Goal: Task Accomplishment & Management: Complete application form

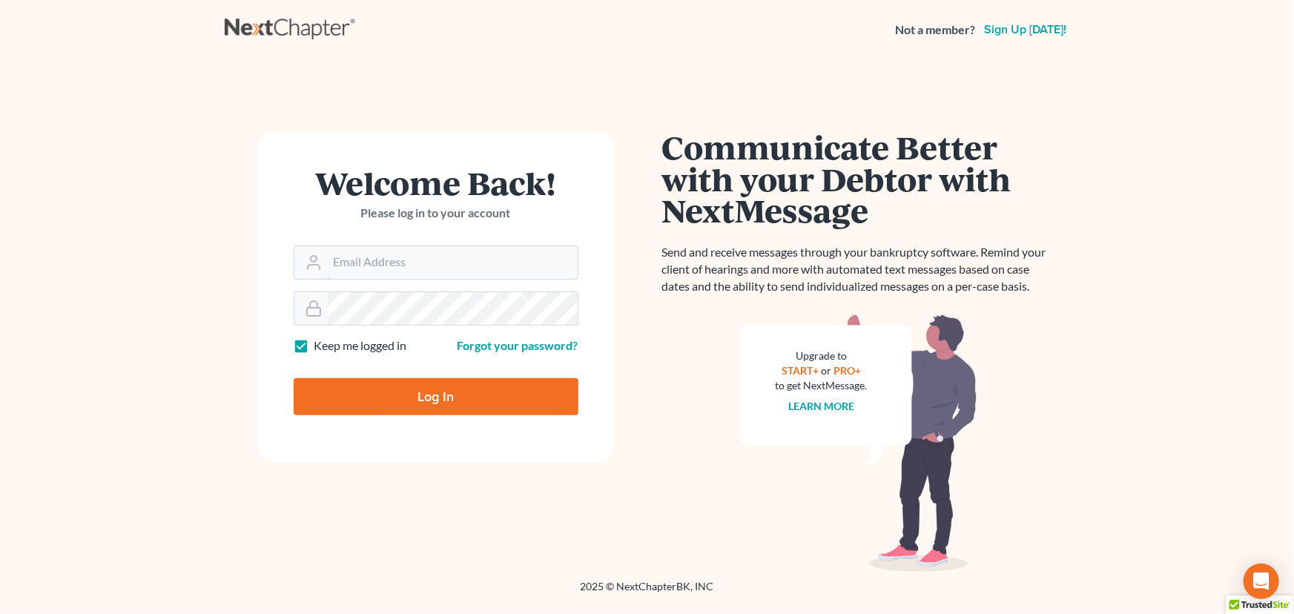
type input "[PERSON_NAME][EMAIL_ADDRESS][DOMAIN_NAME]"
click at [444, 393] on input "Log In" at bounding box center [436, 396] width 285 height 37
type input "Thinking..."
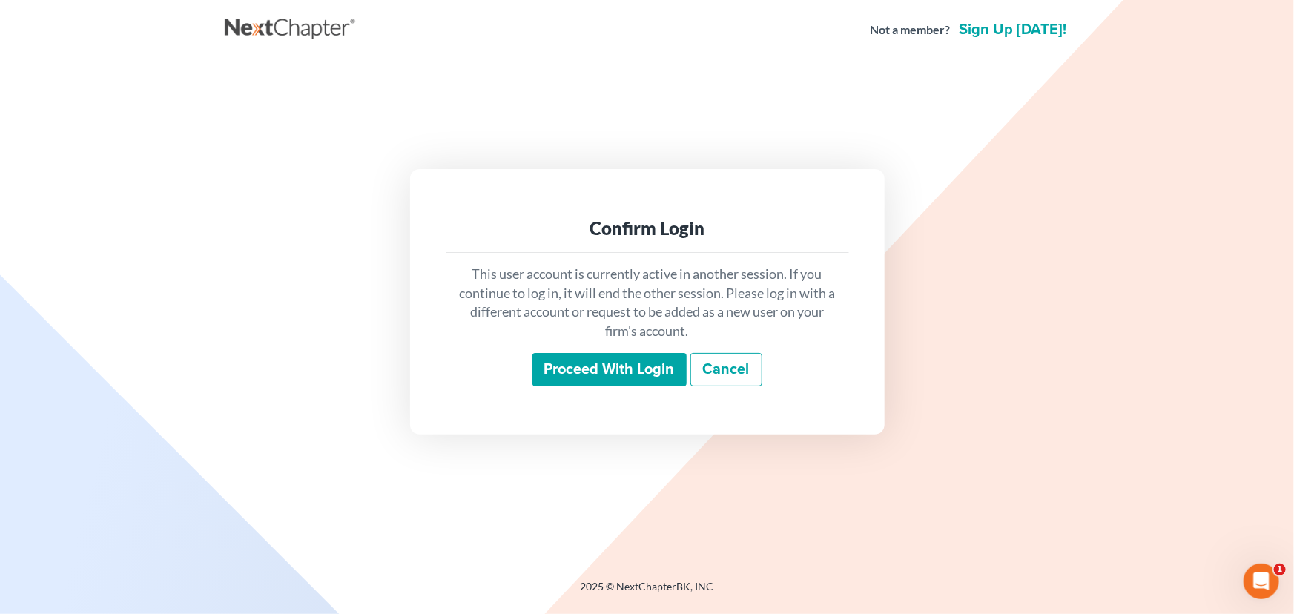
click at [652, 362] on input "Proceed with login" at bounding box center [609, 370] width 154 height 34
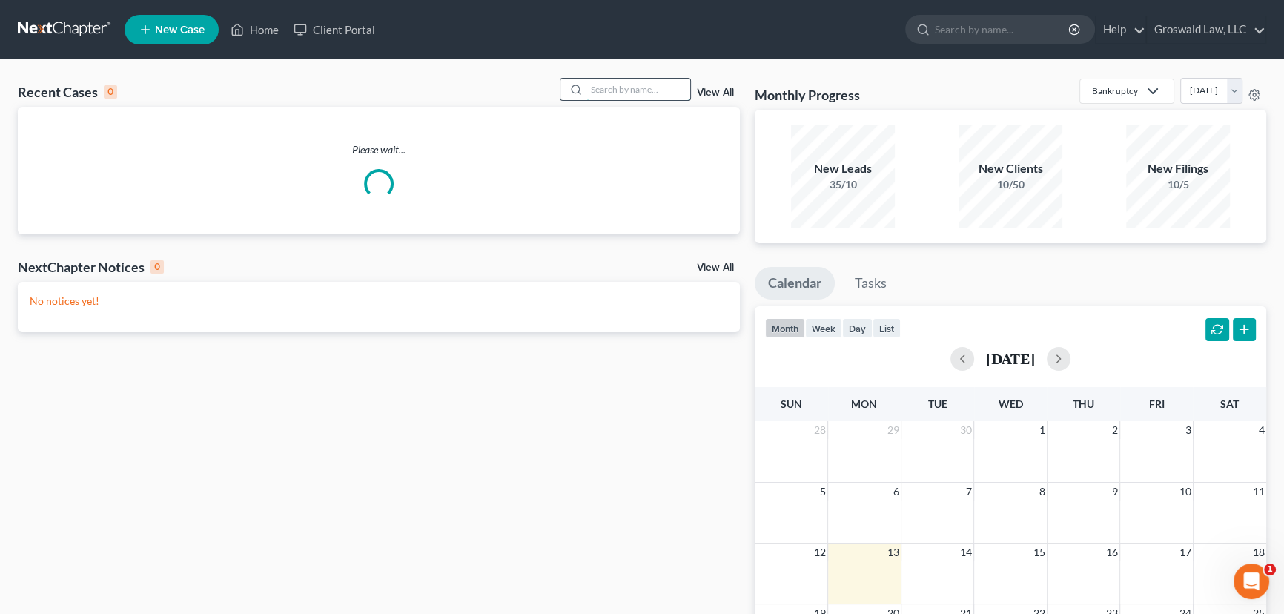
click at [625, 90] on input "search" at bounding box center [639, 90] width 104 height 22
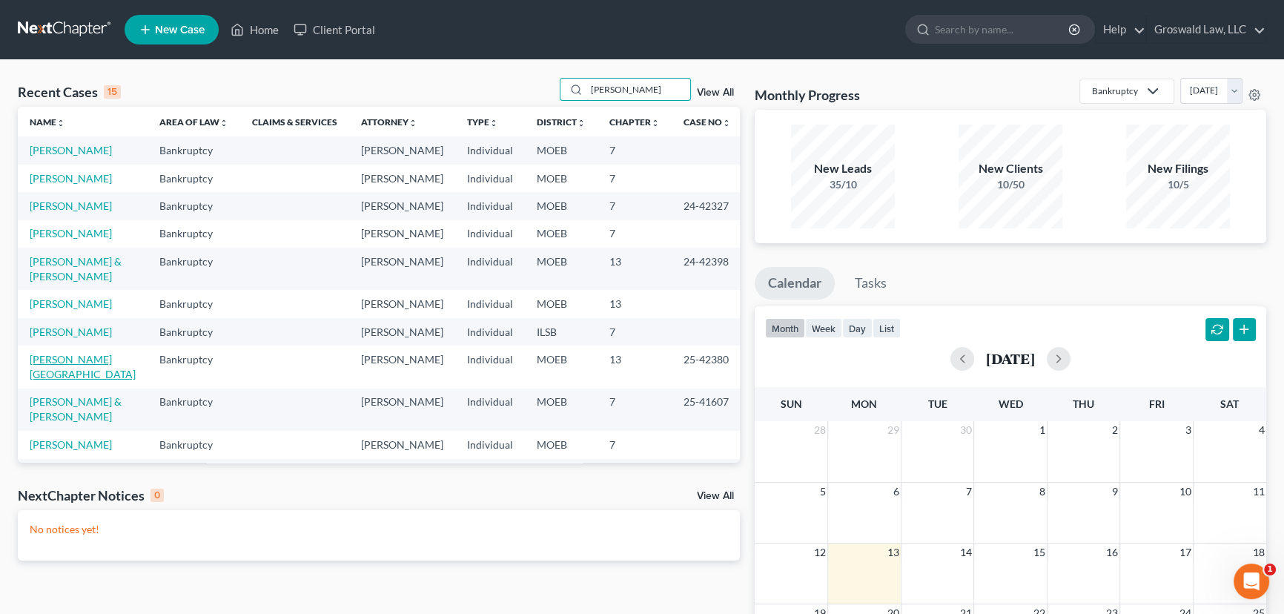
type input "[PERSON_NAME]"
click at [76, 380] on link "[PERSON_NAME][GEOGRAPHIC_DATA]" at bounding box center [83, 366] width 106 height 27
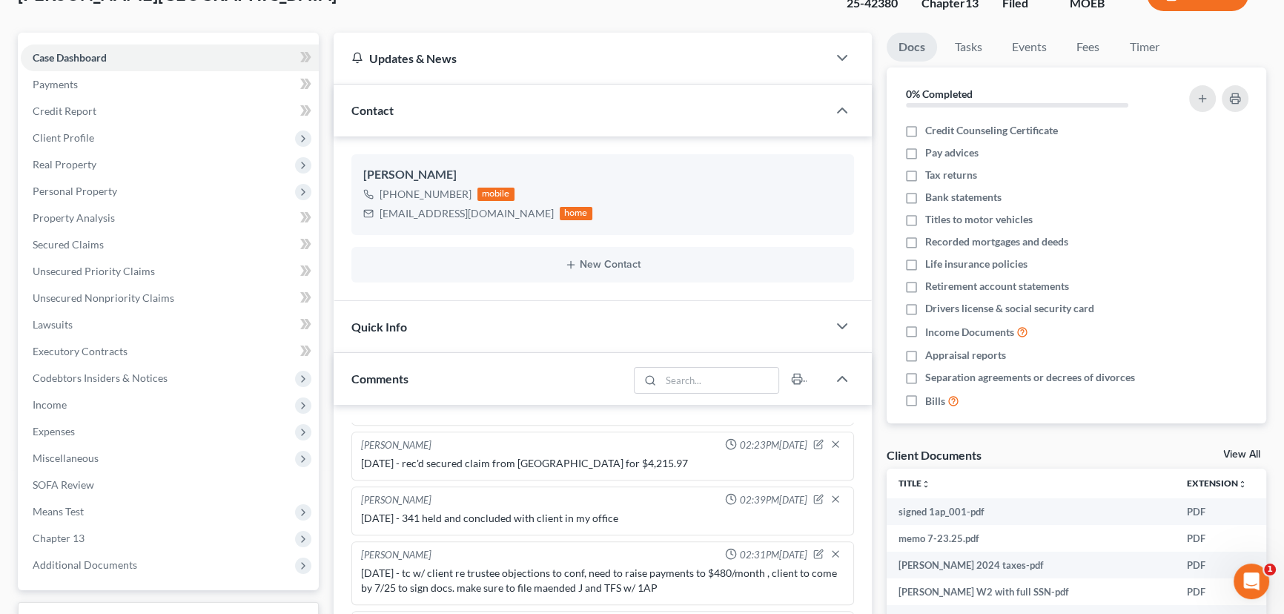
scroll to position [472, 0]
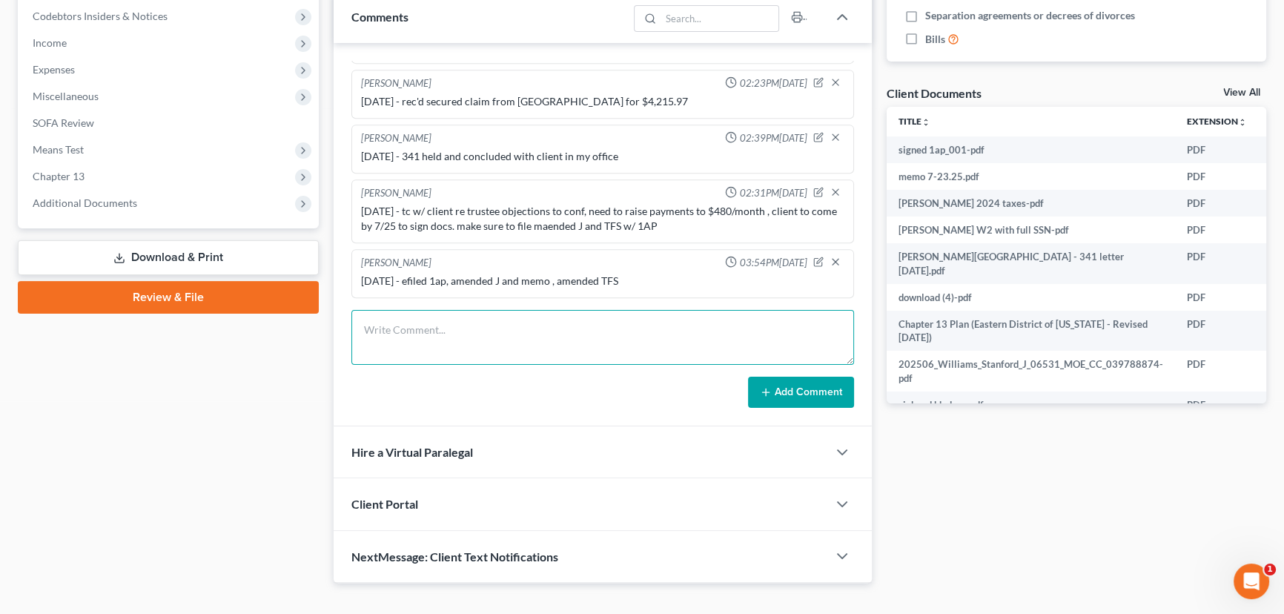
drag, startPoint x: 613, startPoint y: 333, endPoint x: 636, endPoint y: 268, distance: 68.5
click at [614, 333] on textarea at bounding box center [602, 337] width 503 height 55
click at [429, 318] on textarea "10/" at bounding box center [602, 337] width 503 height 55
click at [724, 329] on textarea "[DATE] - spoke via phone, his aunt died, he got $23K life ins" at bounding box center [602, 337] width 503 height 55
click at [607, 328] on textarea "[DATE] - spoke via phone, his aunt died, he got $23K life ins but has not depos…" at bounding box center [602, 337] width 503 height 55
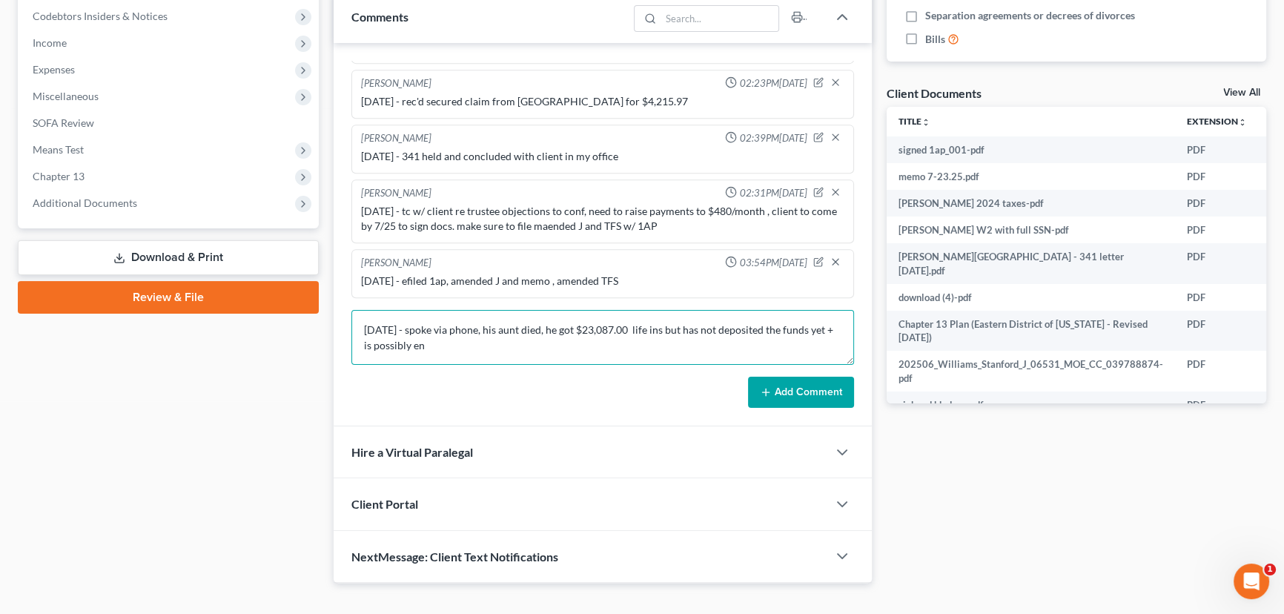
drag, startPoint x: 638, startPoint y: 329, endPoint x: 592, endPoint y: 330, distance: 46.0
click at [592, 330] on textarea "[DATE] - spoke via phone, his aunt died, he got $23,087.00 life ins but has not…" at bounding box center [602, 337] width 503 height 55
click at [539, 350] on textarea "[DATE] - spoke via phone, his aunt died, he got $2,387.07 life ins but has not …" at bounding box center [602, 337] width 503 height 55
type textarea "[DATE] - spoke via phone, his aunt died, he got $2,387.07 life ins but has not …"
click at [698, 354] on textarea "[DATE] - spoke via phone, his aunt died, he got $2,387.07 life ins but has not …" at bounding box center [602, 337] width 503 height 55
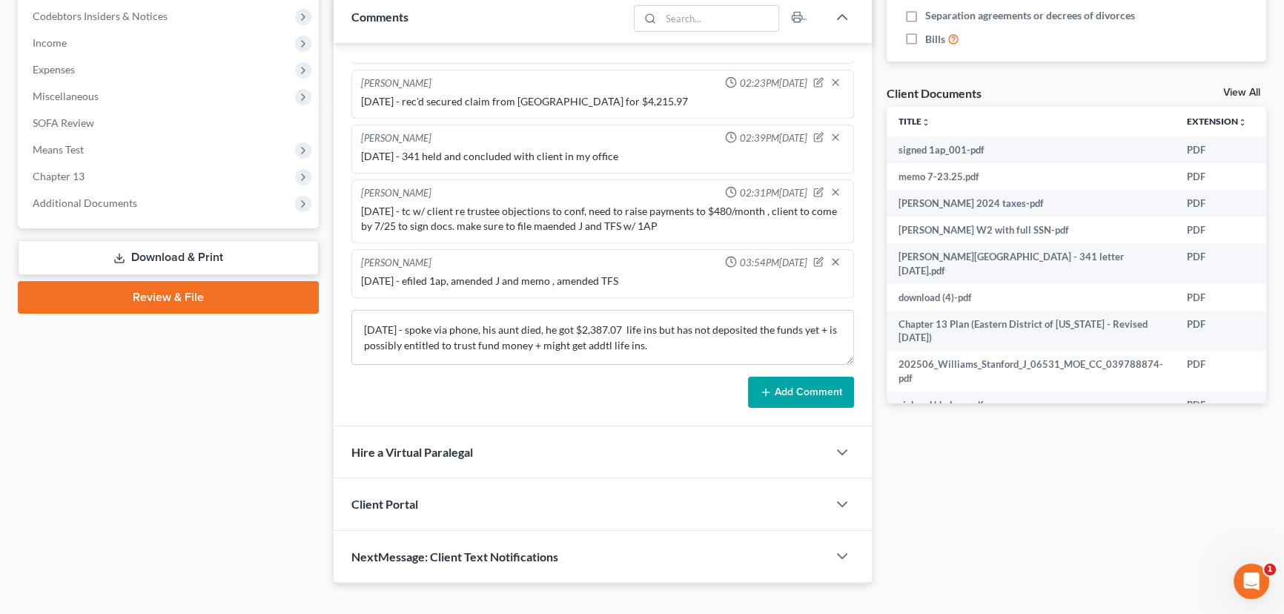
click at [806, 391] on button "Add Comment" at bounding box center [801, 392] width 106 height 31
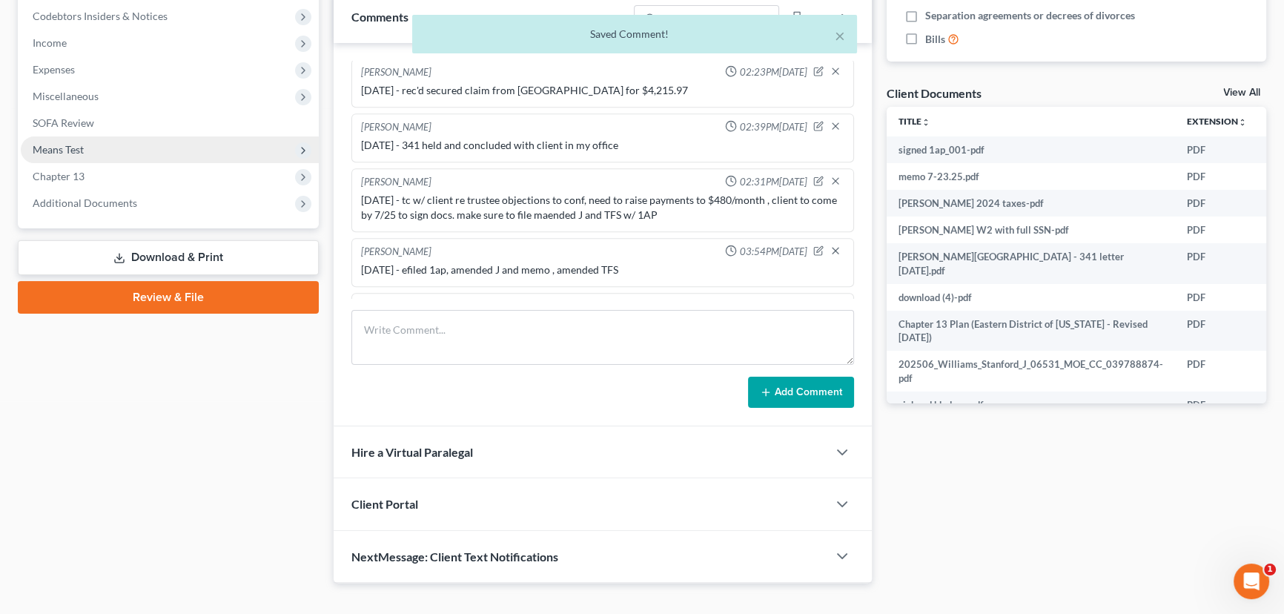
scroll to position [983, 0]
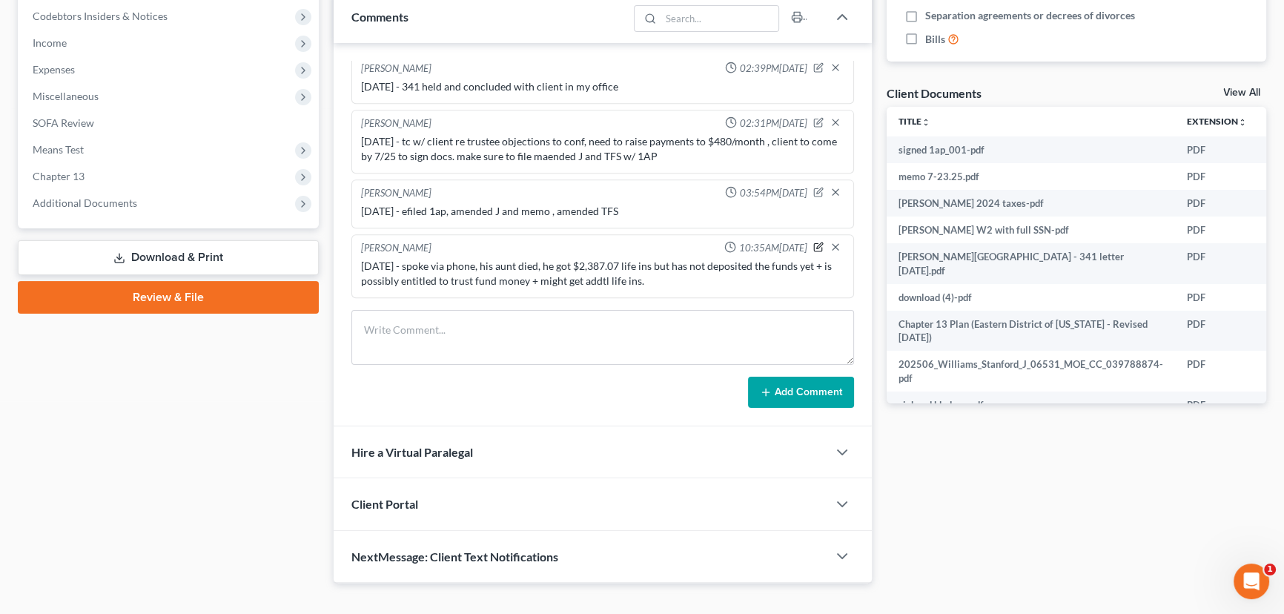
click at [813, 245] on icon "button" at bounding box center [818, 247] width 10 height 10
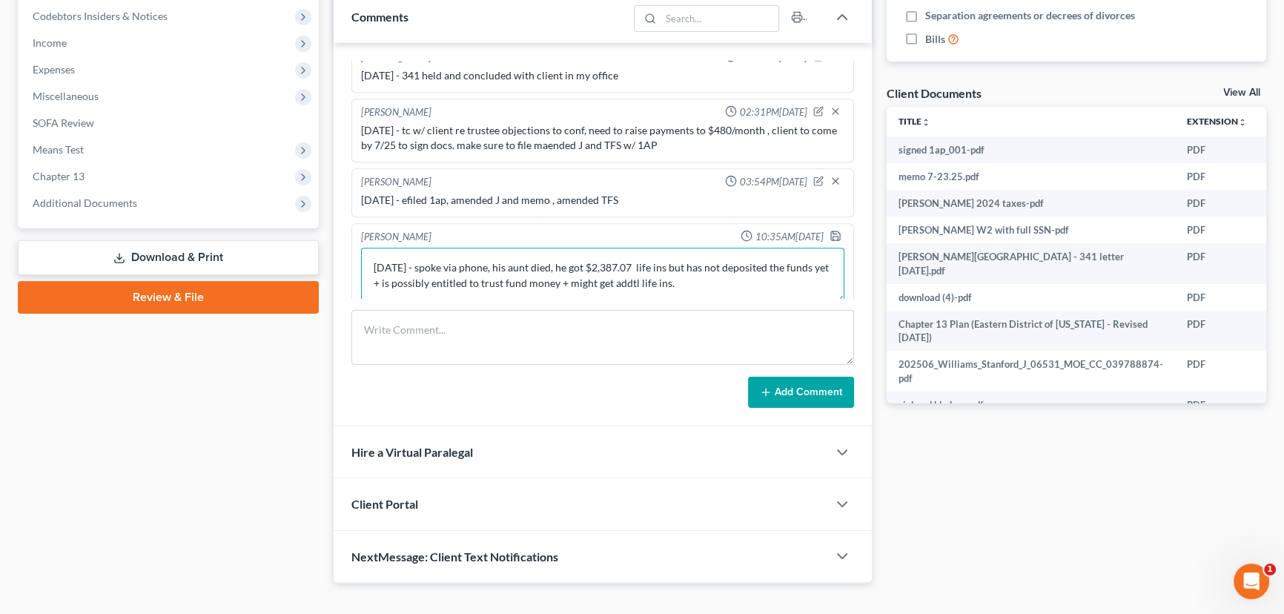
click at [692, 292] on textarea "[DATE] - spoke via phone, his aunt died, he got $2,387.07 life ins but has not …" at bounding box center [602, 275] width 483 height 55
type textarea "[DATE] - spoke via phone, his aunt died, he got $2,387.07 life ins but has not …"
click at [830, 239] on icon "button" at bounding box center [836, 234] width 12 height 12
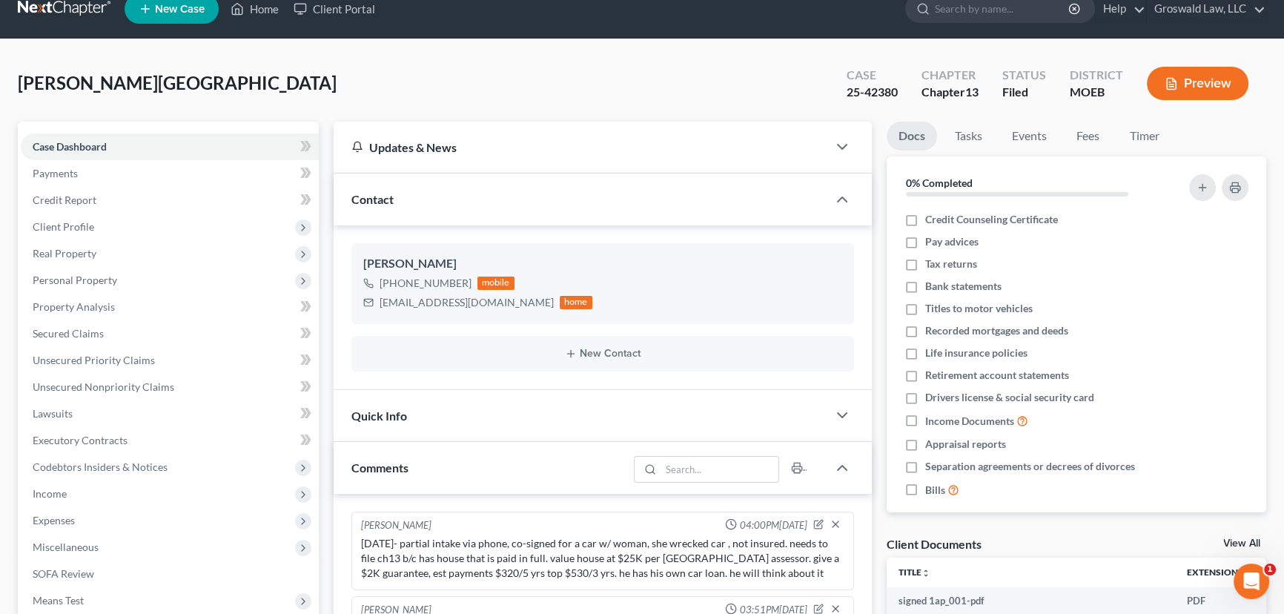
scroll to position [0, 0]
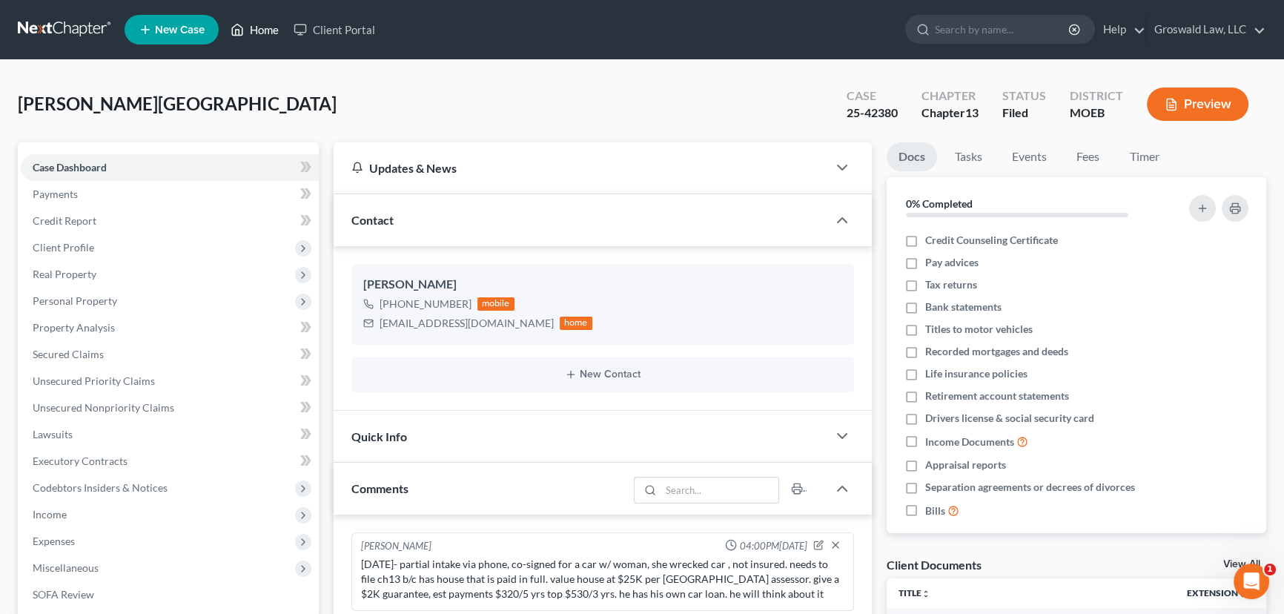
click at [251, 18] on link "Home" at bounding box center [254, 29] width 63 height 27
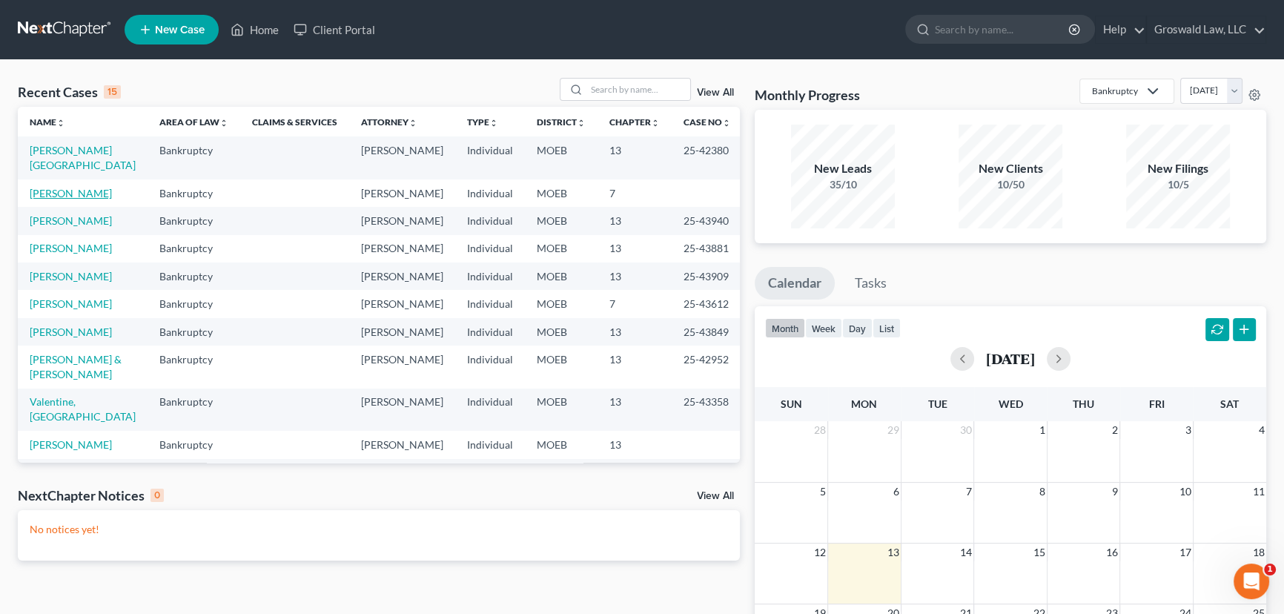
click at [80, 192] on link "[PERSON_NAME]" at bounding box center [71, 193] width 82 height 13
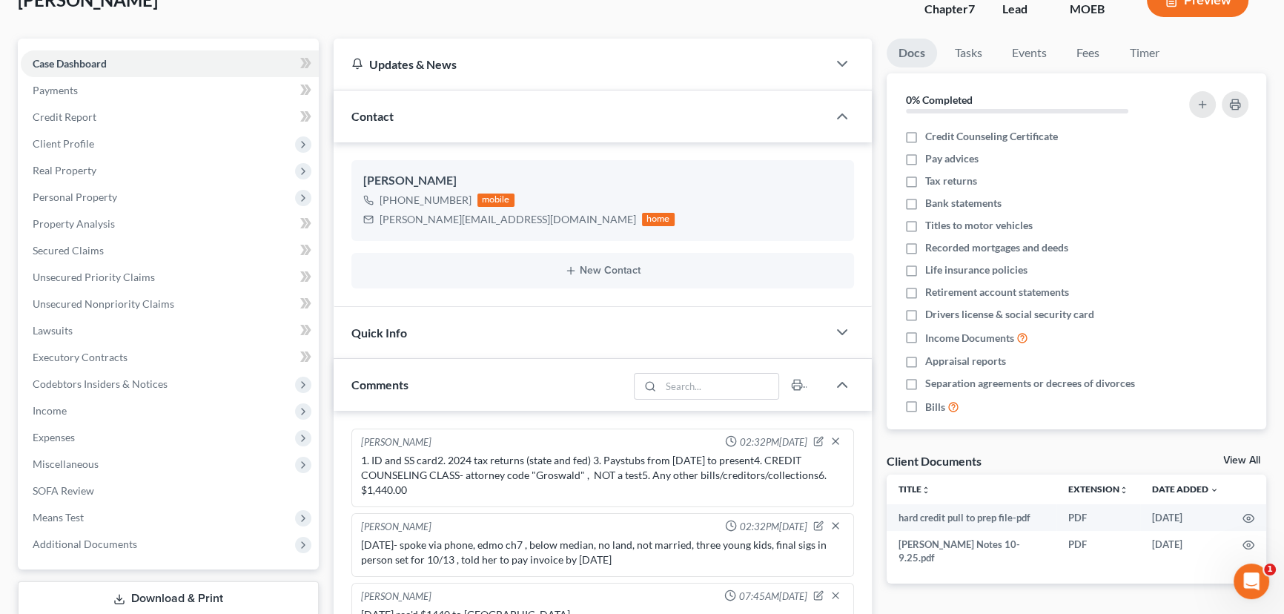
scroll to position [337, 0]
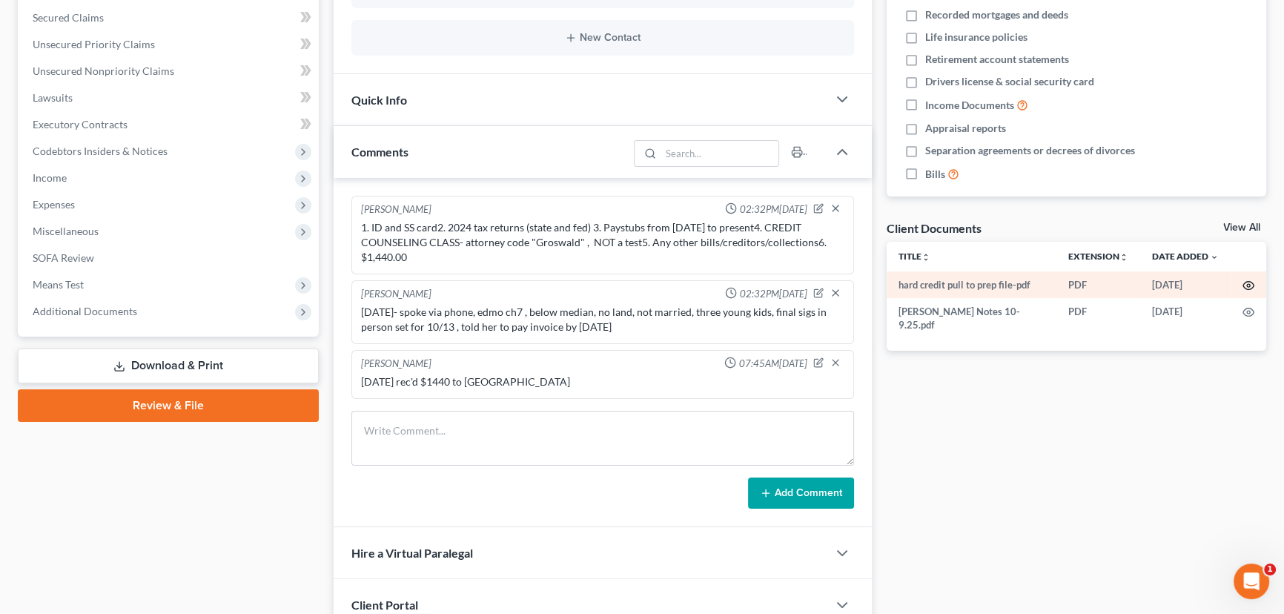
click at [1247, 285] on circle "button" at bounding box center [1248, 285] width 3 height 3
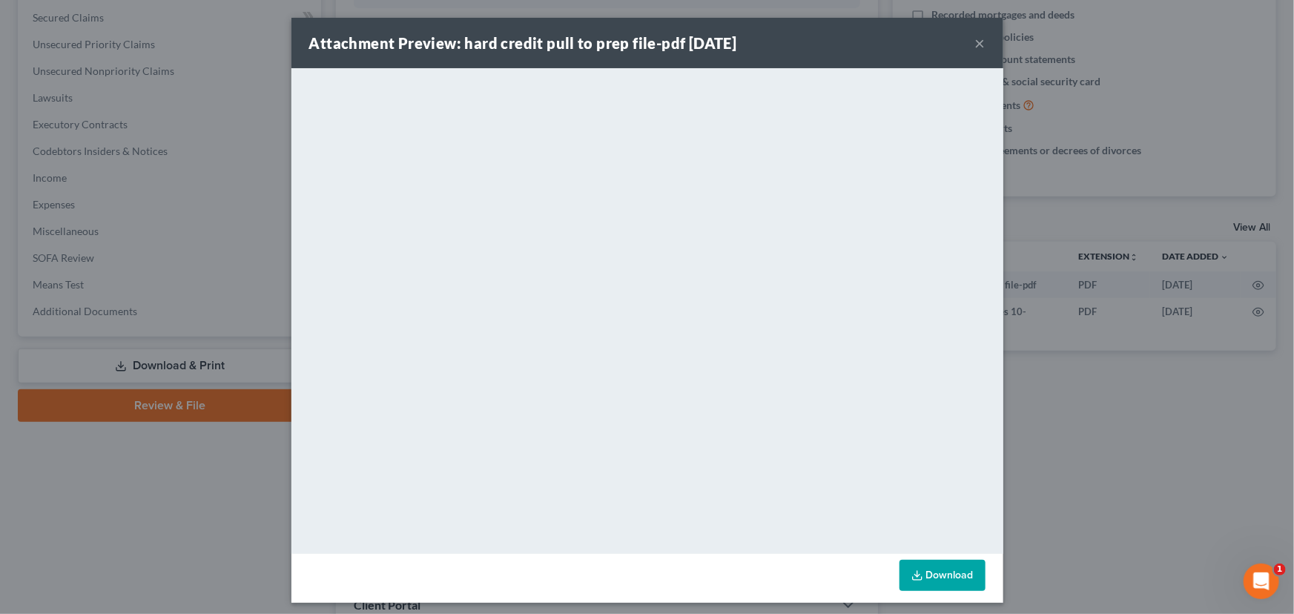
click at [961, 573] on link "Download" at bounding box center [942, 575] width 86 height 31
drag, startPoint x: 977, startPoint y: 45, endPoint x: 960, endPoint y: 49, distance: 16.7
click at [977, 45] on button "×" at bounding box center [980, 43] width 10 height 18
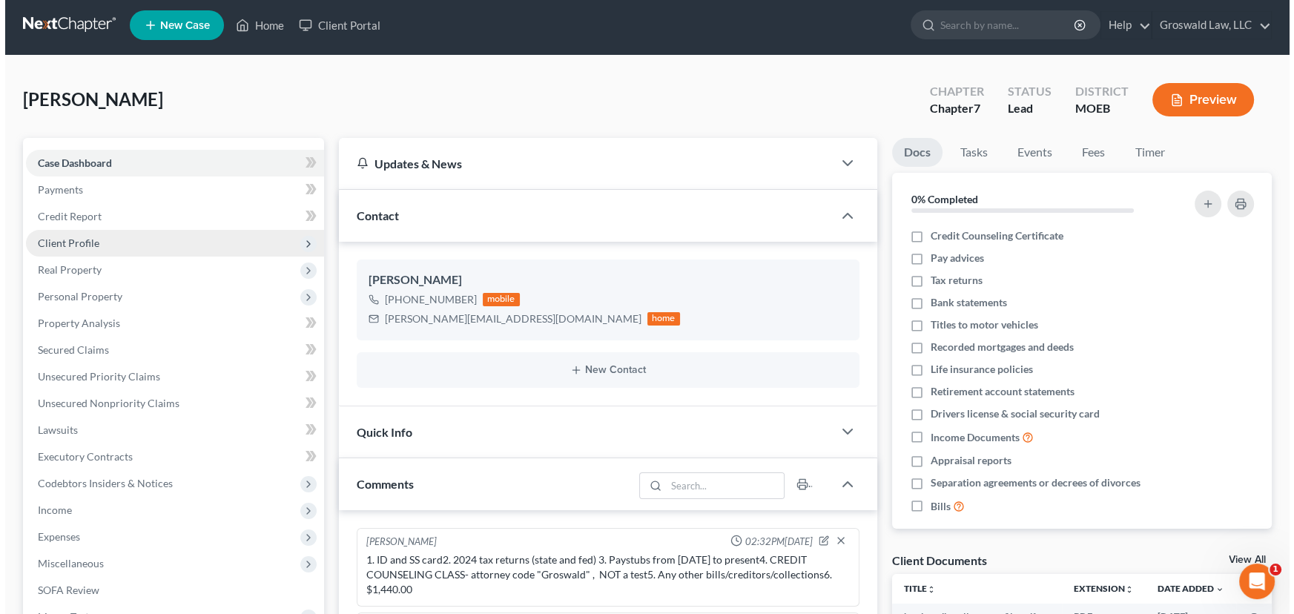
scroll to position [0, 0]
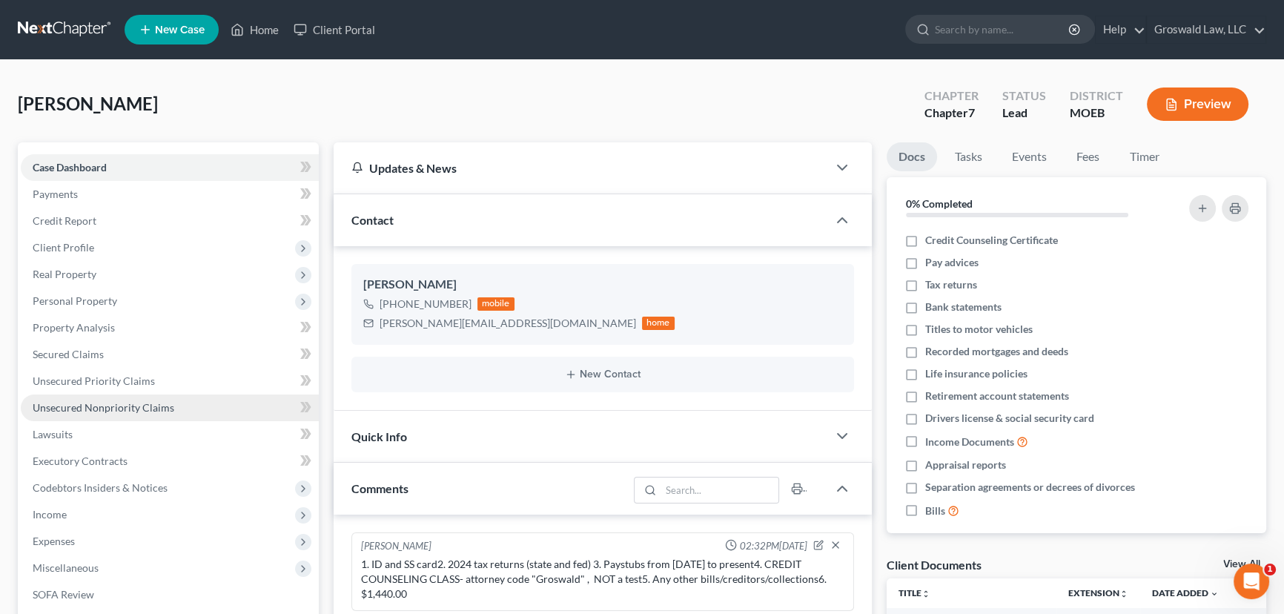
click at [171, 401] on link "Unsecured Nonpriority Claims" at bounding box center [170, 407] width 298 height 27
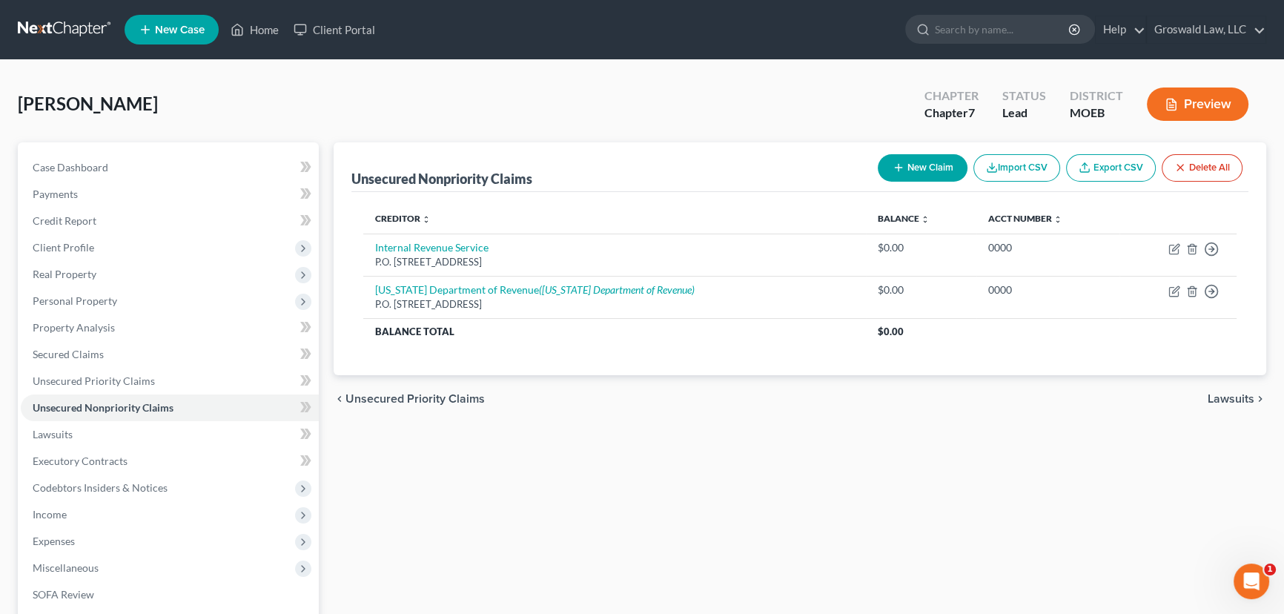
click at [909, 168] on button "New Claim" at bounding box center [923, 167] width 90 height 27
select select "0"
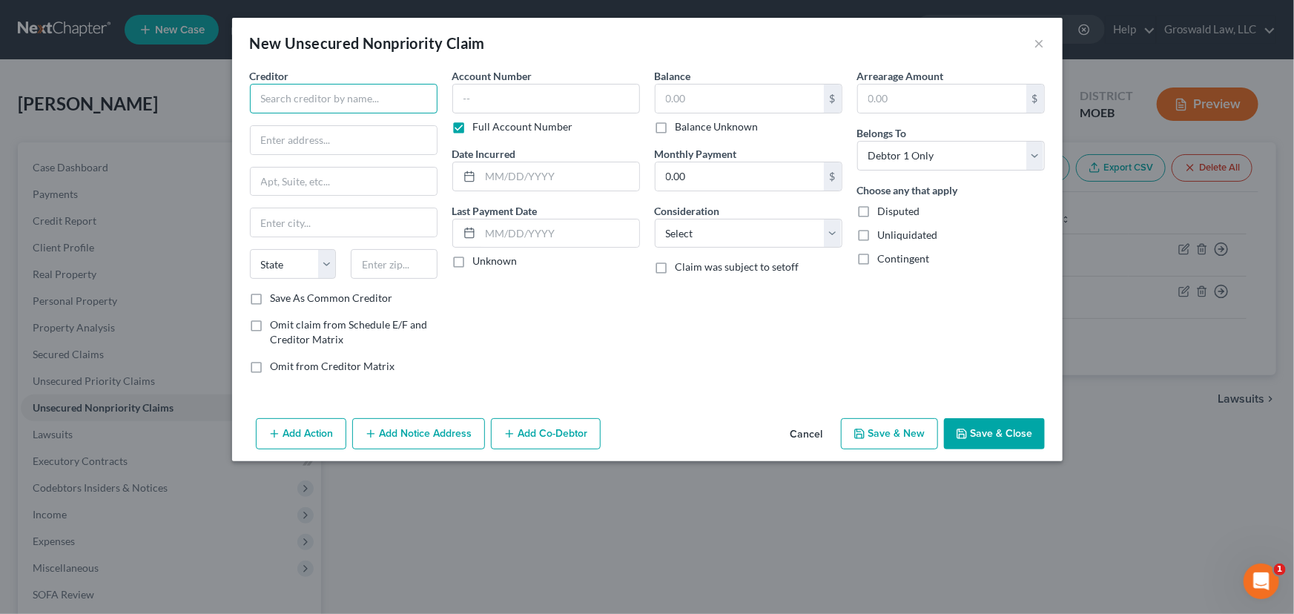
drag, startPoint x: 325, startPoint y: 95, endPoint x: 165, endPoint y: 95, distance: 159.4
click at [326, 95] on input "text" at bounding box center [344, 99] width 188 height 30
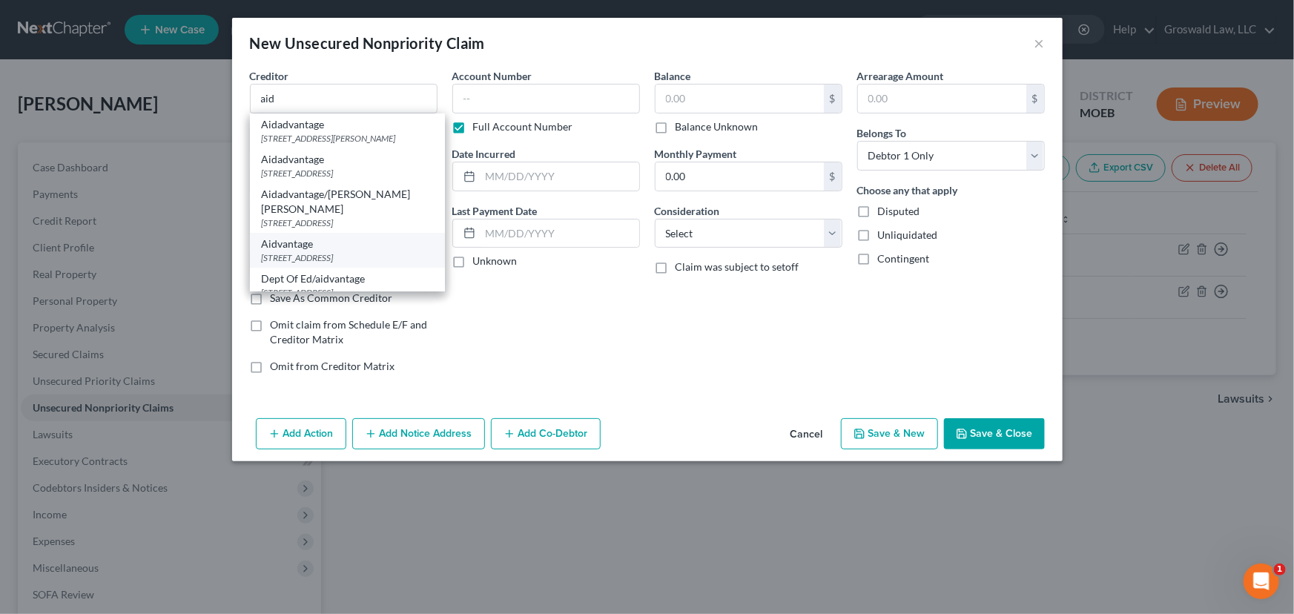
click at [352, 251] on div "[STREET_ADDRESS]" at bounding box center [347, 257] width 171 height 13
type input "Aidvantage"
type input "PO Box 300001"
type input "[GEOGRAPHIC_DATA]"
select select "45"
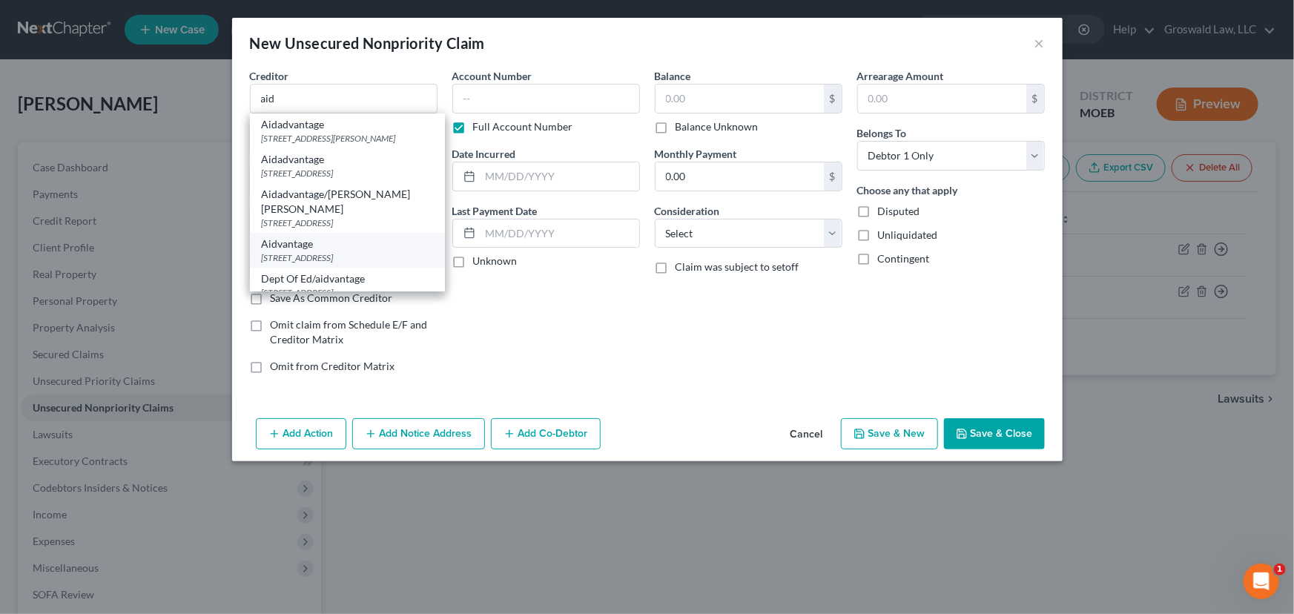
type input "75403"
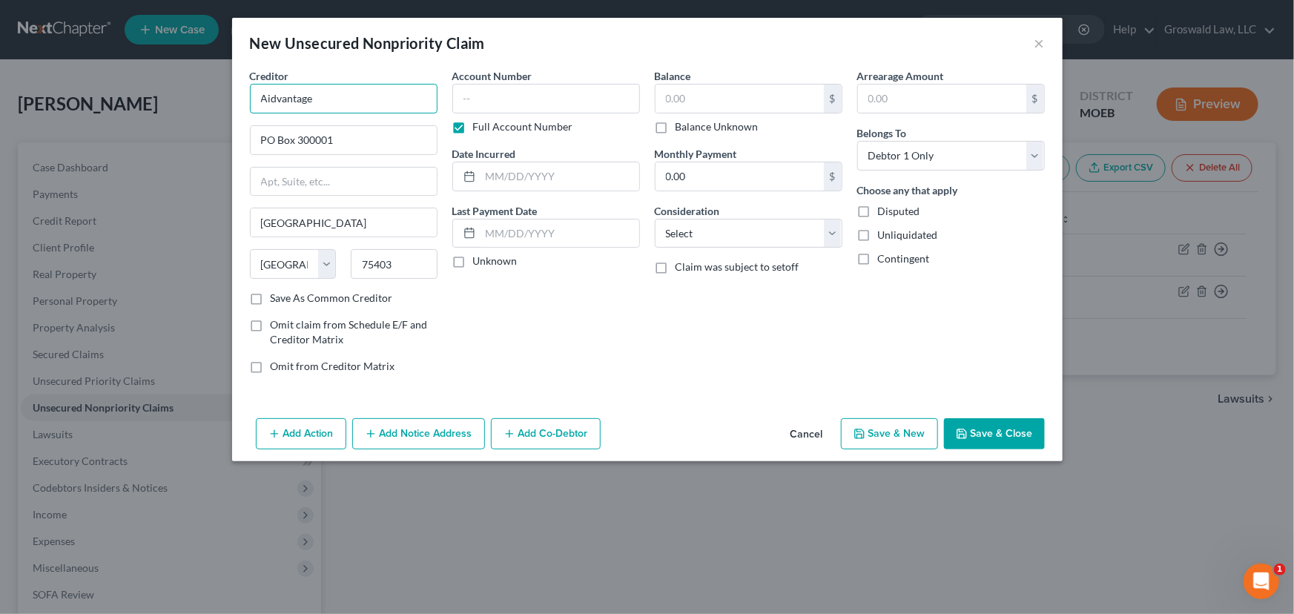
click at [331, 104] on input "Aidvantage" at bounding box center [344, 99] width 188 height 30
type input "Aidvantage/Dept Ed"
click at [514, 102] on input "text" at bounding box center [546, 99] width 188 height 30
type input "0214"
type input "02/2022"
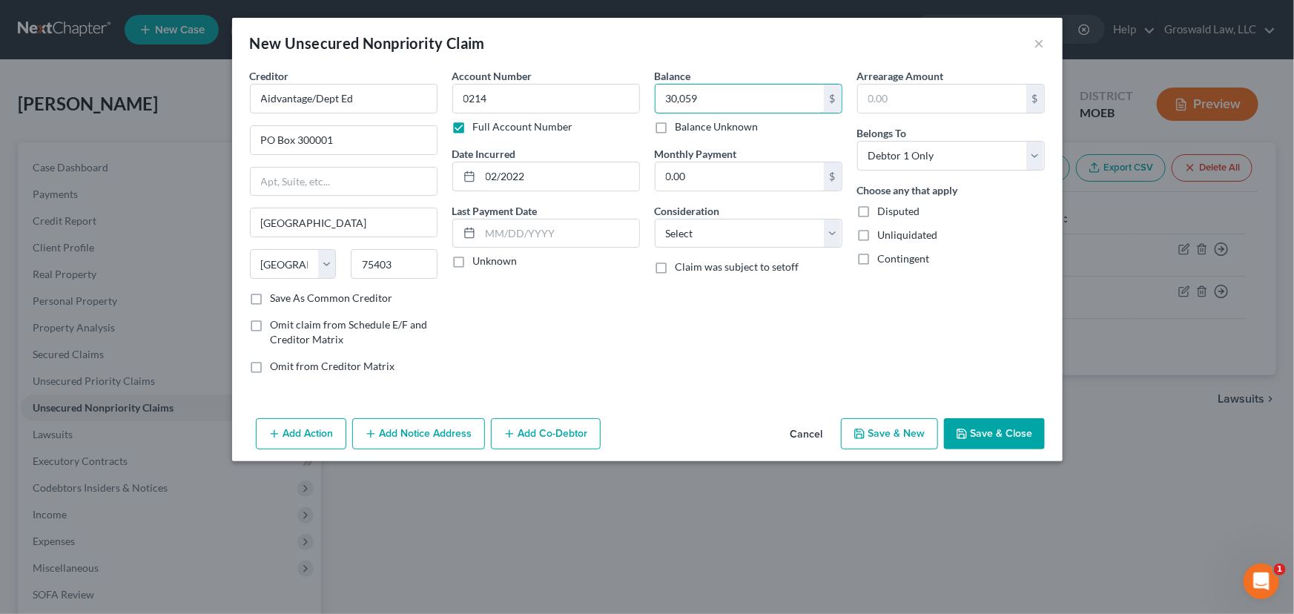
type input "30,059"
select select "17"
click at [1014, 426] on button "Save & Close" at bounding box center [994, 433] width 101 height 31
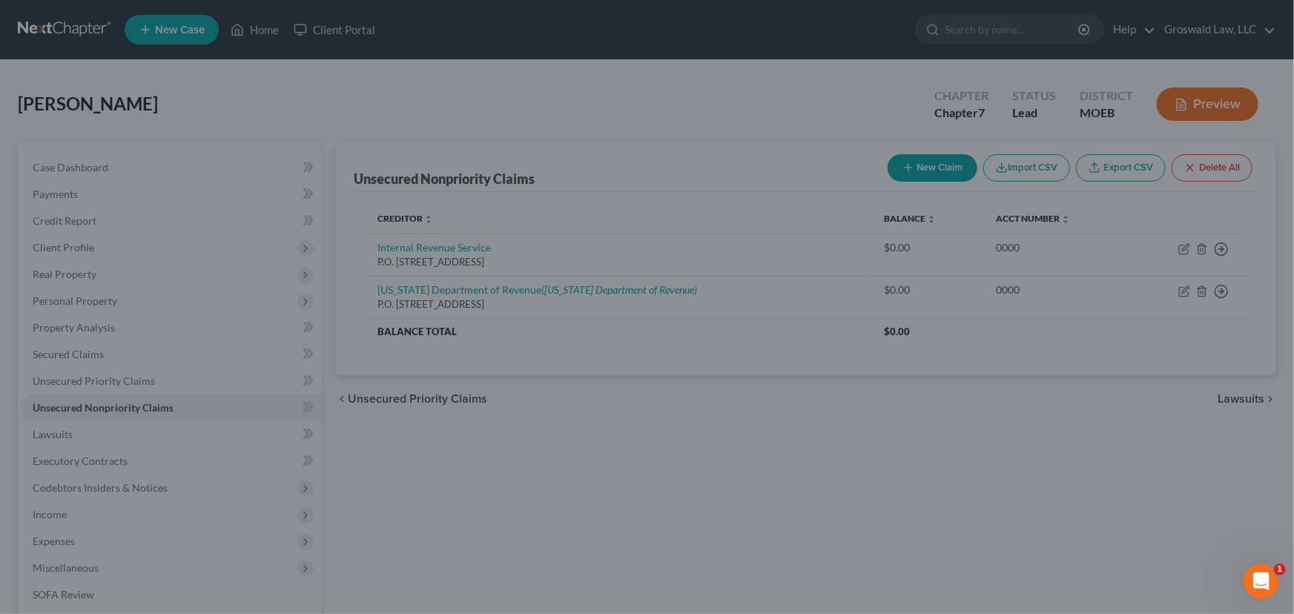
type input "30,059.00"
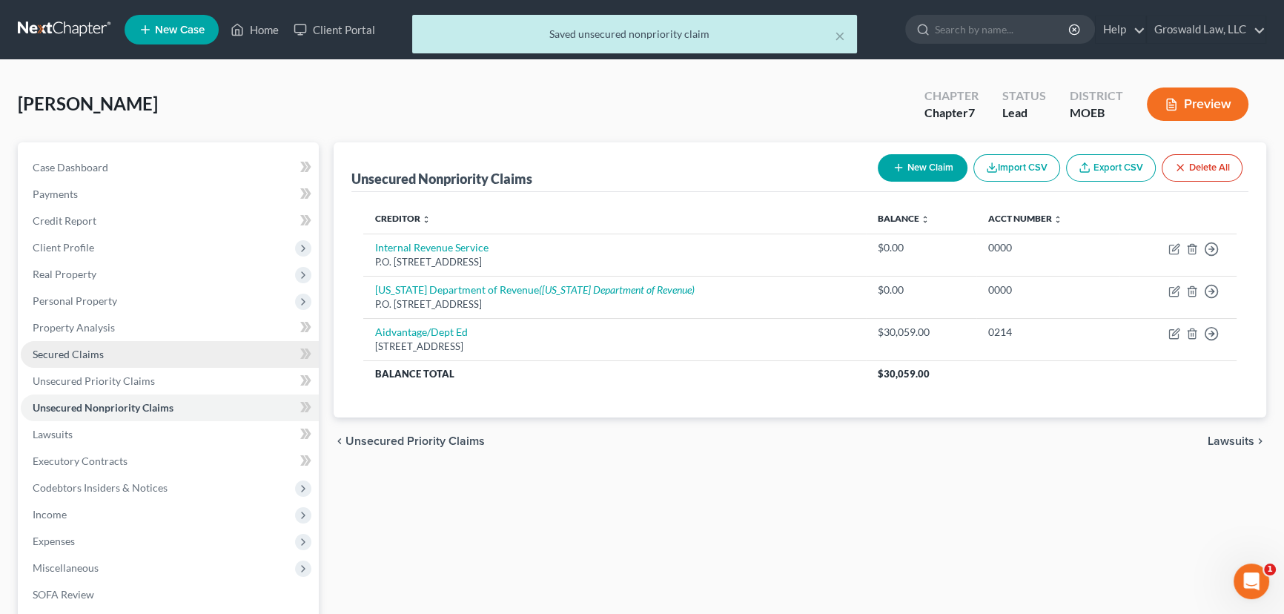
click at [141, 347] on link "Secured Claims" at bounding box center [170, 354] width 298 height 27
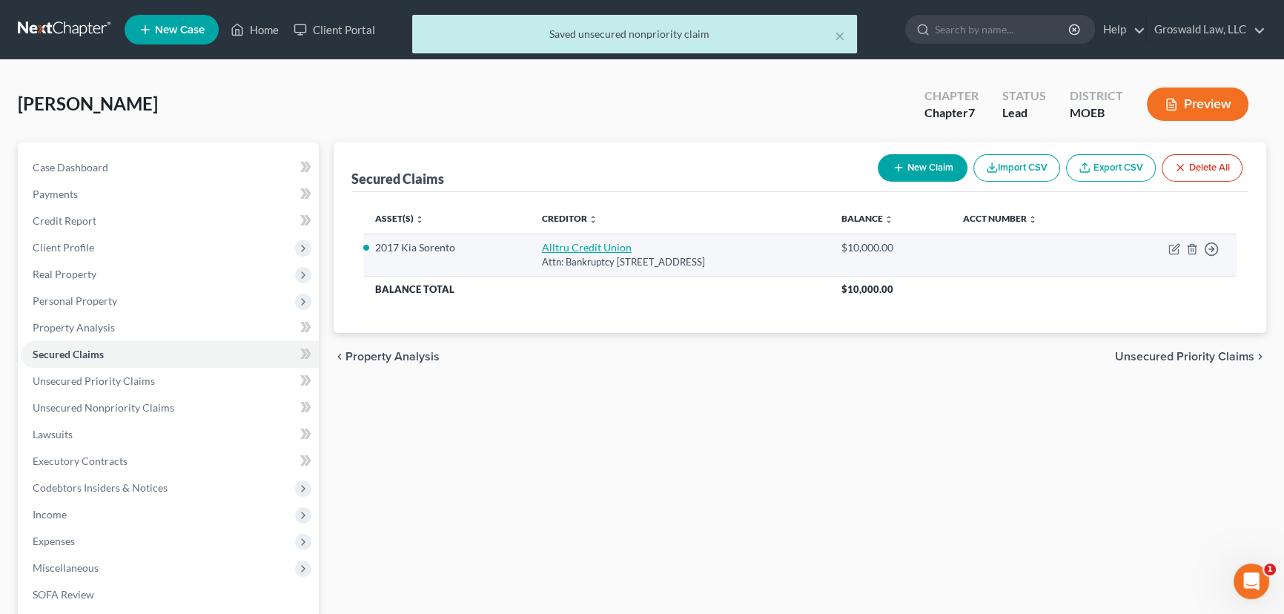
click at [592, 245] on link "Alltru Credit Union" at bounding box center [587, 247] width 90 height 13
select select "26"
select select "2"
select select "0"
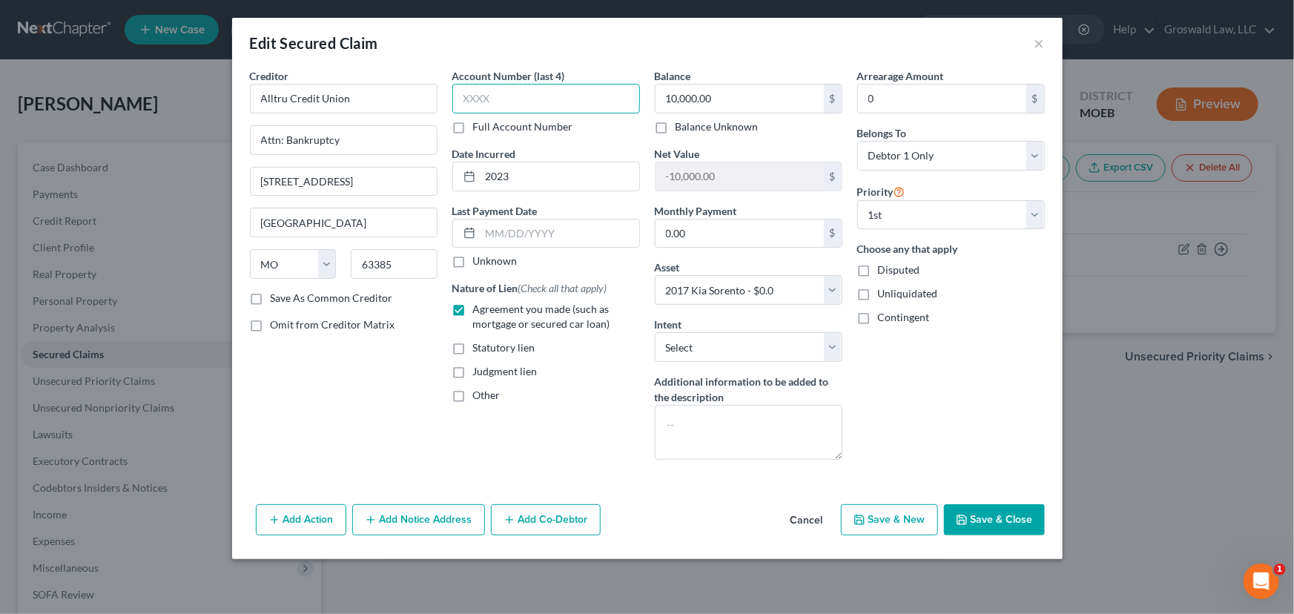
click at [532, 96] on input "text" at bounding box center [546, 99] width 188 height 30
type input "0200"
type input "11/2022"
click at [753, 103] on input "10,000.00" at bounding box center [739, 99] width 168 height 28
type input "11,041"
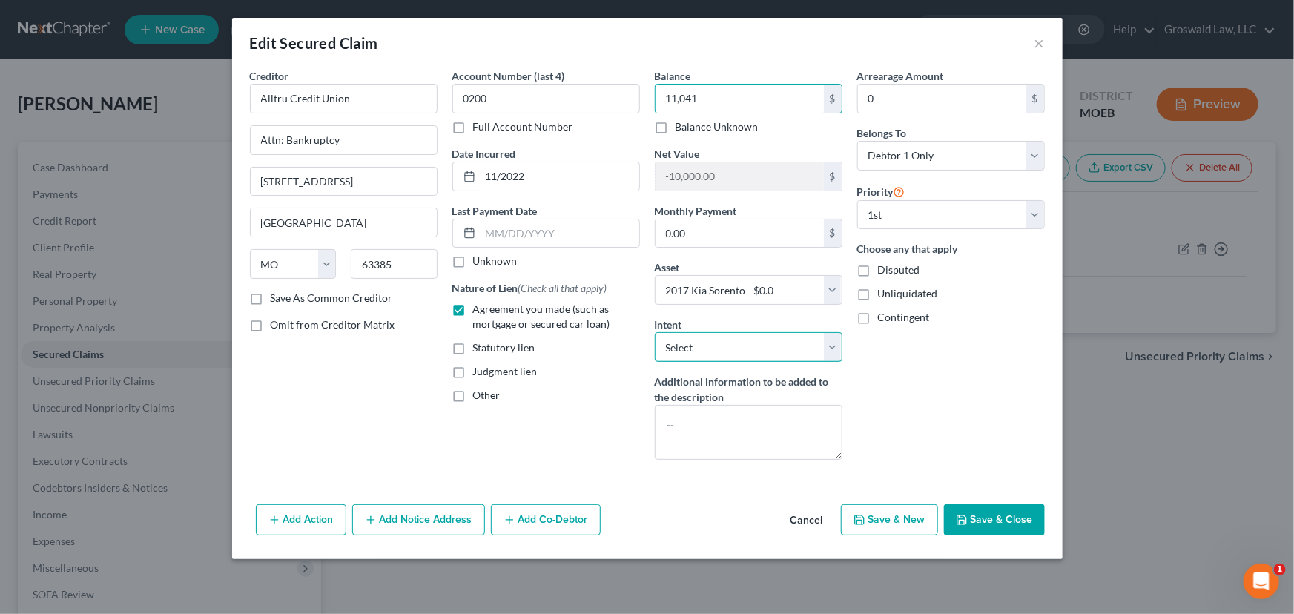
click at [689, 350] on select "Select Surrender Redeem Reaffirm Avoid Other" at bounding box center [749, 347] width 188 height 30
click at [690, 350] on select "Select Surrender Redeem Reaffirm Avoid Other" at bounding box center [749, 347] width 188 height 30
click at [1000, 521] on button "Save & Close" at bounding box center [994, 519] width 101 height 31
select select
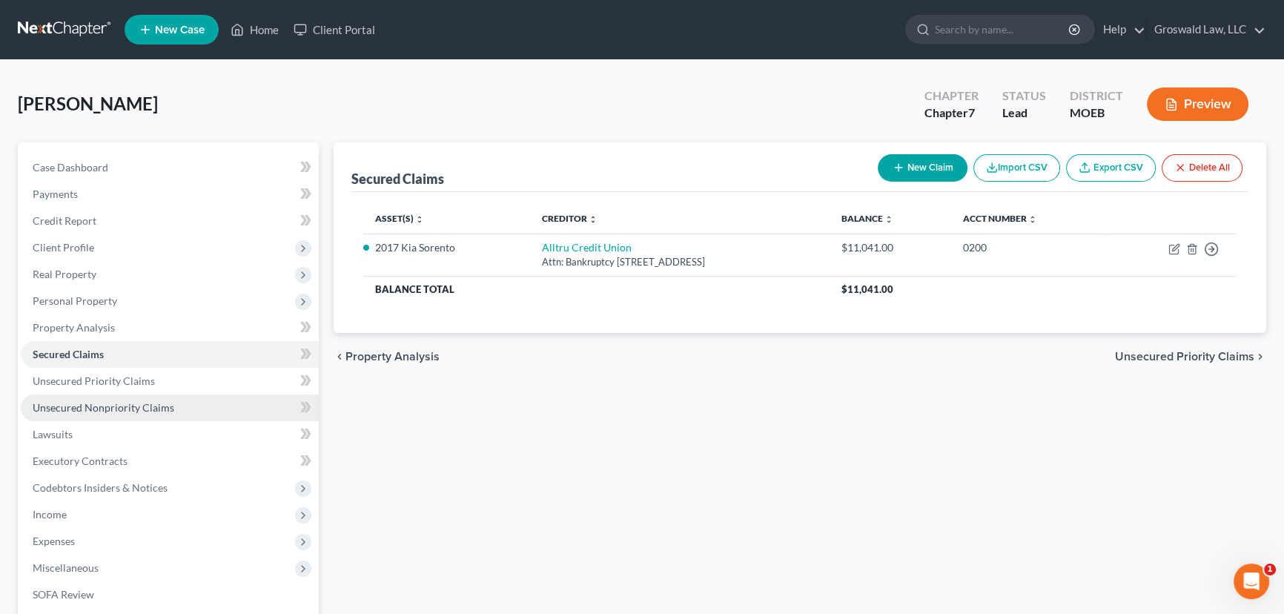
click at [174, 400] on link "Unsecured Nonpriority Claims" at bounding box center [170, 407] width 298 height 27
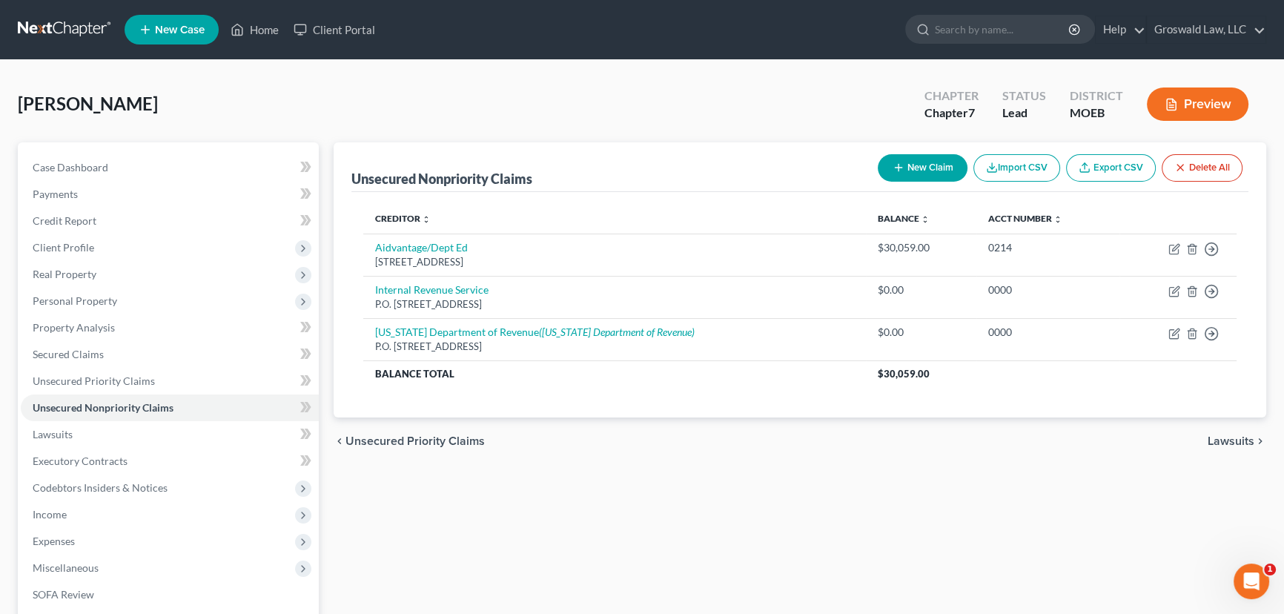
click at [915, 160] on button "New Claim" at bounding box center [923, 167] width 90 height 27
select select "0"
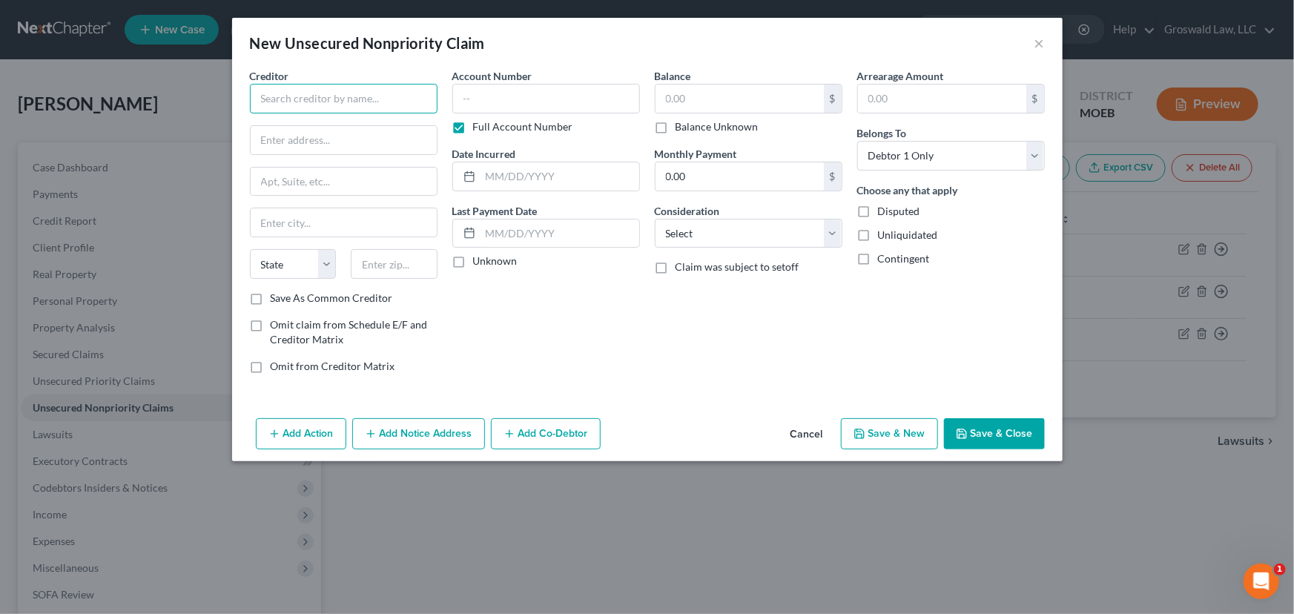
drag, startPoint x: 371, startPoint y: 101, endPoint x: 314, endPoint y: 116, distance: 59.7
click at [371, 101] on input "text" at bounding box center [344, 99] width 188 height 30
drag, startPoint x: 366, startPoint y: 93, endPoint x: -44, endPoint y: 89, distance: 410.1
click at [0, 89] on html "Home New Case Client Portal Groswald Law, LLC [PERSON_NAME][EMAIL_ADDRESS][DOMA…" at bounding box center [647, 407] width 1294 height 815
type input "Chase"
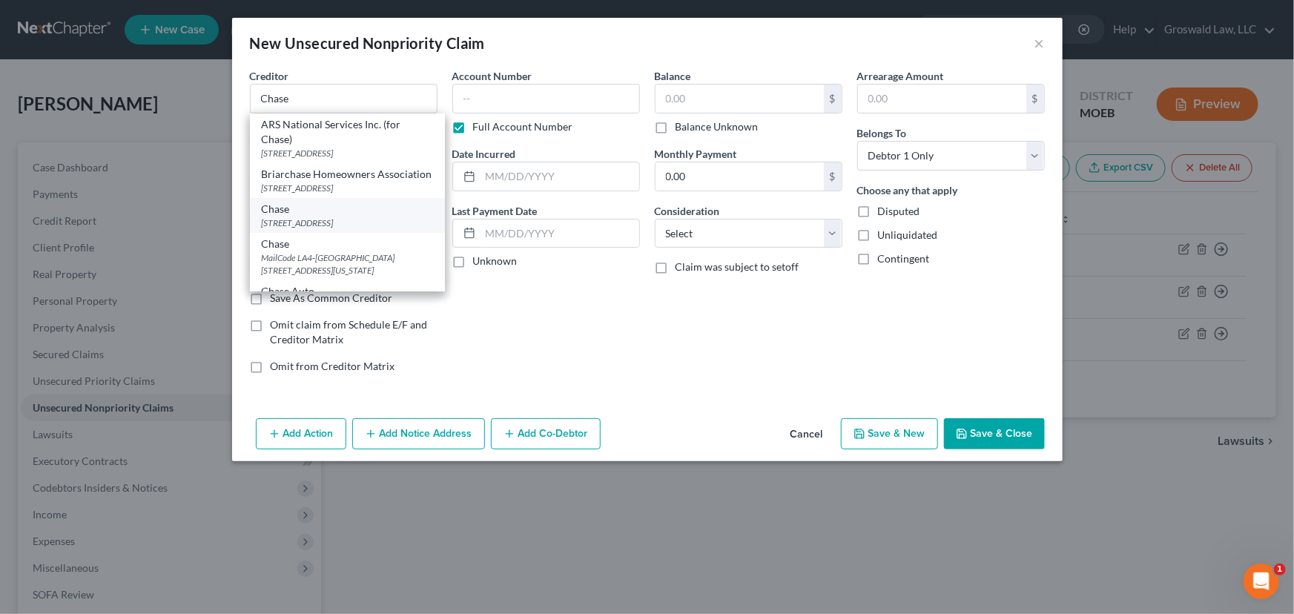
click at [361, 217] on div "Chase" at bounding box center [347, 209] width 171 height 15
type input "PO Box 15299"
type input "Wilmington"
select select "7"
type input "19850"
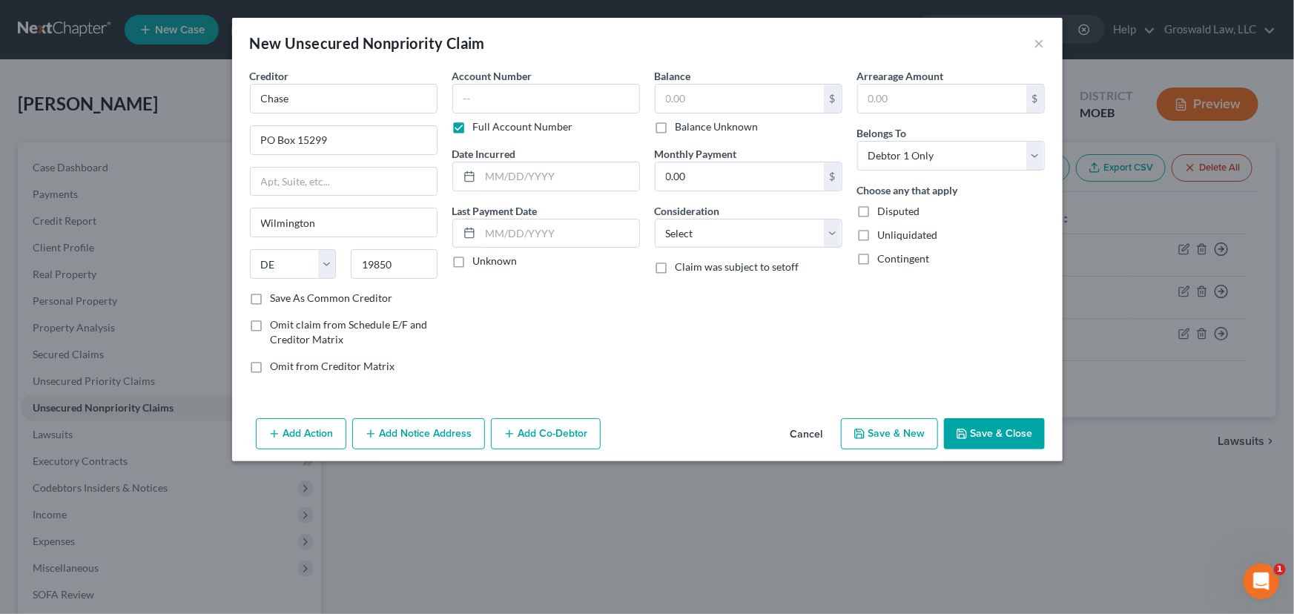
click at [404, 433] on button "Add Notice Address" at bounding box center [418, 433] width 133 height 31
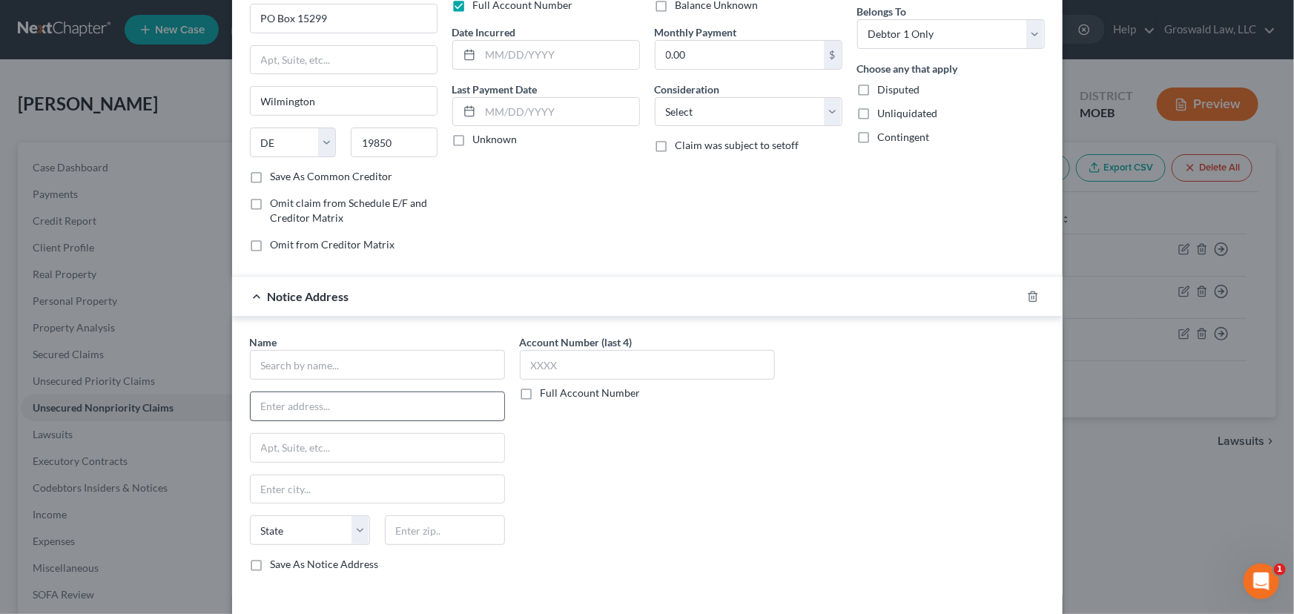
scroll to position [134, 0]
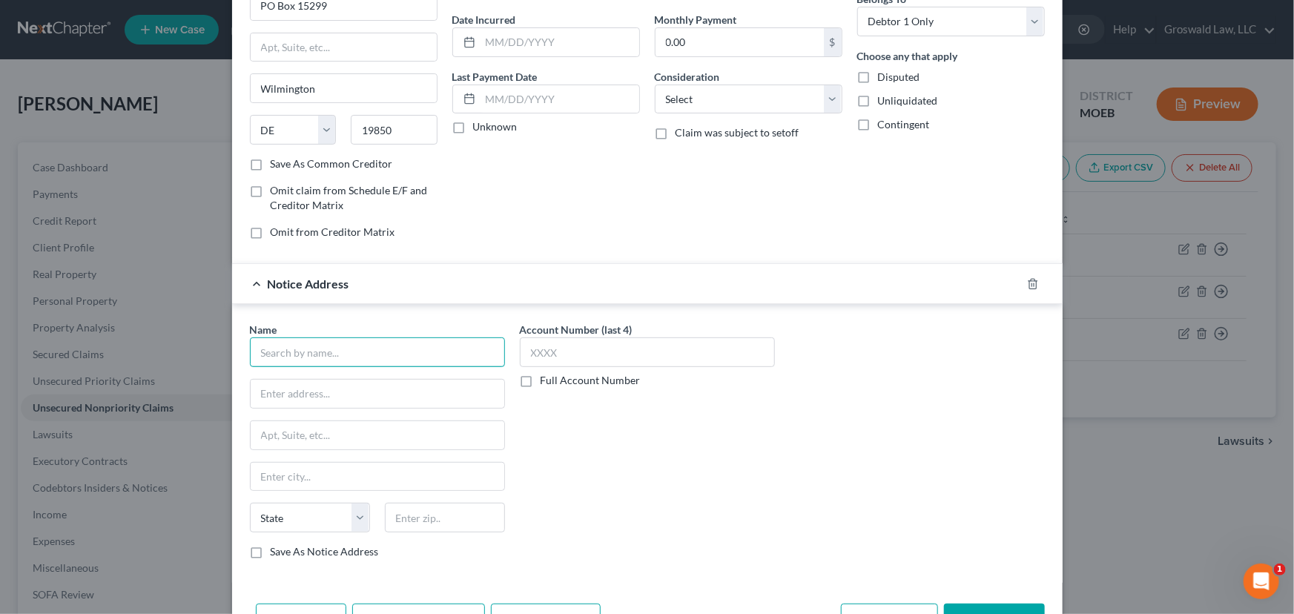
click at [368, 353] on input "text" at bounding box center [377, 352] width 255 height 30
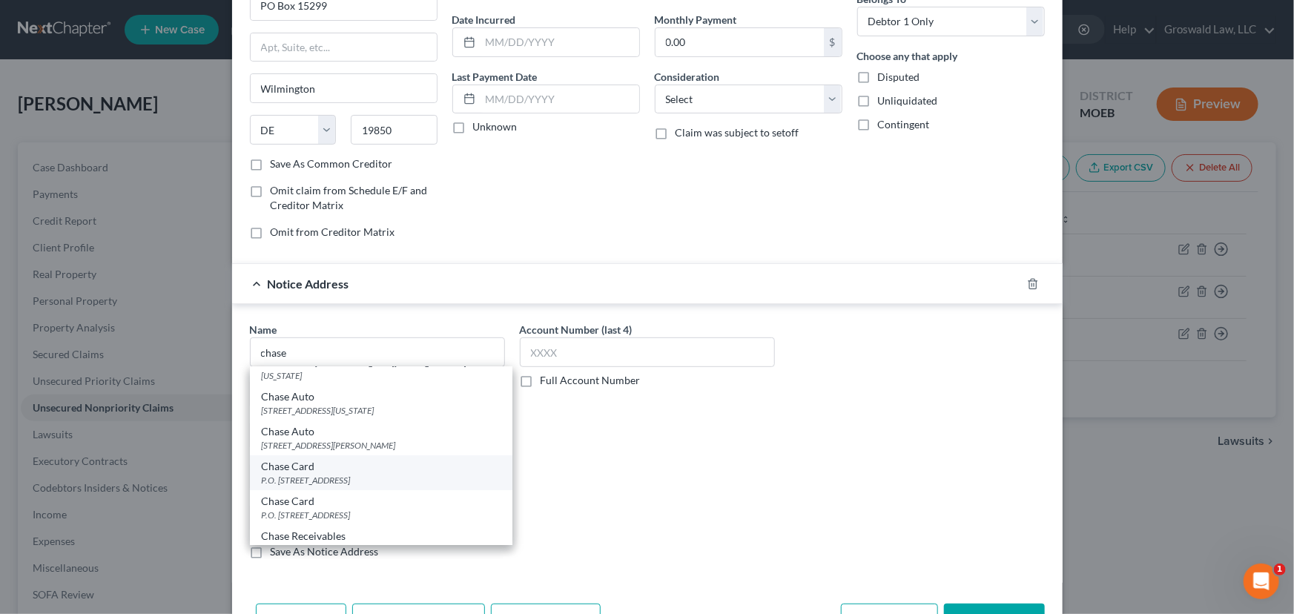
click at [348, 474] on div "P.O. [STREET_ADDRESS]" at bounding box center [381, 480] width 239 height 13
type input "Chase Card"
type input "P.O. Box 15369"
type input "Wilmington"
select select "7"
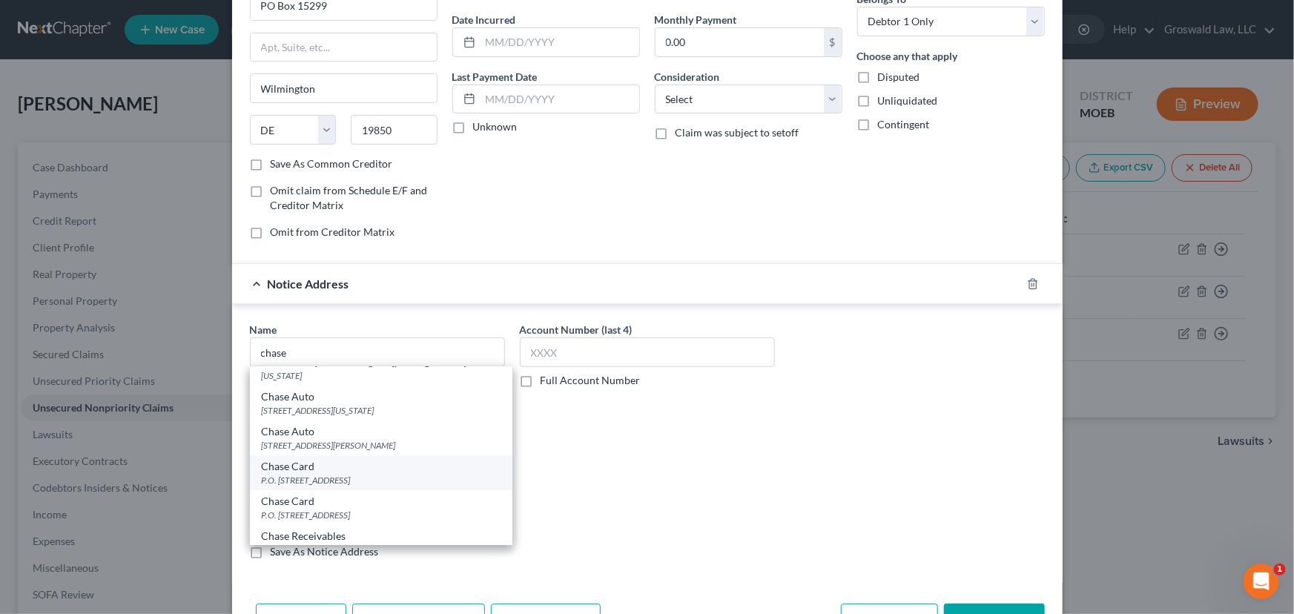
type input "19850"
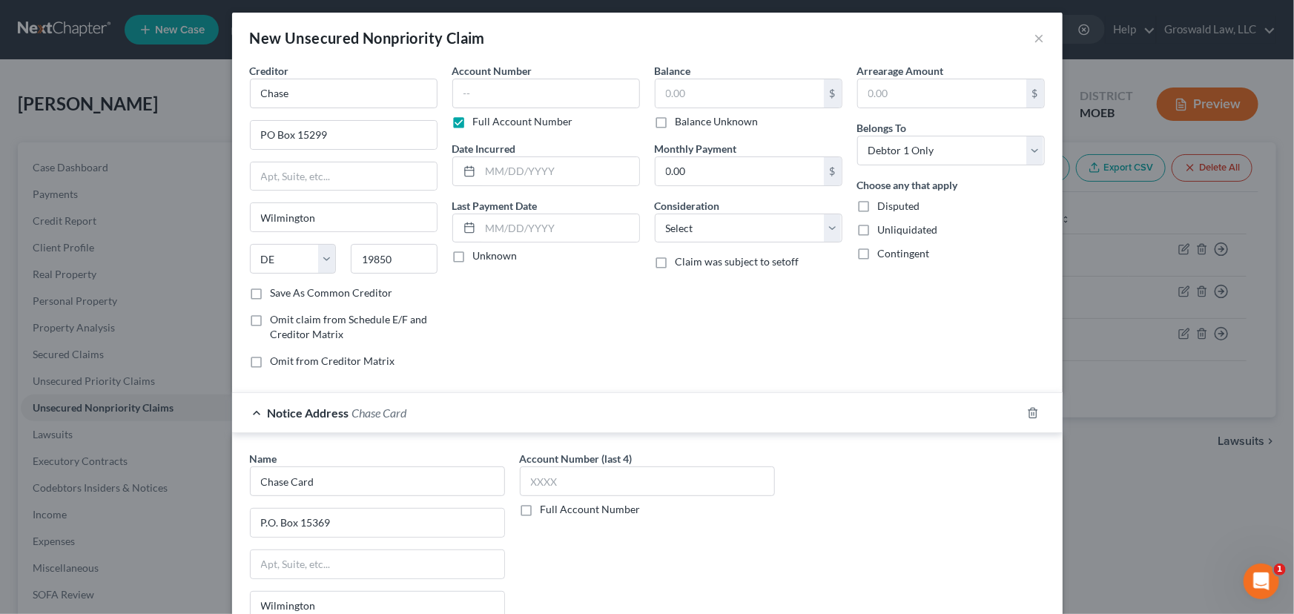
scroll to position [0, 0]
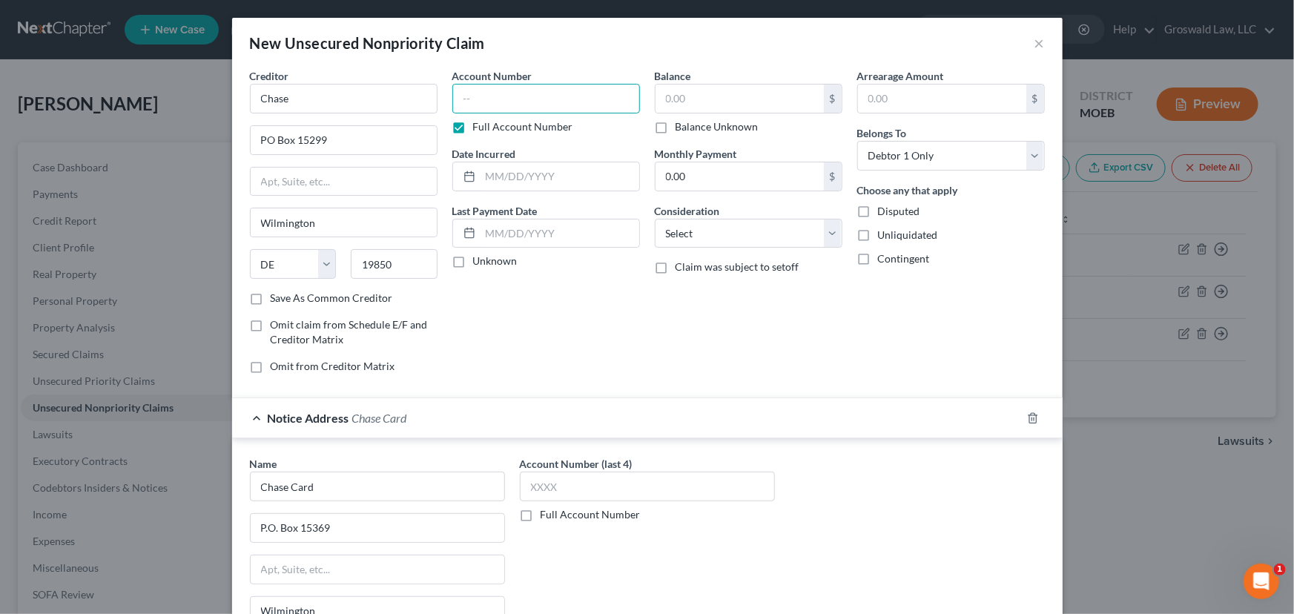
click at [532, 99] on input "text" at bounding box center [546, 99] width 188 height 30
type input "4490"
type input "11/2022"
type input "4,202"
select select "2"
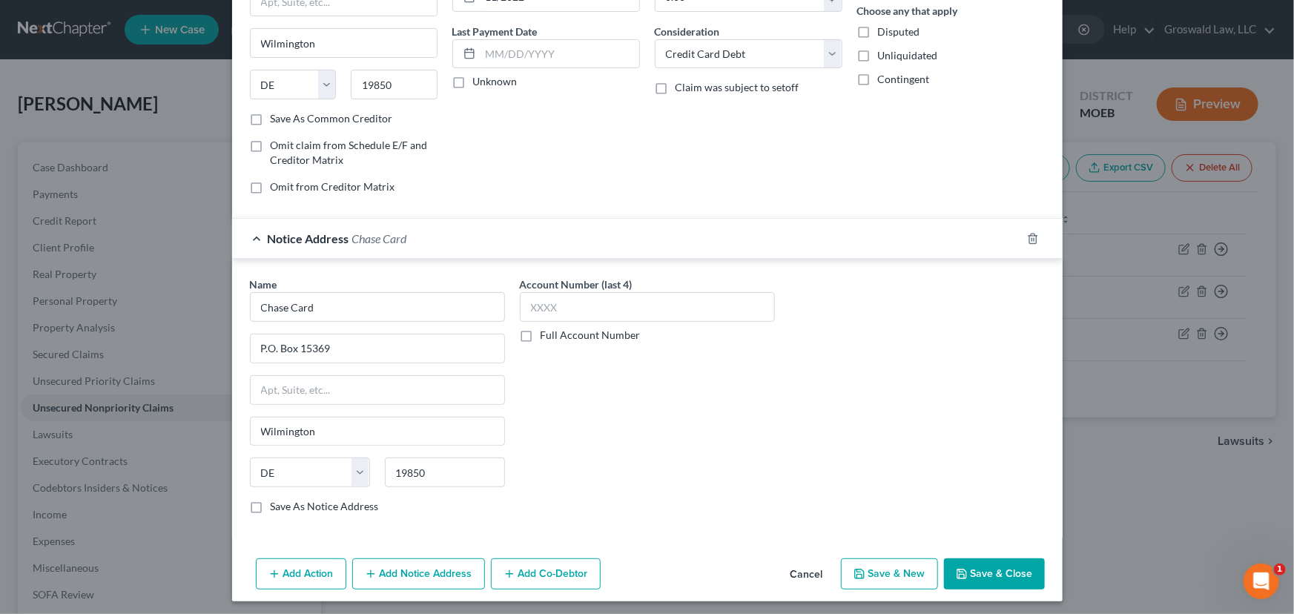
scroll to position [182, 0]
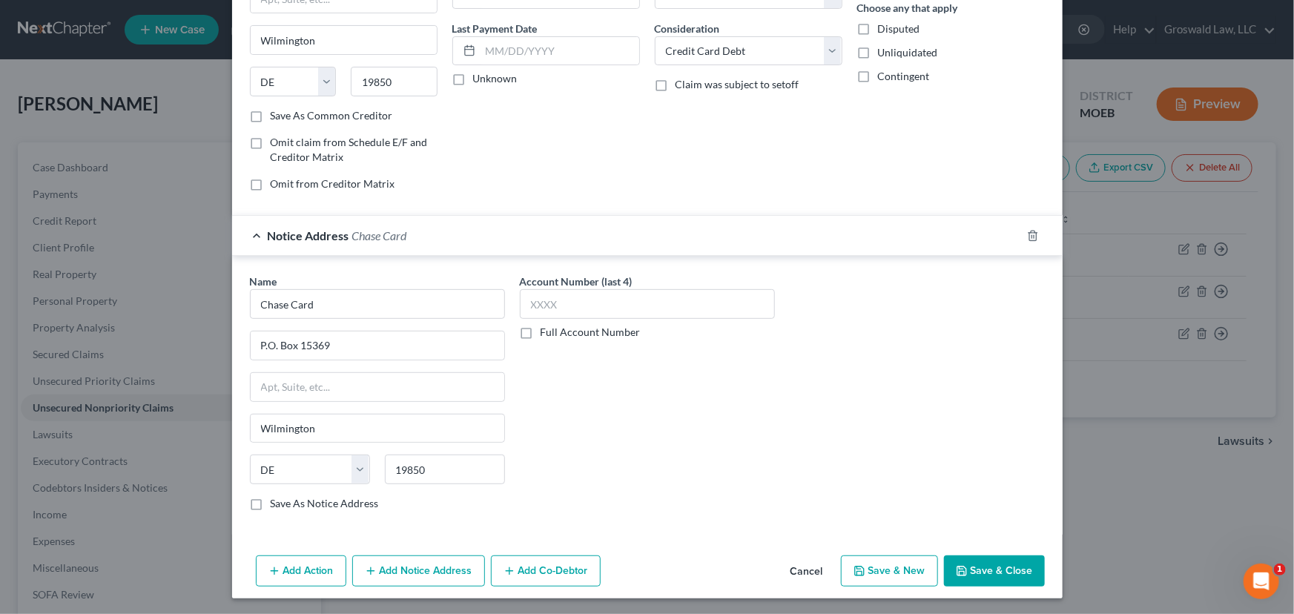
click at [878, 569] on button "Save & New" at bounding box center [889, 570] width 97 height 31
select select "0"
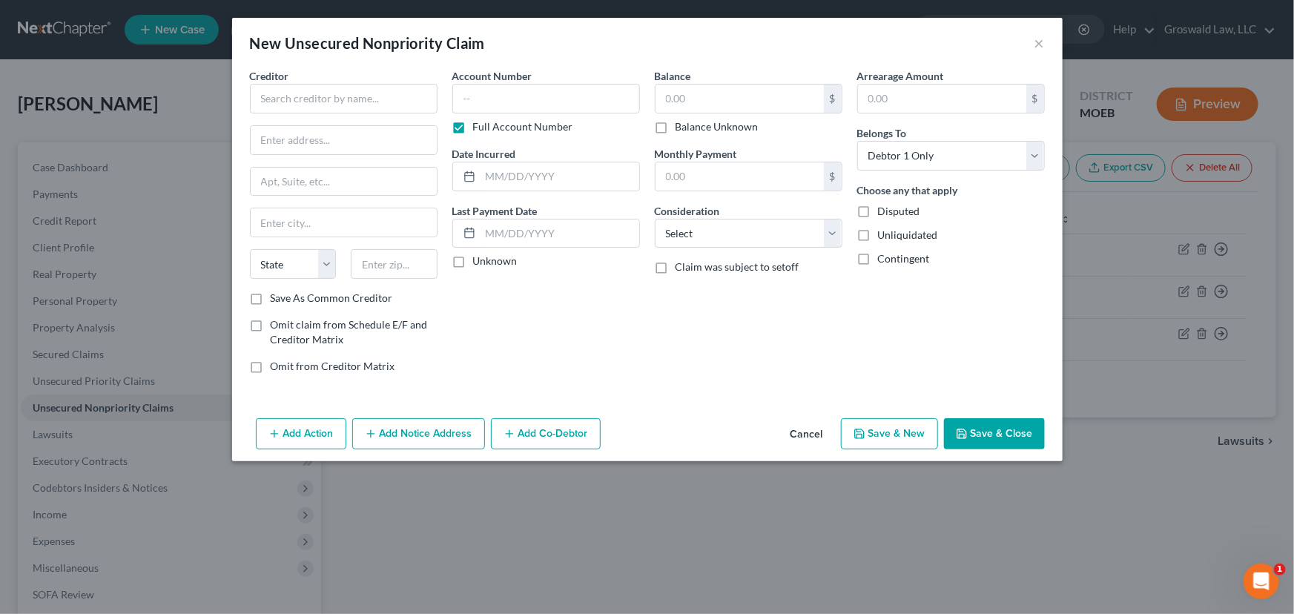
type input "4,202.00"
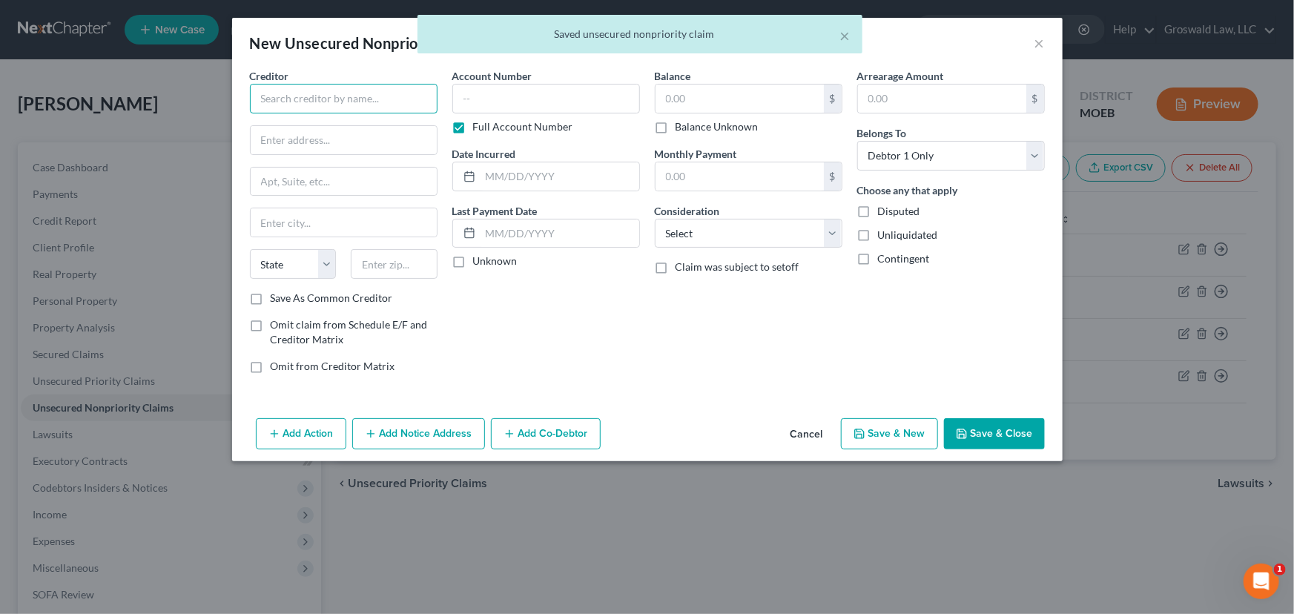
click at [311, 88] on input "text" at bounding box center [344, 99] width 188 height 30
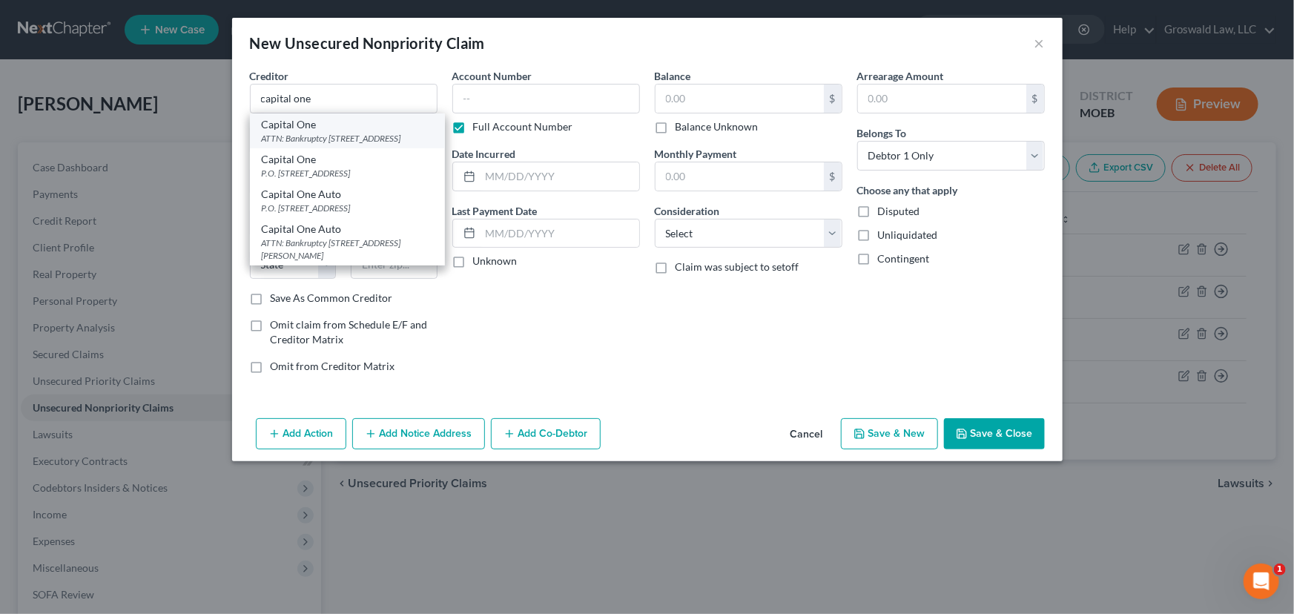
click at [333, 145] on div "ATTN: Bankruptcy [STREET_ADDRESS]" at bounding box center [347, 138] width 171 height 13
type input "Capital One"
type input "ATTN: Bankruptcy"
type input "PO Box 30285"
type input "[GEOGRAPHIC_DATA]"
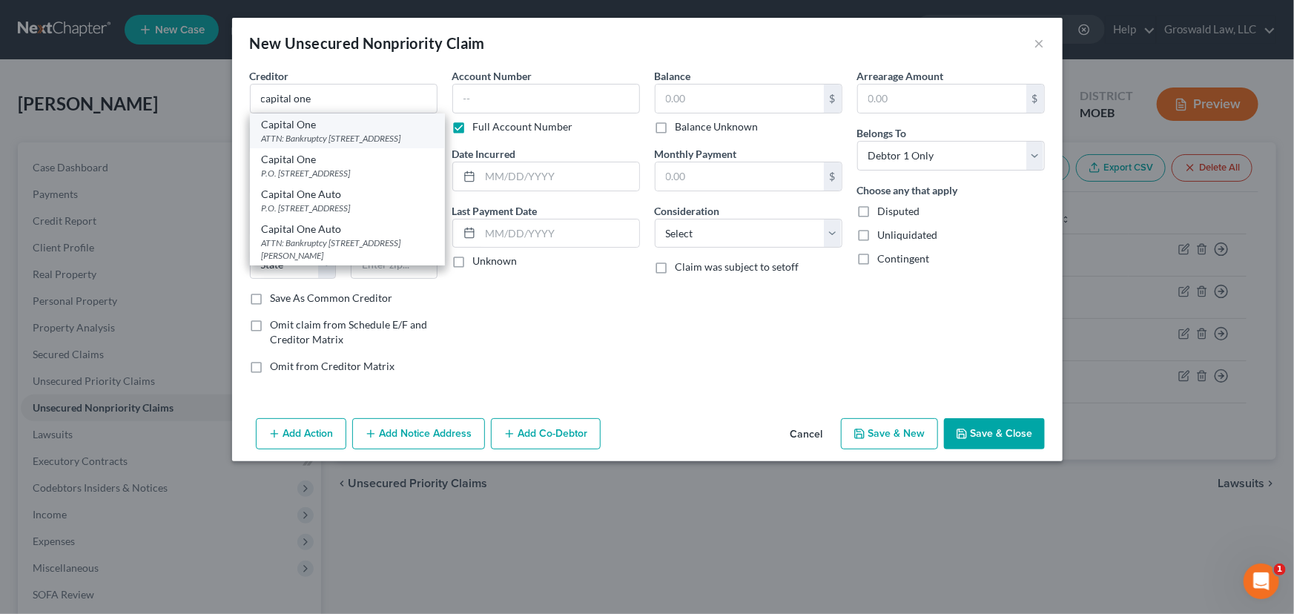
select select "46"
type input "84130"
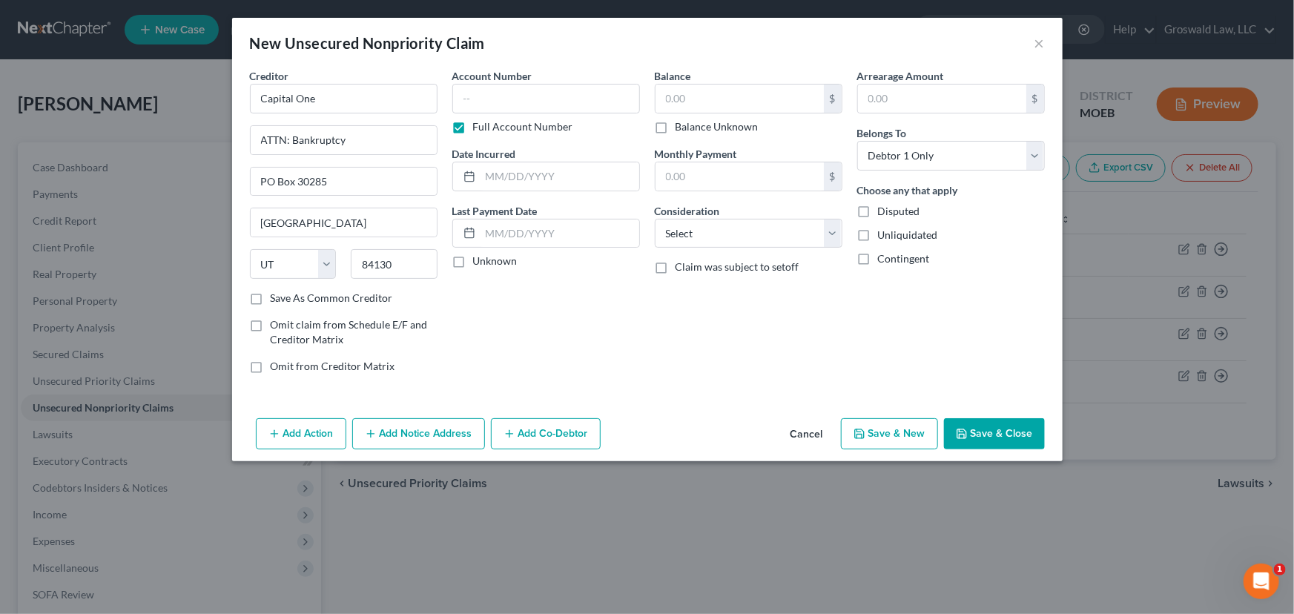
click at [400, 435] on button "Add Notice Address" at bounding box center [418, 433] width 133 height 31
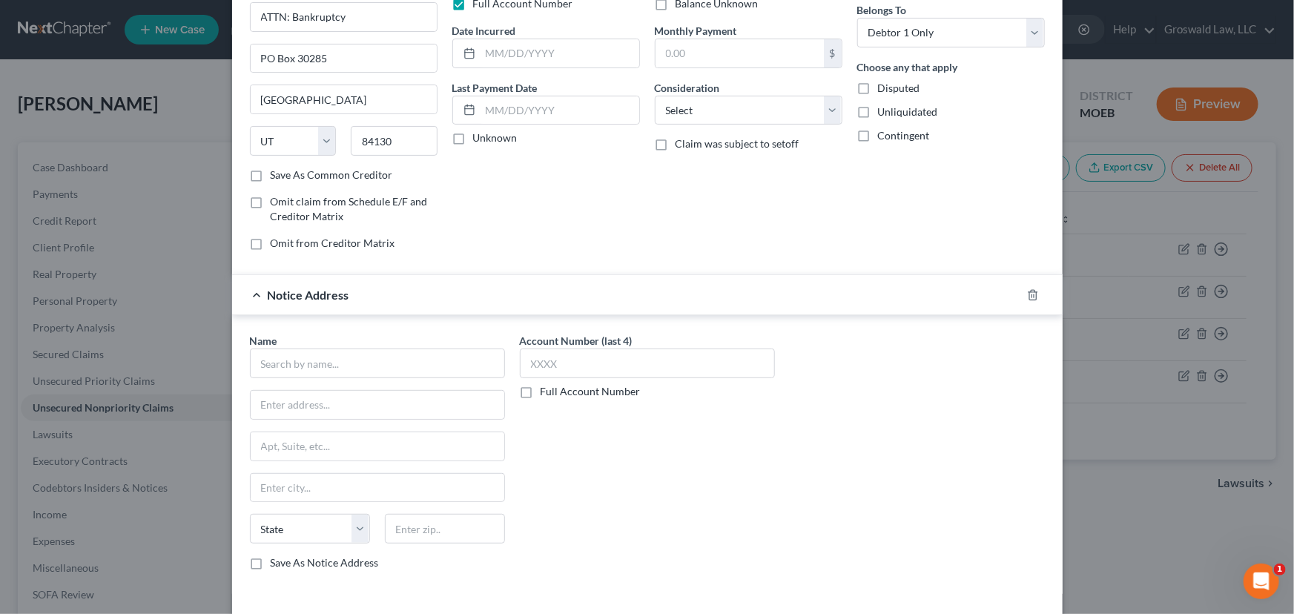
scroll to position [134, 0]
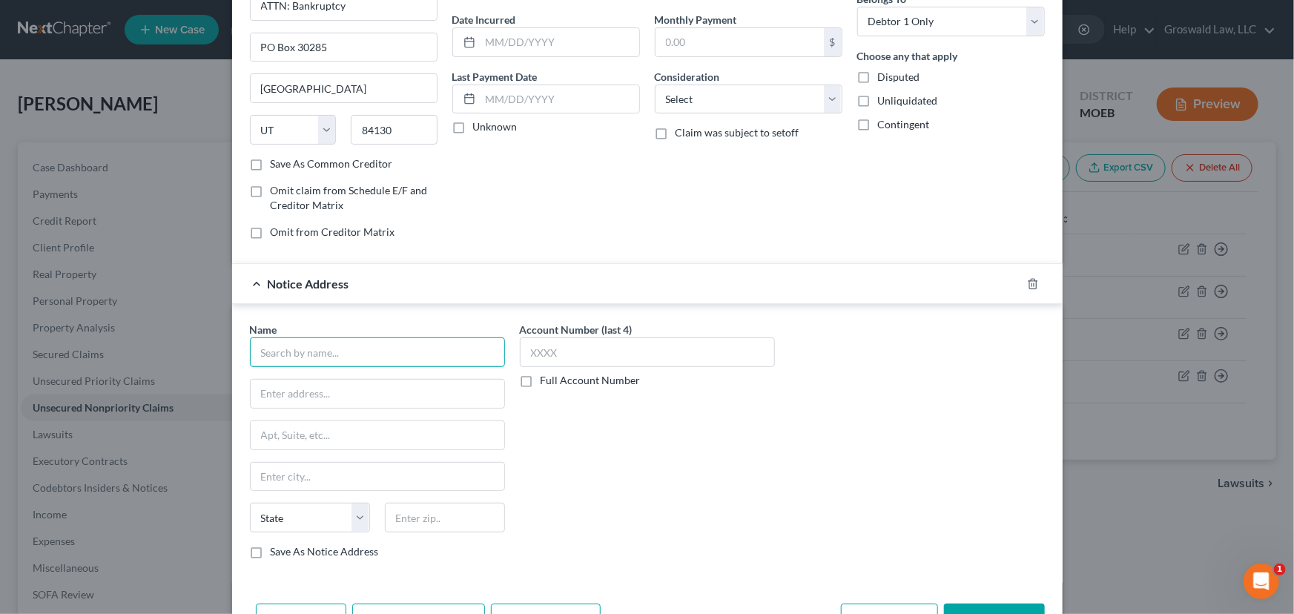
click at [305, 356] on input "text" at bounding box center [377, 352] width 255 height 30
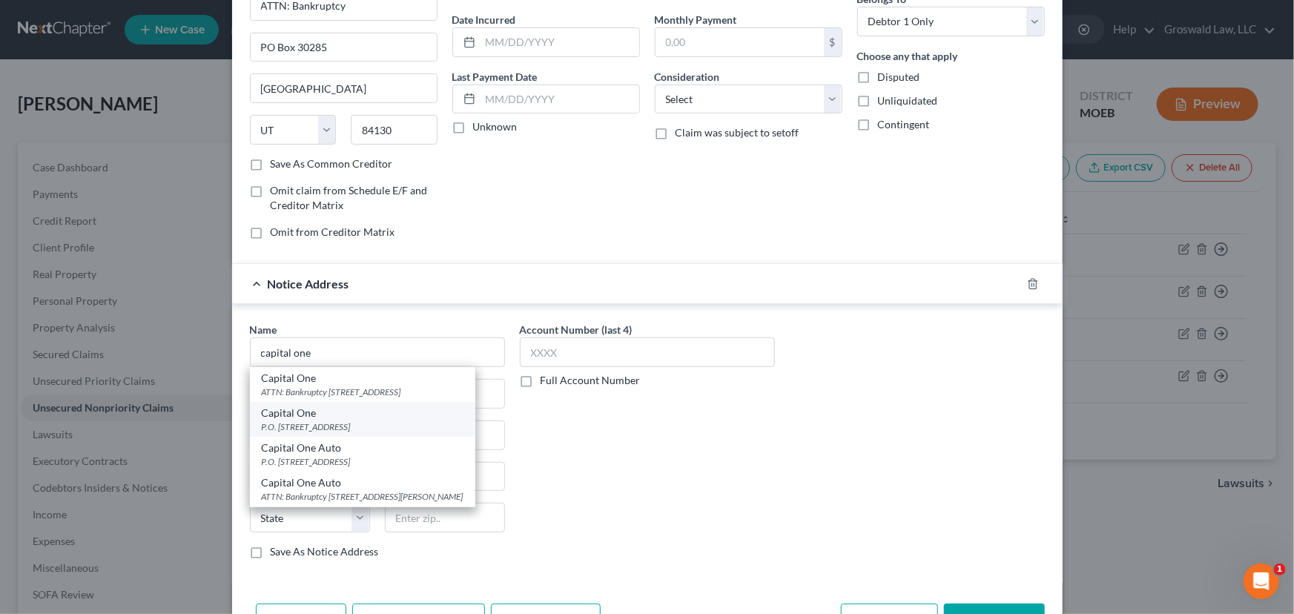
click at [348, 420] on div "P.O. [STREET_ADDRESS]" at bounding box center [363, 426] width 202 height 13
type input "Capital One"
type input "P.O. Box 31293"
type input "[GEOGRAPHIC_DATA]"
select select "46"
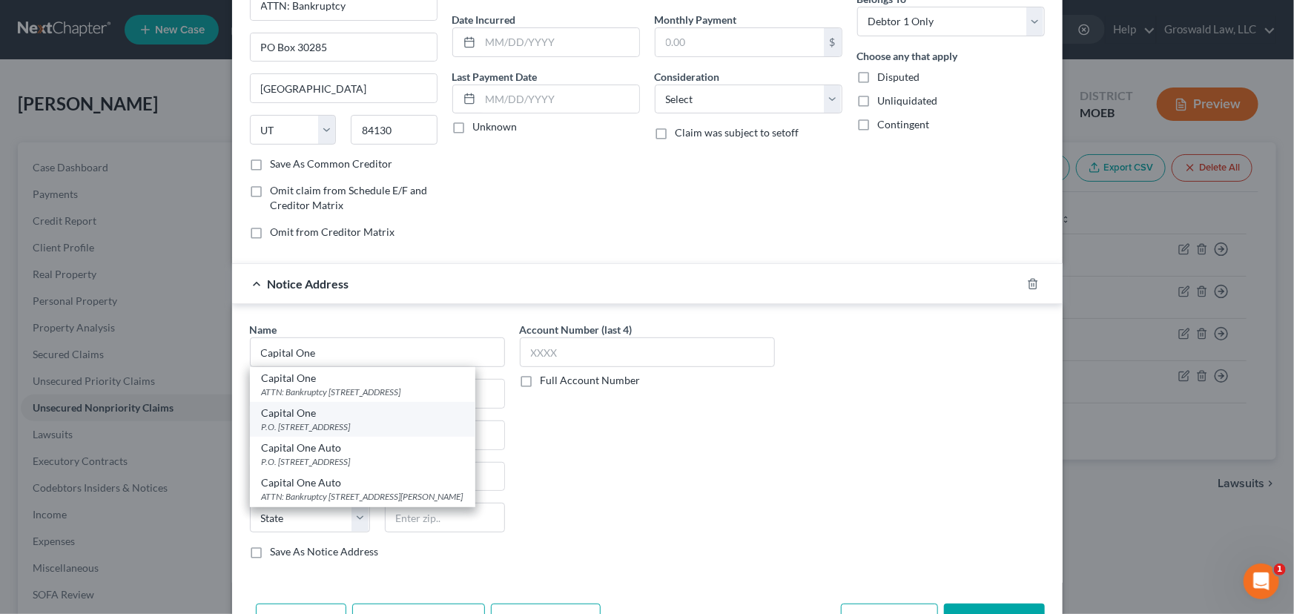
type input "84131"
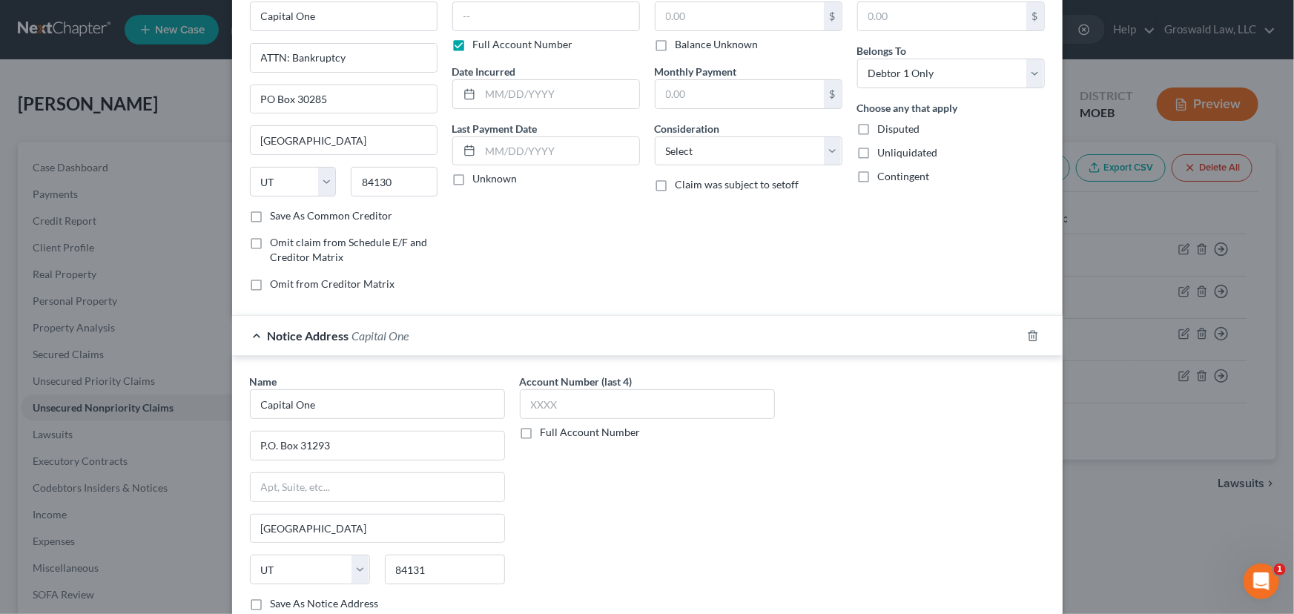
scroll to position [0, 0]
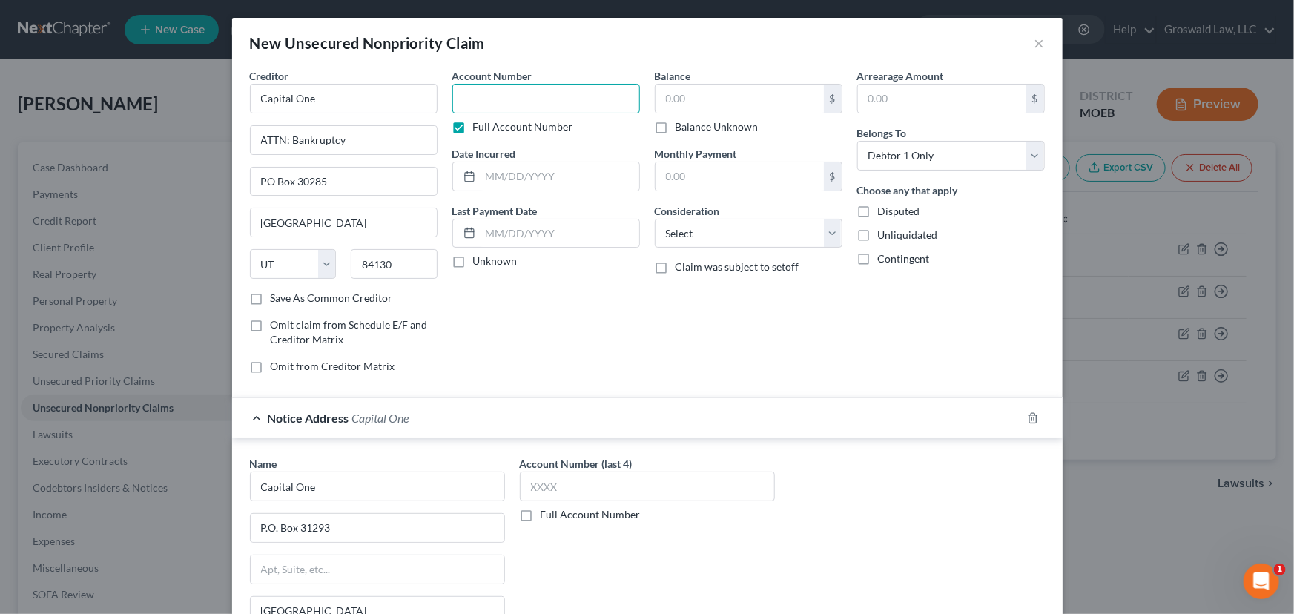
click at [532, 96] on input "text" at bounding box center [546, 99] width 188 height 30
click at [509, 99] on input "text" at bounding box center [546, 99] width 188 height 30
type input "3803"
type input "12/2022"
type input "5,683"
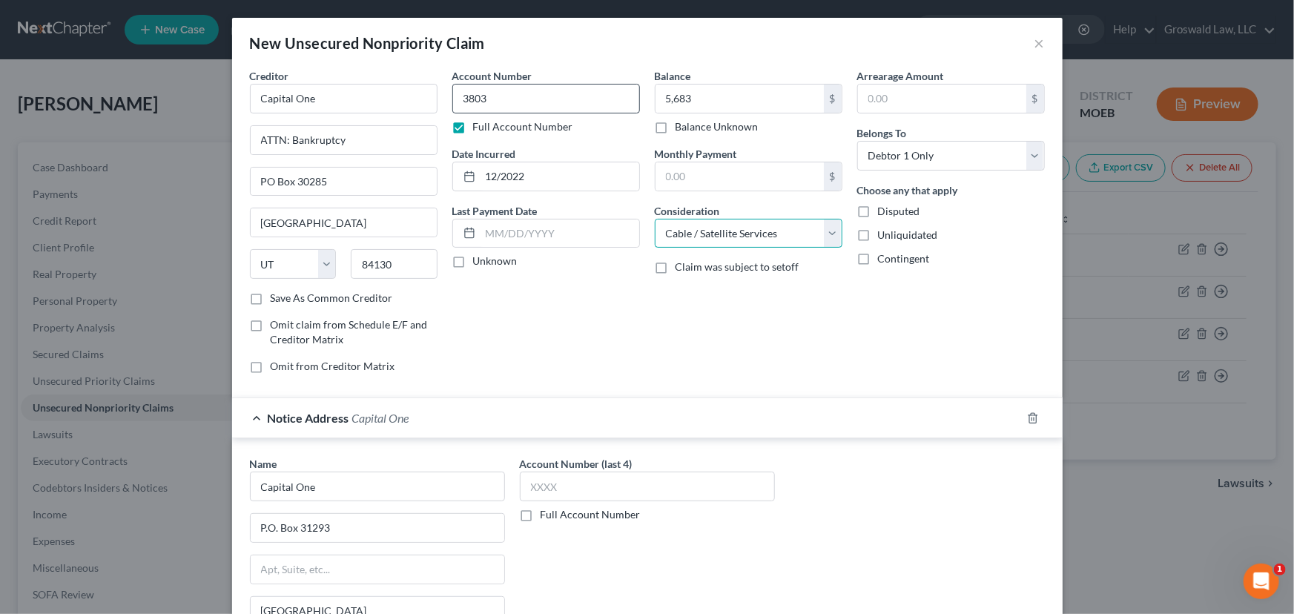
select select "2"
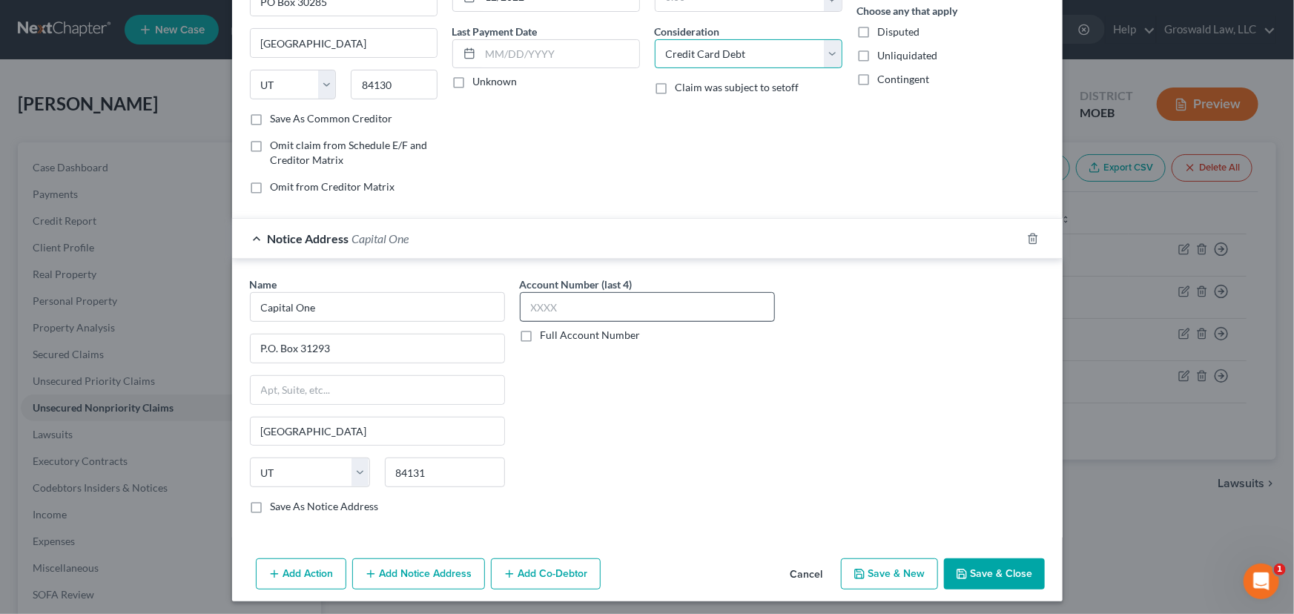
scroll to position [182, 0]
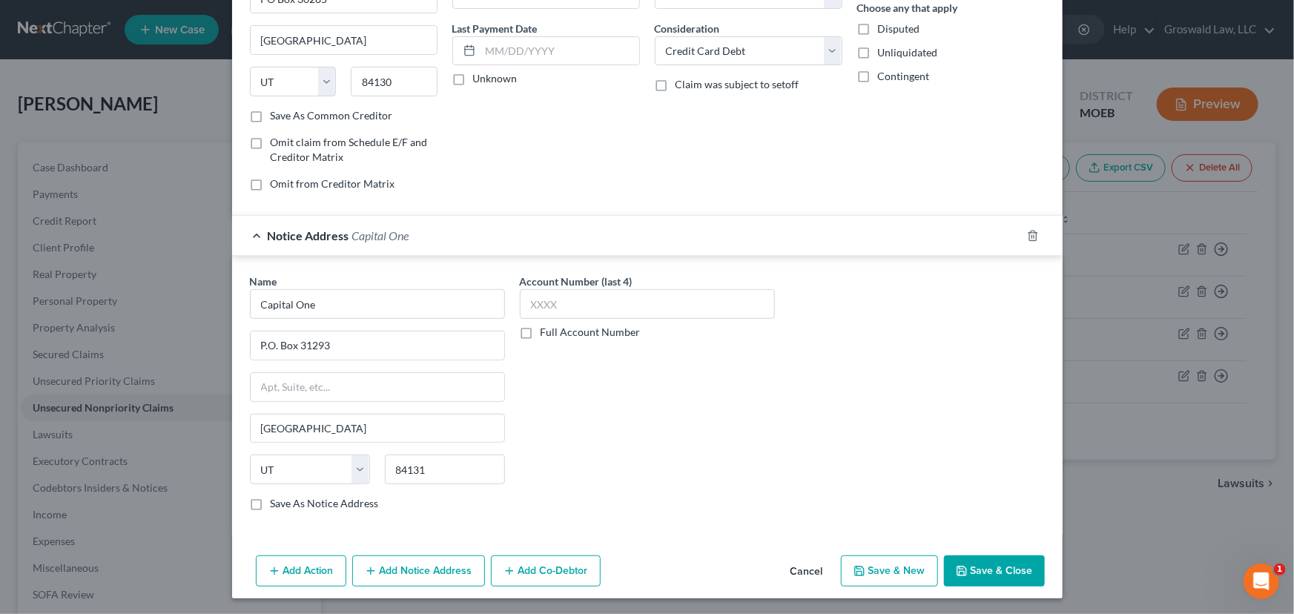
click at [900, 572] on button "Save & New" at bounding box center [889, 570] width 97 height 31
select select "0"
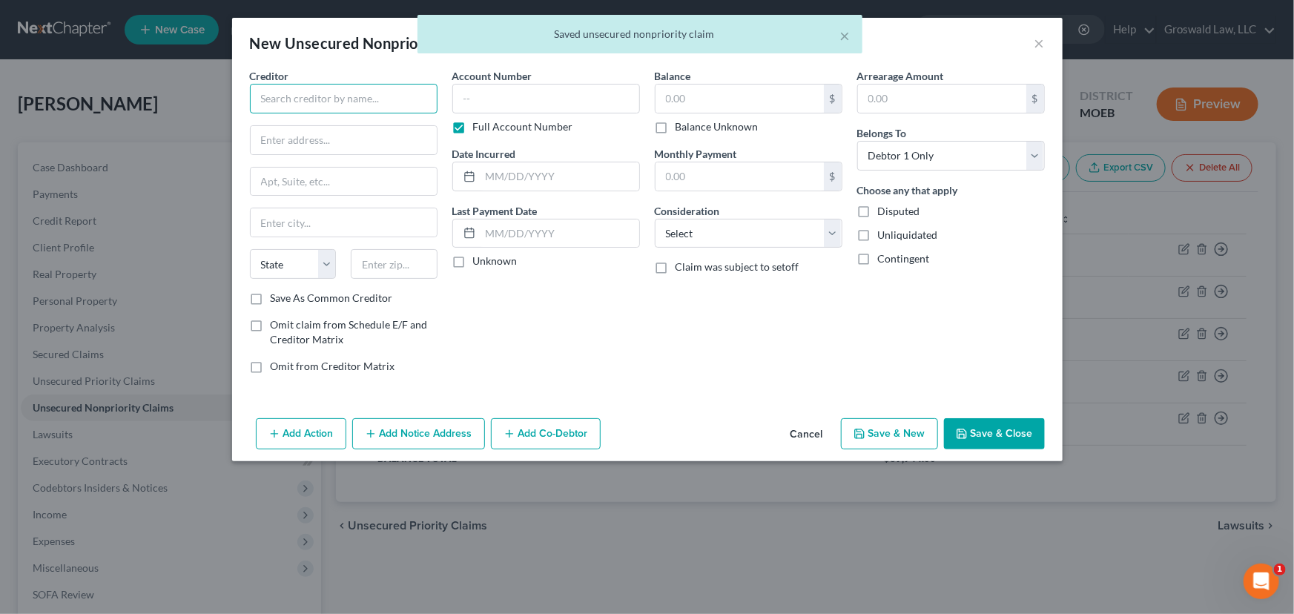
click at [362, 99] on input "text" at bounding box center [344, 99] width 188 height 30
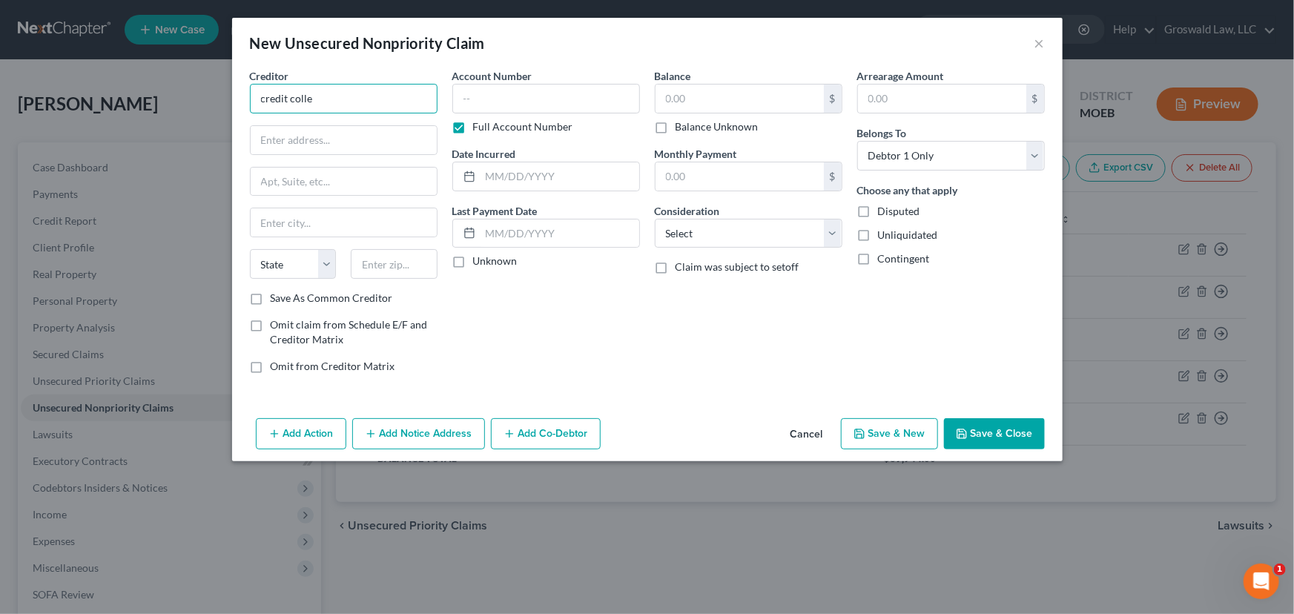
drag, startPoint x: 337, startPoint y: 101, endPoint x: -273, endPoint y: 9, distance: 617.1
click at [0, 9] on html "Home New Case Client Portal Groswald Law, LLC [PERSON_NAME][EMAIL_ADDRESS][DOMA…" at bounding box center [647, 407] width 1294 height 815
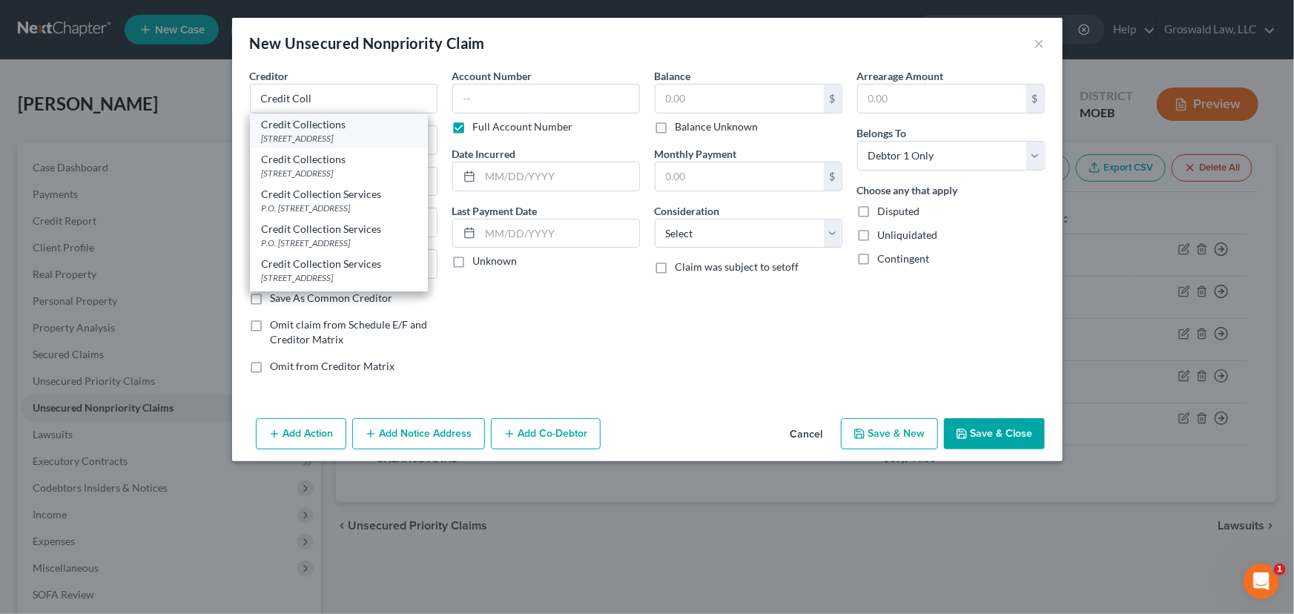
click at [320, 139] on div "[STREET_ADDRESS]" at bounding box center [339, 138] width 154 height 13
type input "Credit Collections"
type input "[STREET_ADDRESS]"
type input "[PERSON_NAME]"
select select "22"
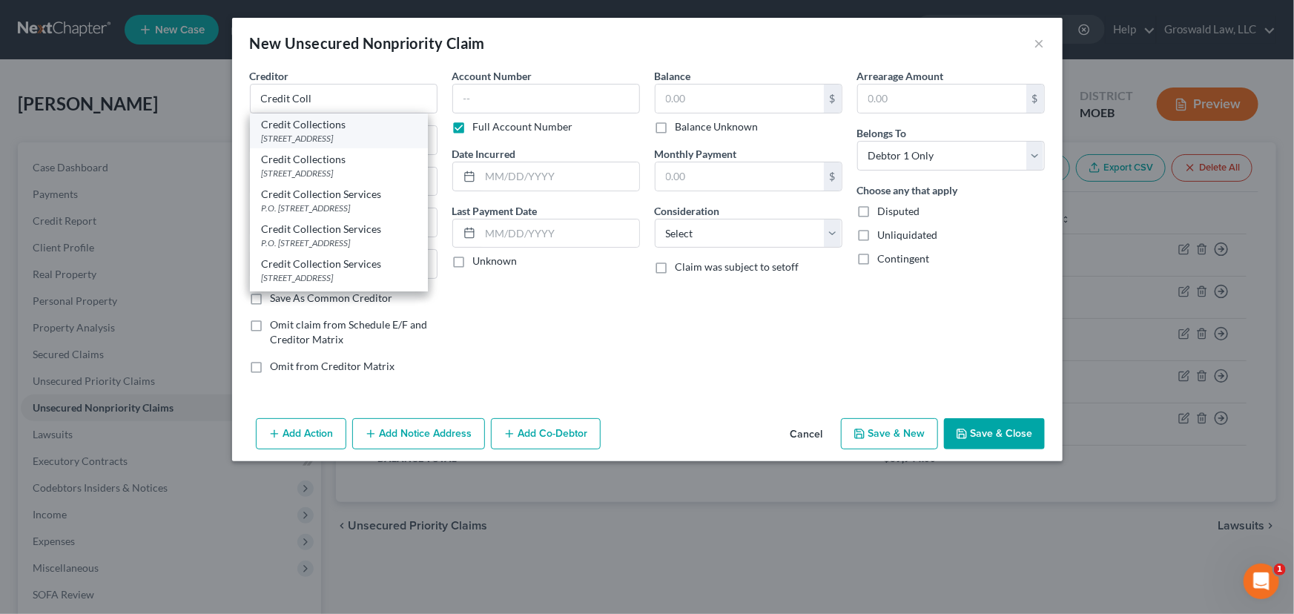
type input "02062-2679"
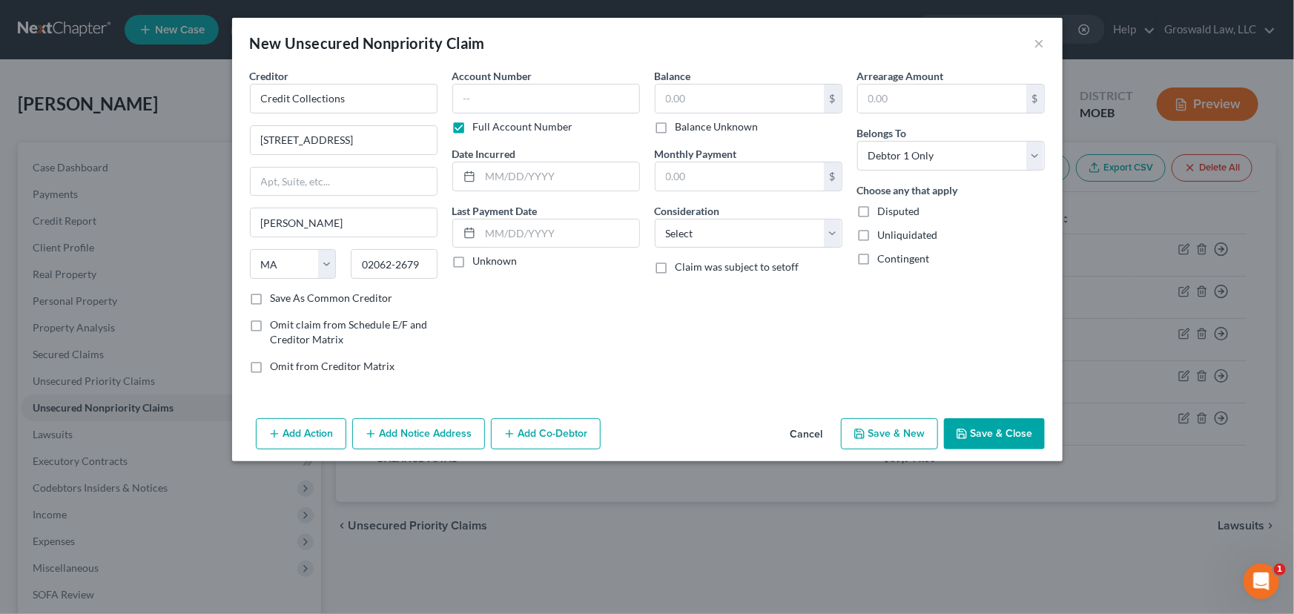
click at [423, 439] on button "Add Notice Address" at bounding box center [418, 433] width 133 height 31
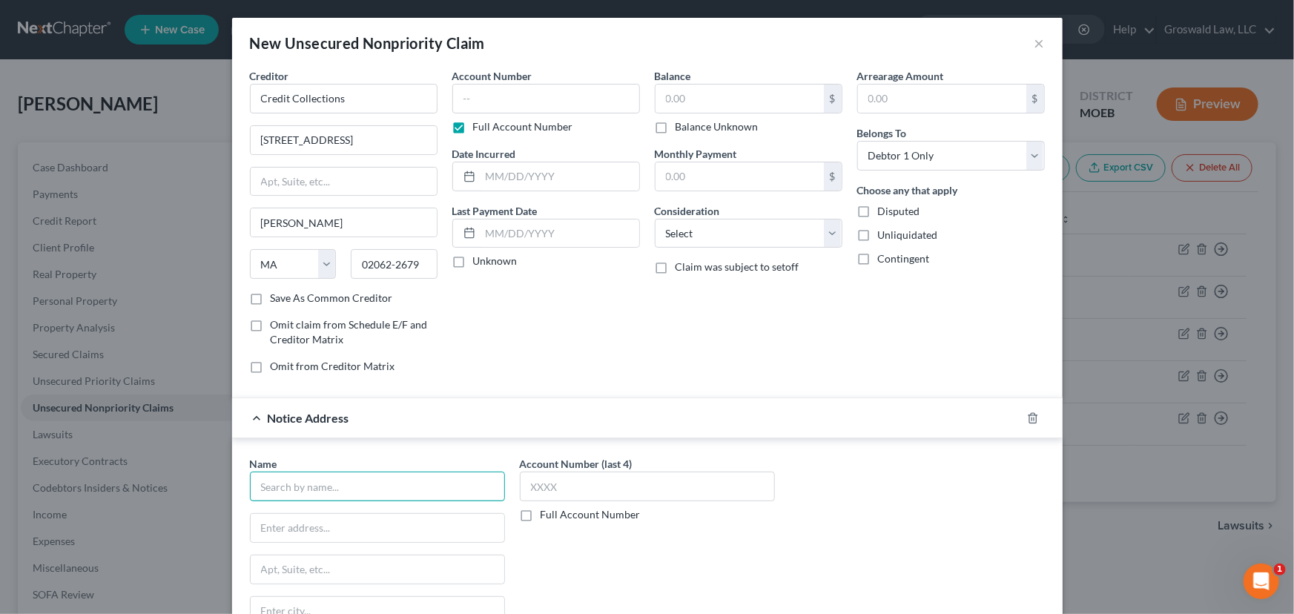
click at [391, 482] on input "text" at bounding box center [377, 487] width 255 height 30
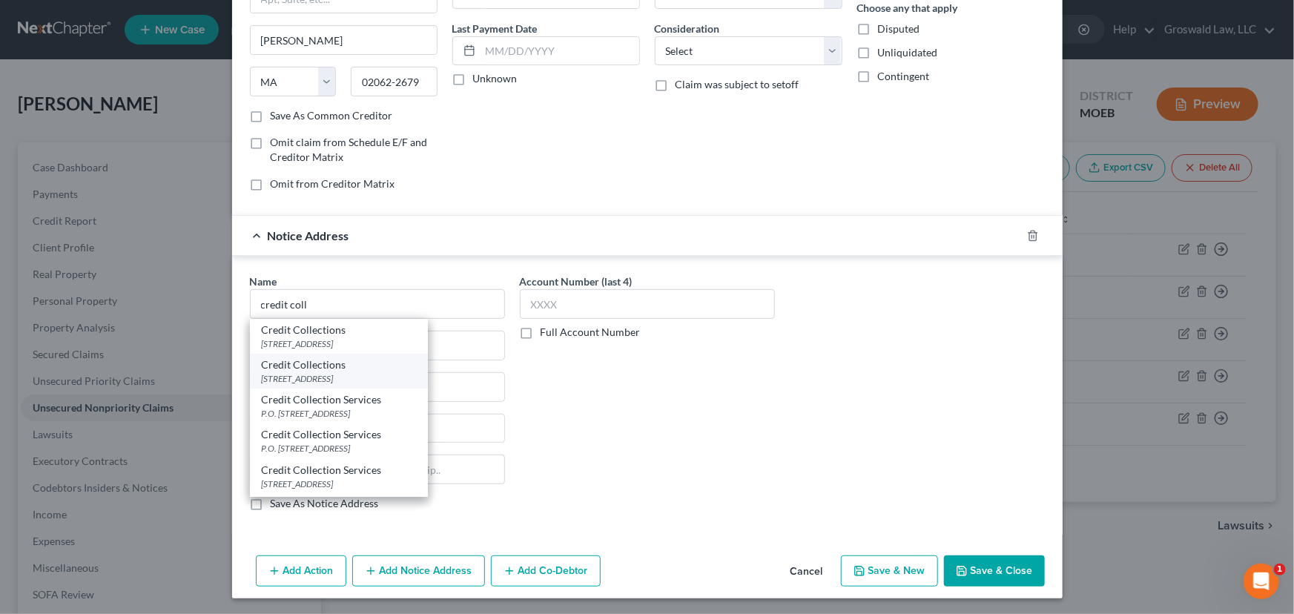
click at [339, 369] on div "Credit Collections" at bounding box center [339, 364] width 154 height 15
type input "Credit Collections"
type input "PO Box 337"
type input "[PERSON_NAME]"
select select "22"
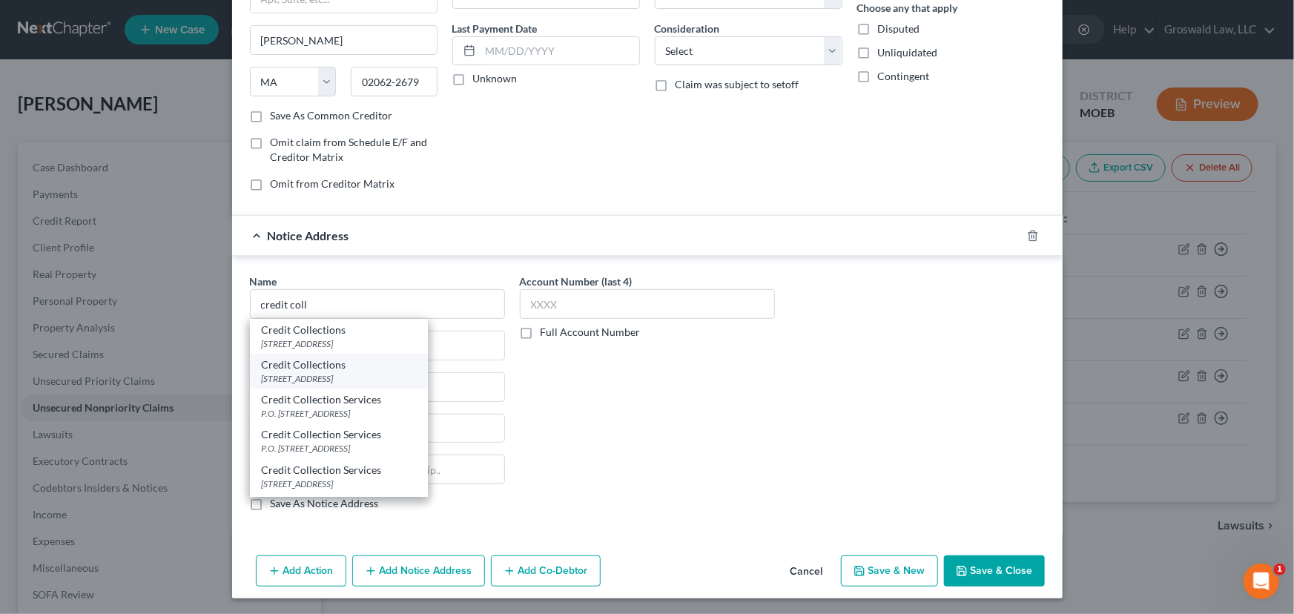
type input "02062"
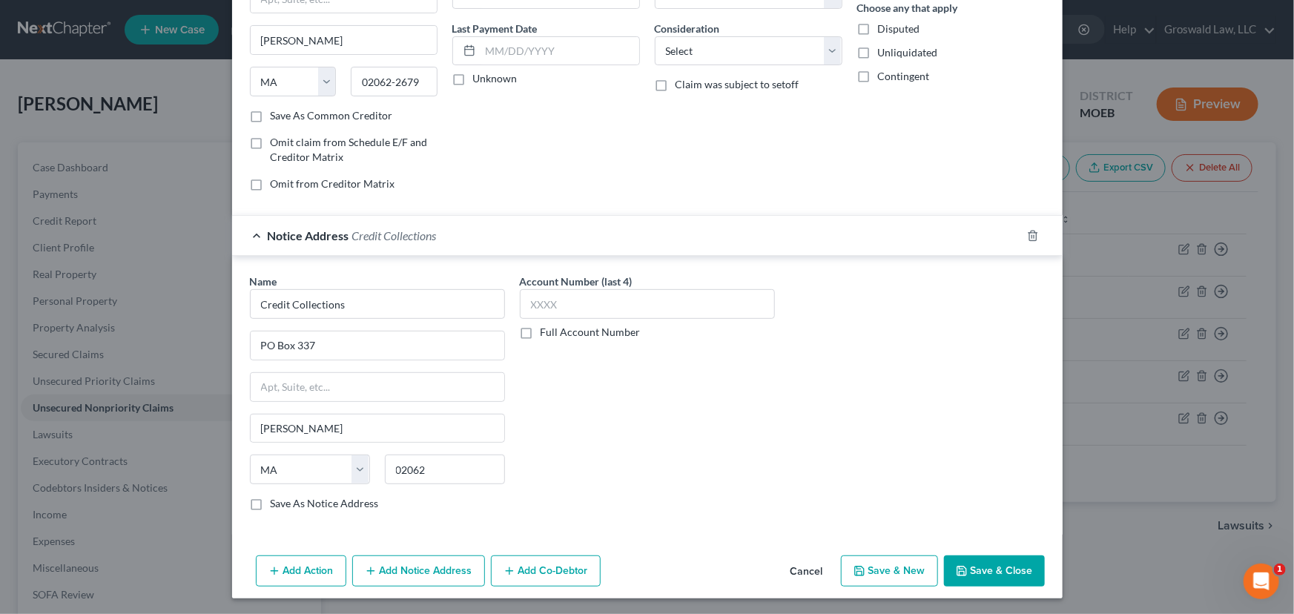
click at [394, 564] on button "Add Notice Address" at bounding box center [418, 570] width 133 height 31
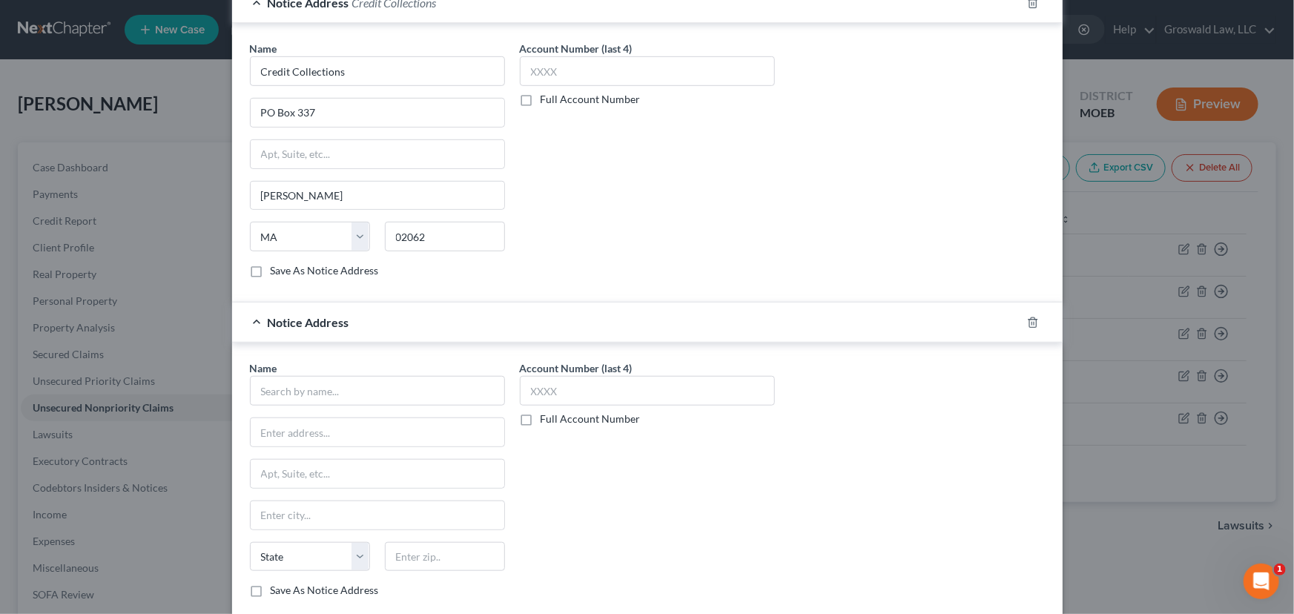
scroll to position [452, 0]
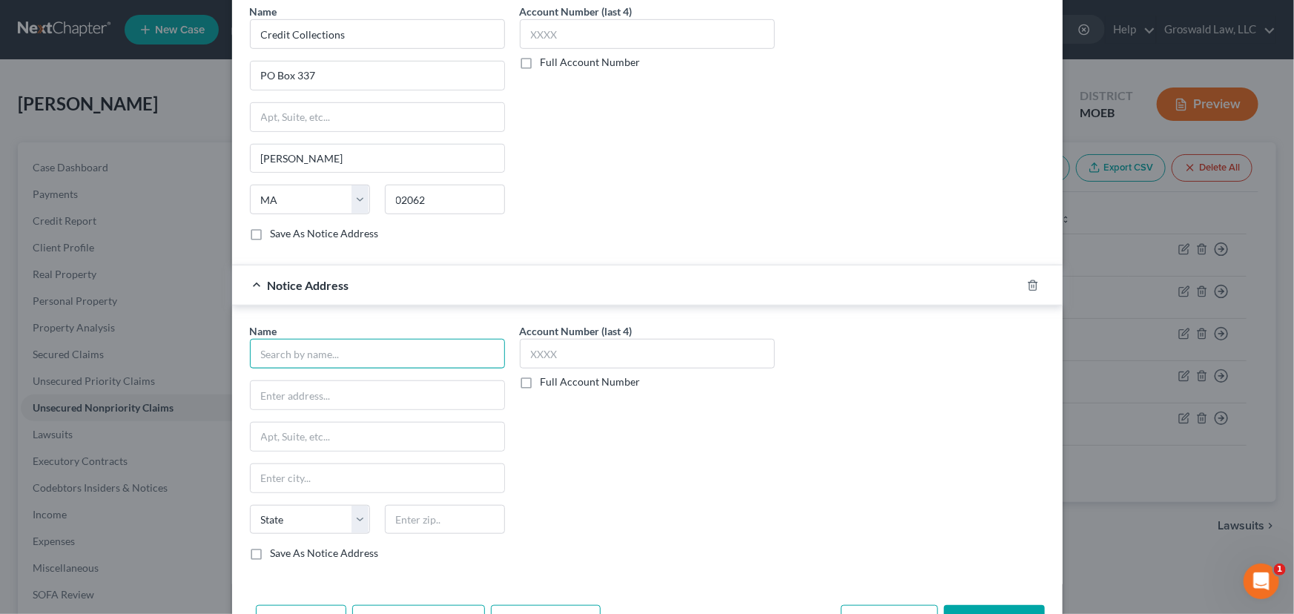
click at [370, 360] on input "text" at bounding box center [377, 354] width 255 height 30
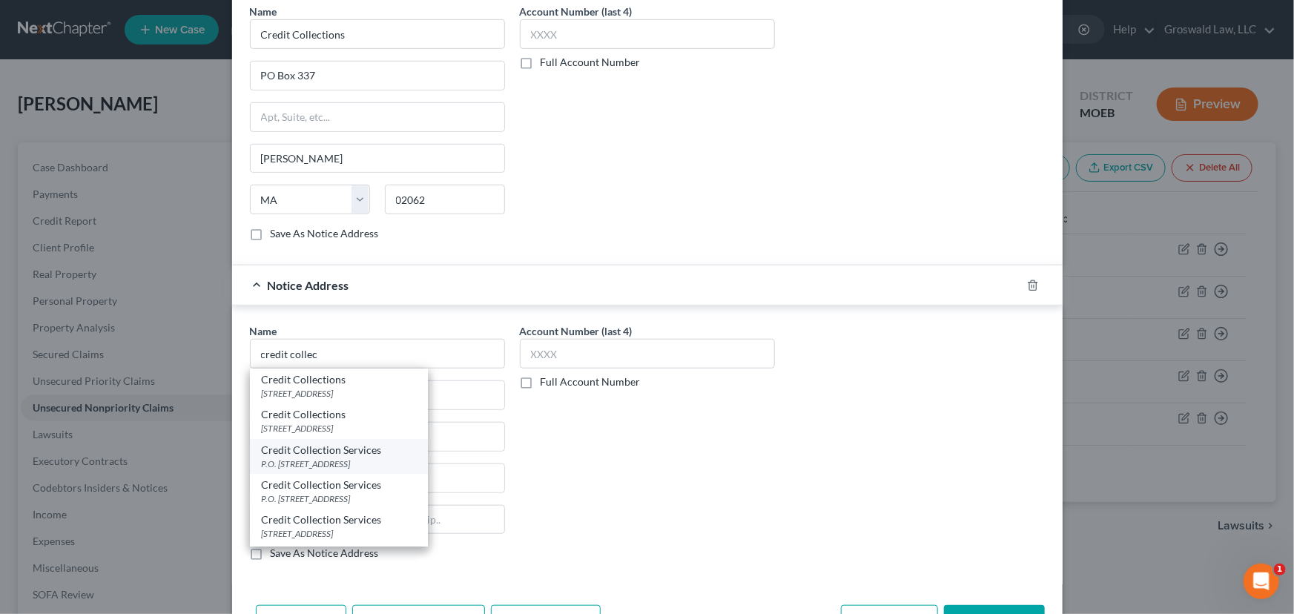
click at [328, 453] on div "Credit Collection Services" at bounding box center [339, 450] width 154 height 15
type input "Credit Collection Services"
type input "P.O. Box 447"
type input "[PERSON_NAME]"
select select "22"
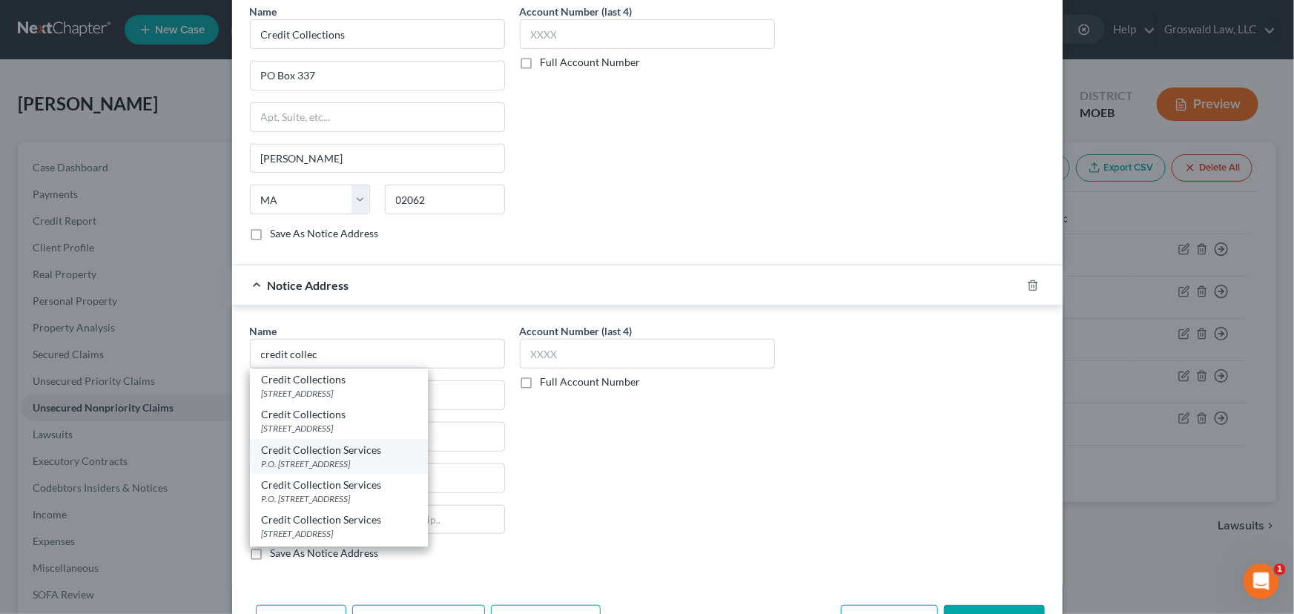
type input "02062"
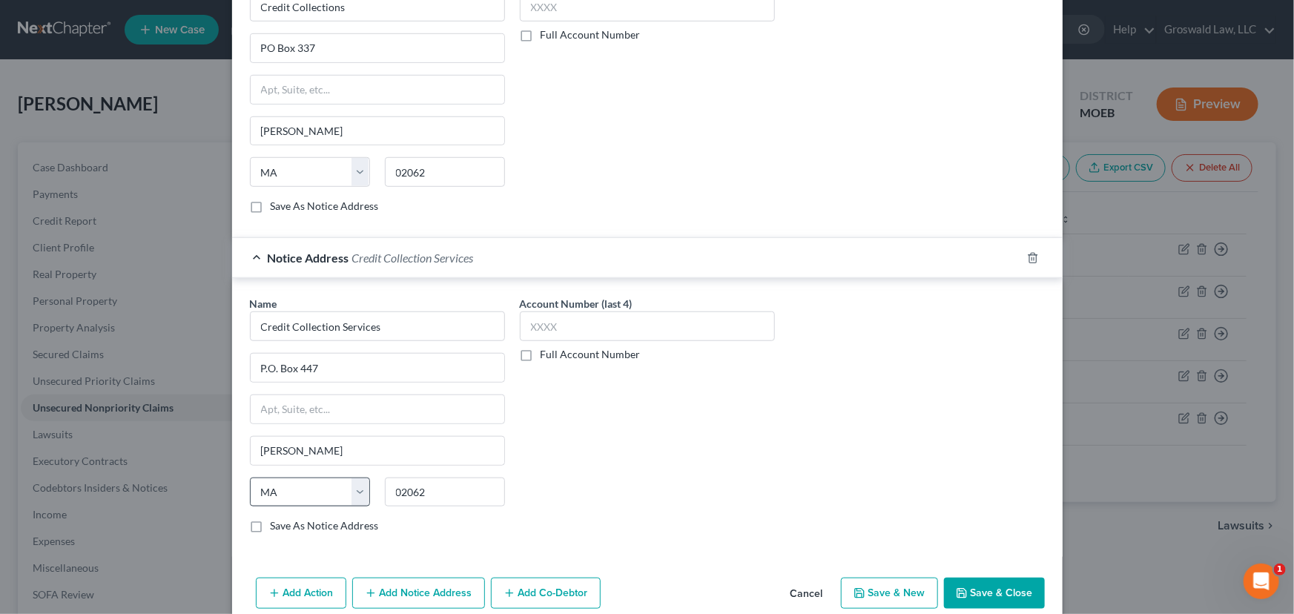
scroll to position [501, 0]
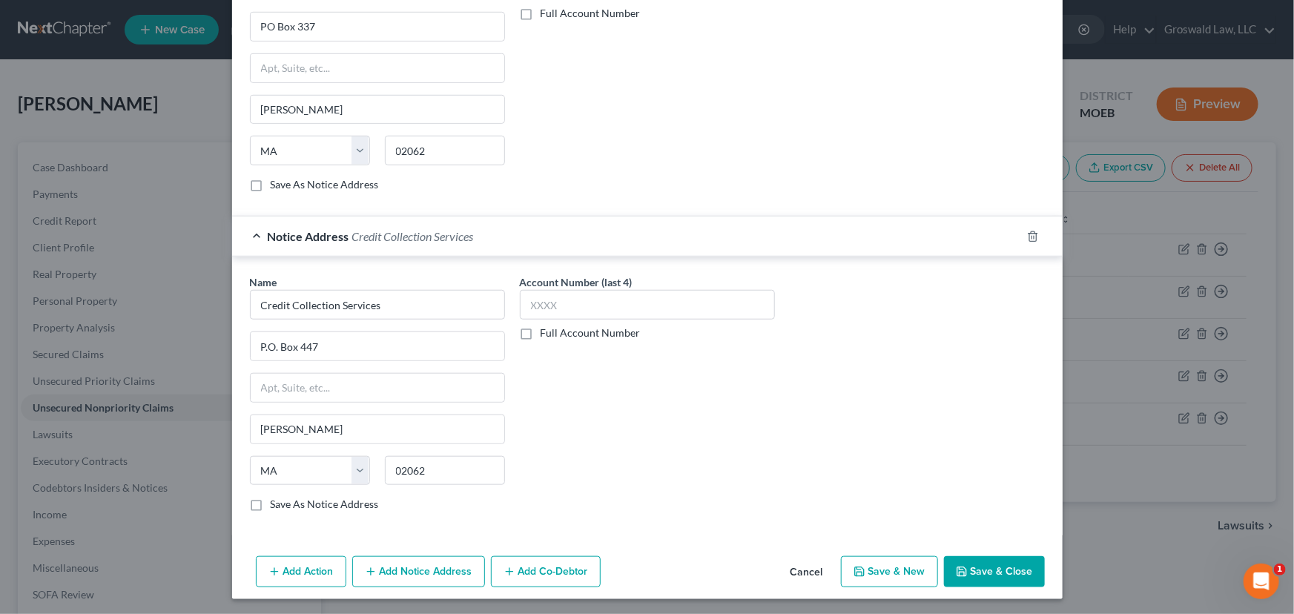
click at [426, 569] on button "Add Notice Address" at bounding box center [418, 571] width 133 height 31
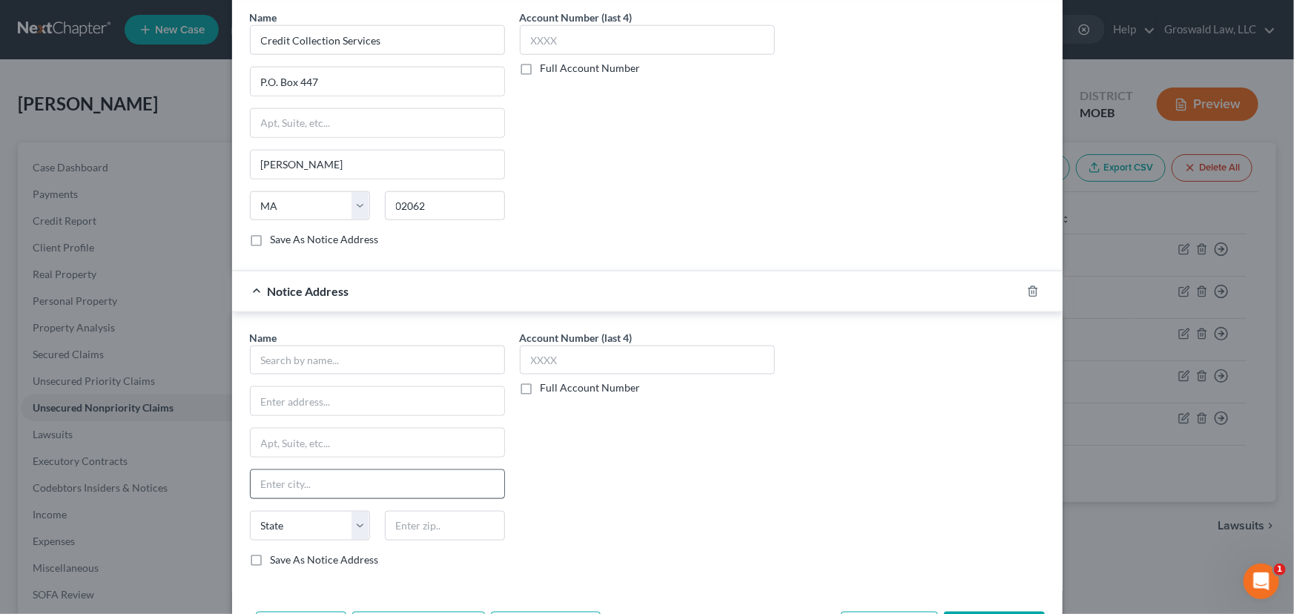
scroll to position [771, 0]
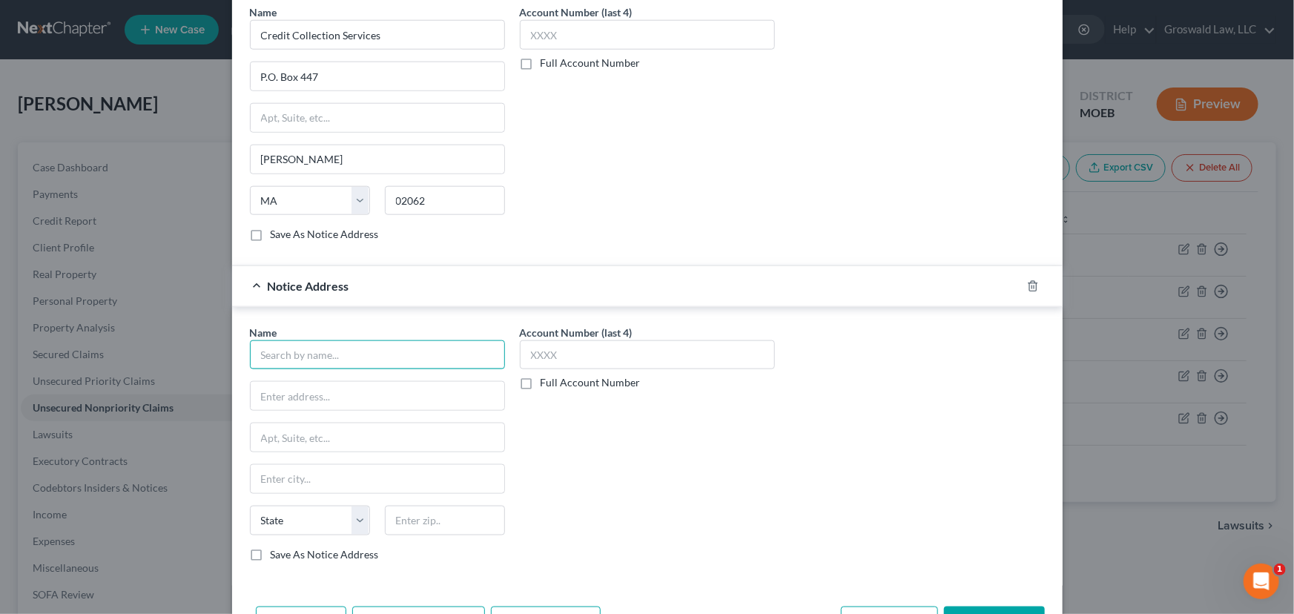
click at [371, 358] on input "text" at bounding box center [377, 355] width 255 height 30
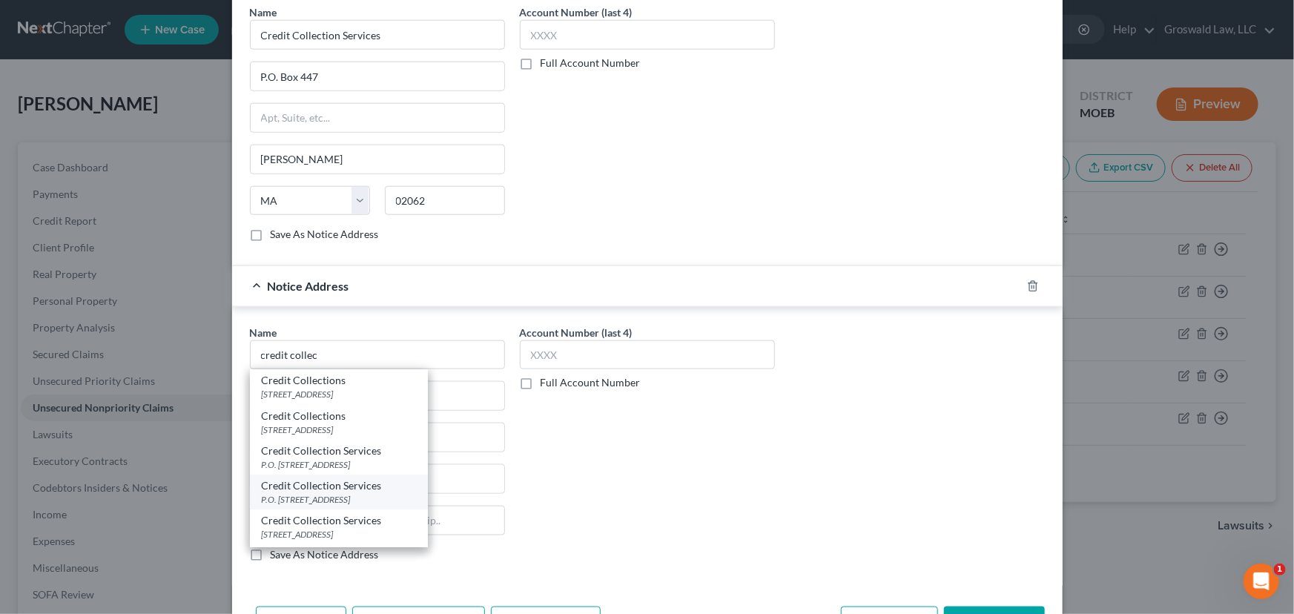
click at [342, 496] on div "P.O. [STREET_ADDRESS]" at bounding box center [339, 499] width 154 height 13
type input "Credit Collection Services"
type input "P.O. Box 607"
type input "[PERSON_NAME]"
select select "22"
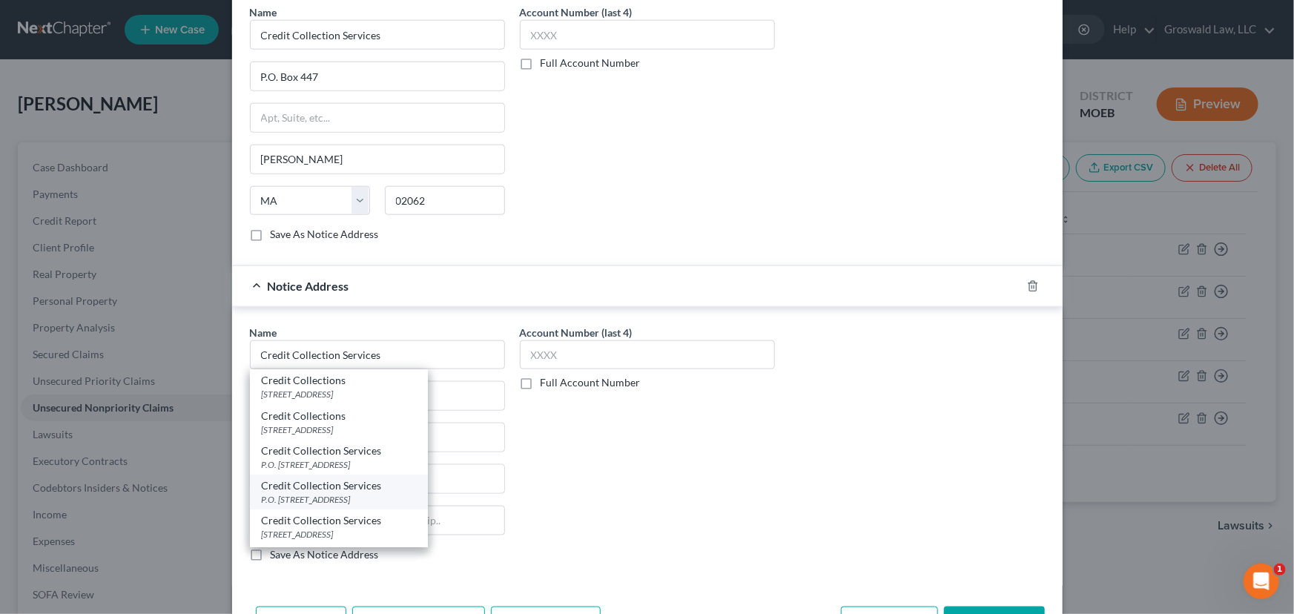
type input "02062"
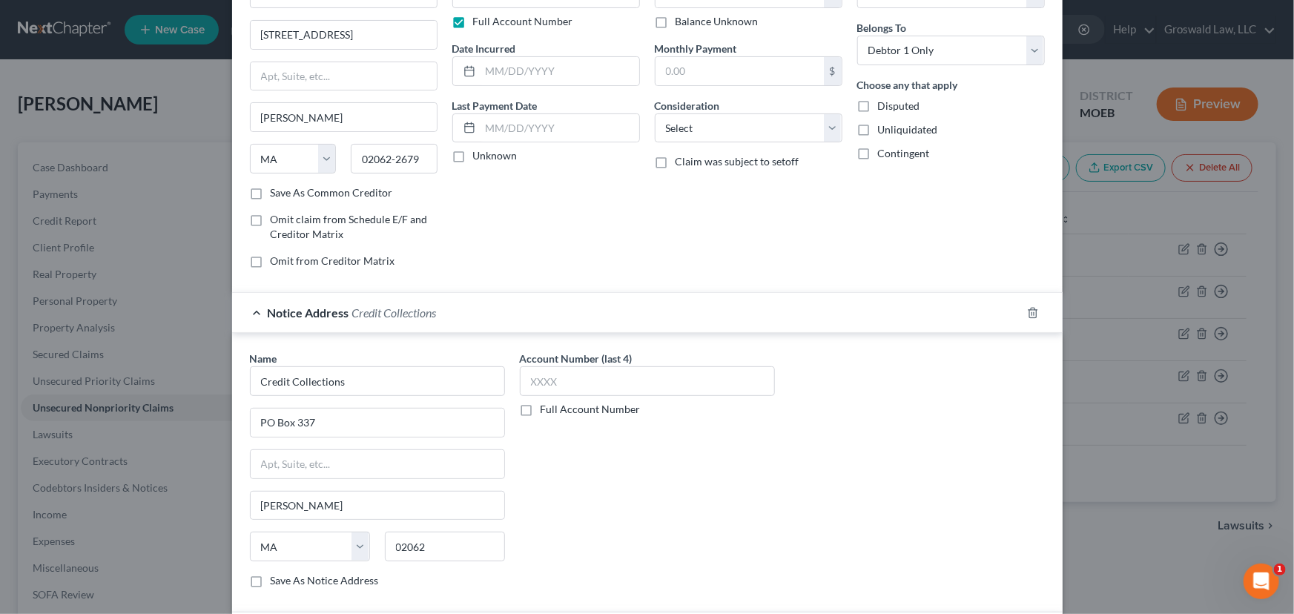
scroll to position [0, 0]
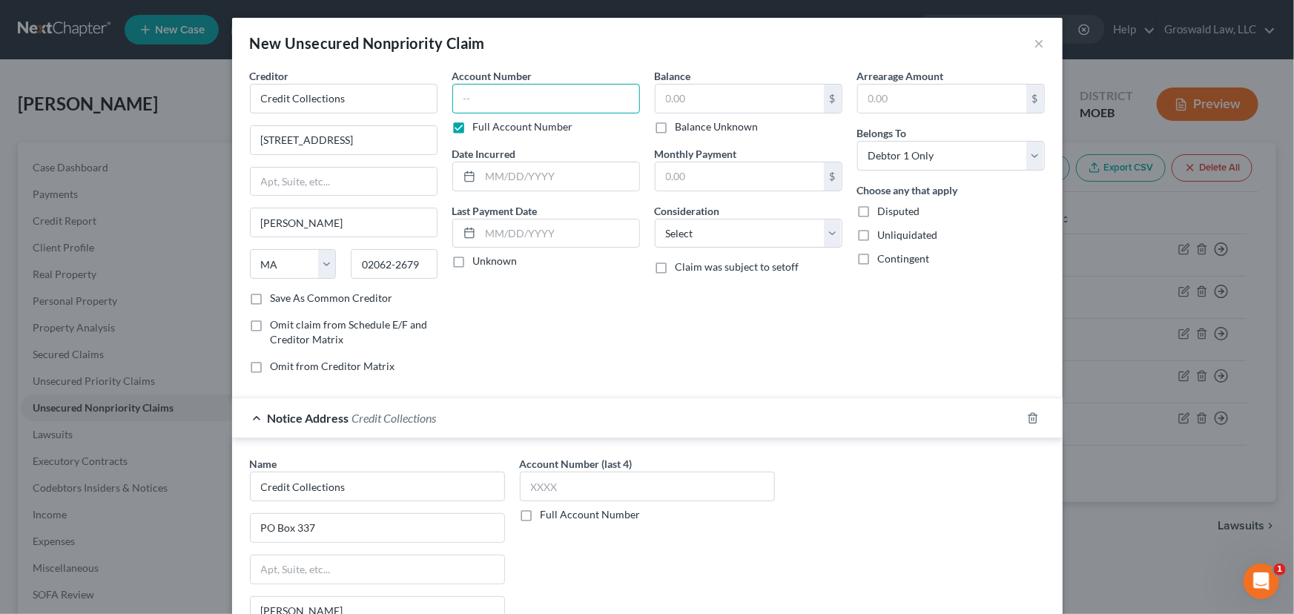
click at [552, 102] on input "text" at bounding box center [546, 99] width 188 height 30
type input "2226"
type input "06/2019"
type input "228"
select select "14"
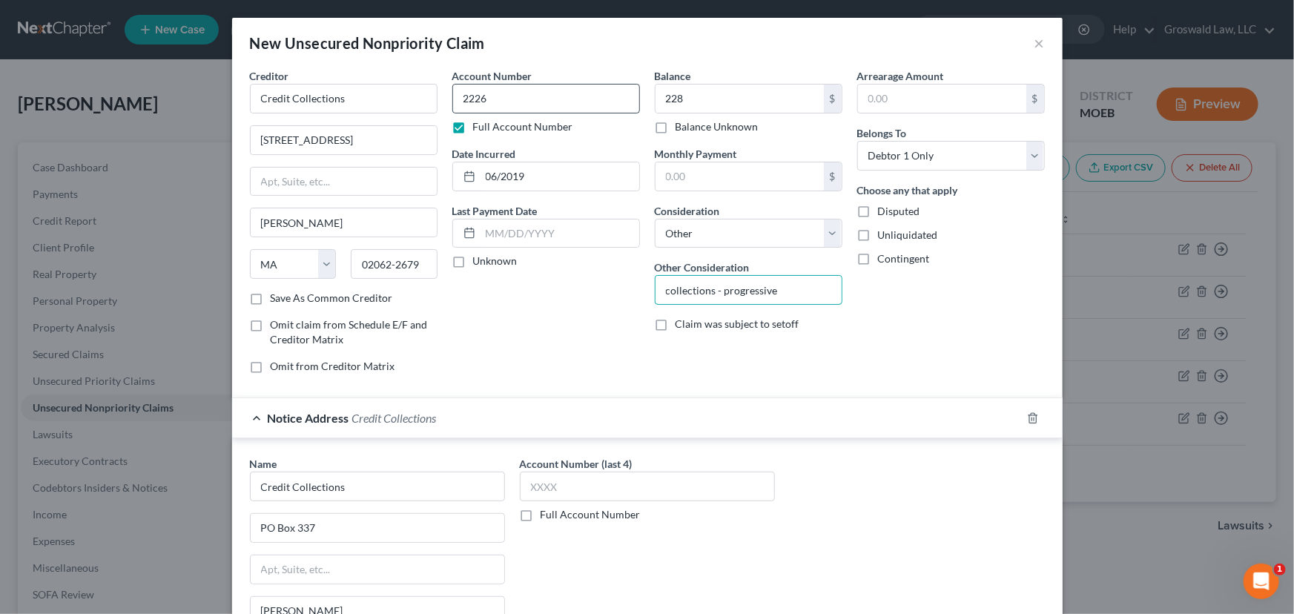
type input "collections - progressive"
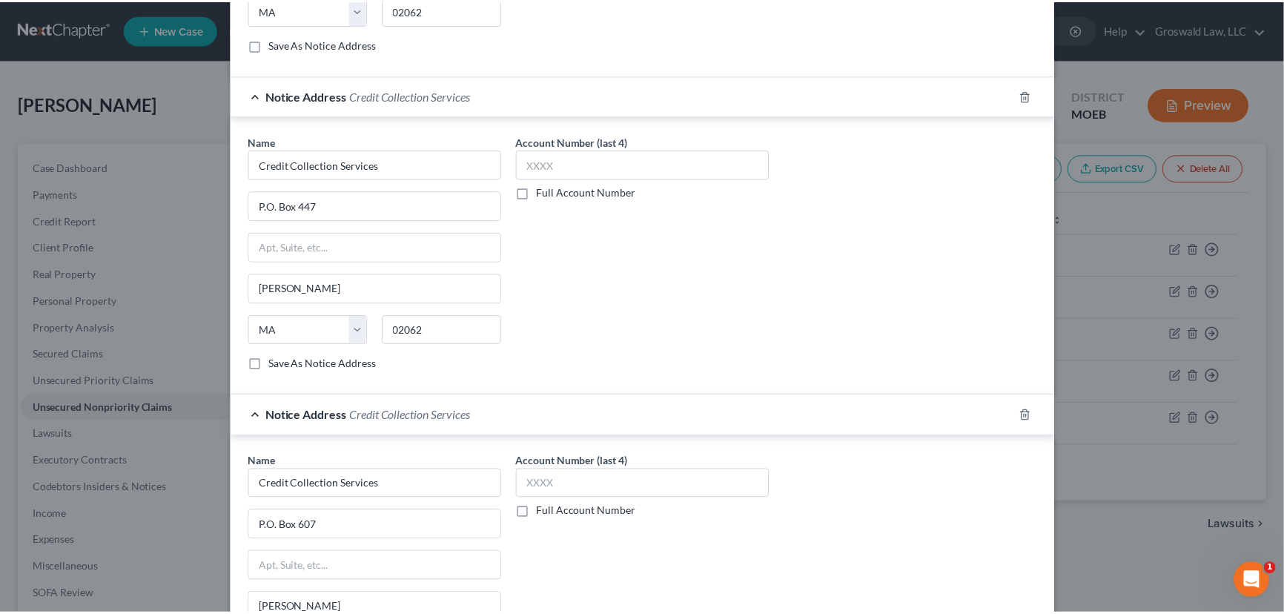
scroll to position [820, 0]
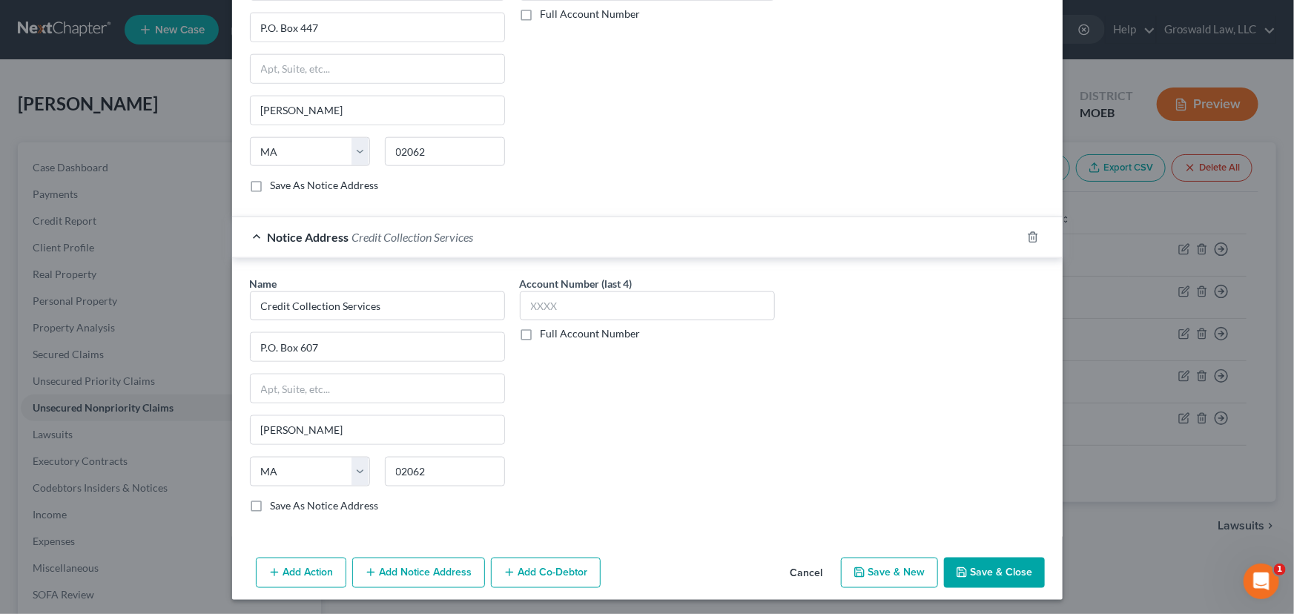
click at [1006, 572] on button "Save & Close" at bounding box center [994, 573] width 101 height 31
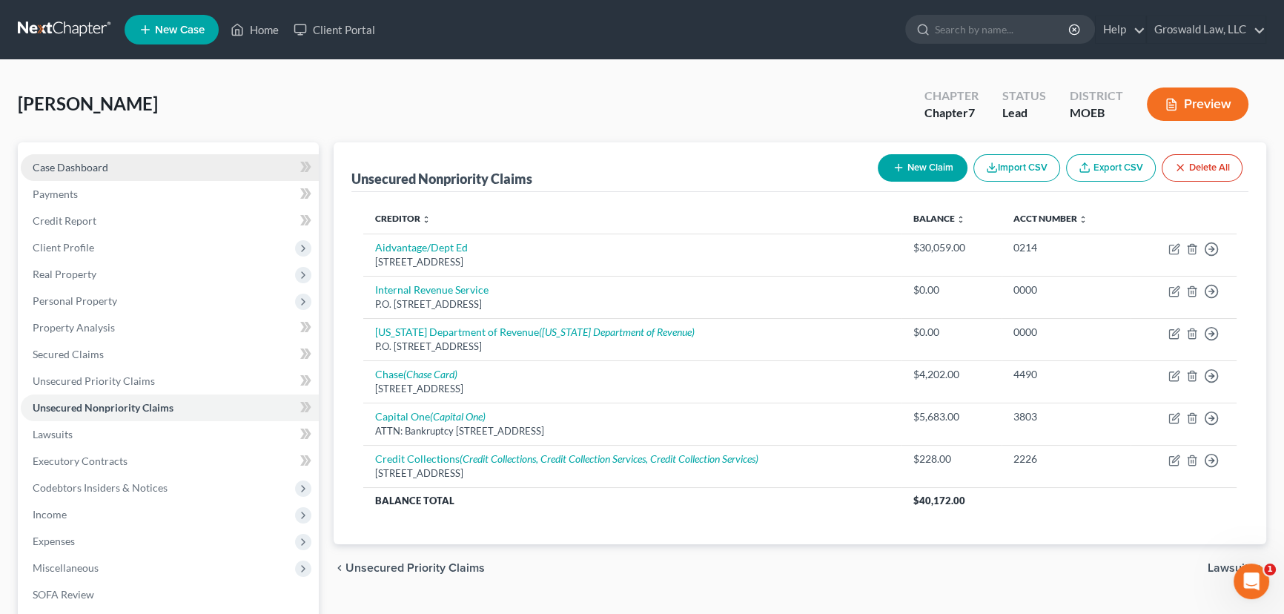
click at [89, 168] on span "Case Dashboard" at bounding box center [71, 167] width 76 height 13
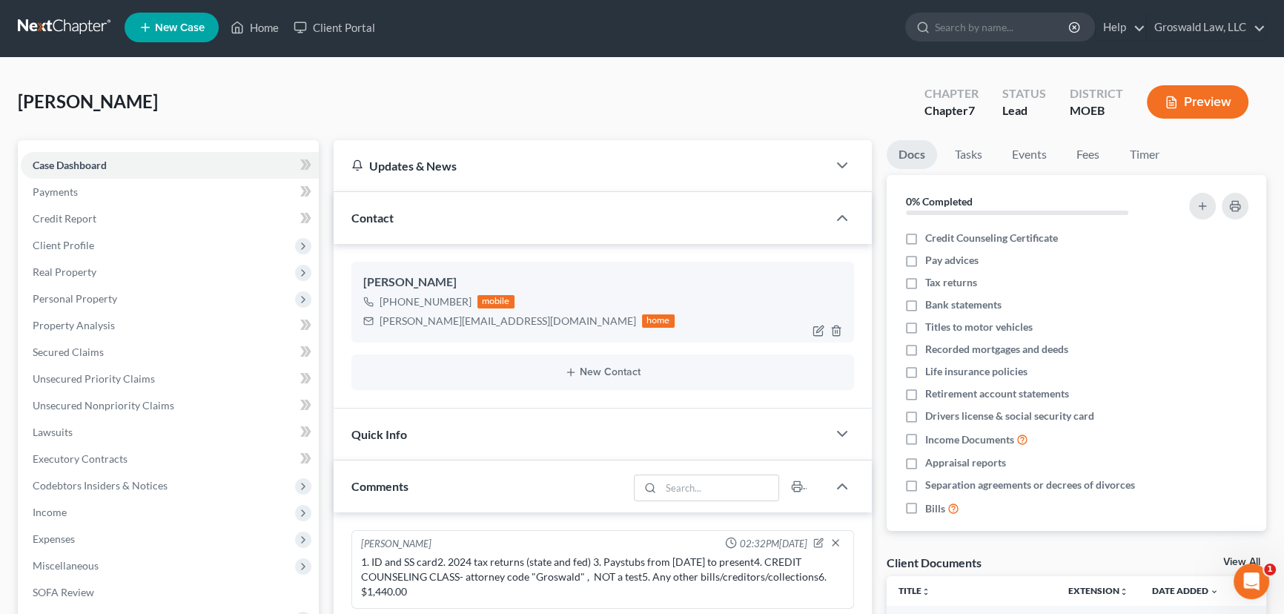
scroll to position [404, 0]
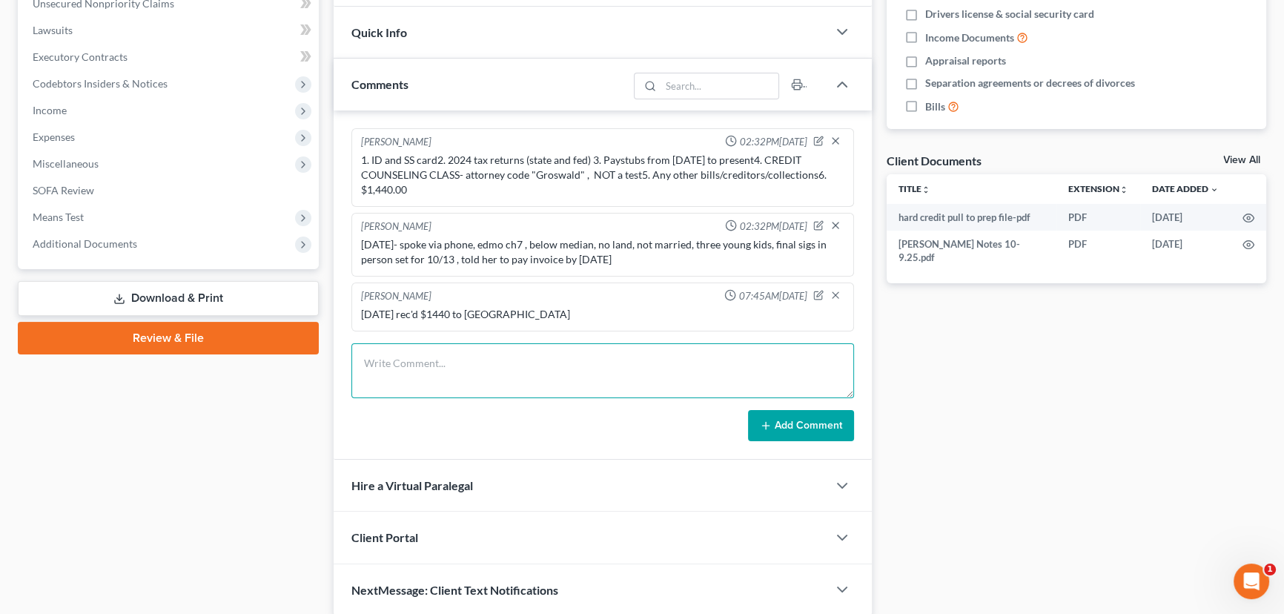
click at [487, 365] on textarea at bounding box center [602, 370] width 503 height 55
type textarea "[DATE]- got hard credit pull for $45, D/E/F done"
click at [829, 420] on button "Add Comment" at bounding box center [801, 425] width 106 height 31
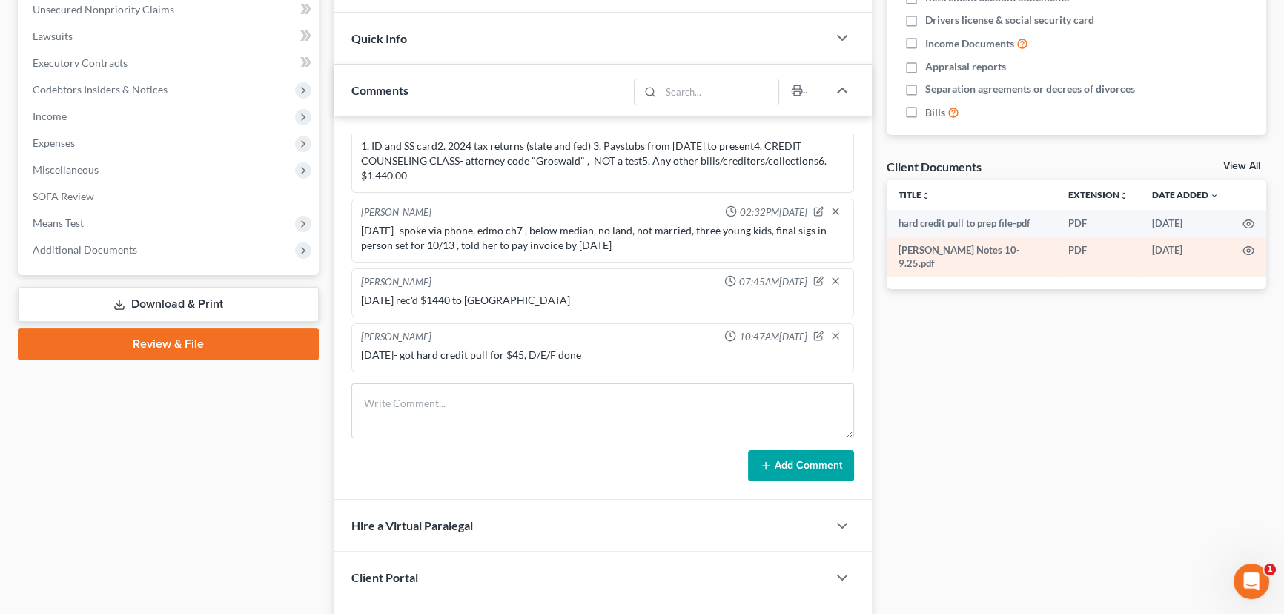
scroll to position [0, 0]
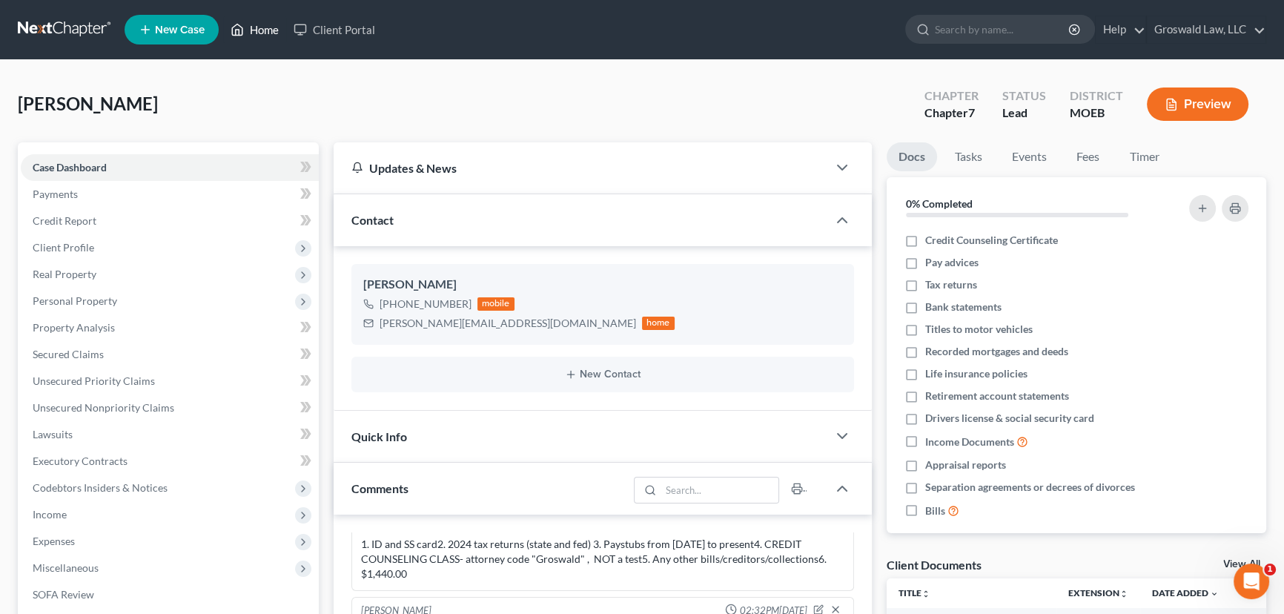
click at [244, 29] on icon at bounding box center [237, 30] width 13 height 18
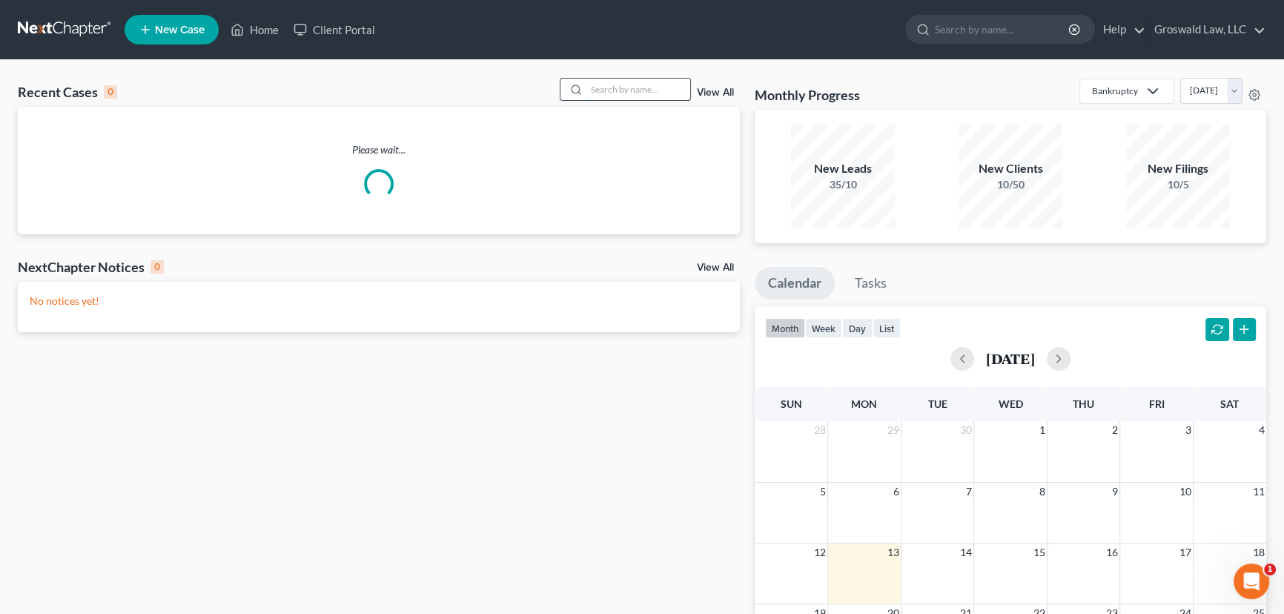
click at [615, 96] on input "search" at bounding box center [639, 90] width 104 height 22
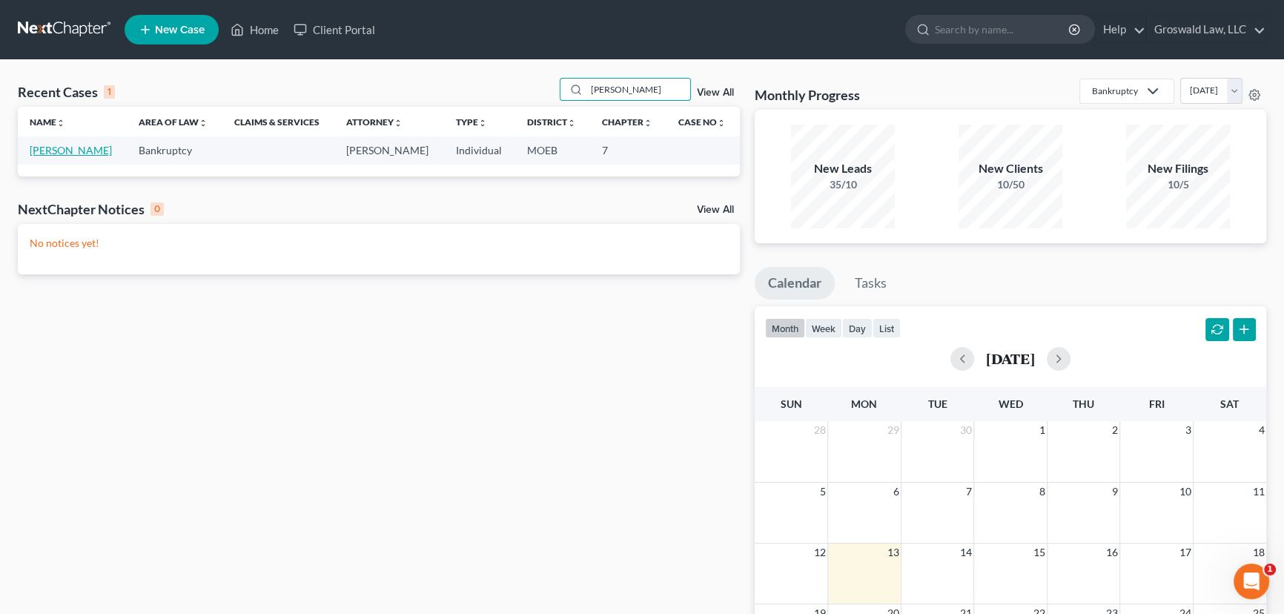
type input "[PERSON_NAME]"
click at [64, 153] on link "[PERSON_NAME]" at bounding box center [71, 150] width 82 height 13
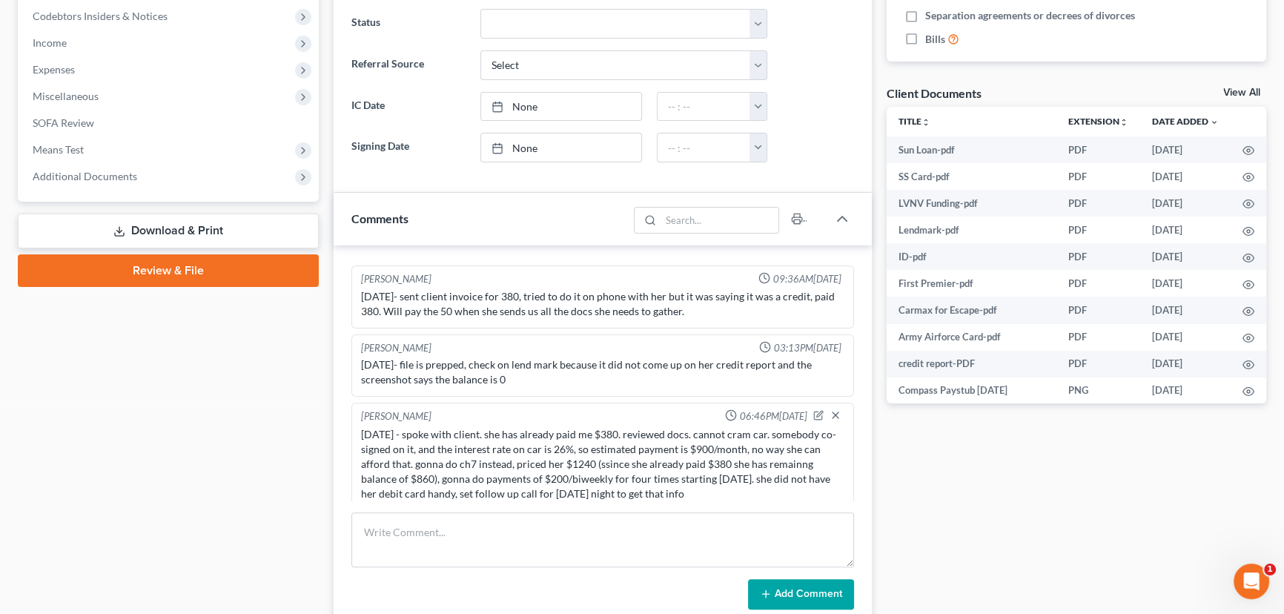
scroll to position [269, 0]
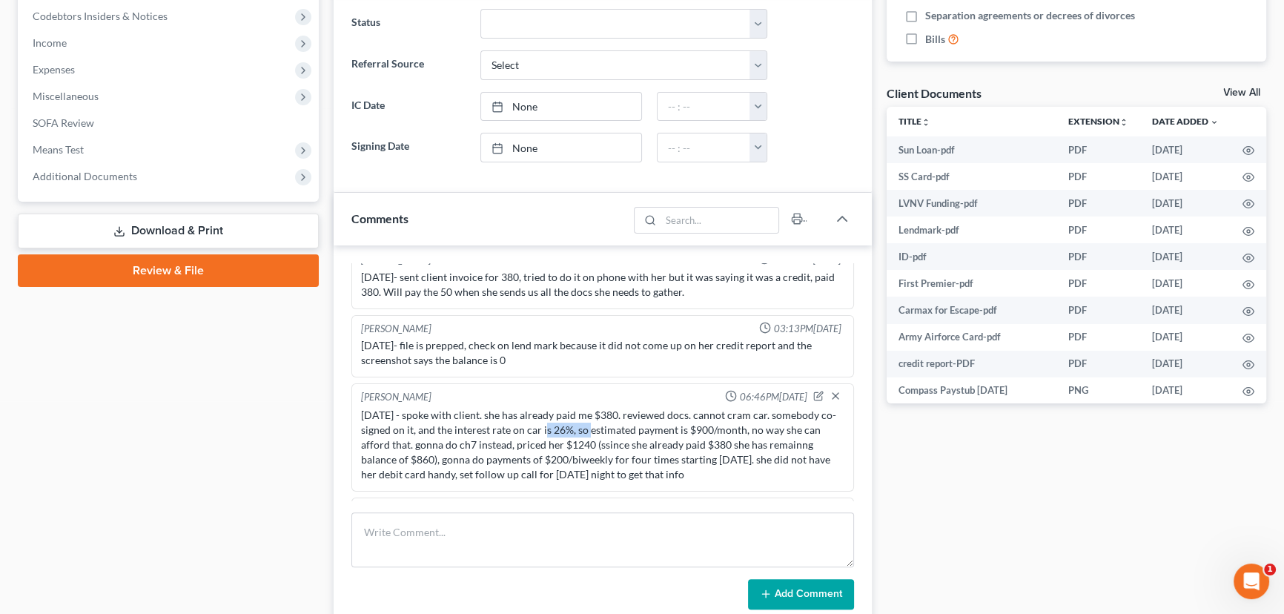
drag, startPoint x: 541, startPoint y: 426, endPoint x: 584, endPoint y: 432, distance: 43.4
click at [584, 432] on div "[DATE] - spoke with client. she has already paid me $380. reviewed docs. cannot…" at bounding box center [602, 445] width 483 height 74
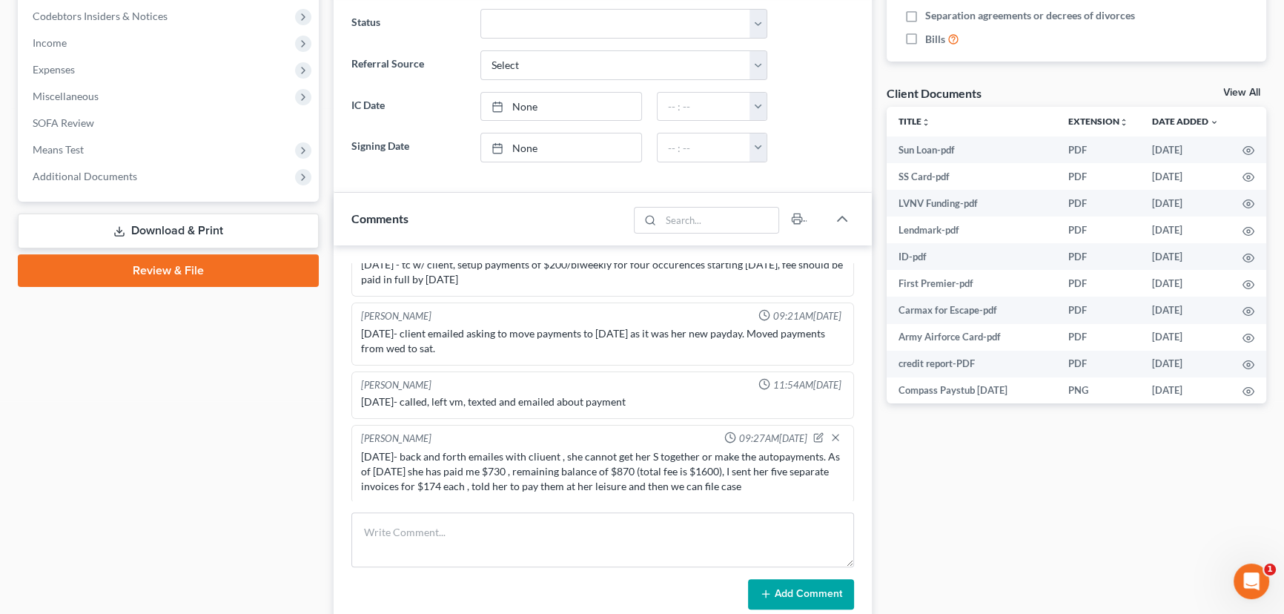
scroll to position [535, 0]
drag, startPoint x: 524, startPoint y: 464, endPoint x: 640, endPoint y: 463, distance: 115.7
click at [640, 463] on div "[DATE]- back and forth emailes with cliuent , she cannot get her S together or …" at bounding box center [602, 470] width 483 height 44
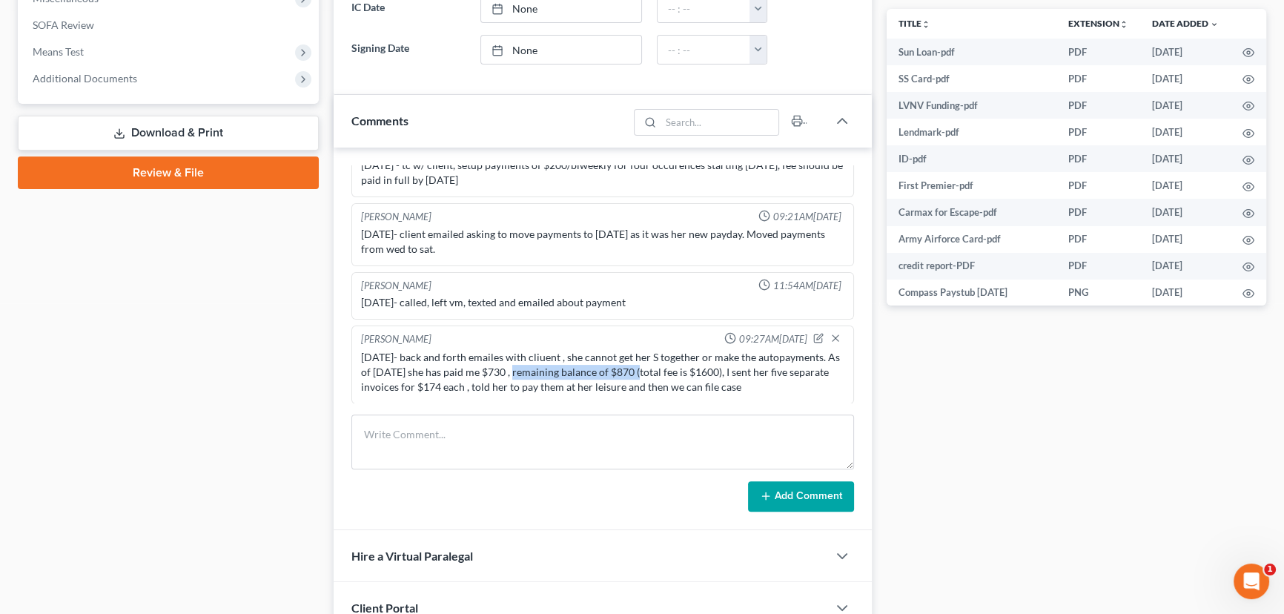
scroll to position [607, 0]
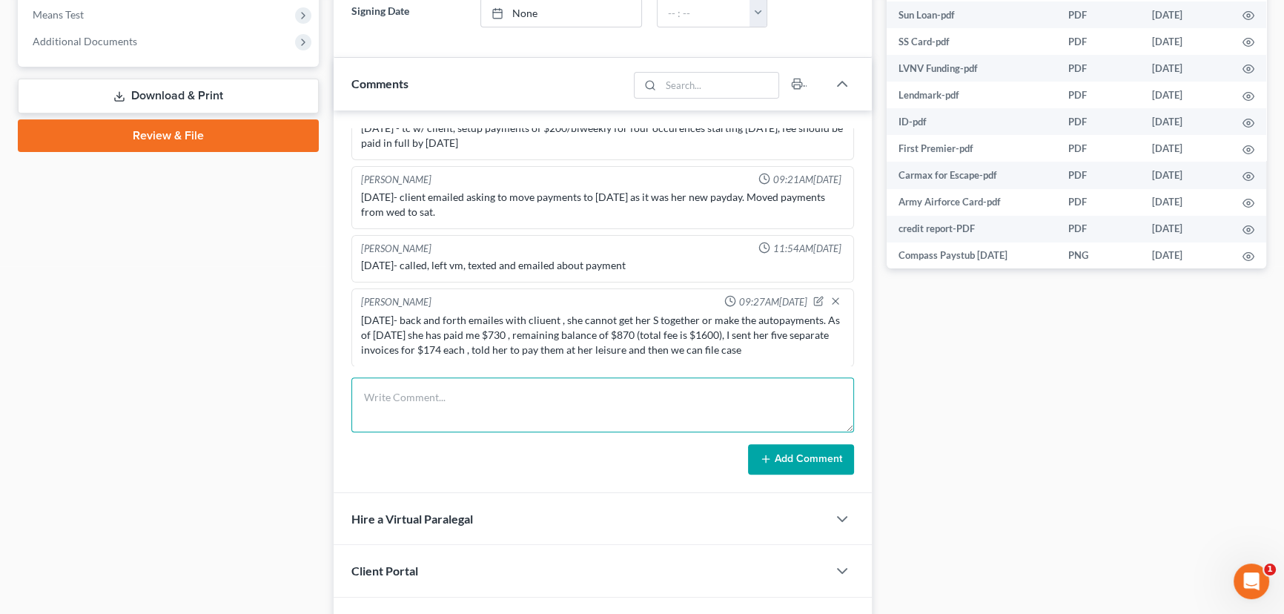
click at [578, 400] on textarea at bounding box center [602, 404] width 503 height 55
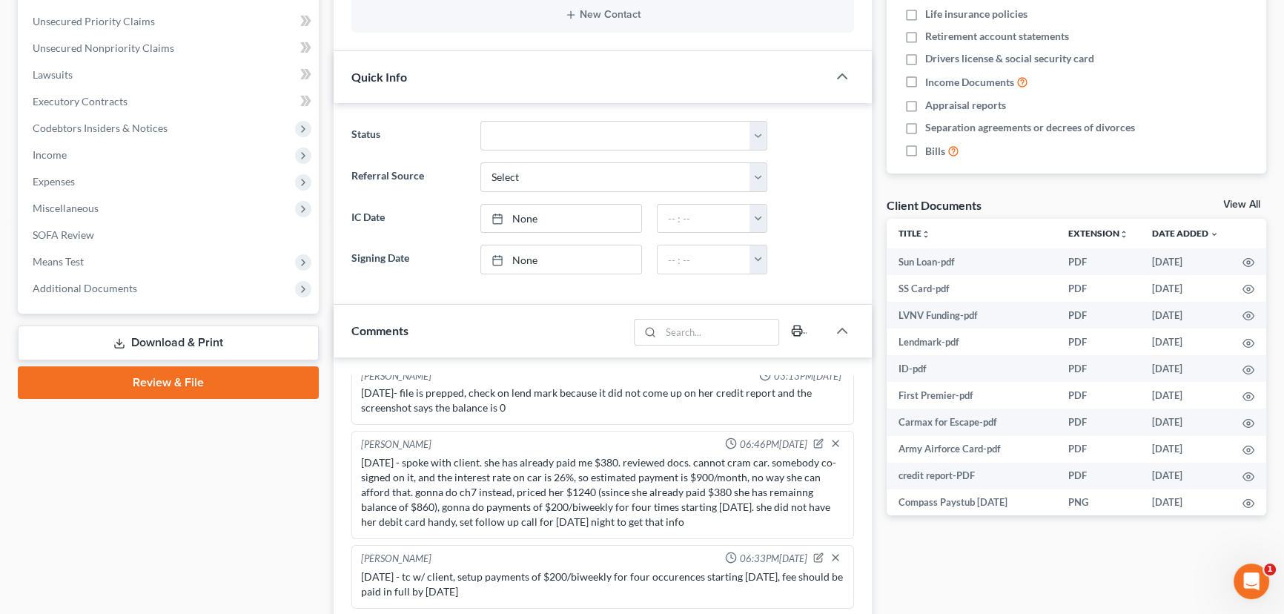
scroll to position [0, 0]
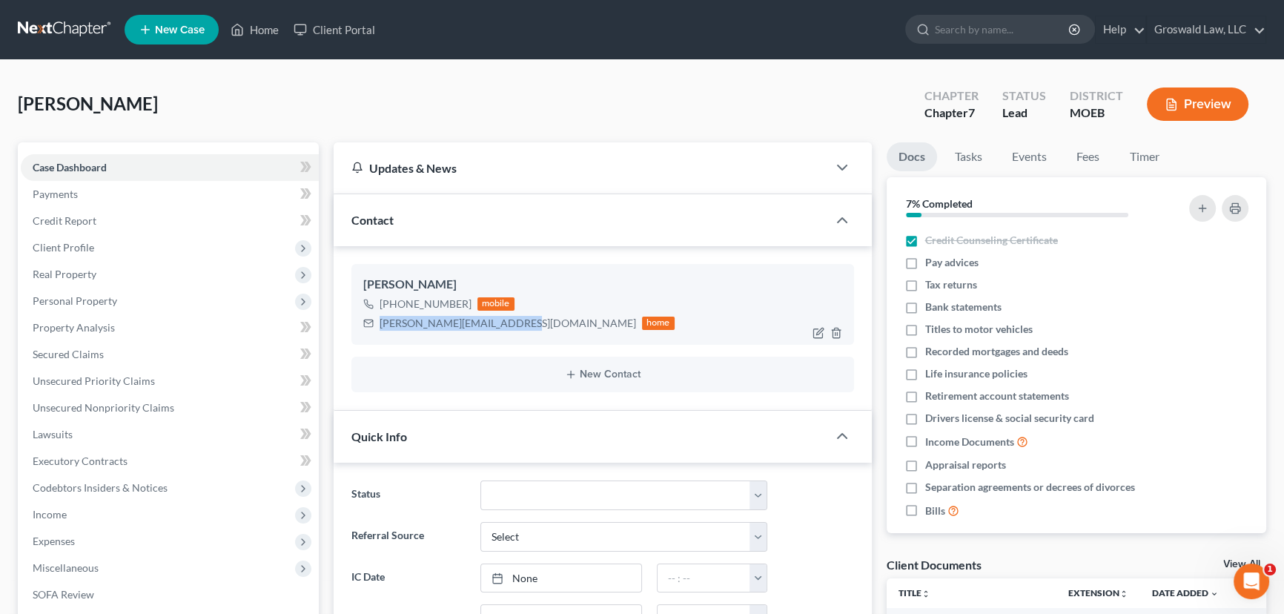
drag, startPoint x: 456, startPoint y: 334, endPoint x: 363, endPoint y: 337, distance: 92.7
click at [363, 337] on div "[PERSON_NAME] [PHONE_NUMBER] mobile [PERSON_NAME][EMAIL_ADDRESS][DOMAIN_NAME] h…" at bounding box center [602, 304] width 503 height 80
copy div "[PERSON_NAME][EMAIL_ADDRESS][DOMAIN_NAME]"
click at [198, 31] on span "New Case" at bounding box center [180, 29] width 50 height 11
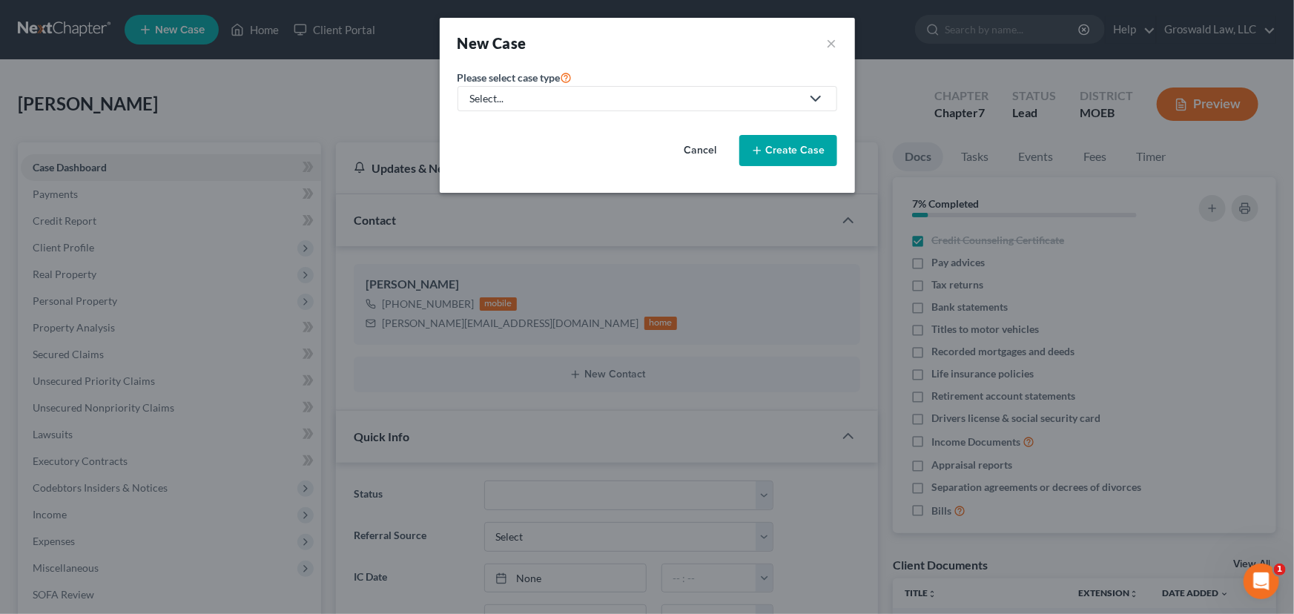
click at [597, 103] on div "Select..." at bounding box center [635, 98] width 331 height 15
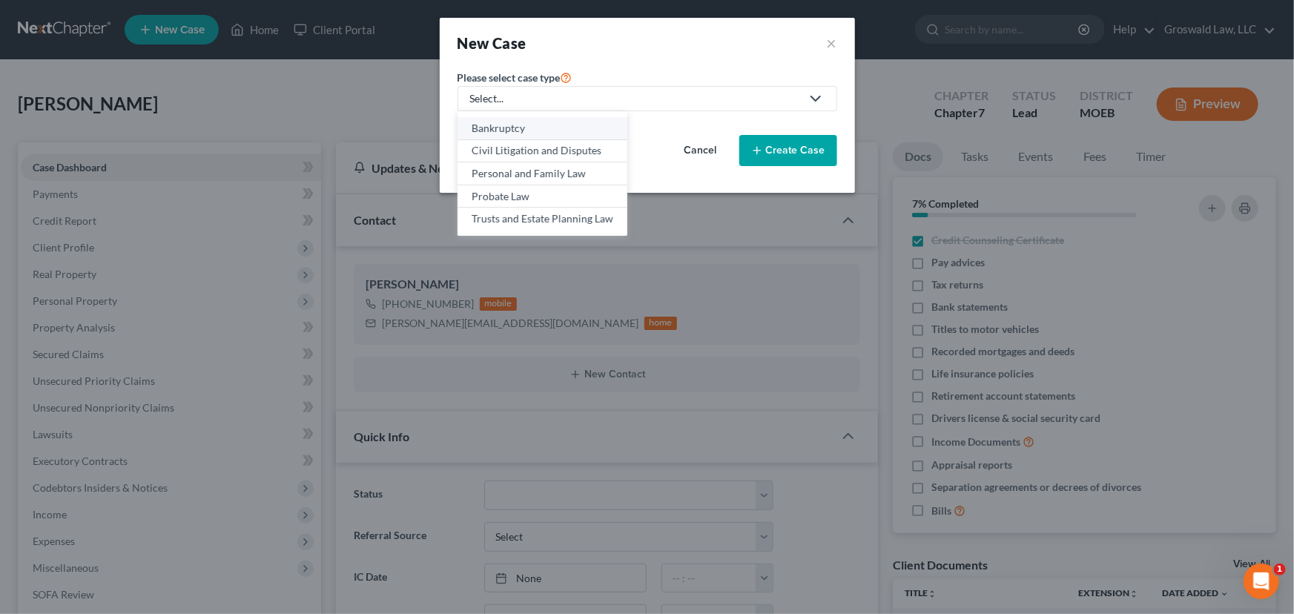
click at [574, 126] on div "Bankruptcy" at bounding box center [543, 128] width 142 height 15
select select "45"
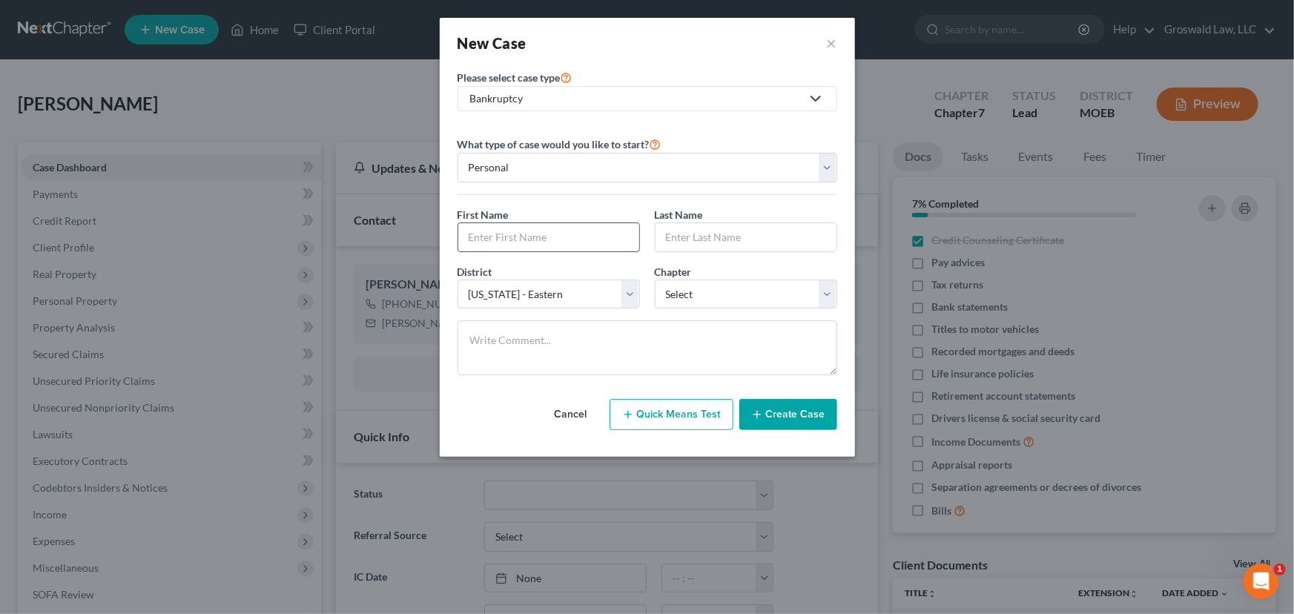
click at [519, 245] on input "text" at bounding box center [548, 237] width 181 height 28
type input "Cierra"
type input "[PERSON_NAME]"
select select "0"
click at [801, 415] on button "Create Case" at bounding box center [788, 414] width 98 height 31
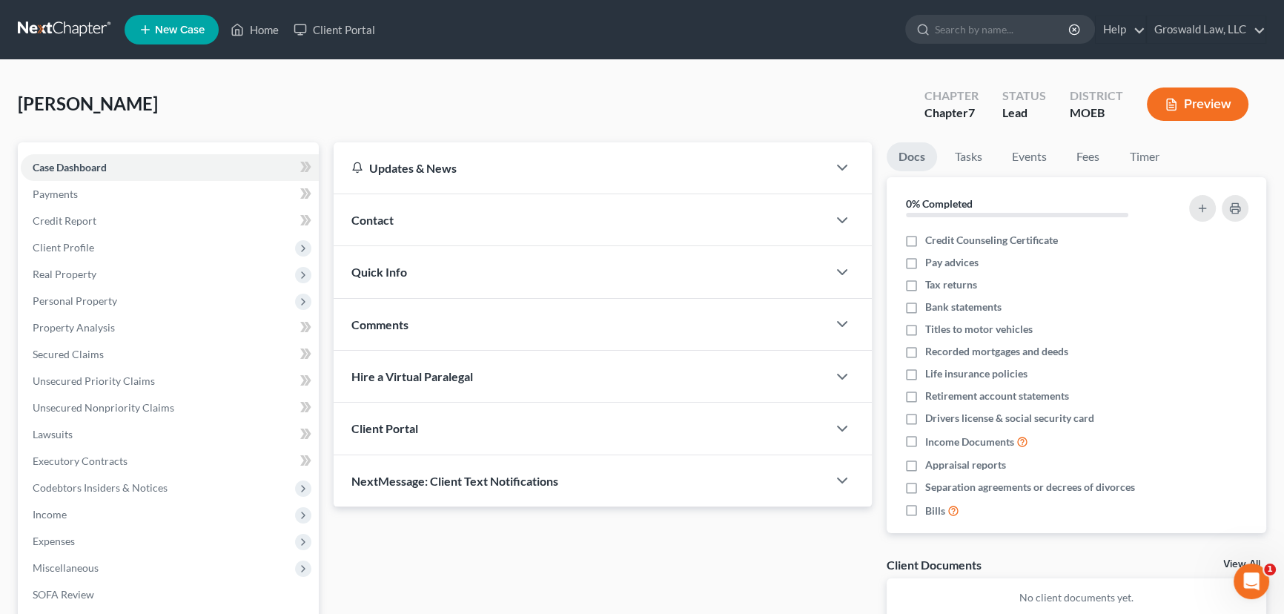
click at [475, 222] on div "Contact" at bounding box center [581, 219] width 494 height 51
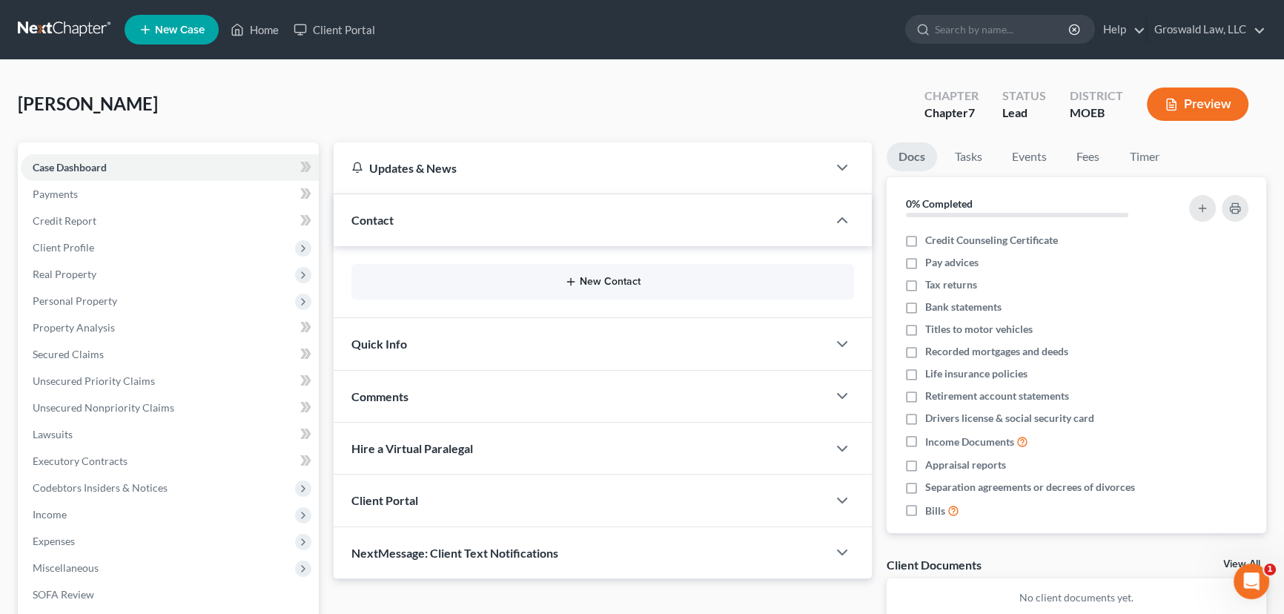
click at [597, 279] on button "New Contact" at bounding box center [602, 282] width 479 height 12
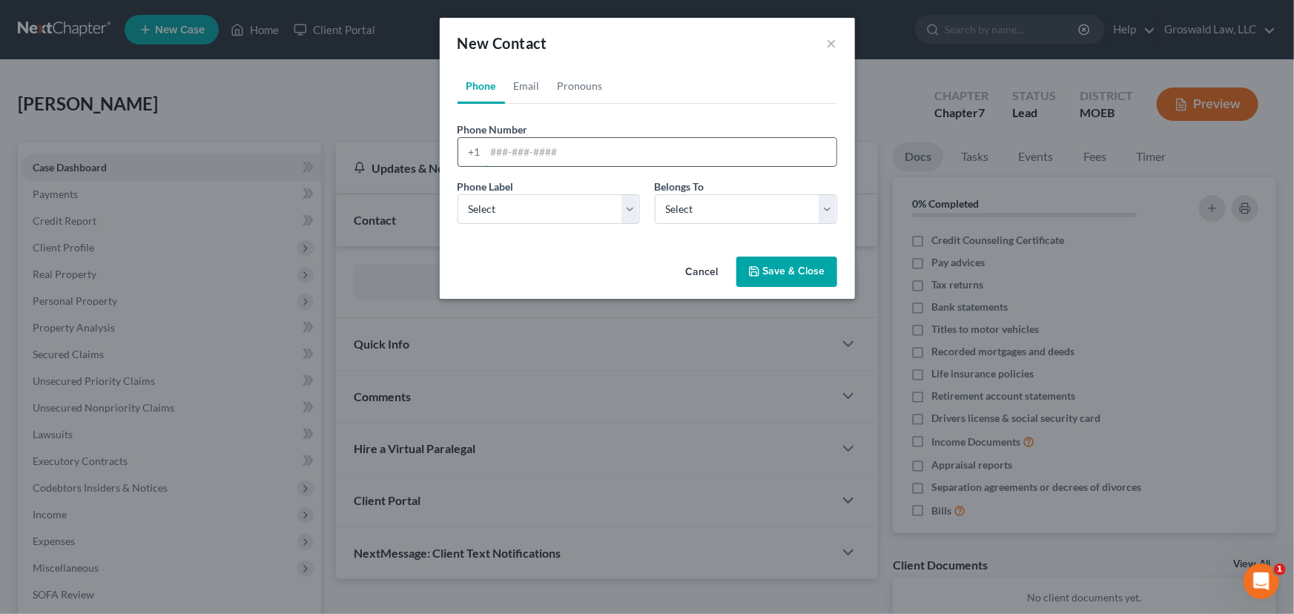
click at [525, 151] on input "tel" at bounding box center [661, 152] width 351 height 28
type input "[PHONE_NUMBER]"
select select "0"
click at [782, 280] on button "Save & Close" at bounding box center [786, 272] width 101 height 31
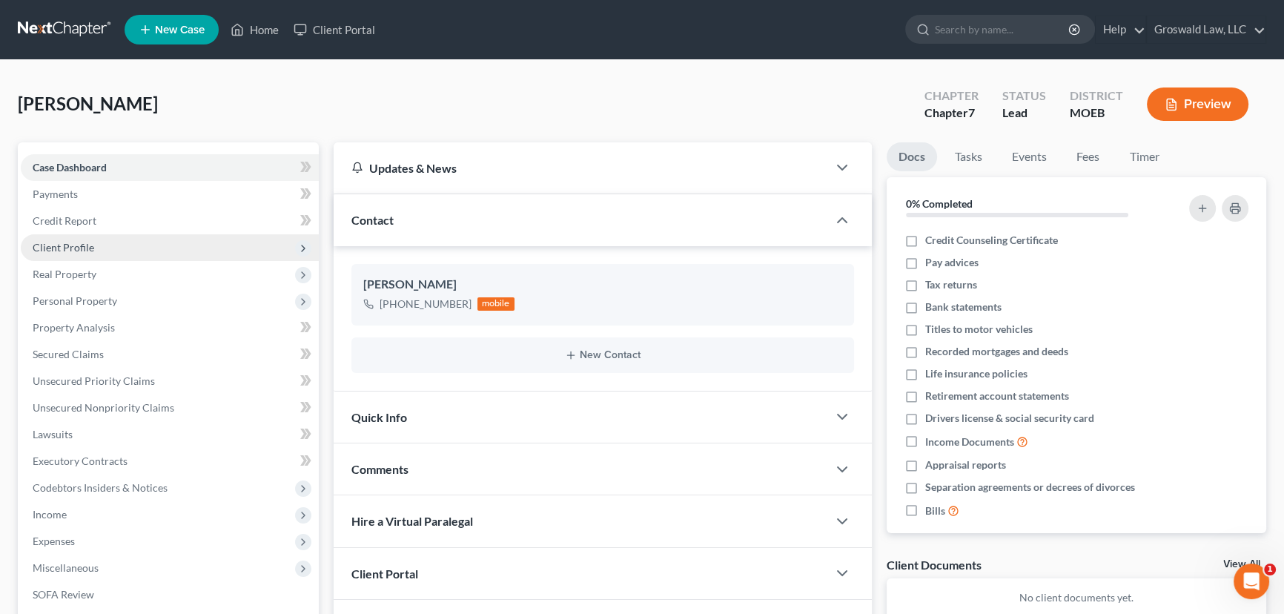
click at [105, 248] on span "Client Profile" at bounding box center [170, 247] width 298 height 27
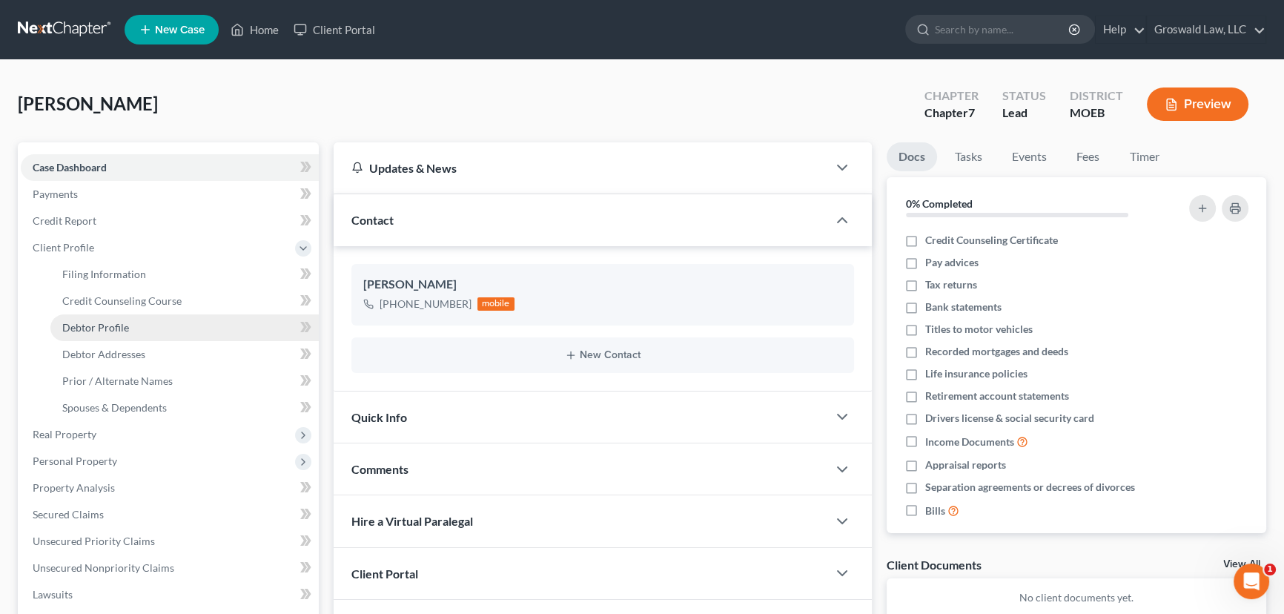
click at [111, 330] on span "Debtor Profile" at bounding box center [95, 327] width 67 height 13
select select "0"
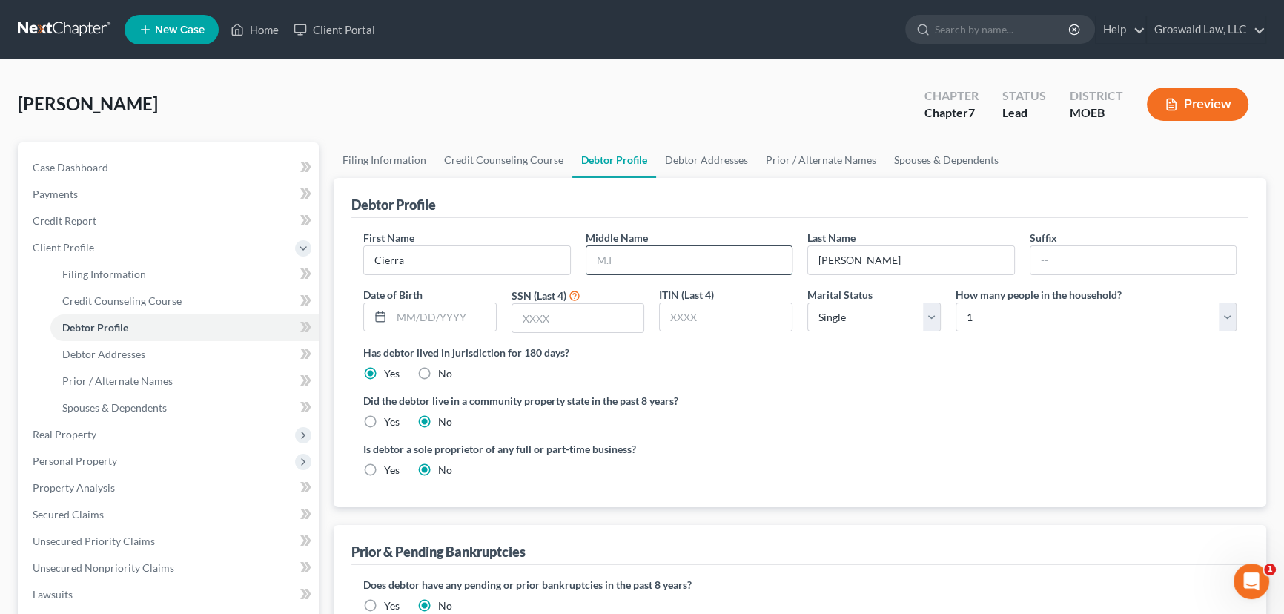
click at [650, 262] on input "text" at bounding box center [690, 260] width 206 height 28
click at [808, 202] on div "Debtor Profile" at bounding box center [799, 198] width 897 height 40
drag, startPoint x: 666, startPoint y: 267, endPoint x: 443, endPoint y: 267, distance: 222.4
click at [444, 267] on div "First Name [PERSON_NAME] Middle Name [PERSON_NAME] Last Name [PERSON_NAME] Date…" at bounding box center [800, 287] width 888 height 115
type input "[PERSON_NAME]"
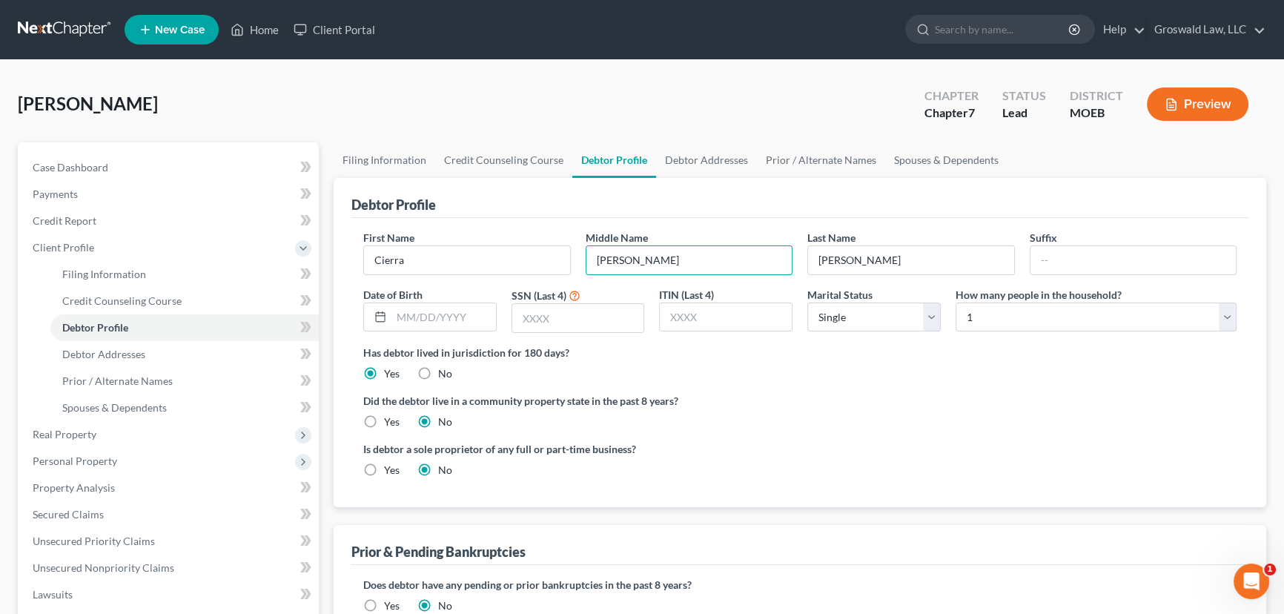
click at [813, 193] on div "Debtor Profile" at bounding box center [799, 198] width 897 height 40
click at [726, 156] on link "Debtor Addresses" at bounding box center [706, 160] width 101 height 36
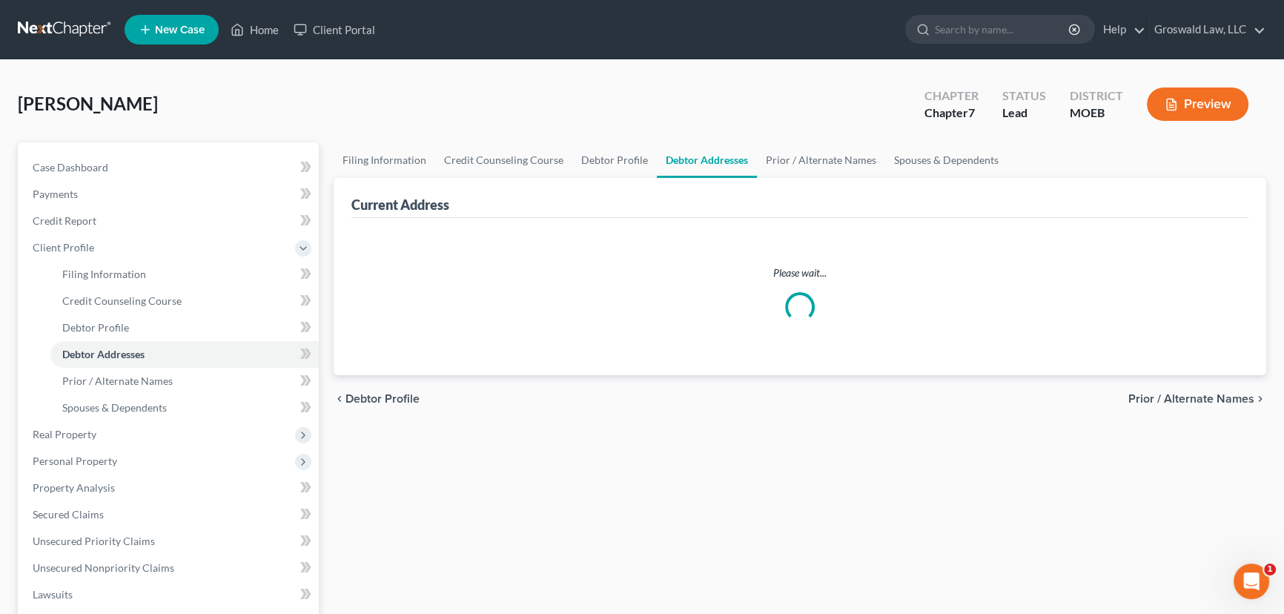
select select "0"
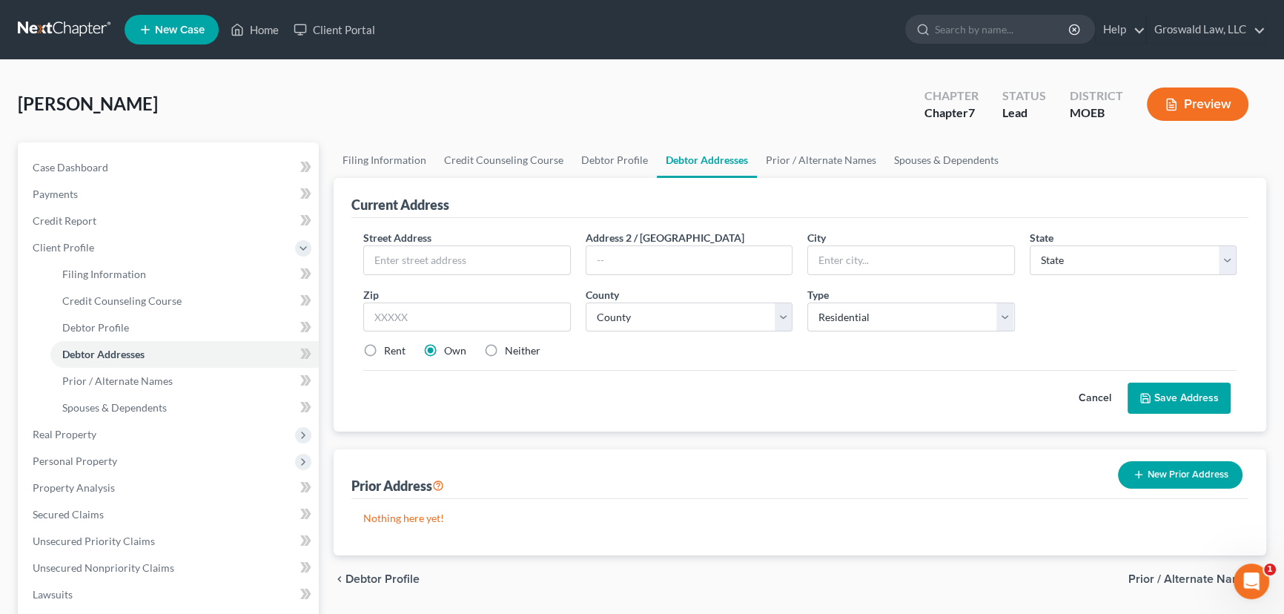
click at [505, 351] on label "Neither" at bounding box center [523, 350] width 36 height 15
click at [511, 351] on input "Neither" at bounding box center [516, 348] width 10 height 10
radio input "true"
click at [420, 246] on input "text" at bounding box center [467, 260] width 206 height 28
type input "[STREET_ADDRESS]"
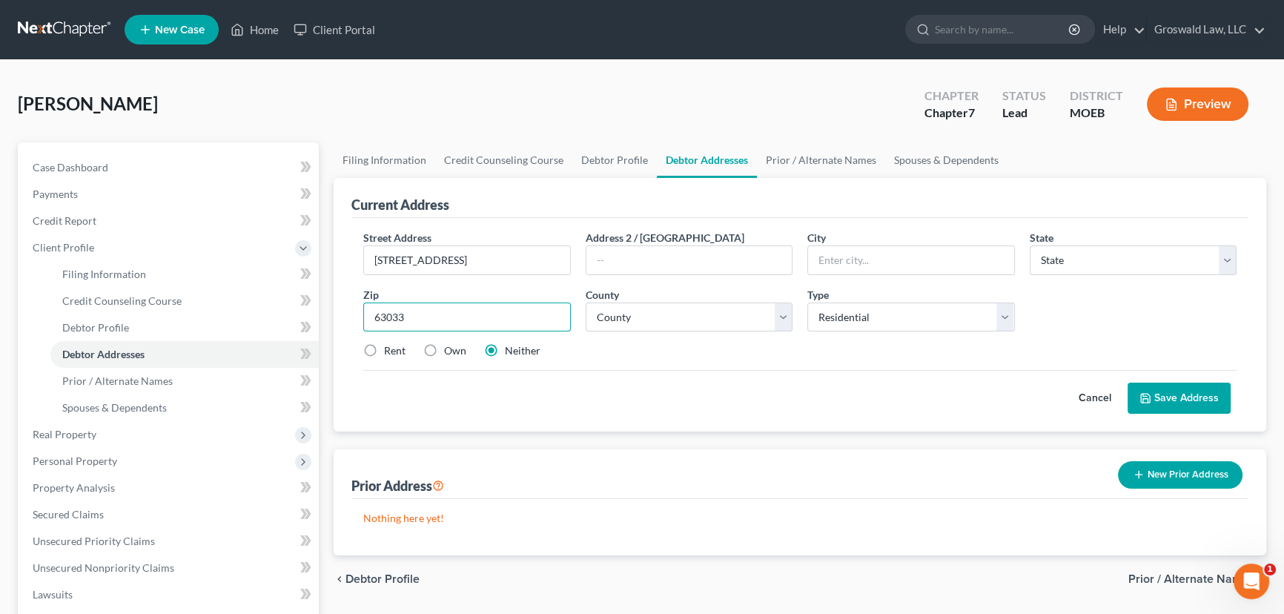
type input "63033"
type input "Florissant"
select select "26"
select select "100"
click at [1194, 405] on button "Save Address" at bounding box center [1179, 398] width 103 height 31
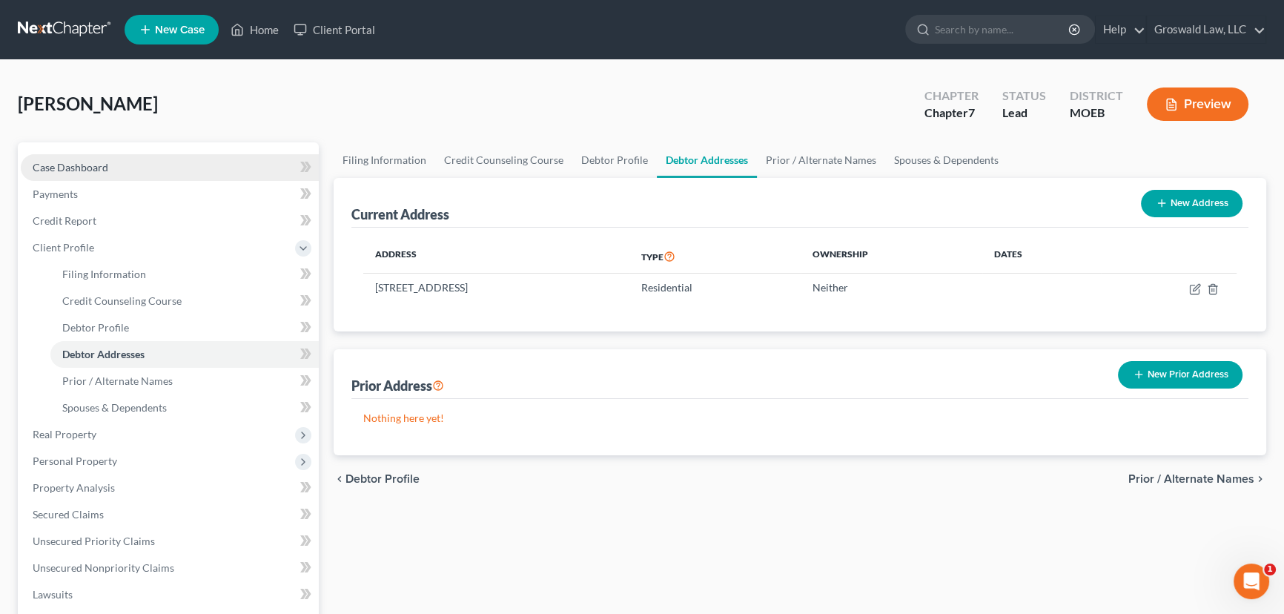
click at [123, 166] on link "Case Dashboard" at bounding box center [170, 167] width 298 height 27
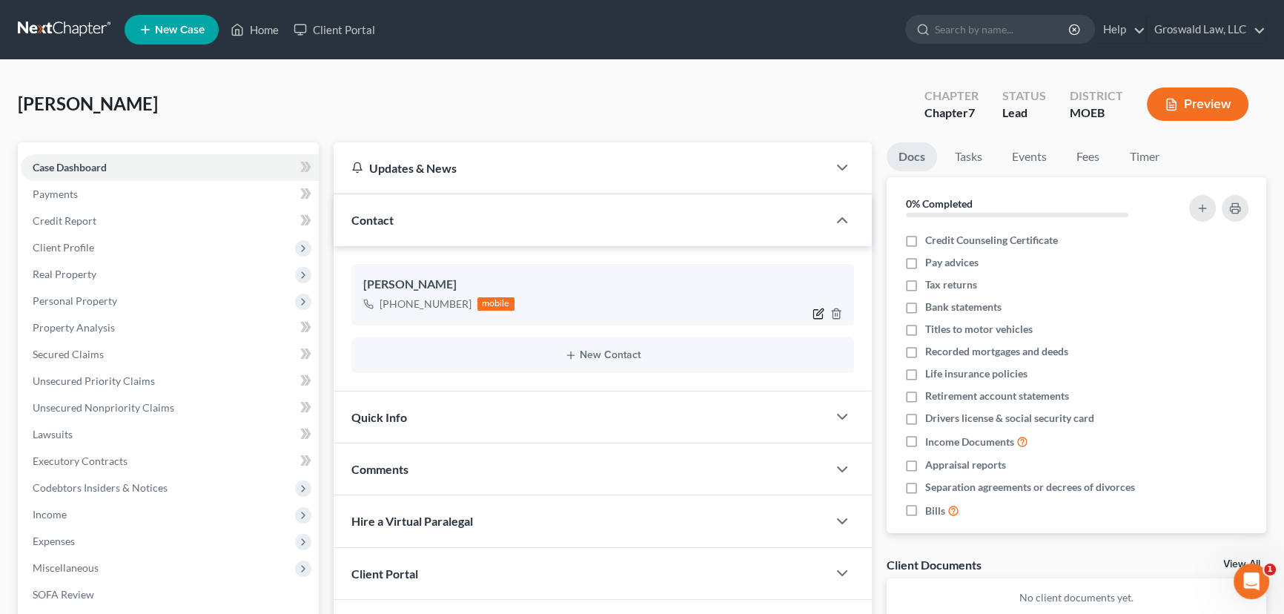
click at [817, 315] on icon "button" at bounding box center [819, 314] width 12 height 12
select select "0"
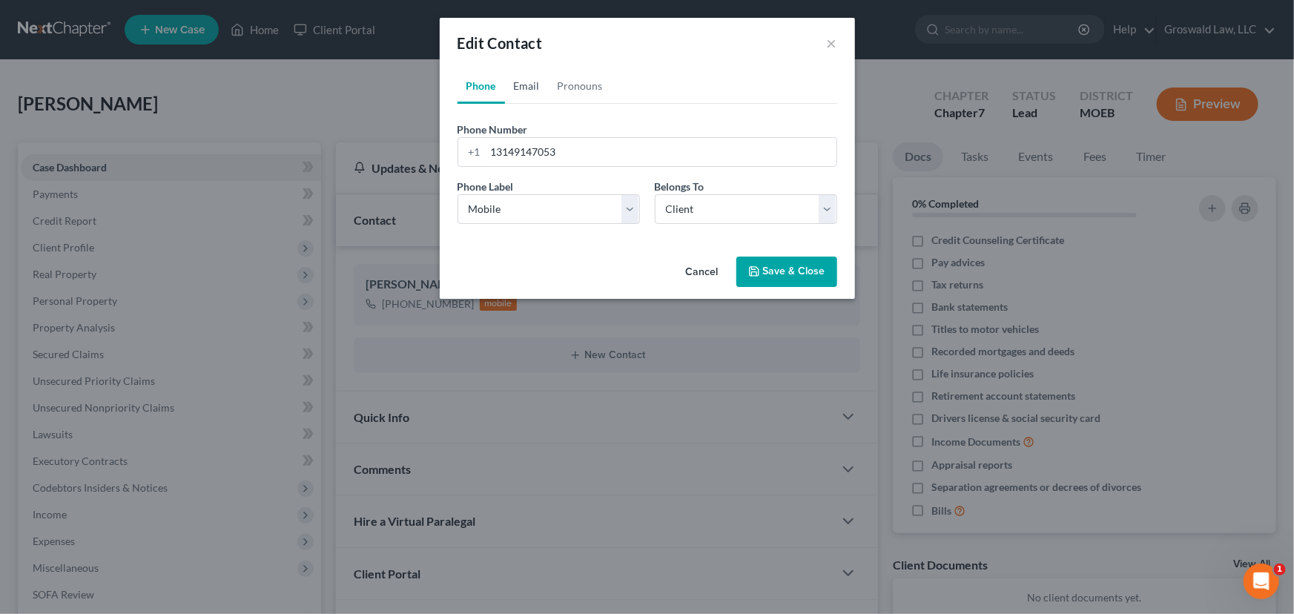
click at [520, 84] on link "Email" at bounding box center [527, 86] width 44 height 36
click at [526, 145] on input "email" at bounding box center [661, 152] width 351 height 28
type input "c"
type input "[EMAIL_ADDRESS][DOMAIN_NAME]"
select select "0"
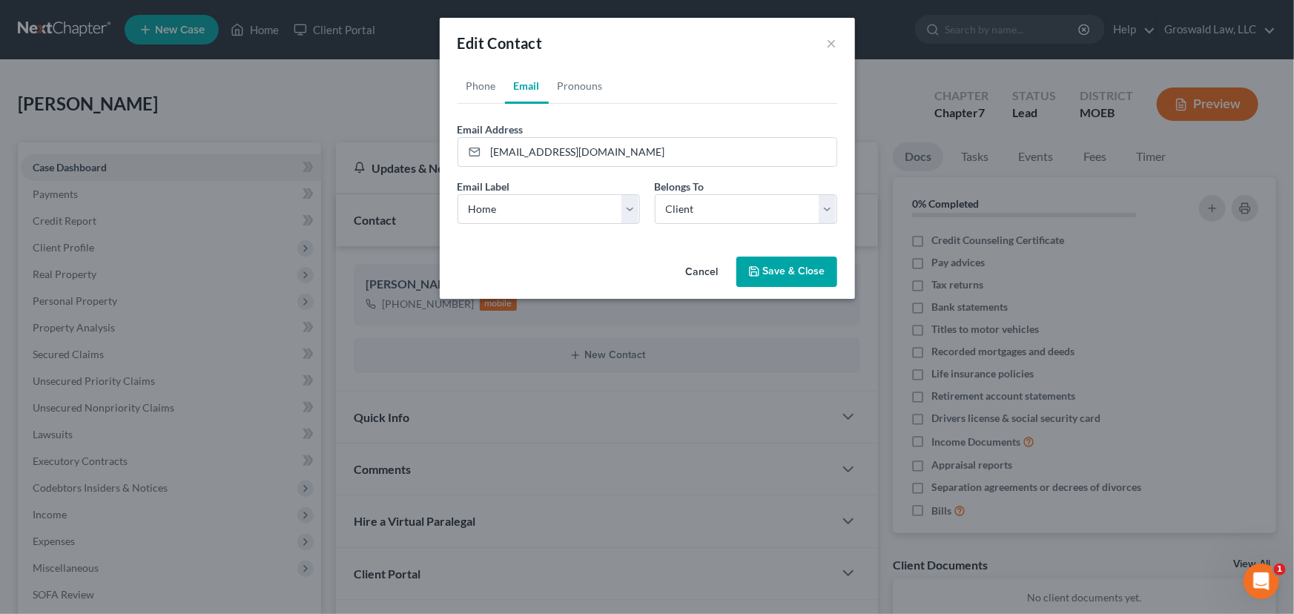
click at [782, 258] on button "Save & Close" at bounding box center [786, 272] width 101 height 31
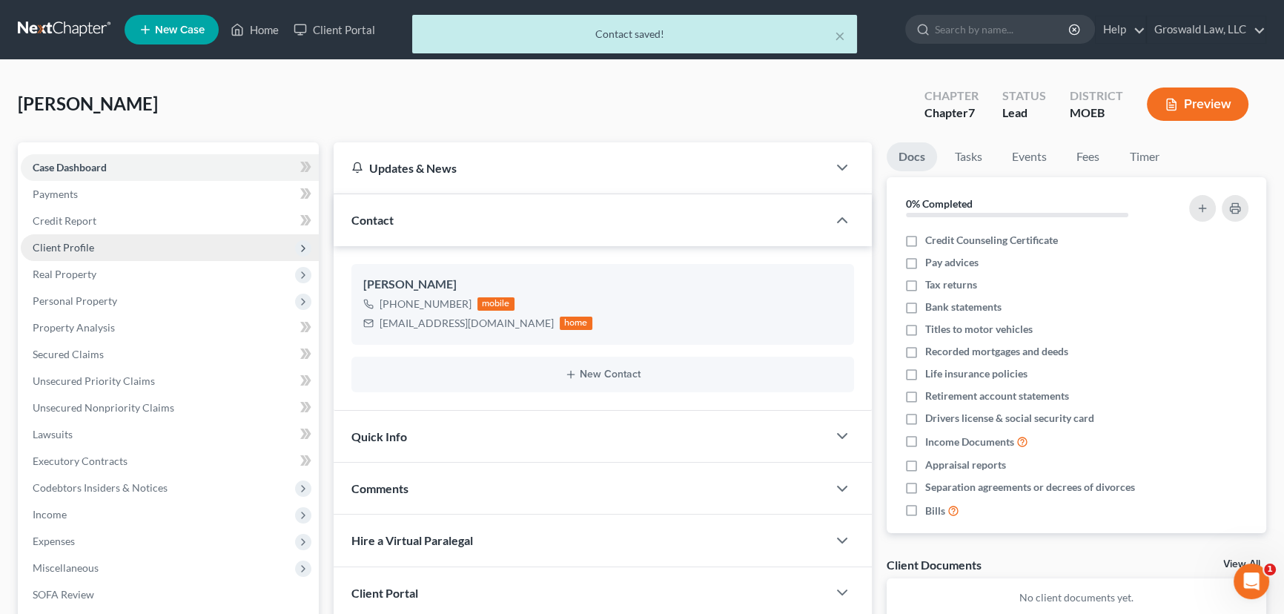
click at [74, 236] on span "Client Profile" at bounding box center [170, 247] width 298 height 27
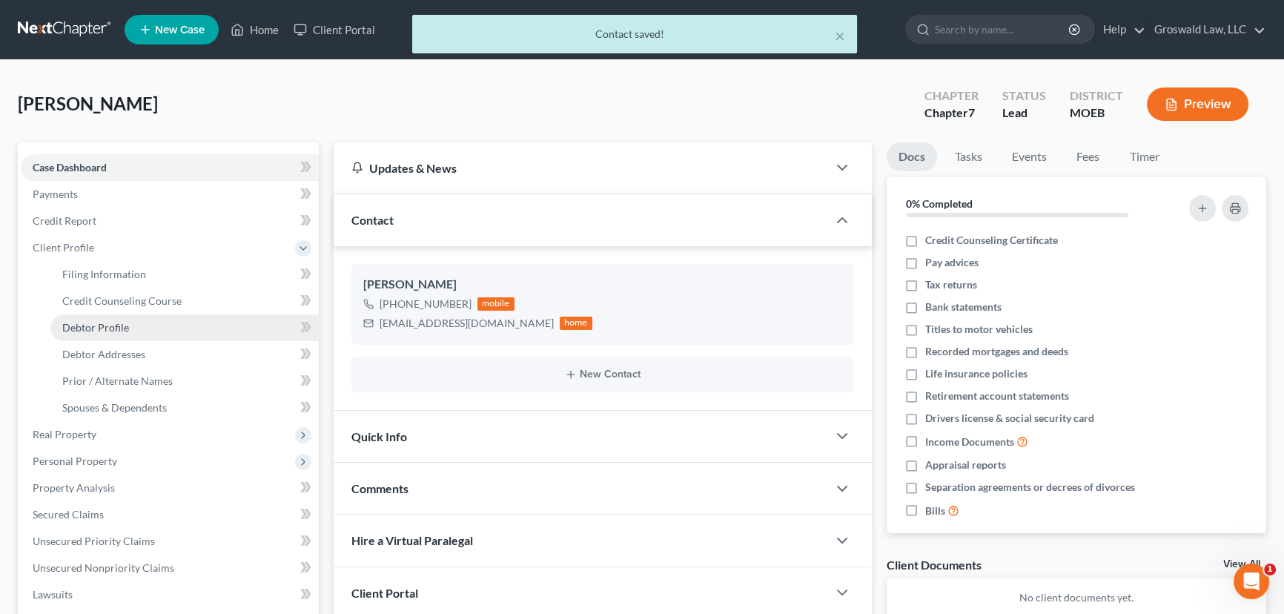
click at [96, 316] on link "Debtor Profile" at bounding box center [184, 327] width 268 height 27
select select "0"
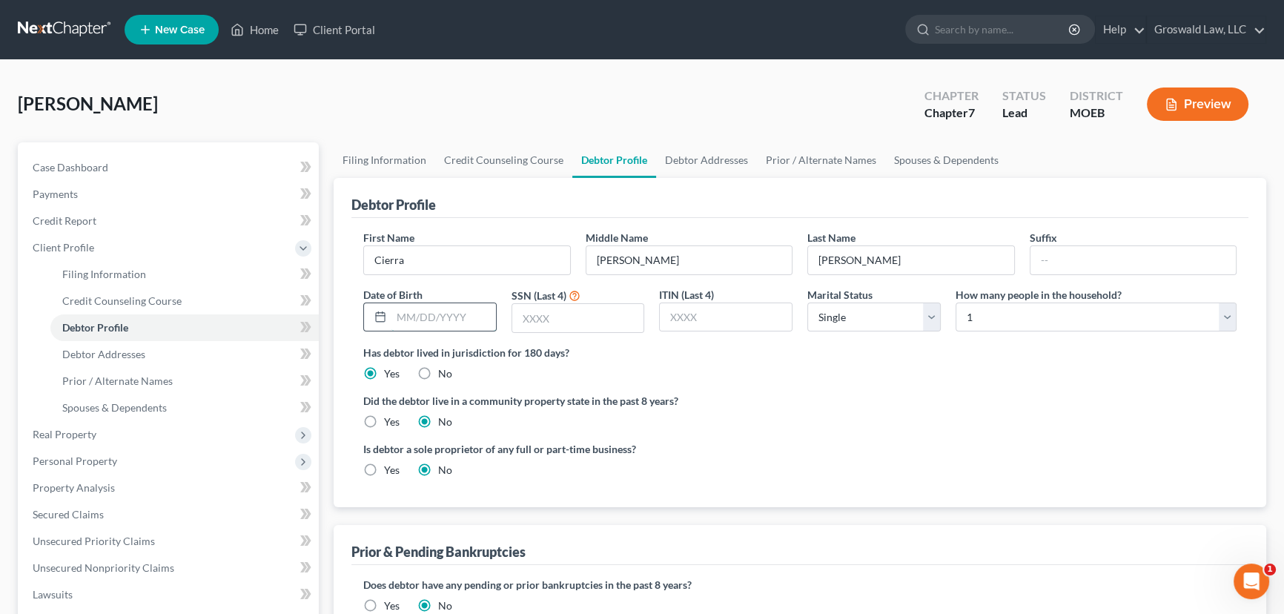
click at [420, 317] on input "text" at bounding box center [443, 317] width 105 height 28
type input "[DATE]"
type input "1365"
click at [836, 408] on div "Did the debtor live in a community property state in the past 8 years? Yes No" at bounding box center [799, 411] width 873 height 36
click at [715, 162] on link "Debtor Addresses" at bounding box center [706, 160] width 101 height 36
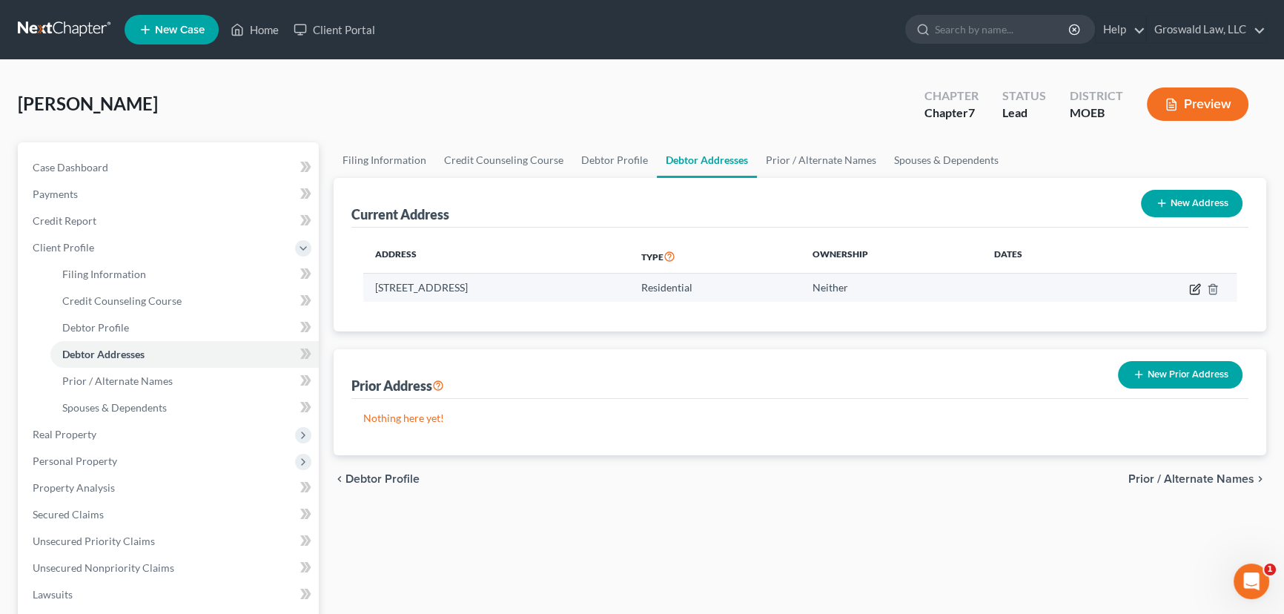
click at [1194, 289] on icon "button" at bounding box center [1196, 287] width 7 height 7
select select "26"
select select "100"
select select "0"
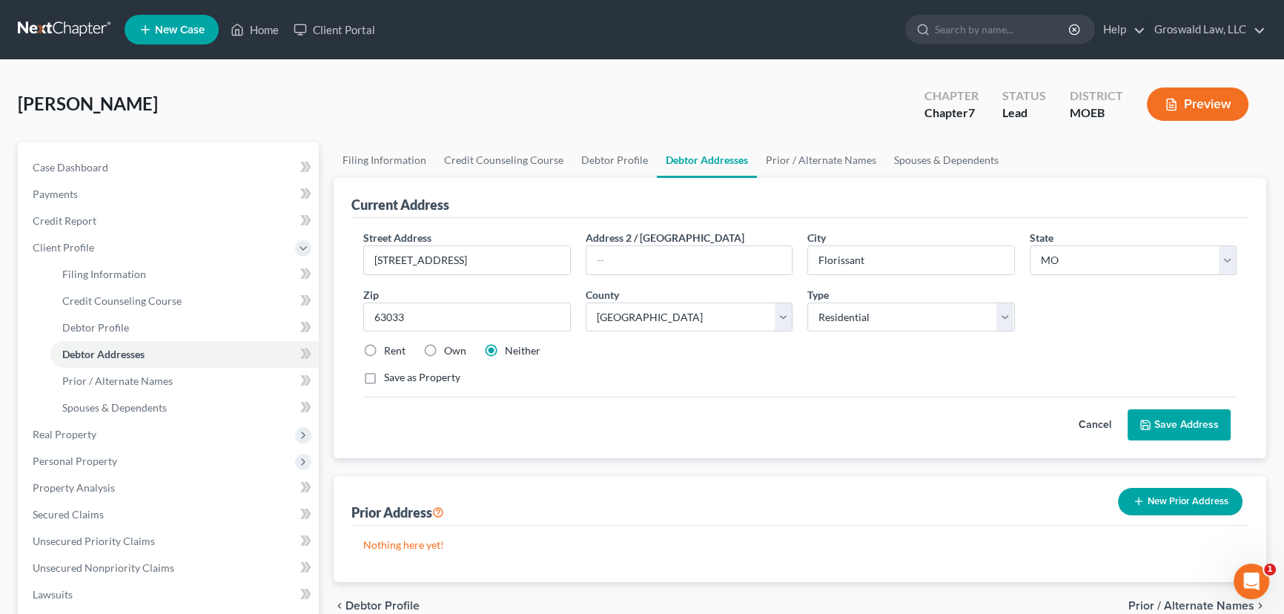
click at [444, 350] on label "Own" at bounding box center [455, 350] width 22 height 15
click at [450, 350] on input "Own" at bounding box center [455, 348] width 10 height 10
radio input "true"
click at [384, 377] on label "Save as Property" at bounding box center [422, 377] width 76 height 15
click at [390, 377] on input "Save as Property" at bounding box center [395, 375] width 10 height 10
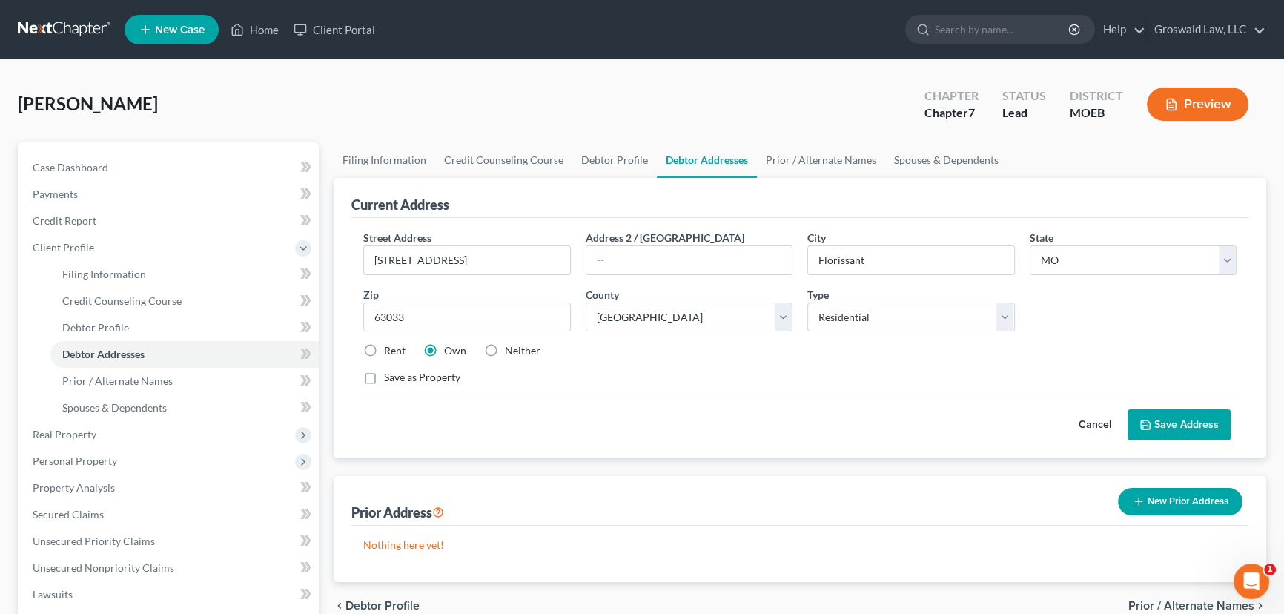
checkbox input "true"
click at [1157, 432] on button "Save Address" at bounding box center [1179, 424] width 103 height 31
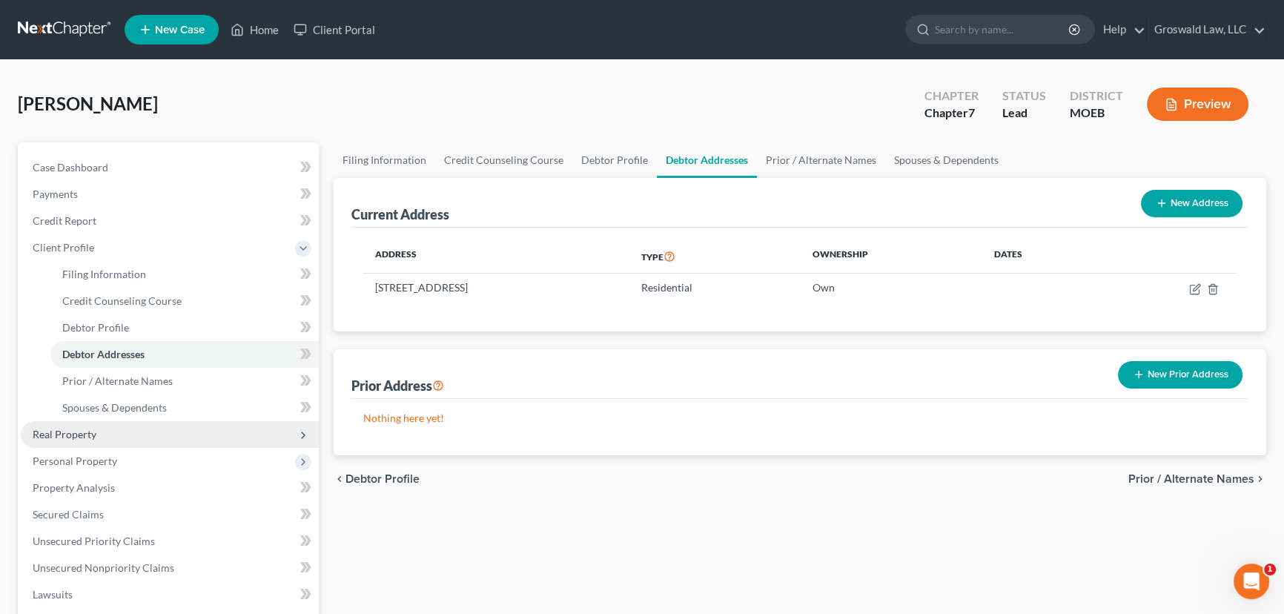
click at [85, 439] on span "Real Property" at bounding box center [170, 434] width 298 height 27
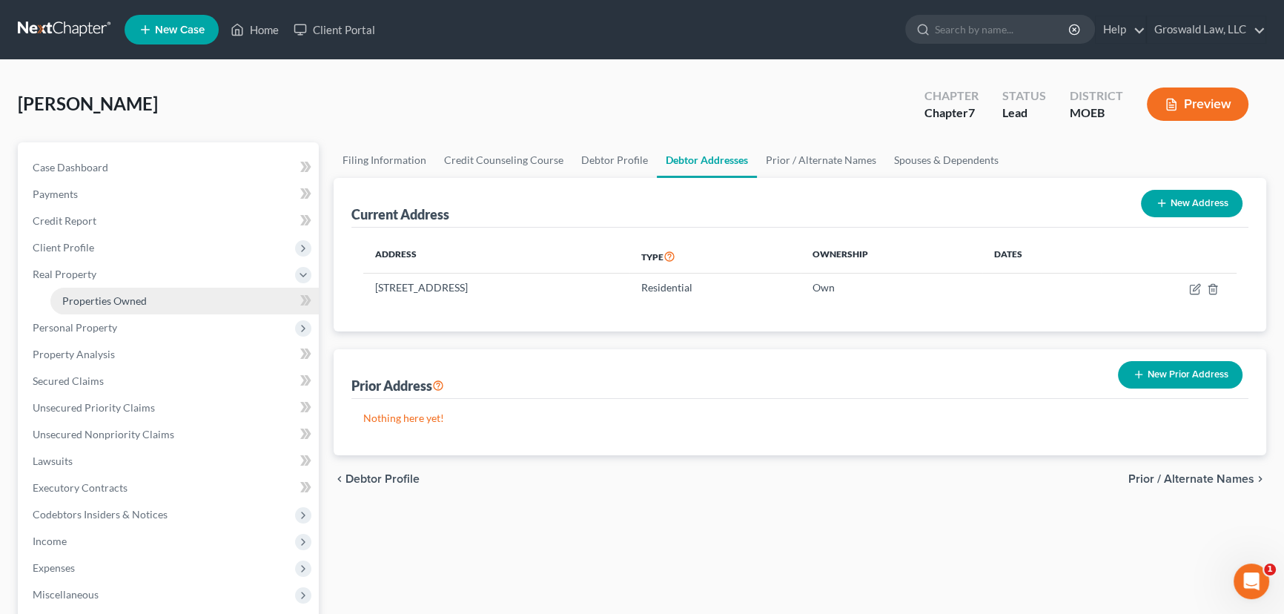
click at [103, 308] on link "Properties Owned" at bounding box center [184, 301] width 268 height 27
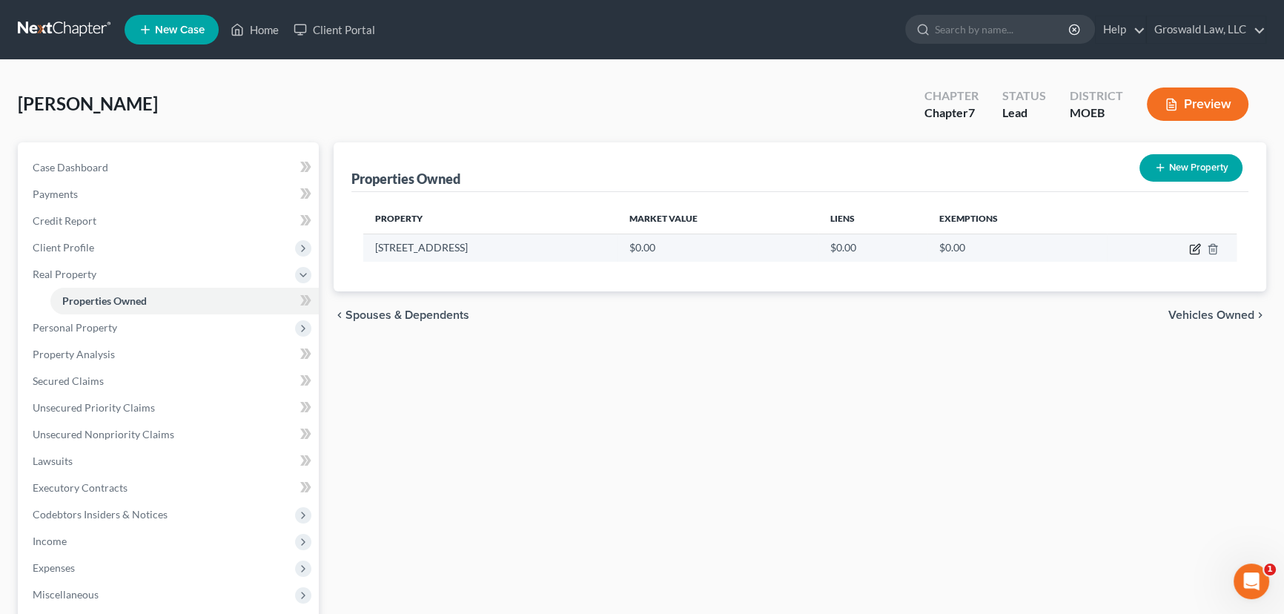
click at [1197, 248] on icon "button" at bounding box center [1195, 249] width 12 height 12
select select "26"
select select "100"
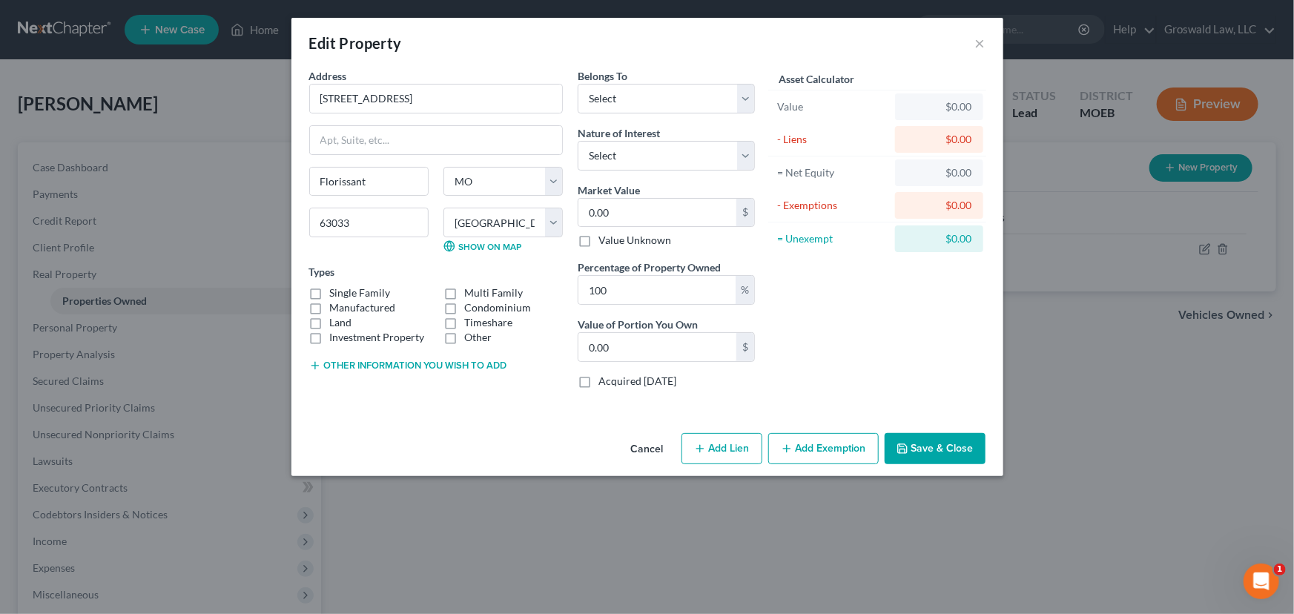
click at [374, 291] on label "Single Family" at bounding box center [360, 292] width 61 height 15
click at [346, 291] on input "Single Family" at bounding box center [341, 290] width 10 height 10
checkbox input "true"
click at [641, 99] on select "Select Debtor 1 Only Debtor 2 Only Debtor 1 And Debtor 2 Only At Least One Of T…" at bounding box center [666, 99] width 177 height 30
select select "3"
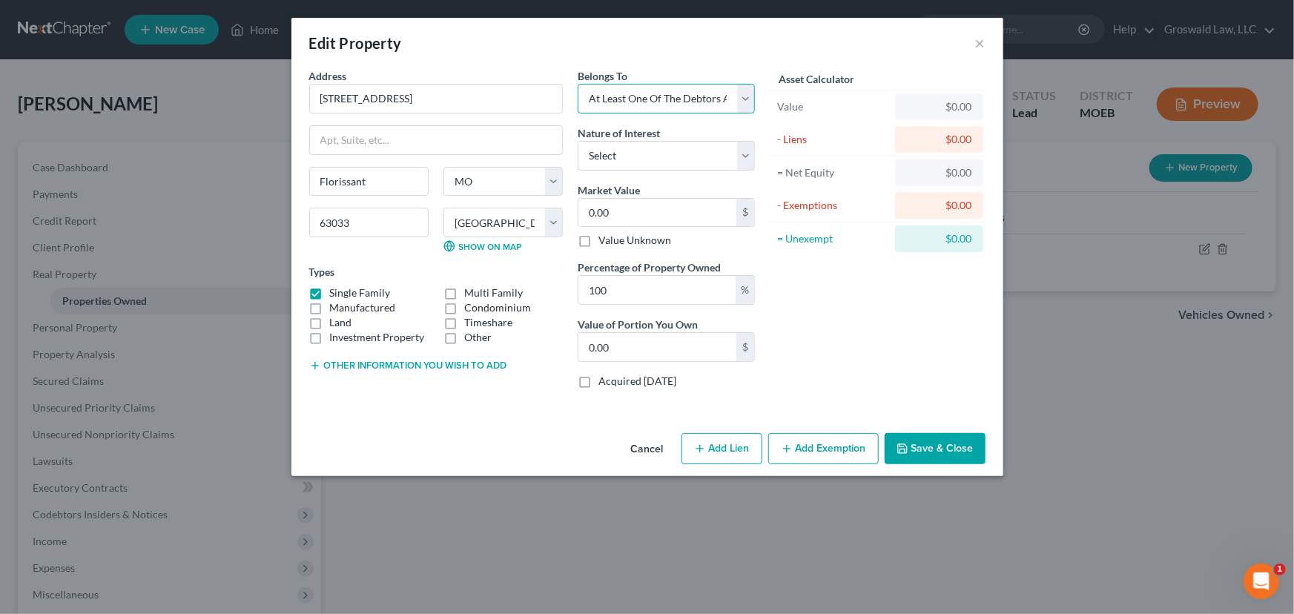
click at [578, 84] on select "Select Debtor 1 Only Debtor 2 Only Debtor 1 And Debtor 2 Only At Least One Of T…" at bounding box center [666, 99] width 177 height 30
click at [661, 161] on select "Select Fee Simple Joint Tenant Life Estate Equitable Interest Future Interest T…" at bounding box center [666, 156] width 177 height 30
select select "1"
click at [578, 141] on select "Select Fee Simple Joint Tenant Life Estate Equitable Interest Future Interest T…" at bounding box center [666, 156] width 177 height 30
click at [623, 213] on input "0.00" at bounding box center [657, 213] width 158 height 28
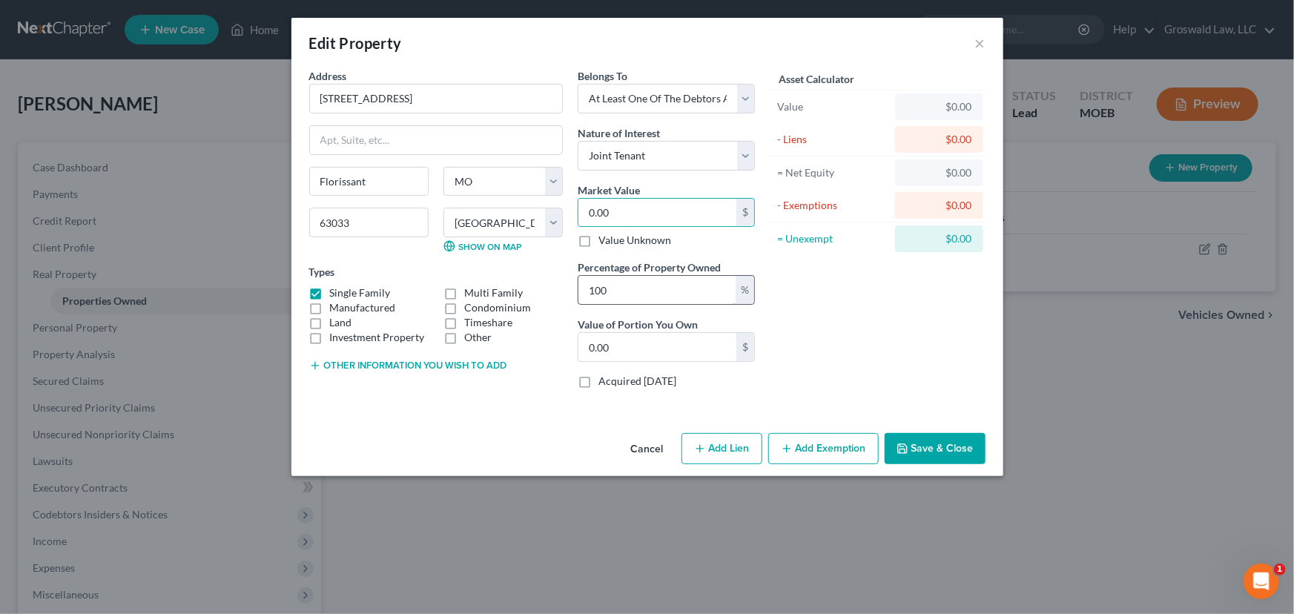
click at [618, 288] on input "100" at bounding box center [656, 290] width 157 height 28
drag, startPoint x: 618, startPoint y: 288, endPoint x: 509, endPoint y: 286, distance: 109.0
click at [509, 286] on div "Address * 8 [GEOGRAPHIC_DATA] [GEOGRAPHIC_DATA] [US_STATE] AK [GEOGRAPHIC_DATA]…" at bounding box center [532, 234] width 460 height 332
type input "5"
type input "0"
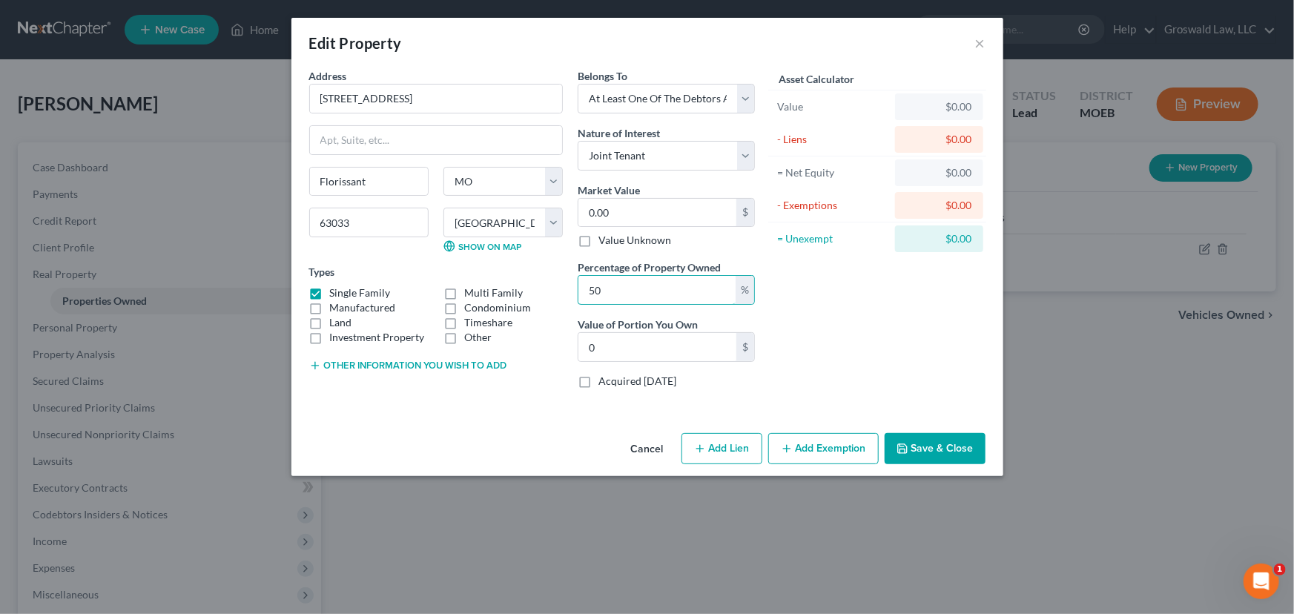
type input "50"
click at [458, 370] on button "Other information you wish to add" at bounding box center [408, 366] width 198 height 12
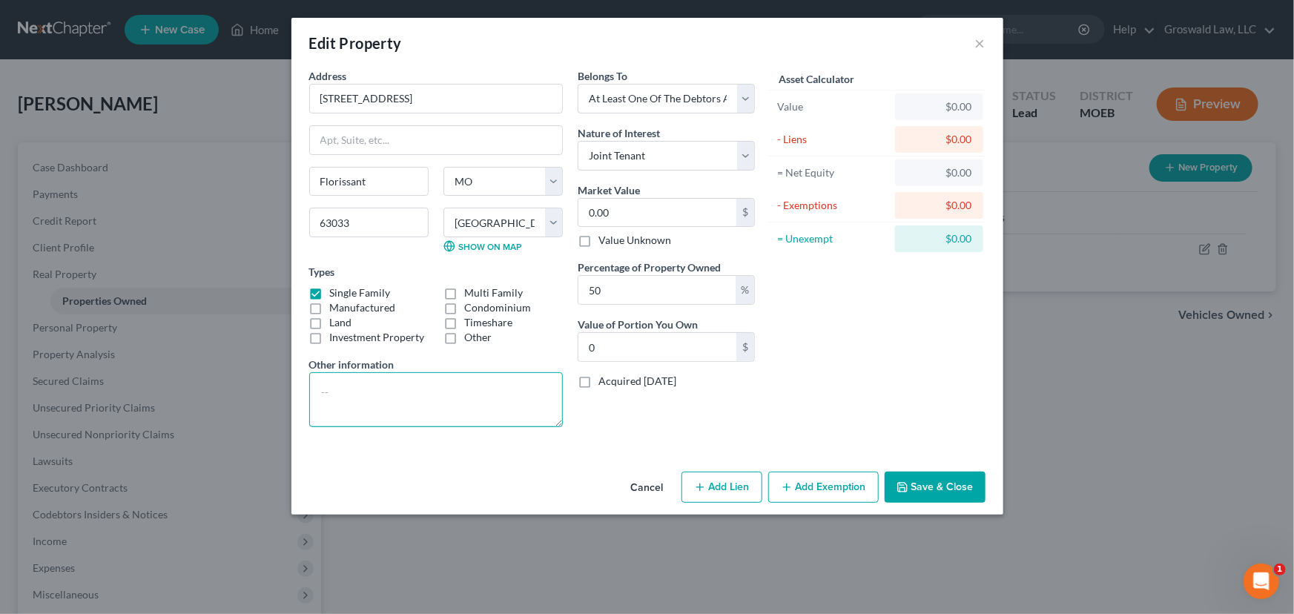
click at [443, 392] on textarea at bounding box center [436, 399] width 254 height 55
type textarea "50/50 owner with mother"
click at [950, 490] on button "Save & Close" at bounding box center [935, 487] width 101 height 31
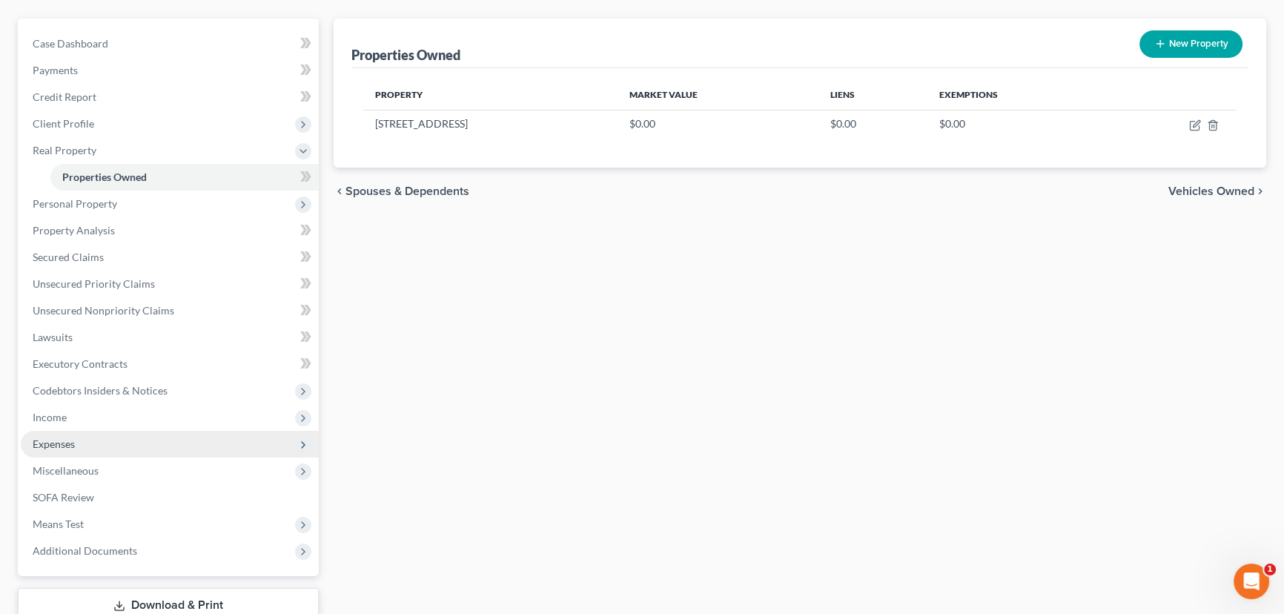
scroll to position [134, 0]
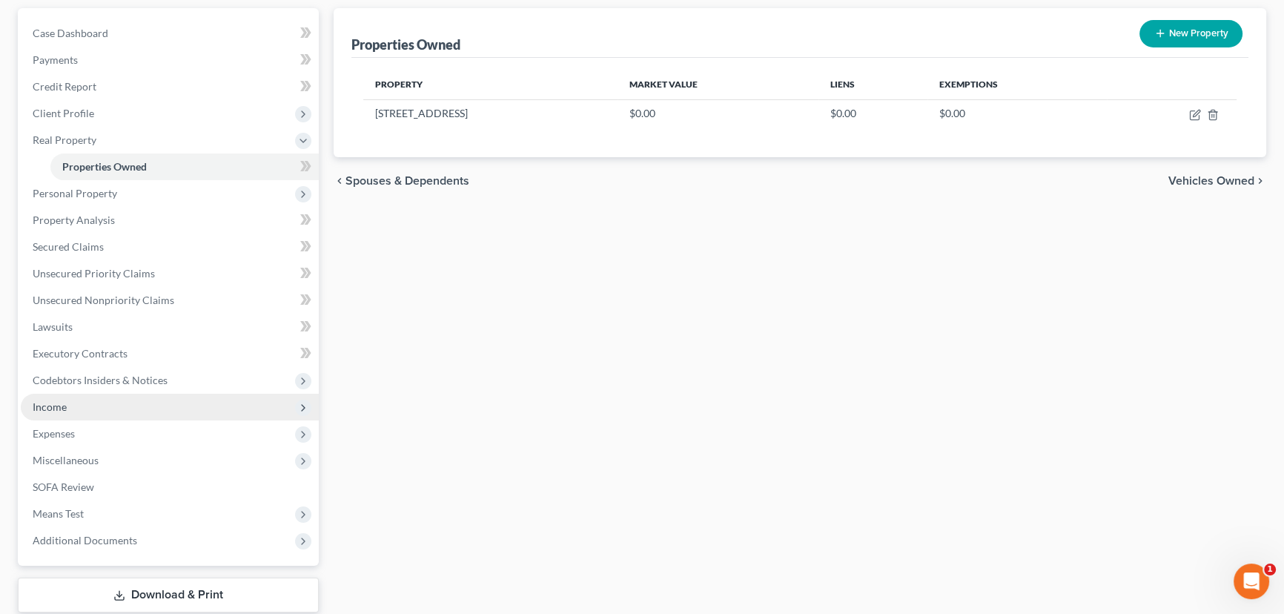
click at [89, 414] on span "Income" at bounding box center [170, 407] width 298 height 27
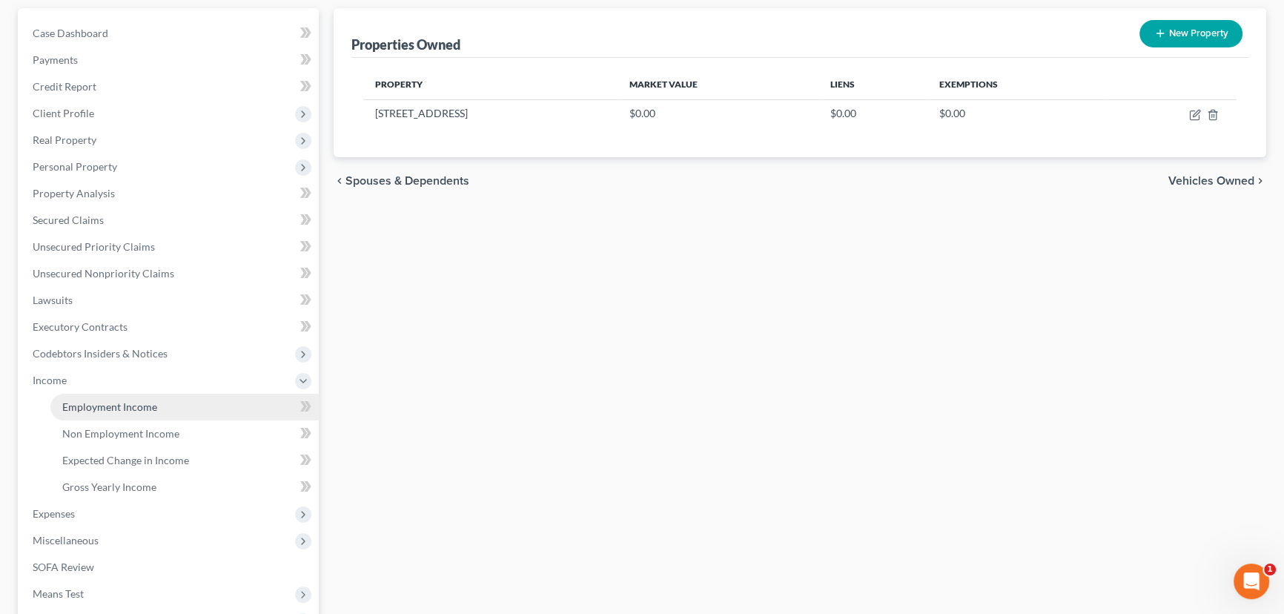
click at [95, 409] on span "Employment Income" at bounding box center [109, 406] width 95 height 13
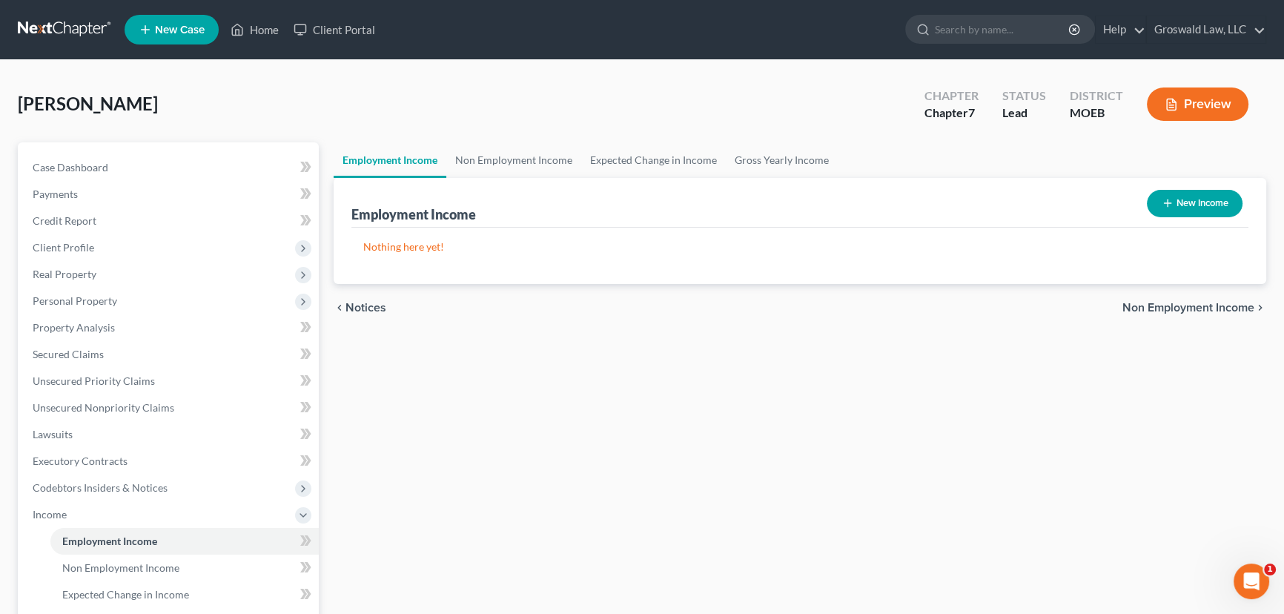
click at [1200, 204] on button "New Income" at bounding box center [1195, 203] width 96 height 27
select select "0"
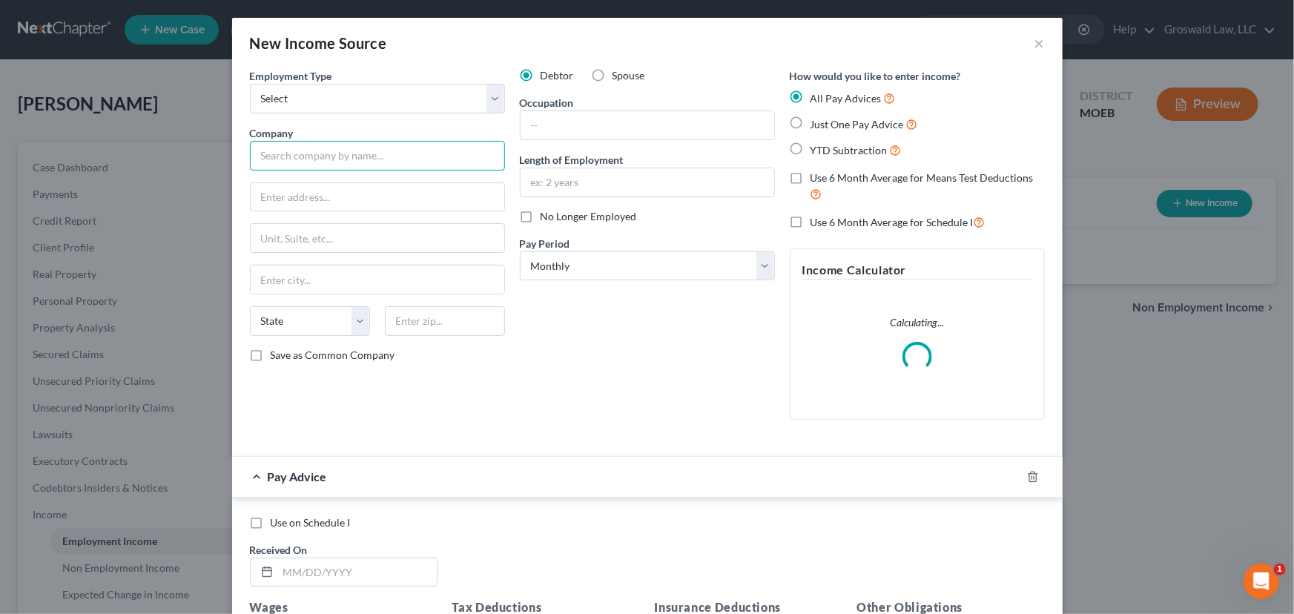
click at [297, 159] on input "text" at bounding box center [377, 156] width 255 height 30
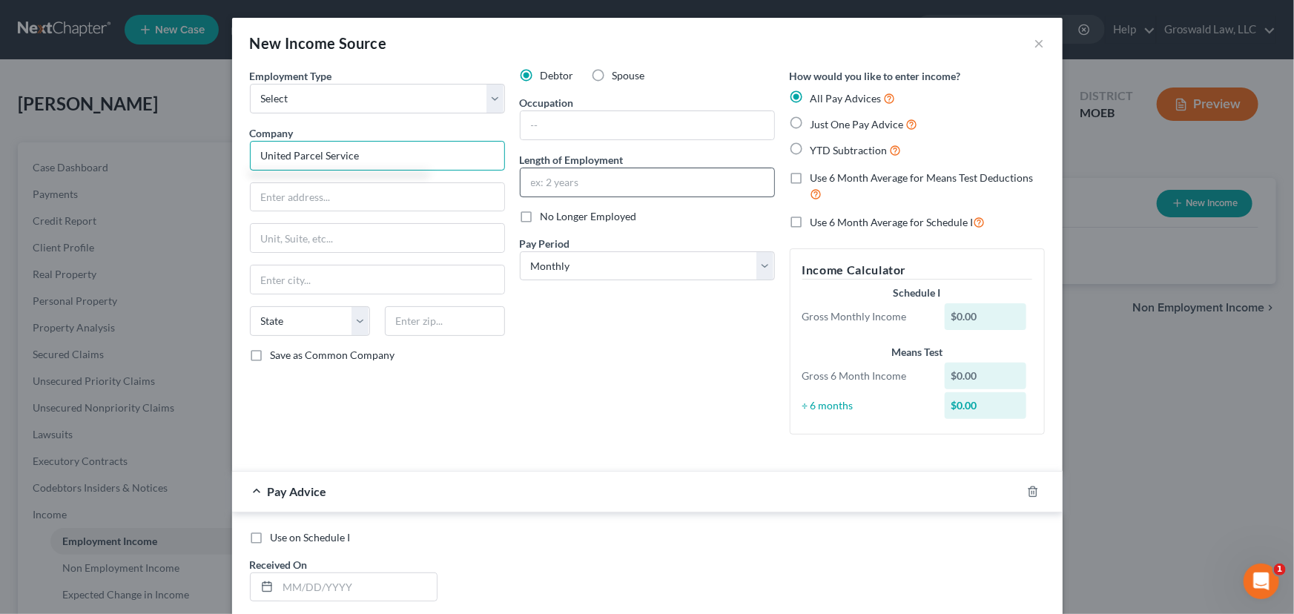
type input "United Parcel Service"
click at [603, 188] on input "text" at bounding box center [648, 182] width 254 height 28
type input "2013 to present"
click at [597, 127] on input "text" at bounding box center [648, 125] width 254 height 28
type input "Supervisor"
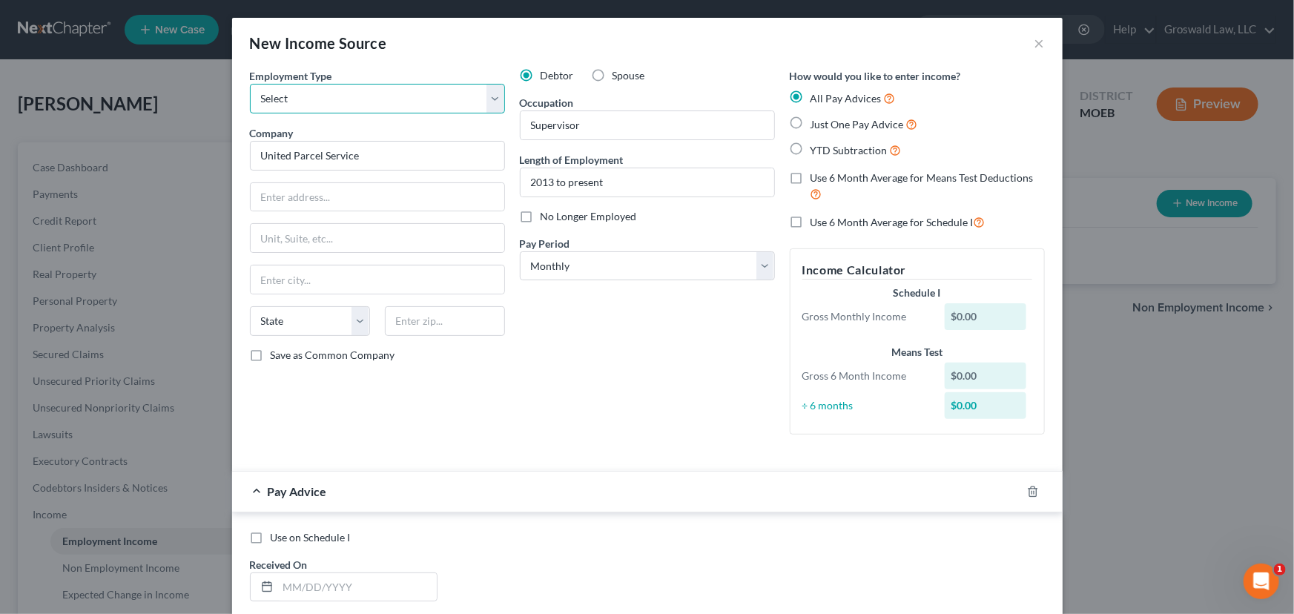
click at [375, 96] on select "Select Full or [DEMOGRAPHIC_DATA] Employment Self Employment" at bounding box center [377, 99] width 255 height 30
select select "0"
click at [250, 84] on select "Select Full or [DEMOGRAPHIC_DATA] Employment Self Employment" at bounding box center [377, 99] width 255 height 30
click at [853, 126] on span "Just One Pay Advice" at bounding box center [856, 124] width 93 height 13
click at [826, 125] on input "Just One Pay Advice" at bounding box center [821, 121] width 10 height 10
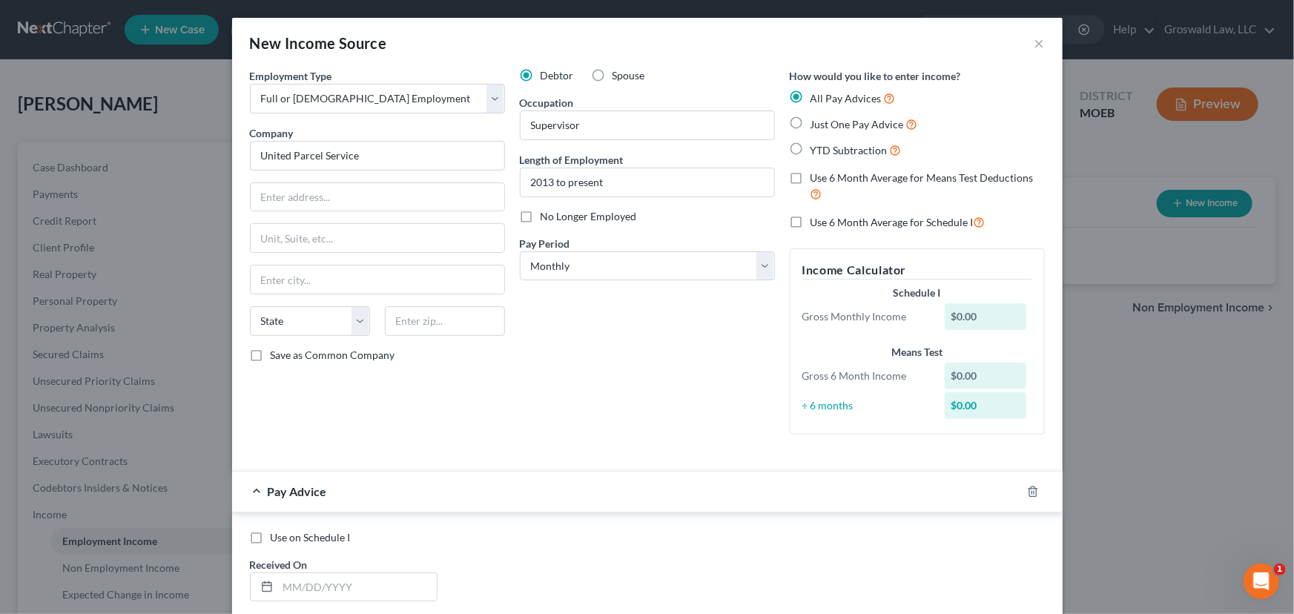
radio input "true"
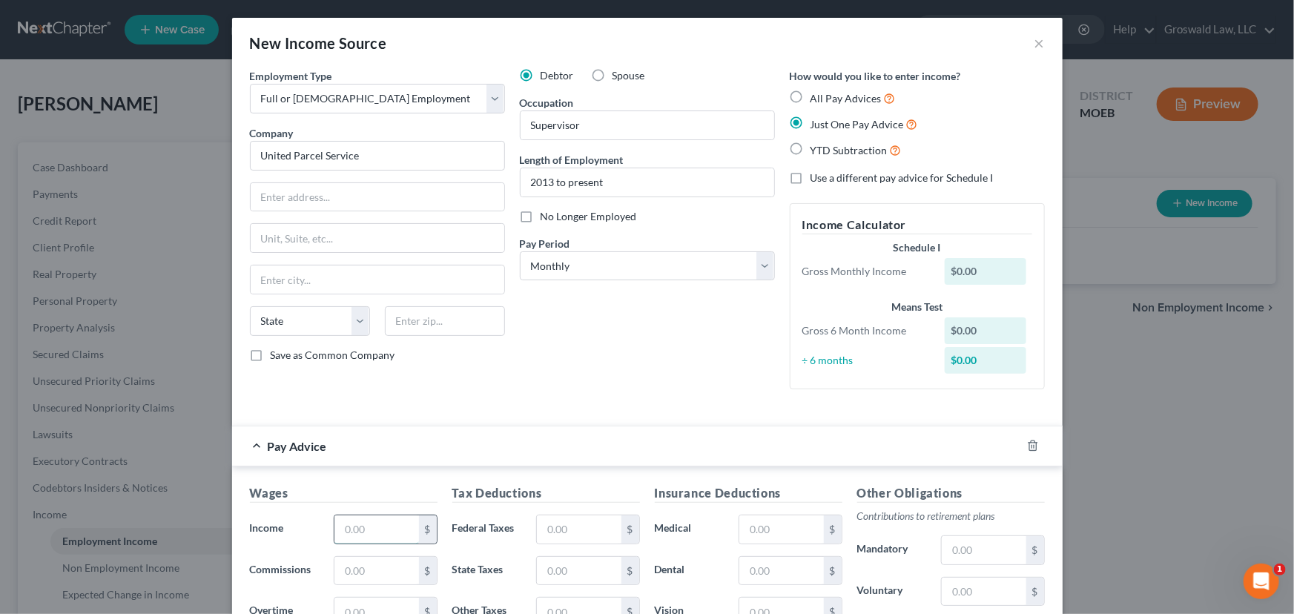
click at [376, 523] on input "text" at bounding box center [376, 529] width 84 height 28
type input "8,200"
click at [613, 337] on div "Debtor Spouse Occupation Supervisor Length of Employment 2013 to present No Lon…" at bounding box center [647, 234] width 270 height 333
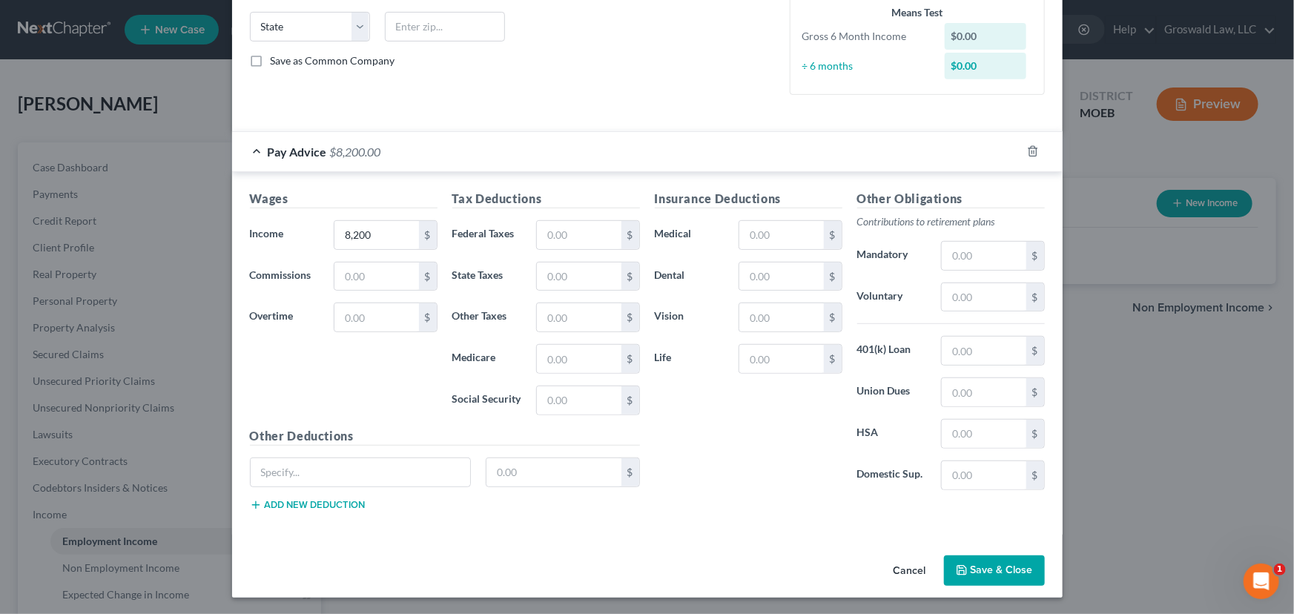
scroll to position [267, 0]
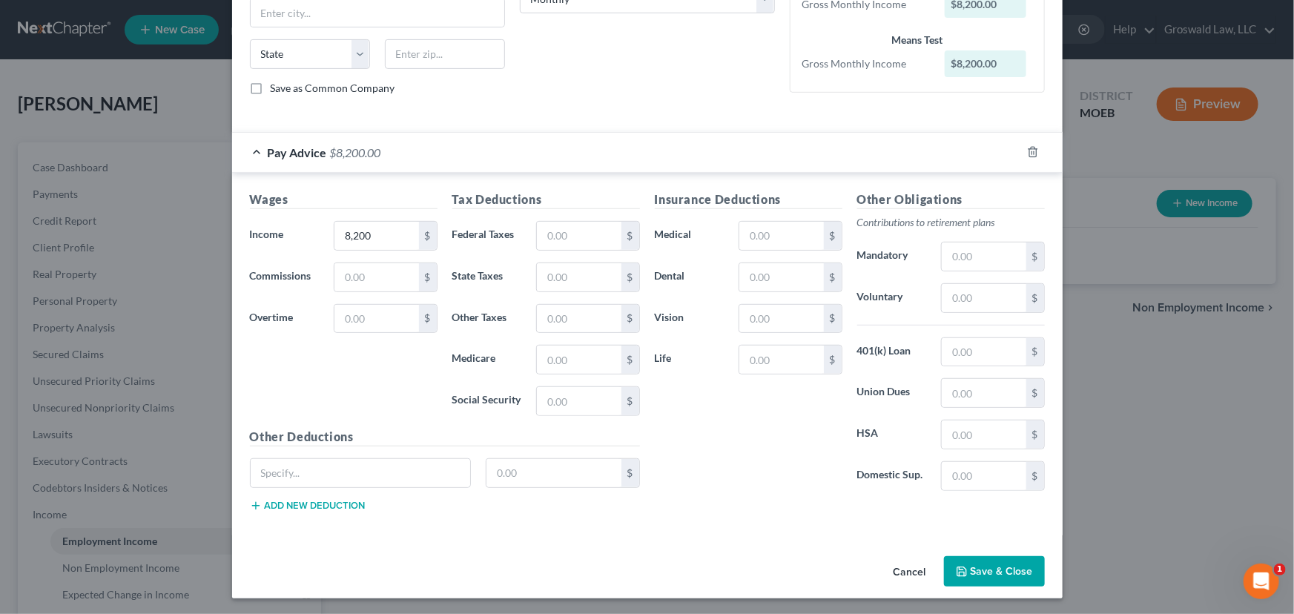
click at [987, 571] on button "Save & Close" at bounding box center [994, 571] width 101 height 31
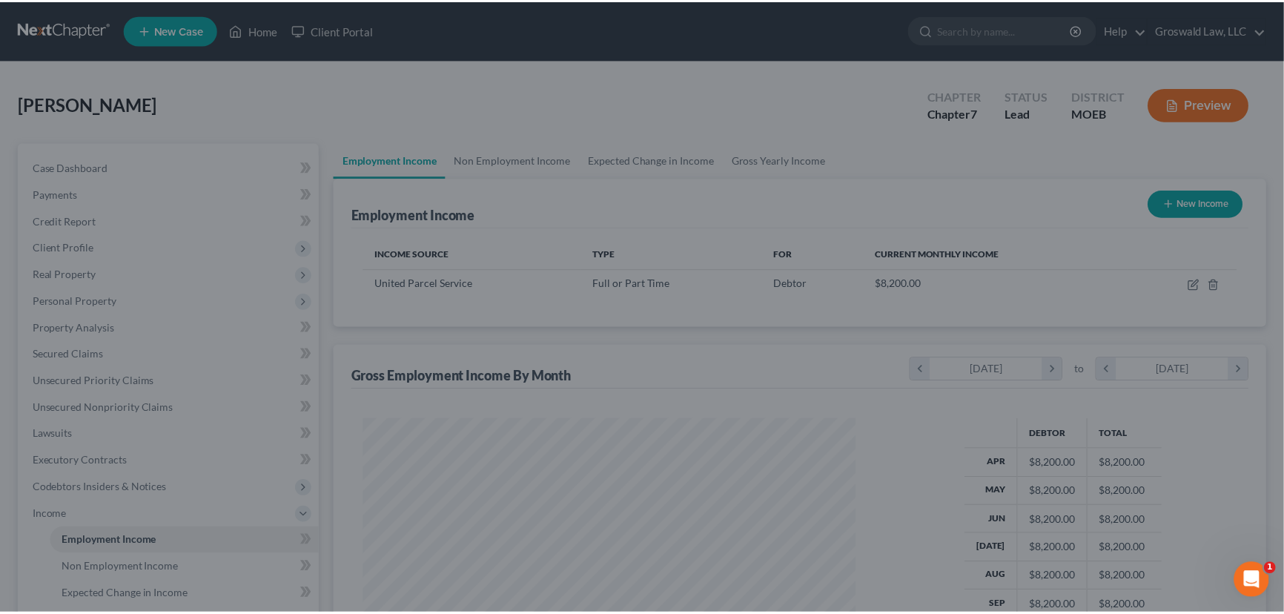
scroll to position [741207, 740946]
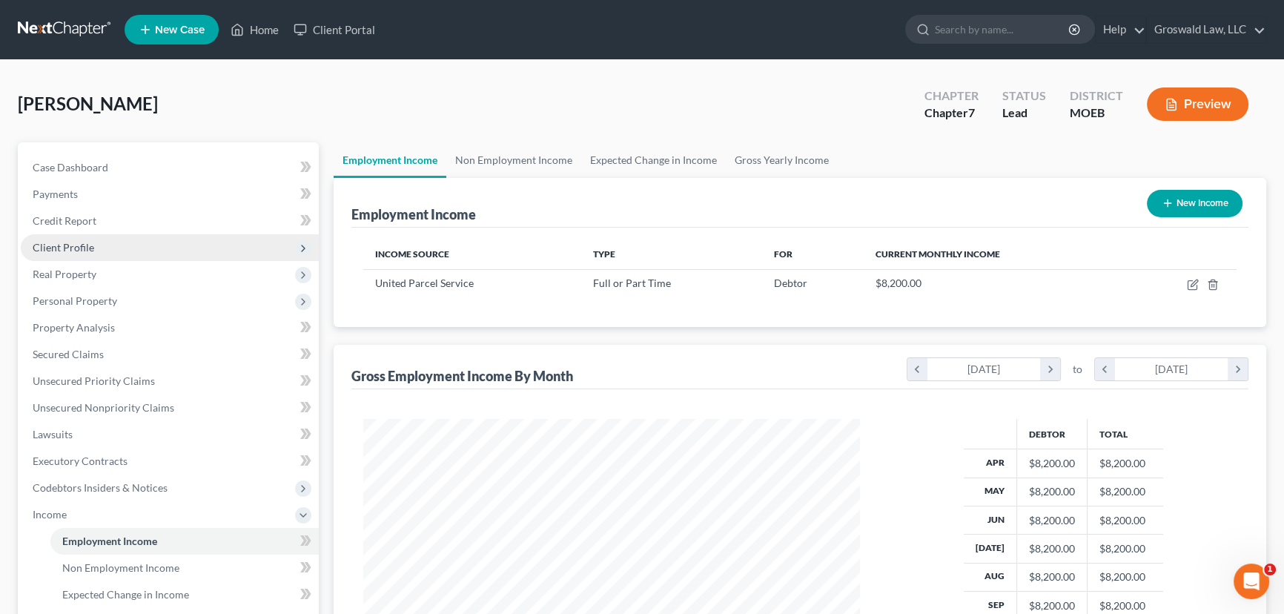
click at [90, 252] on span "Client Profile" at bounding box center [64, 247] width 62 height 13
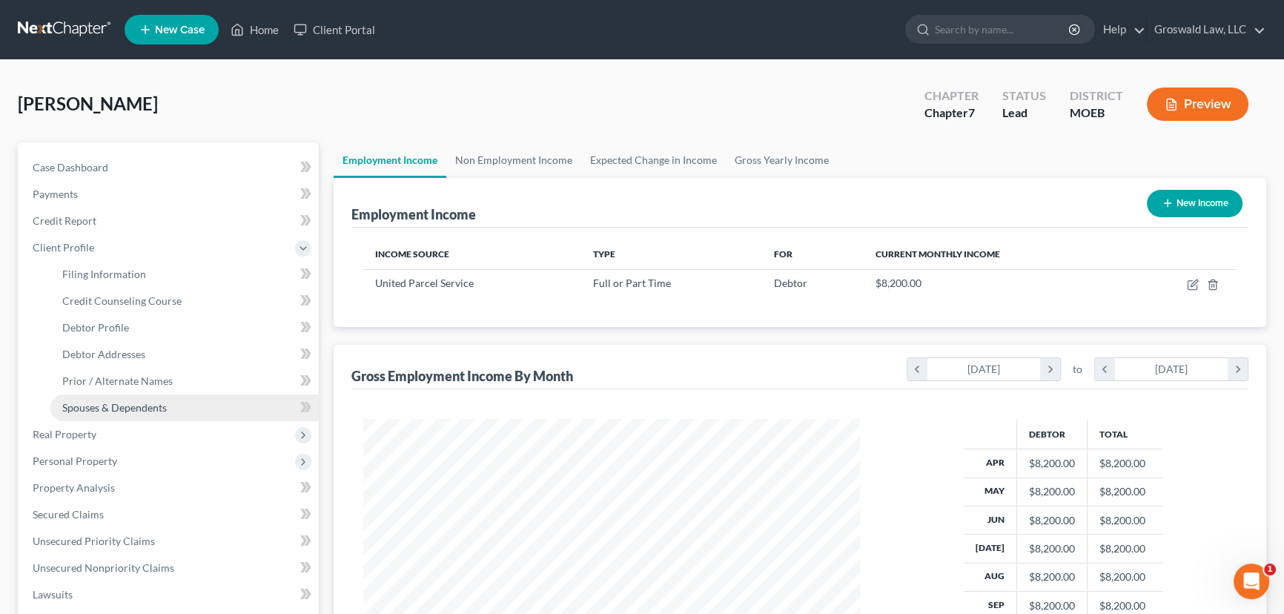
click at [122, 401] on span "Spouses & Dependents" at bounding box center [114, 407] width 105 height 13
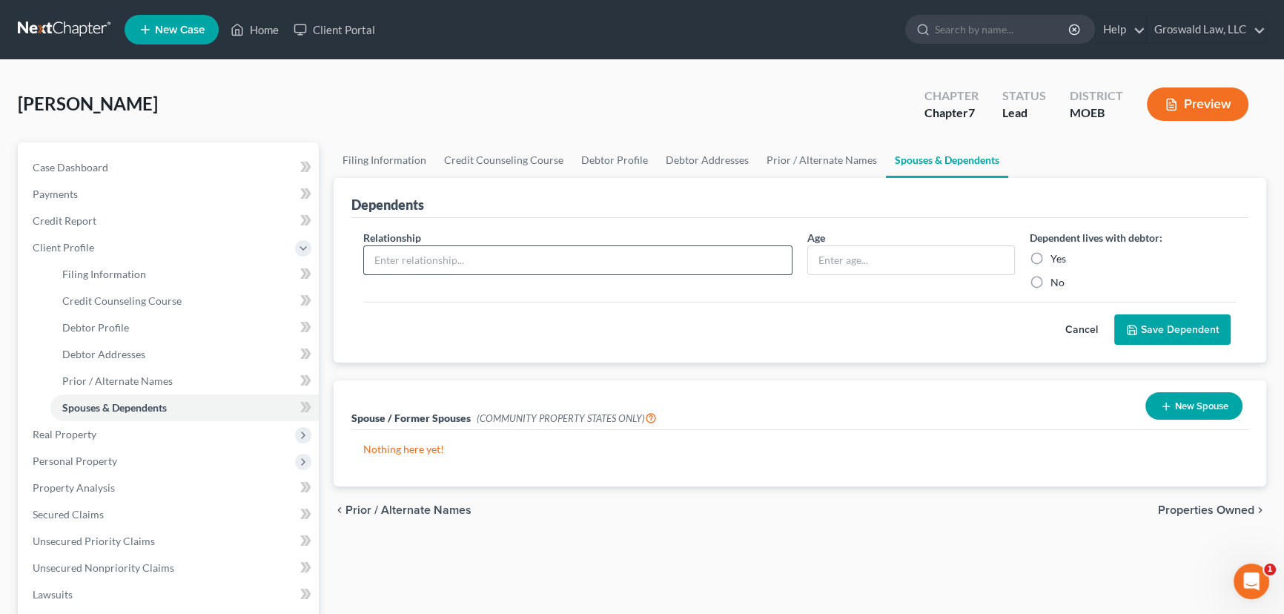
click at [455, 264] on input "text" at bounding box center [578, 260] width 428 height 28
type input "child"
type input "17"
click at [1051, 254] on label "Yes" at bounding box center [1059, 258] width 16 height 15
click at [1057, 254] on input "Yes" at bounding box center [1062, 256] width 10 height 10
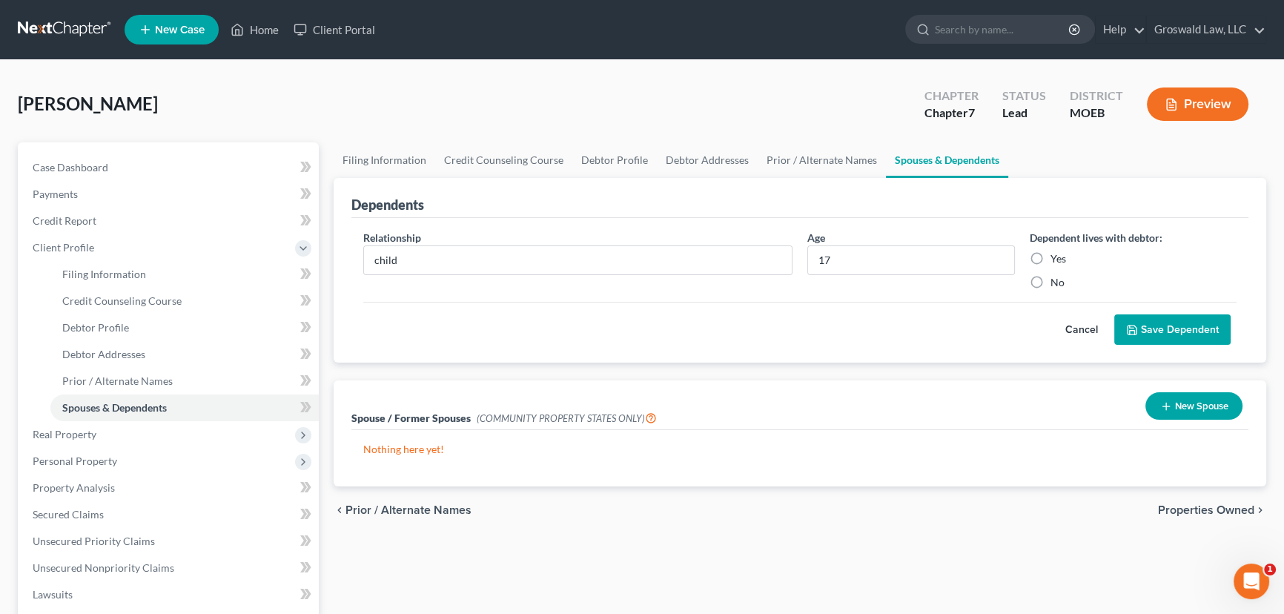
radio input "true"
click at [1152, 324] on button "Save Dependent" at bounding box center [1172, 329] width 116 height 31
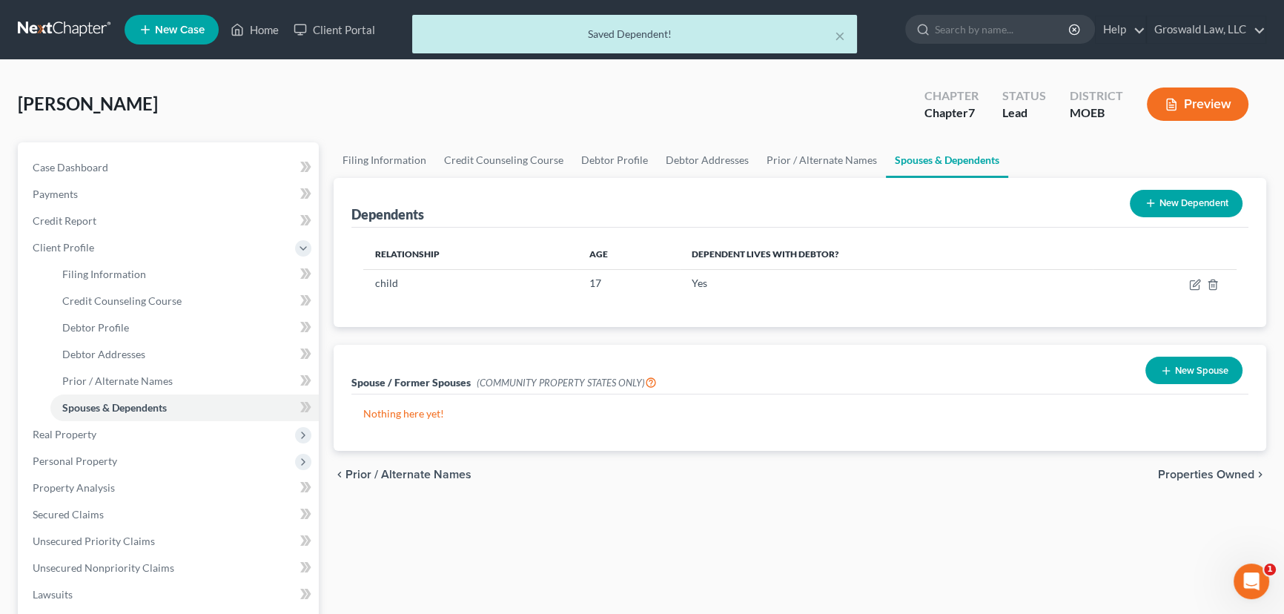
click at [1174, 206] on button "New Dependent" at bounding box center [1186, 203] width 113 height 27
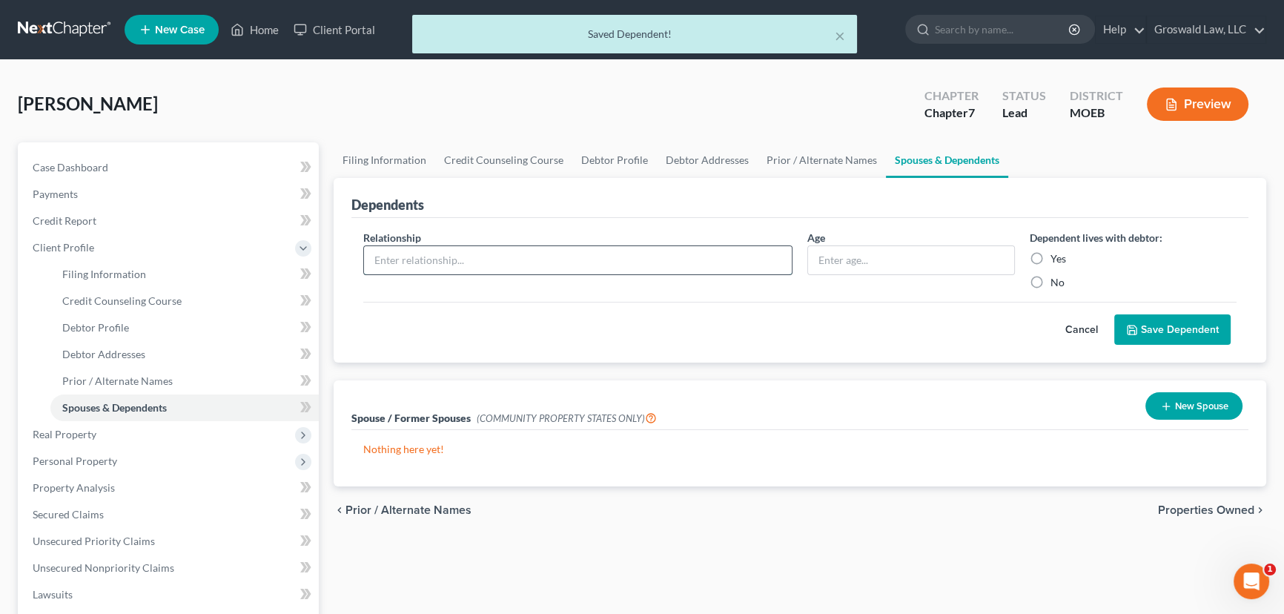
click at [470, 260] on input "text" at bounding box center [578, 260] width 428 height 28
type input "child"
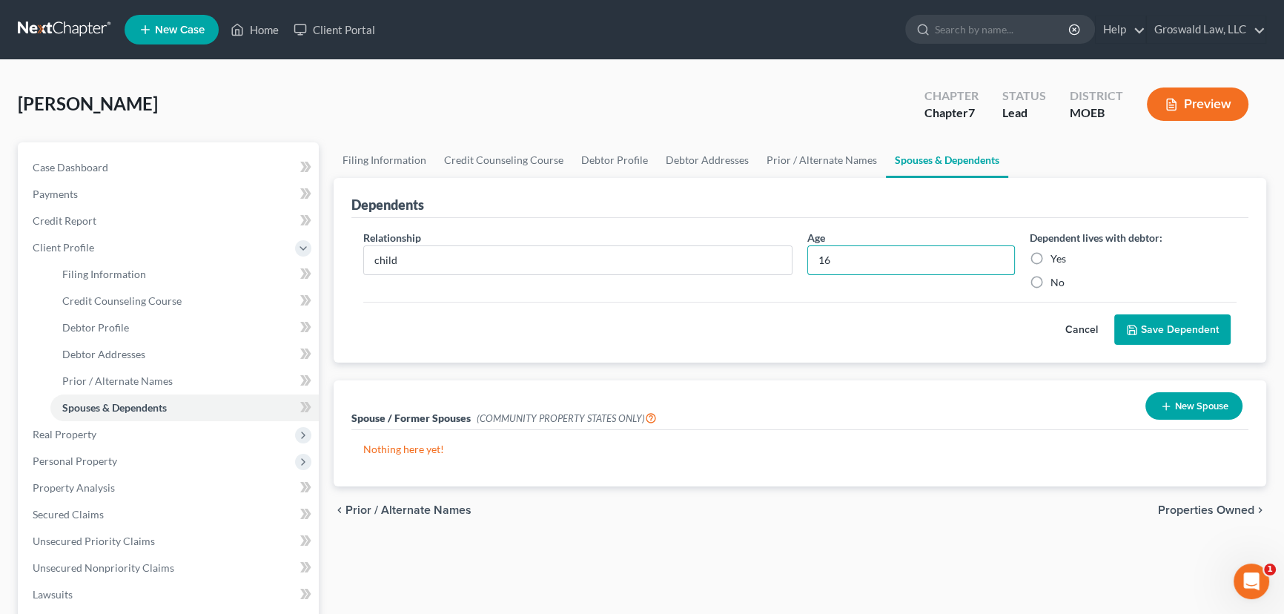
type input "16"
click at [1051, 256] on label "Yes" at bounding box center [1059, 258] width 16 height 15
click at [1057, 256] on input "Yes" at bounding box center [1062, 256] width 10 height 10
radio input "true"
click at [1183, 334] on button "Save Dependent" at bounding box center [1172, 329] width 116 height 31
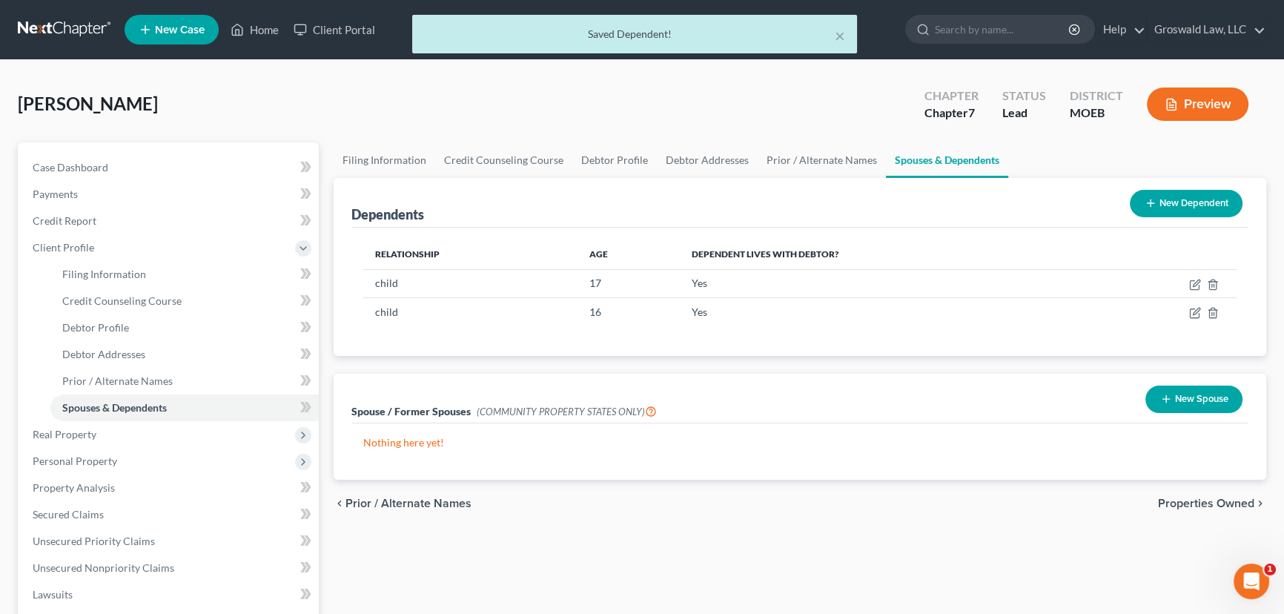
click at [1186, 208] on button "New Dependent" at bounding box center [1186, 203] width 113 height 27
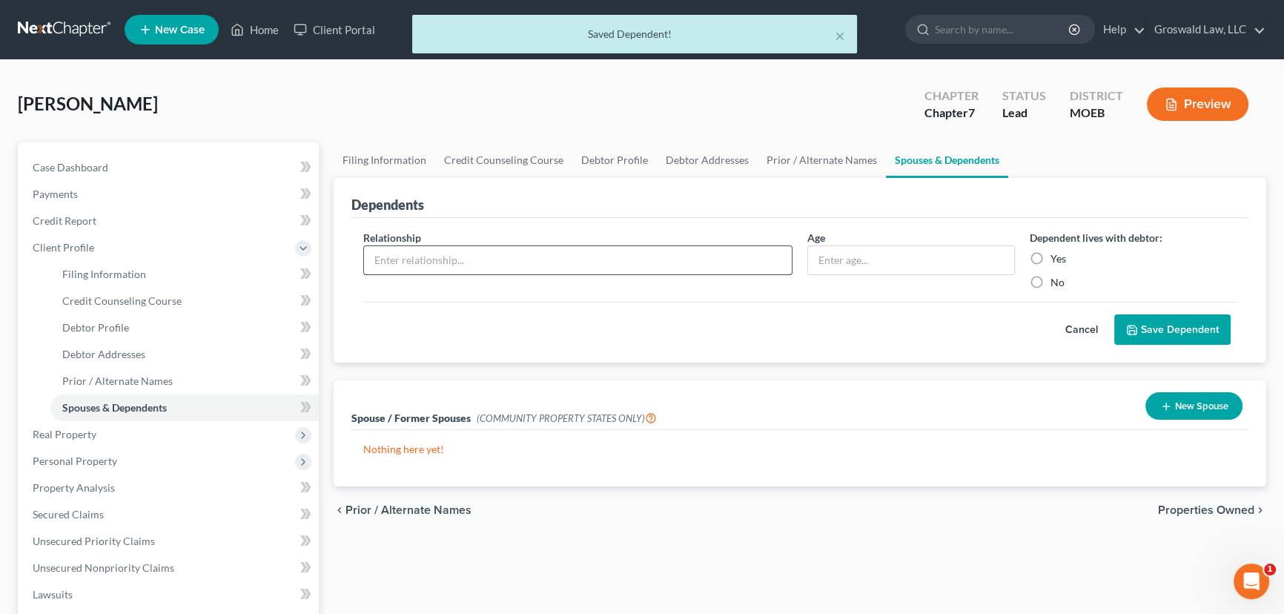
click at [391, 254] on input "text" at bounding box center [578, 260] width 428 height 28
type input "child"
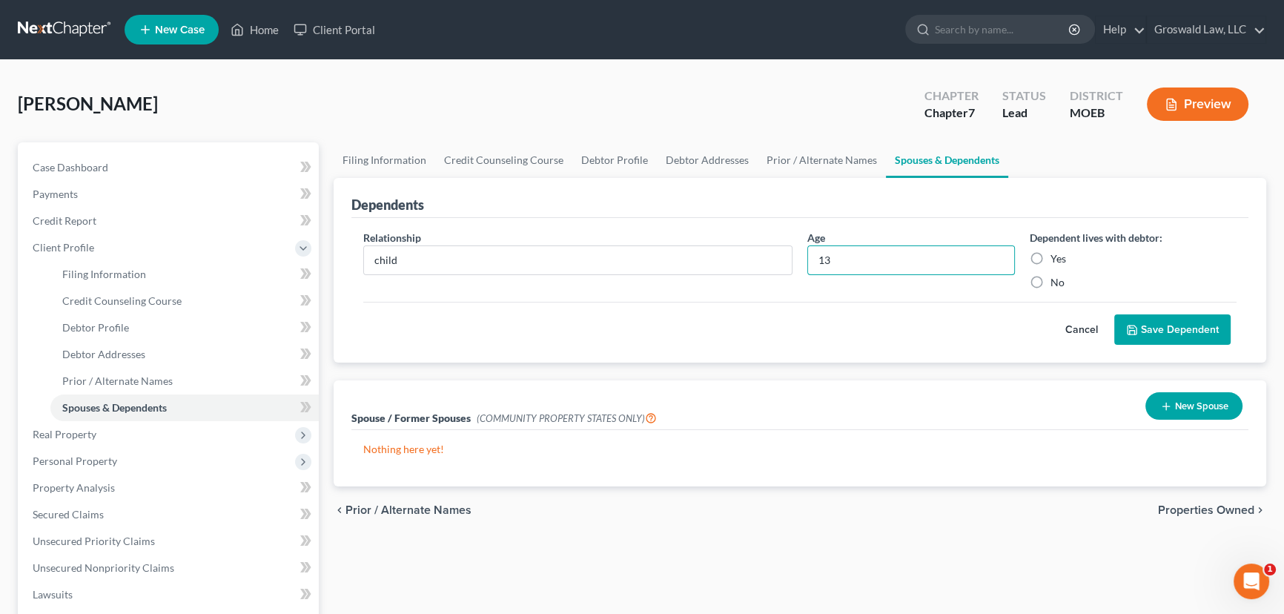
type input "13"
click at [1051, 254] on label "Yes" at bounding box center [1059, 258] width 16 height 15
click at [1057, 254] on input "Yes" at bounding box center [1062, 256] width 10 height 10
radio input "true"
click at [1186, 332] on button "Save Dependent" at bounding box center [1172, 329] width 116 height 31
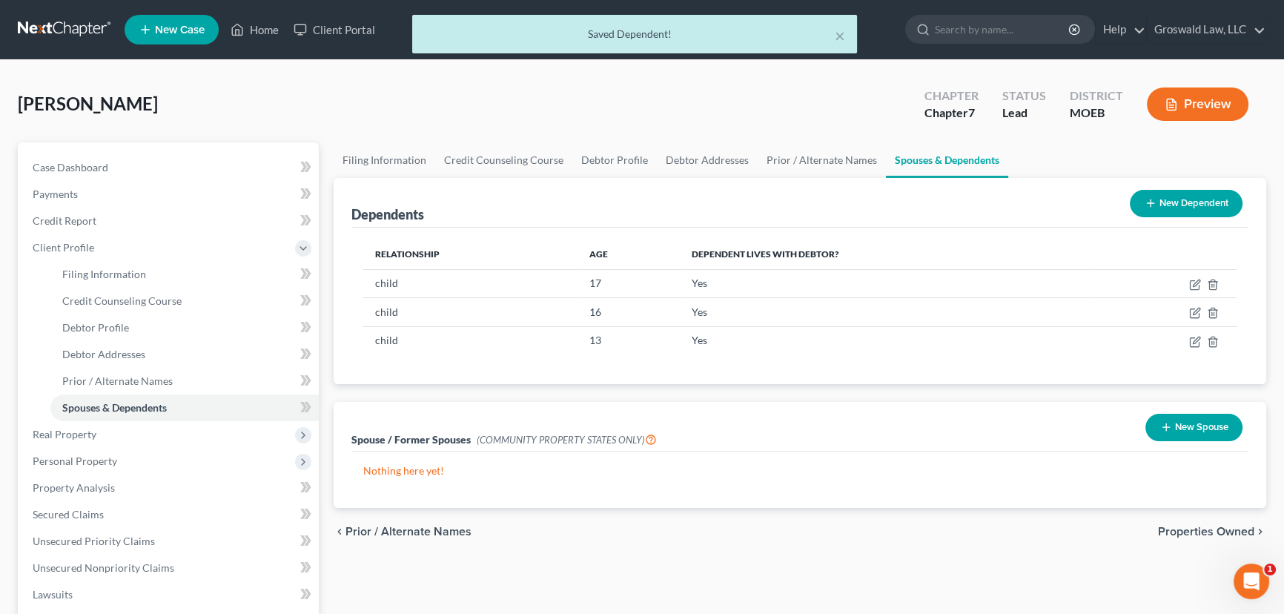
click at [1189, 205] on button "New Dependent" at bounding box center [1186, 203] width 113 height 27
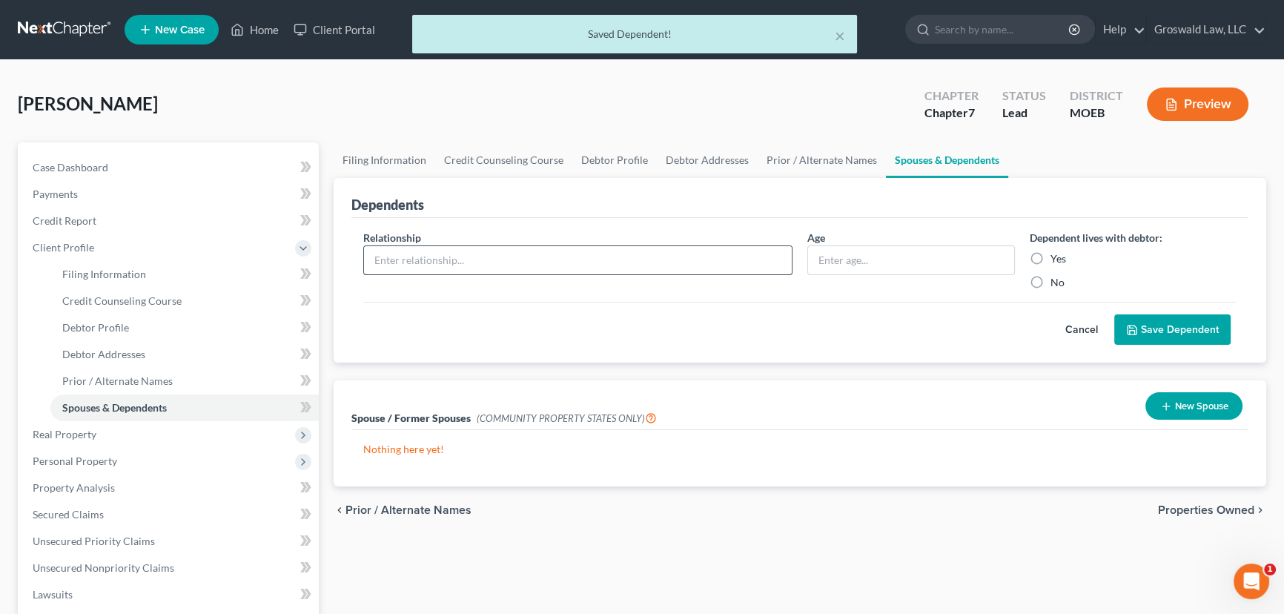
click at [472, 254] on input "text" at bounding box center [578, 260] width 428 height 28
type input "child"
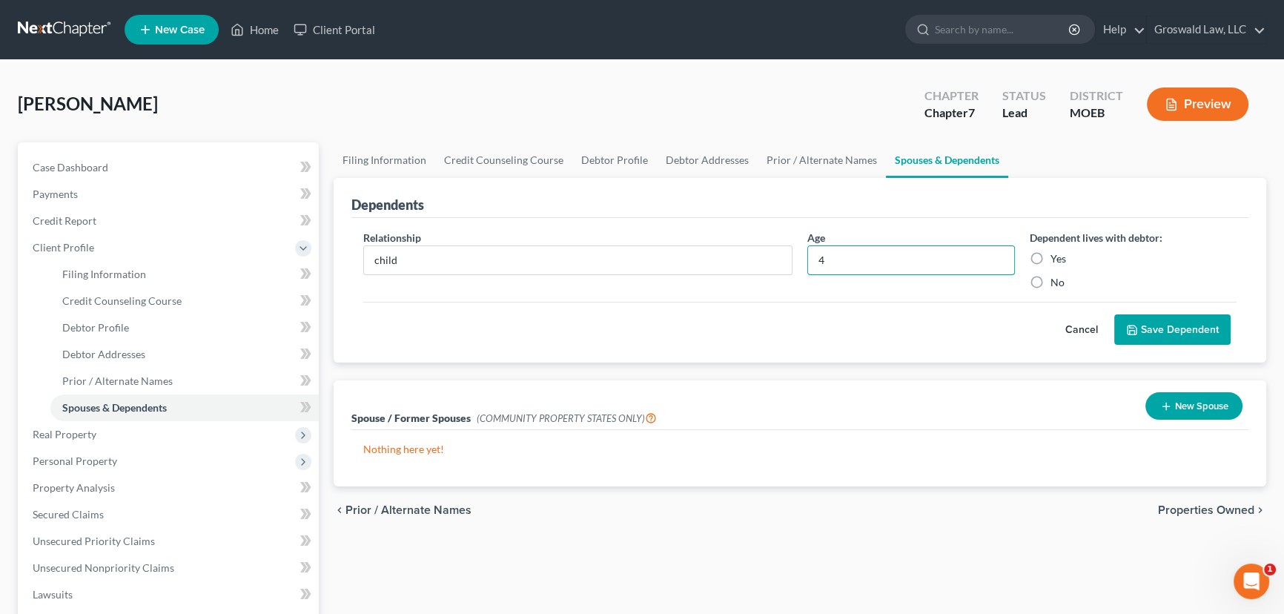
type input "4"
click at [1051, 257] on label "Yes" at bounding box center [1059, 258] width 16 height 15
click at [1057, 257] on input "Yes" at bounding box center [1062, 256] width 10 height 10
radio input "true"
click at [1171, 330] on button "Save Dependent" at bounding box center [1172, 329] width 116 height 31
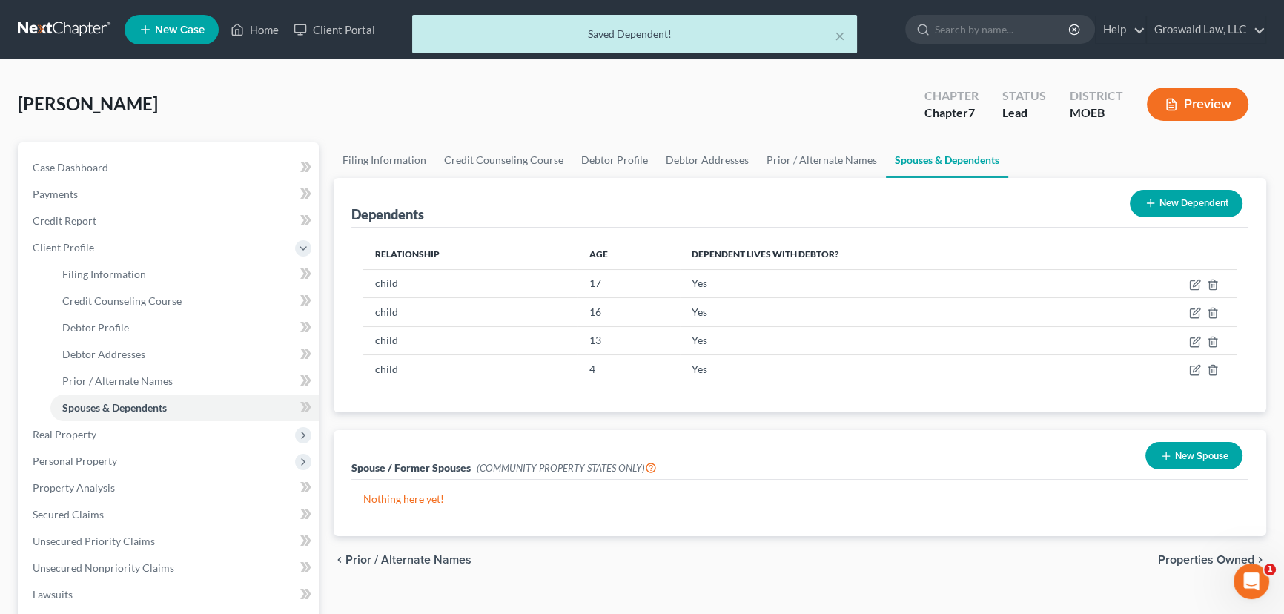
click at [1160, 199] on button "New Dependent" at bounding box center [1186, 203] width 113 height 27
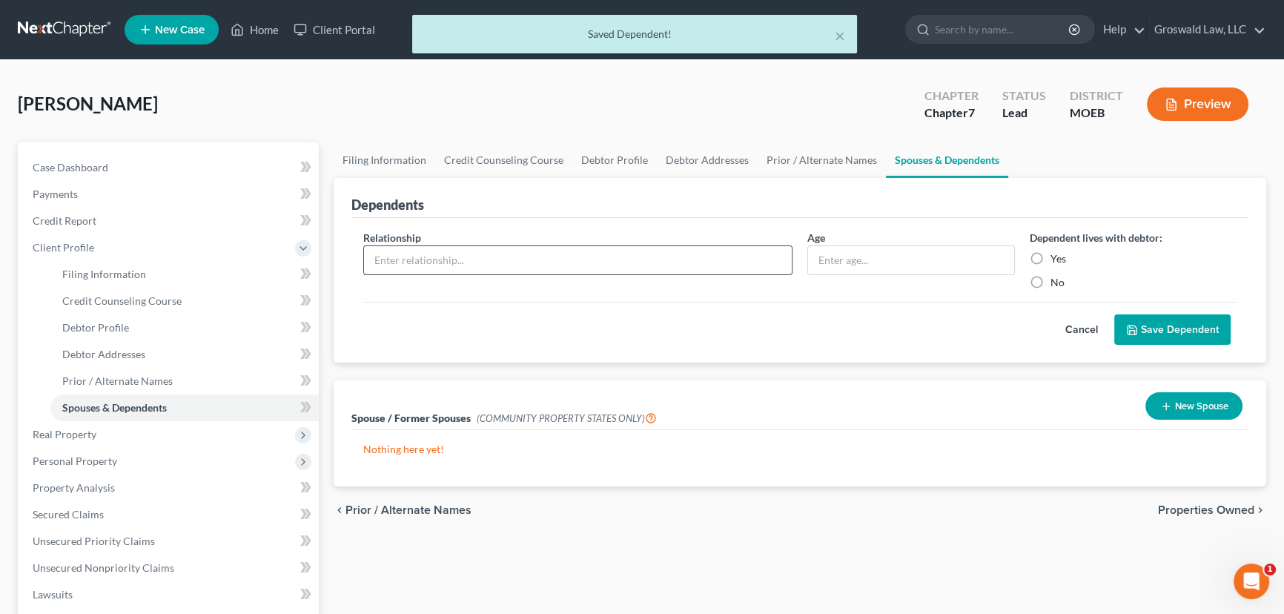
click at [396, 261] on input "text" at bounding box center [578, 260] width 428 height 28
type input "child"
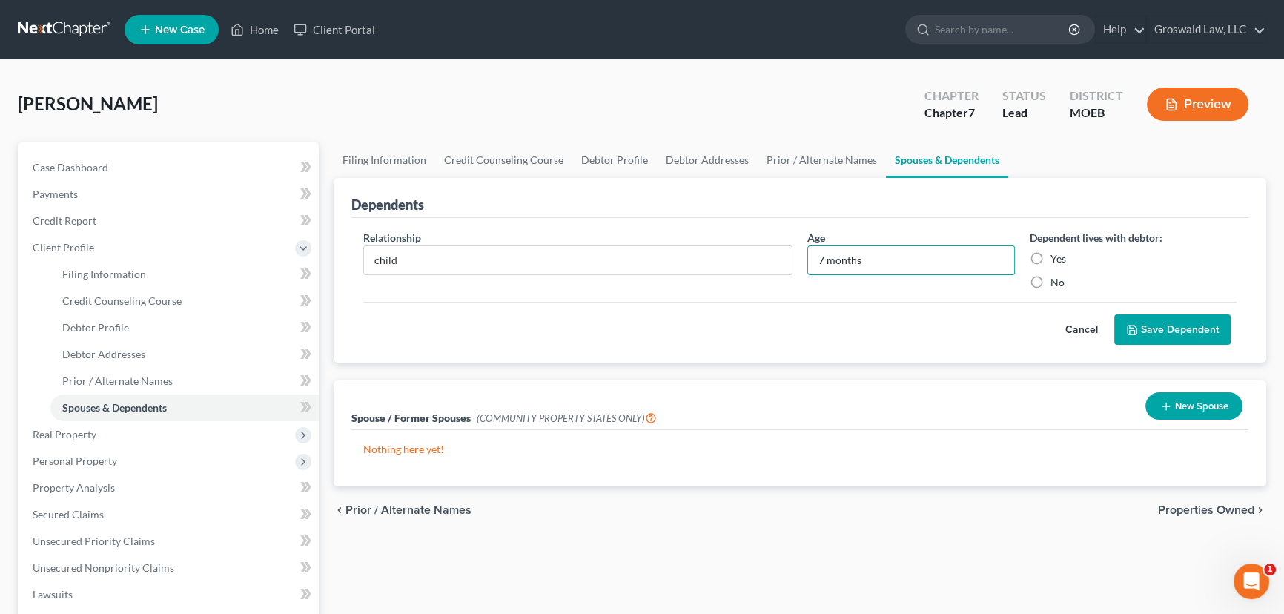
type input "7 months"
click at [1051, 257] on label "Yes" at bounding box center [1059, 258] width 16 height 15
click at [1057, 257] on input "Yes" at bounding box center [1062, 256] width 10 height 10
radio input "true"
click at [1142, 323] on div "Cancel Save Dependent" at bounding box center [799, 324] width 873 height 44
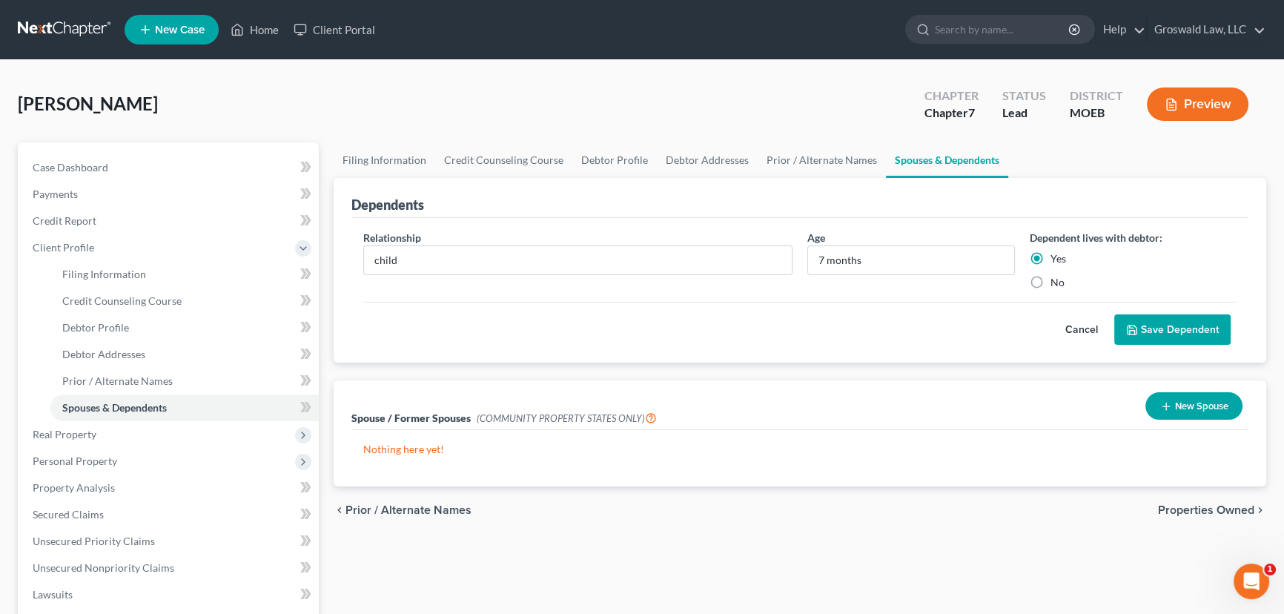
click at [1144, 323] on button "Save Dependent" at bounding box center [1172, 329] width 116 height 31
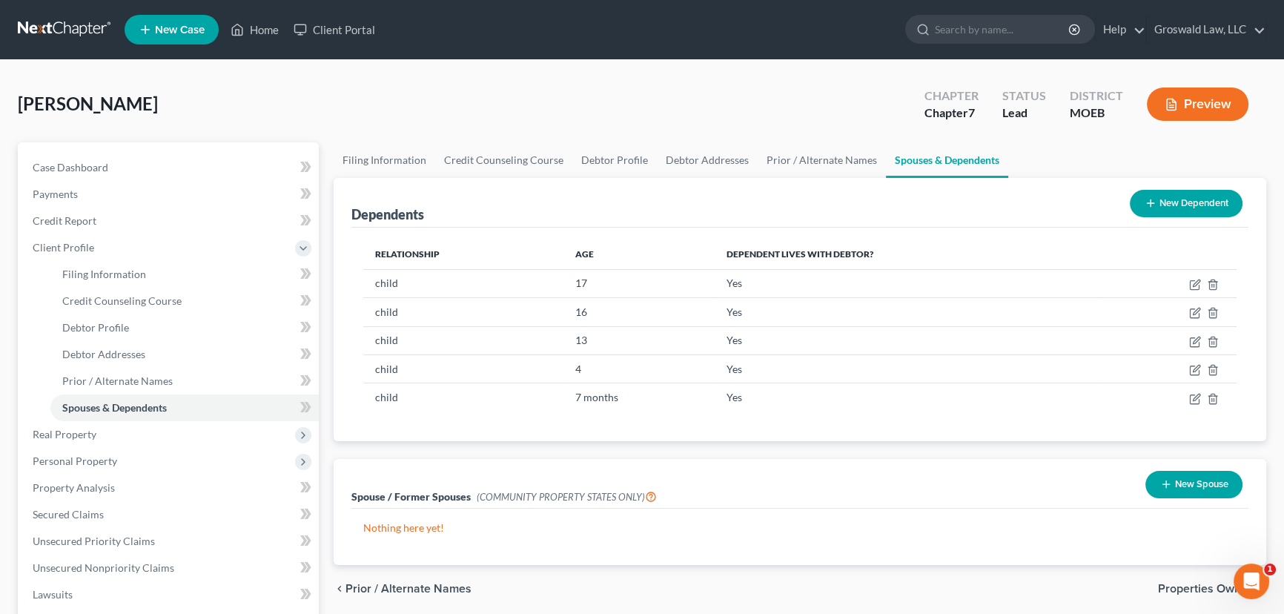
click at [1209, 203] on button "New Dependent" at bounding box center [1186, 203] width 113 height 27
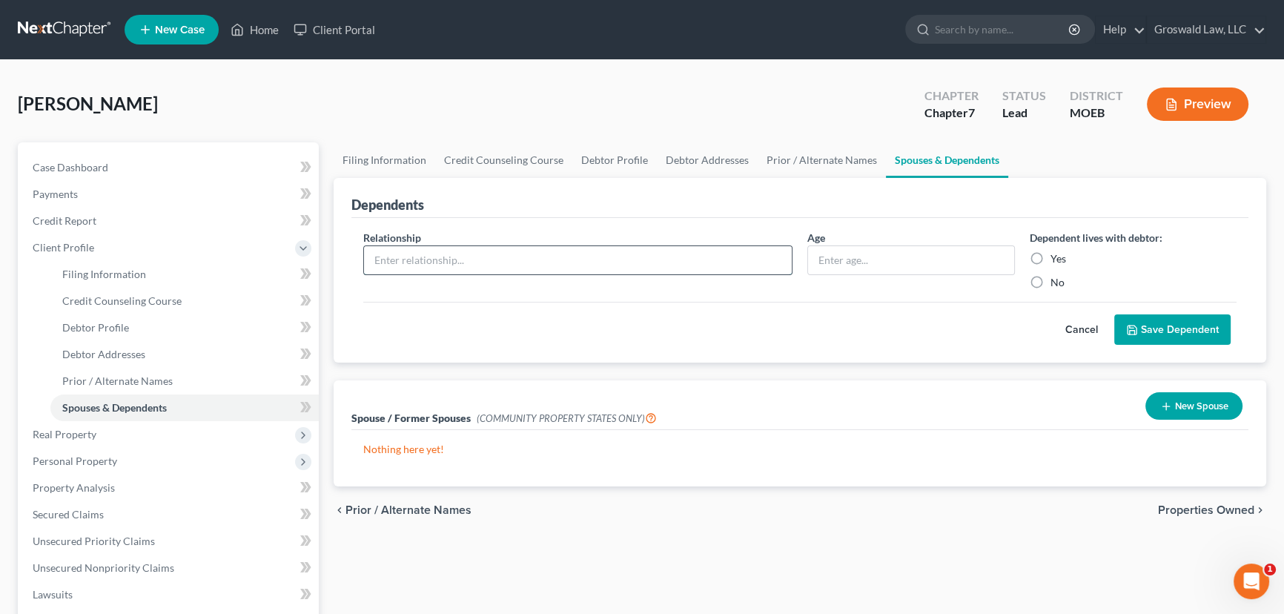
click at [618, 249] on input "text" at bounding box center [578, 260] width 428 height 28
type input "cousin"
type input "16 months"
click at [1051, 254] on label "Yes" at bounding box center [1059, 258] width 16 height 15
click at [1057, 254] on input "Yes" at bounding box center [1062, 256] width 10 height 10
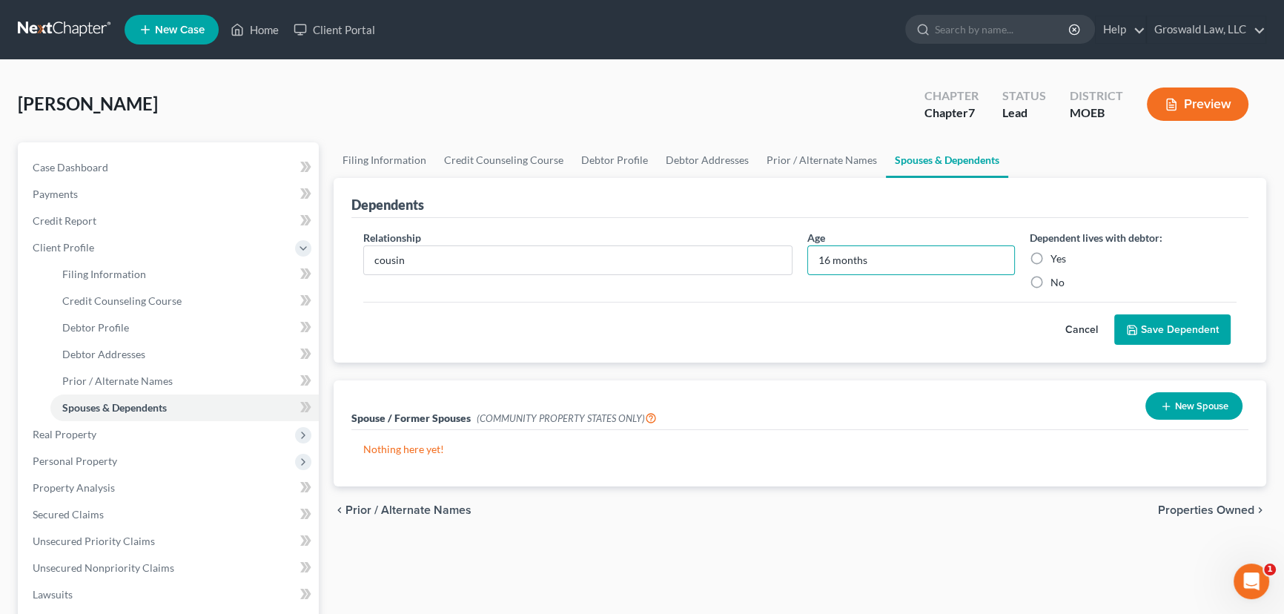
radio input "true"
click at [1186, 333] on button "Save Dependent" at bounding box center [1172, 329] width 116 height 31
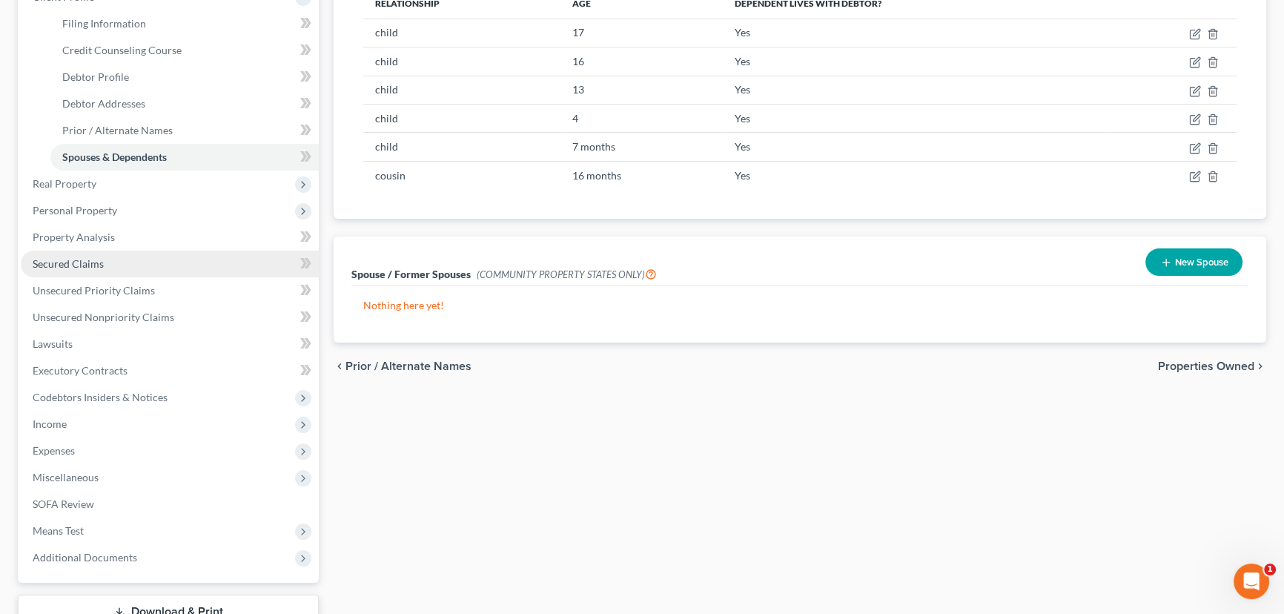
scroll to position [269, 0]
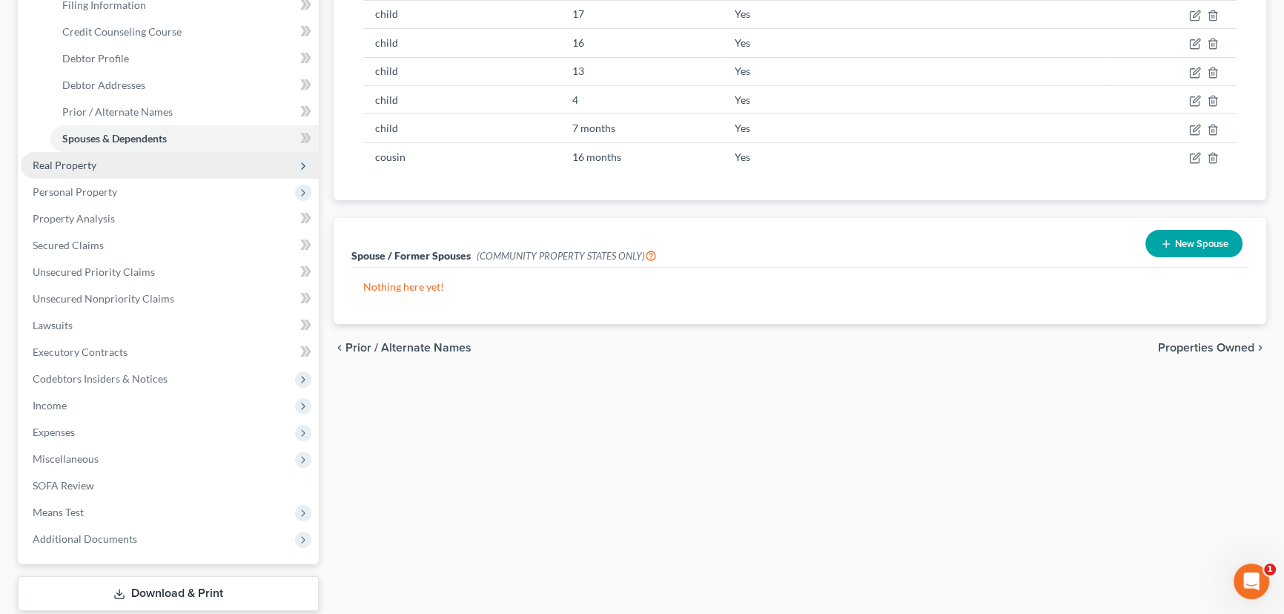
click at [108, 168] on span "Real Property" at bounding box center [170, 165] width 298 height 27
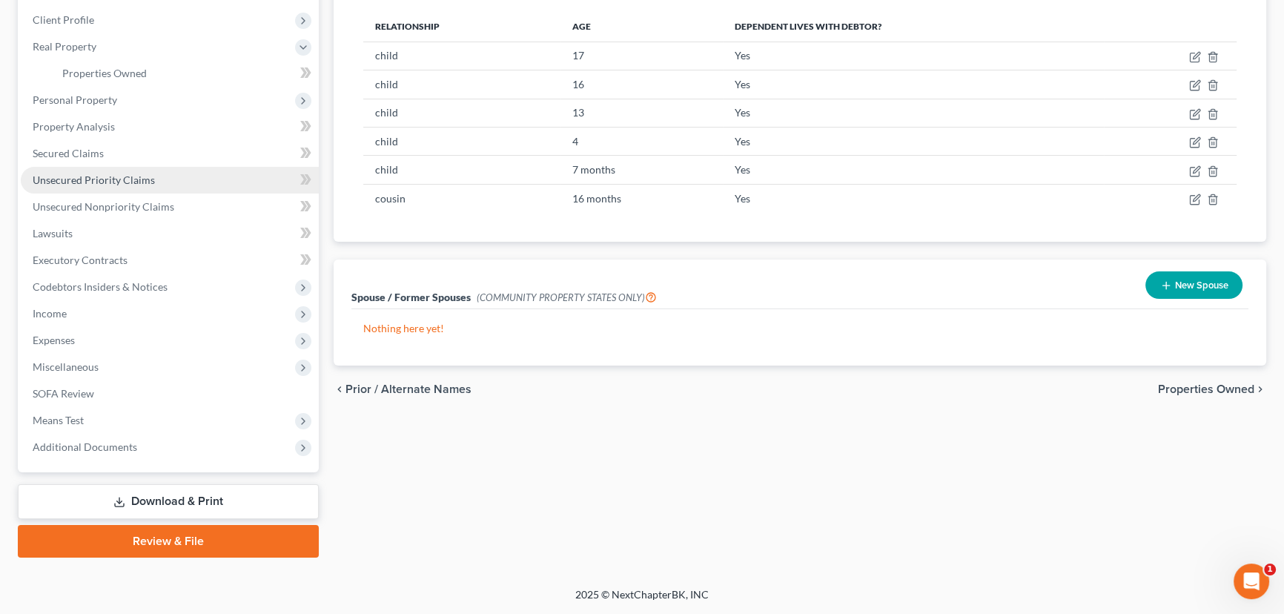
scroll to position [225, 0]
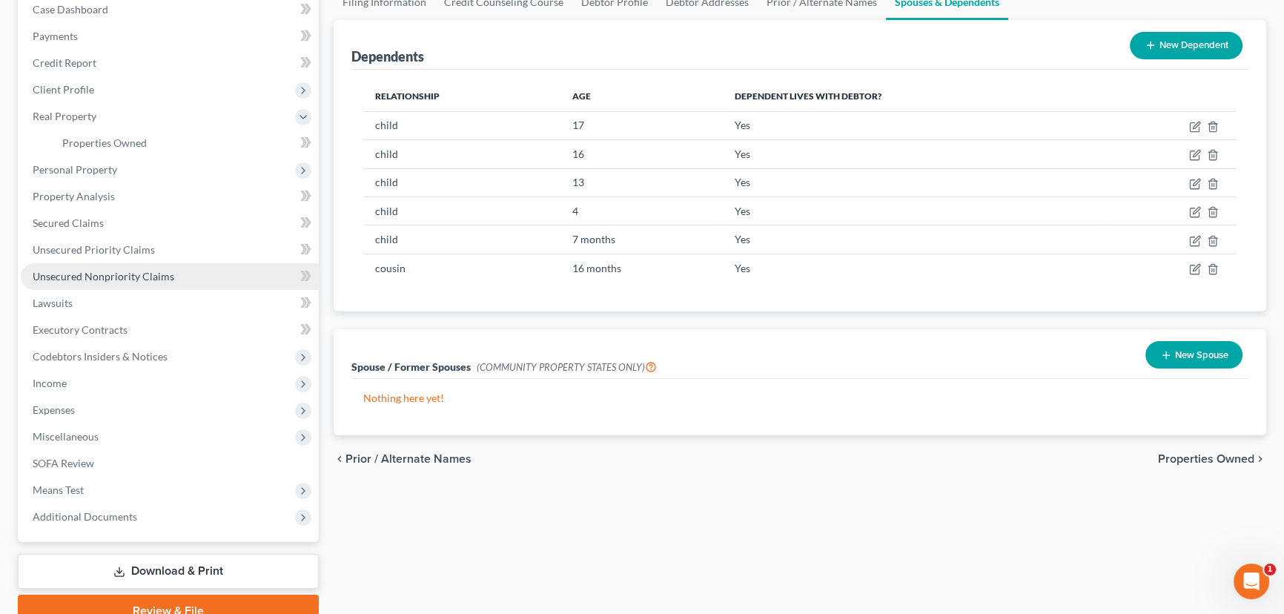
click at [128, 273] on span "Unsecured Nonpriority Claims" at bounding box center [104, 276] width 142 height 13
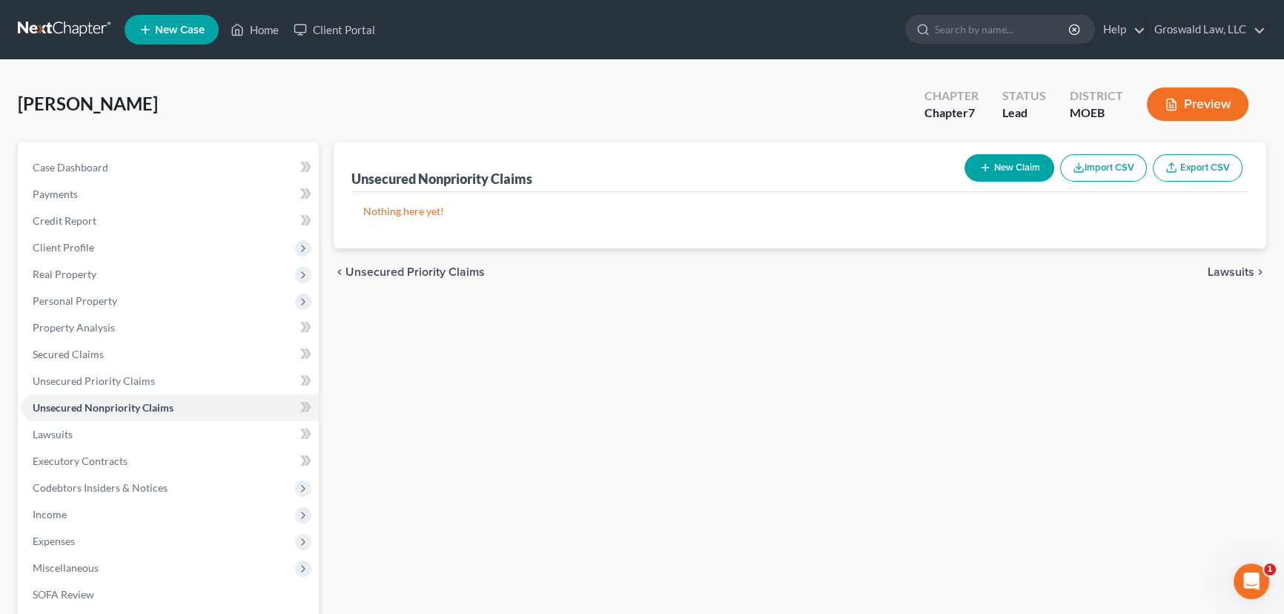
click at [1043, 170] on button "New Claim" at bounding box center [1010, 167] width 90 height 27
select select "0"
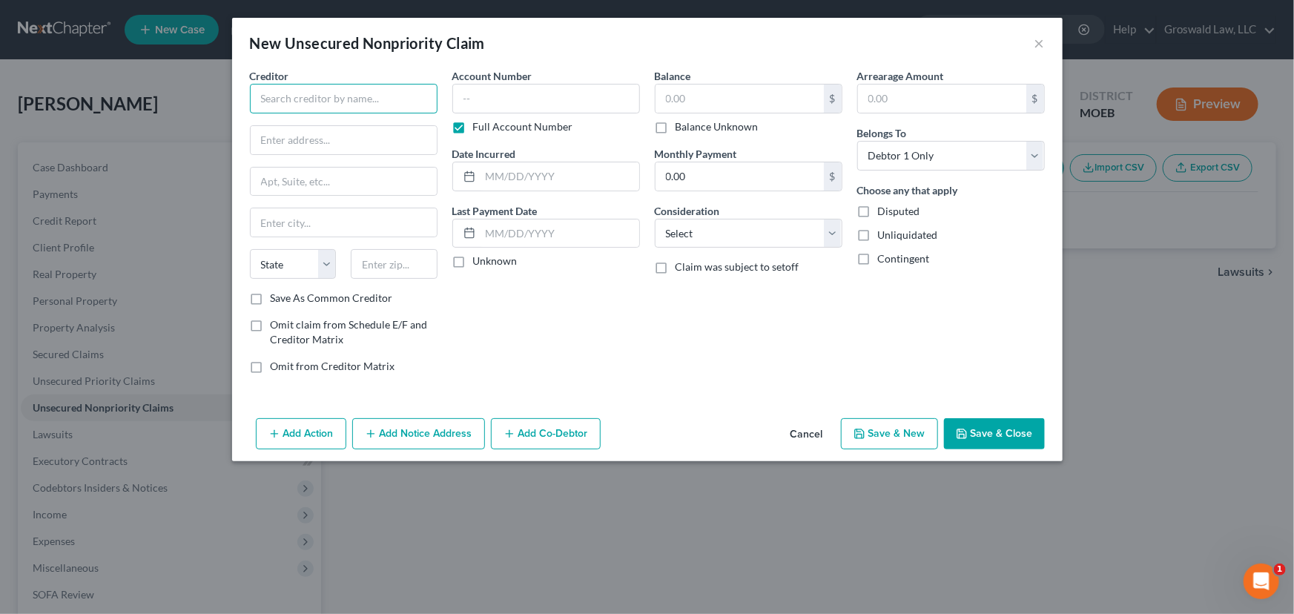
click at [346, 93] on input "text" at bounding box center [344, 99] width 188 height 30
paste input "WOOD BROTHERS PROPERTIES, LLC"
type input "WOOD BROTHERS PROPERTIES, LLC"
click at [309, 141] on input "text" at bounding box center [344, 140] width 186 height 28
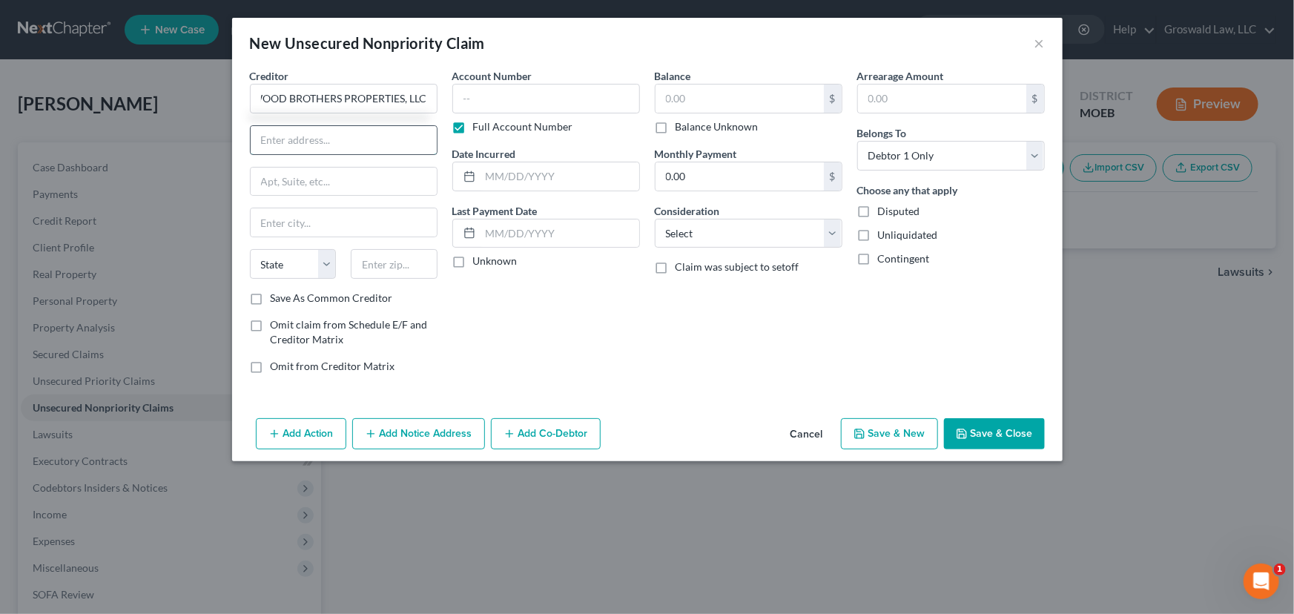
scroll to position [0, 0]
type input "c/o"
click at [340, 179] on input "text" at bounding box center [344, 182] width 186 height 28
paste input "WOOD BROTHERS PROPERTIES, LLC"
type input "WOOD BROTHERS PROPERTIES, LLC"
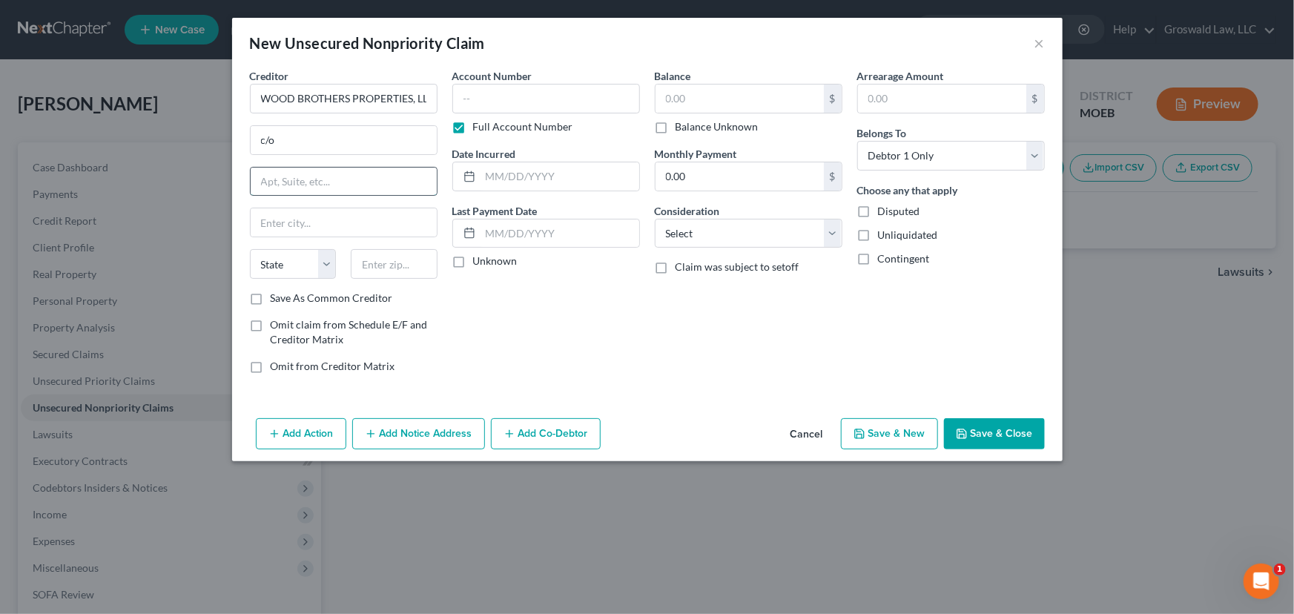
click at [305, 176] on input "text" at bounding box center [344, 182] width 186 height 28
paste input "[GEOGRAPHIC_DATA]"
type input "[GEOGRAPHIC_DATA]"
click at [379, 265] on input "text" at bounding box center [394, 264] width 87 height 30
paste input "63101"
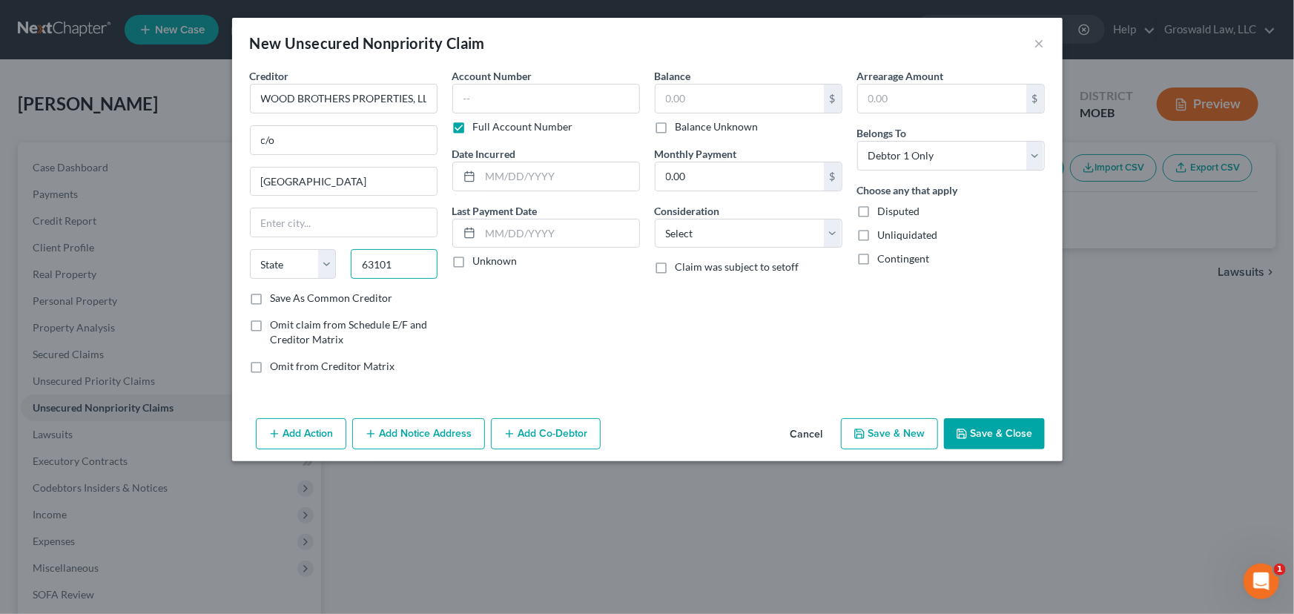
type input "63101"
type input "Saint Louis"
select select "26"
click at [324, 136] on input "c/o" at bounding box center [344, 140] width 186 height 28
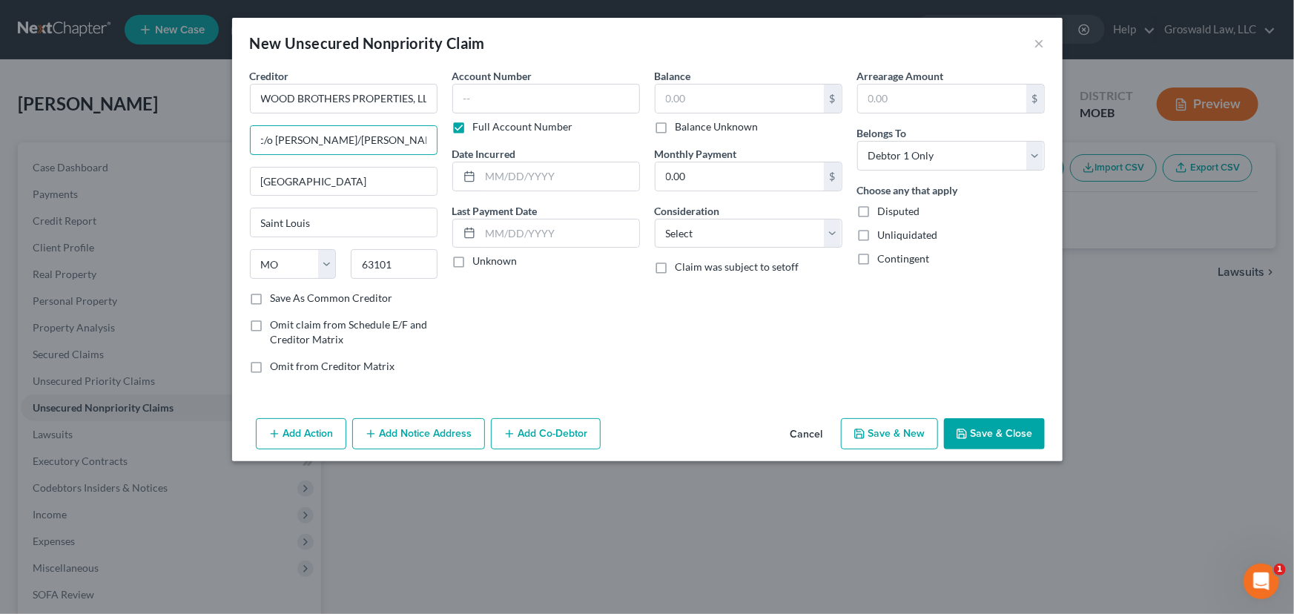
type input "c/o [PERSON_NAME]/[PERSON_NAME]"
click at [532, 101] on input "text" at bounding box center [546, 99] width 188 height 30
paste input "25SL-AC10271"
type input "25SL-AC10271"
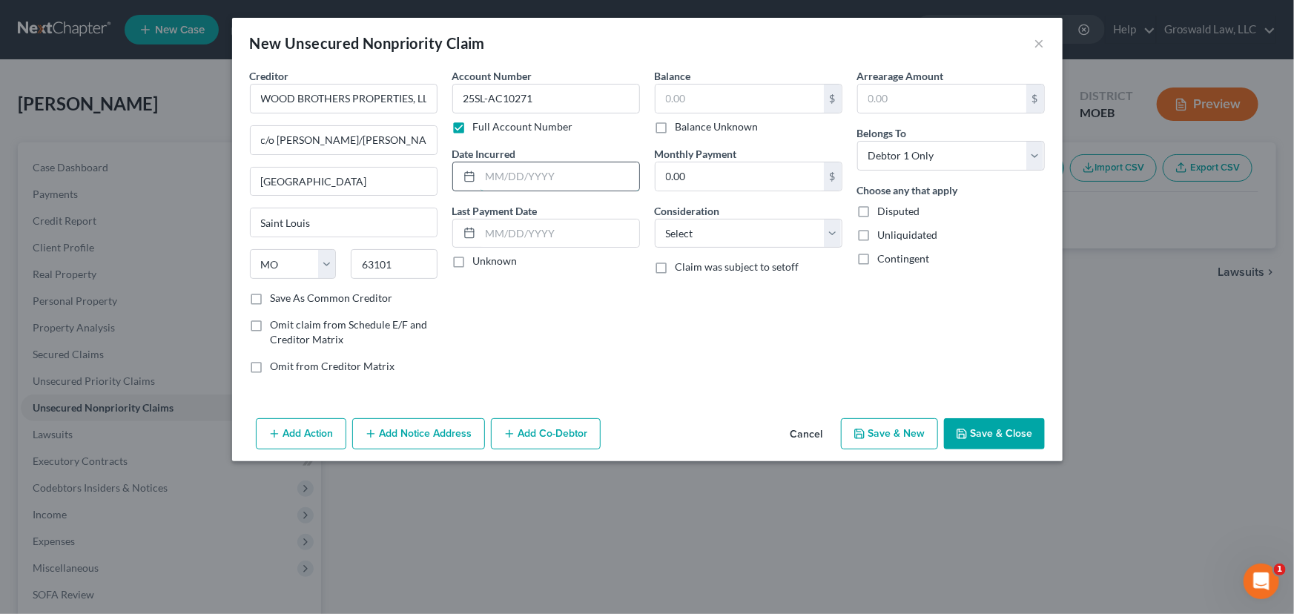
click at [540, 177] on input "text" at bounding box center [559, 176] width 159 height 28
click at [743, 105] on input "text" at bounding box center [739, 99] width 168 height 28
type input "22,654.59"
select select "1"
click at [896, 211] on span "Disputed" at bounding box center [899, 211] width 42 height 13
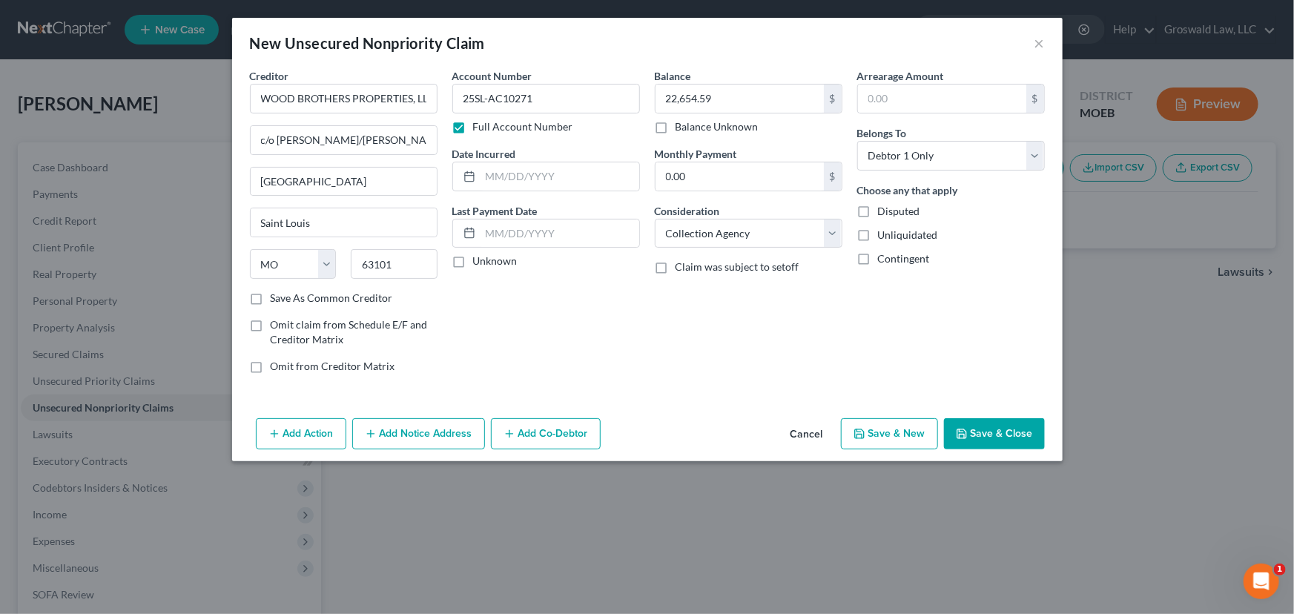
click at [893, 211] on input "Disputed" at bounding box center [889, 209] width 10 height 10
checkbox input "true"
click at [520, 170] on input "text" at bounding box center [559, 176] width 159 height 28
type input "2025"
click at [1012, 430] on button "Save & Close" at bounding box center [994, 433] width 101 height 31
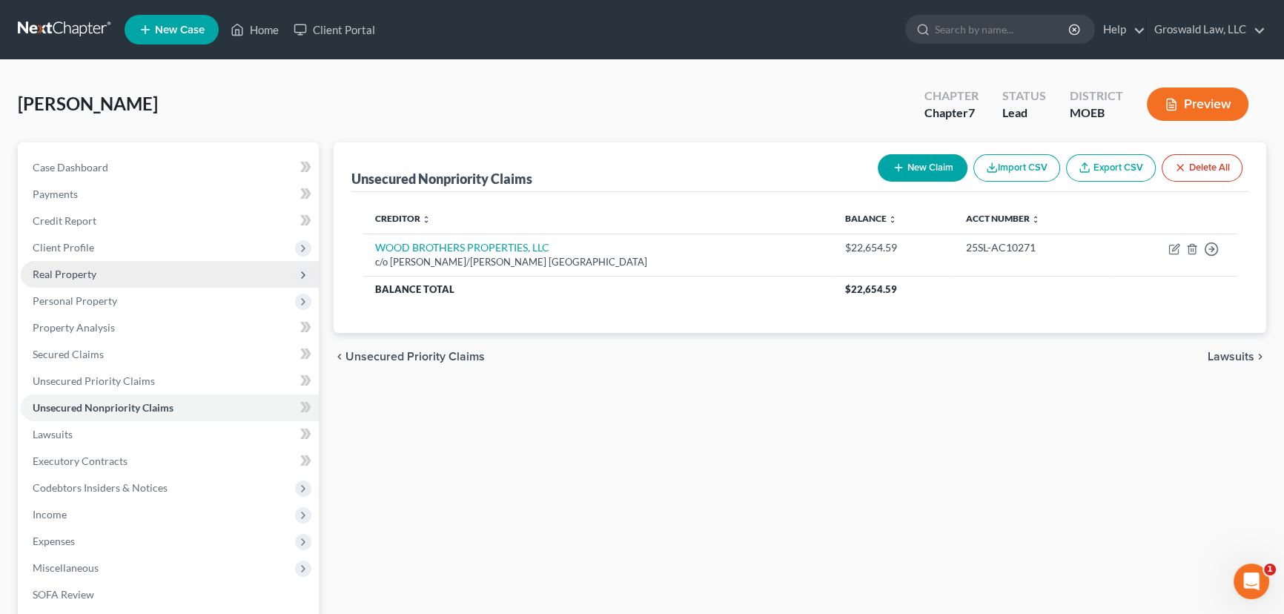
click at [88, 271] on span "Real Property" at bounding box center [65, 274] width 64 height 13
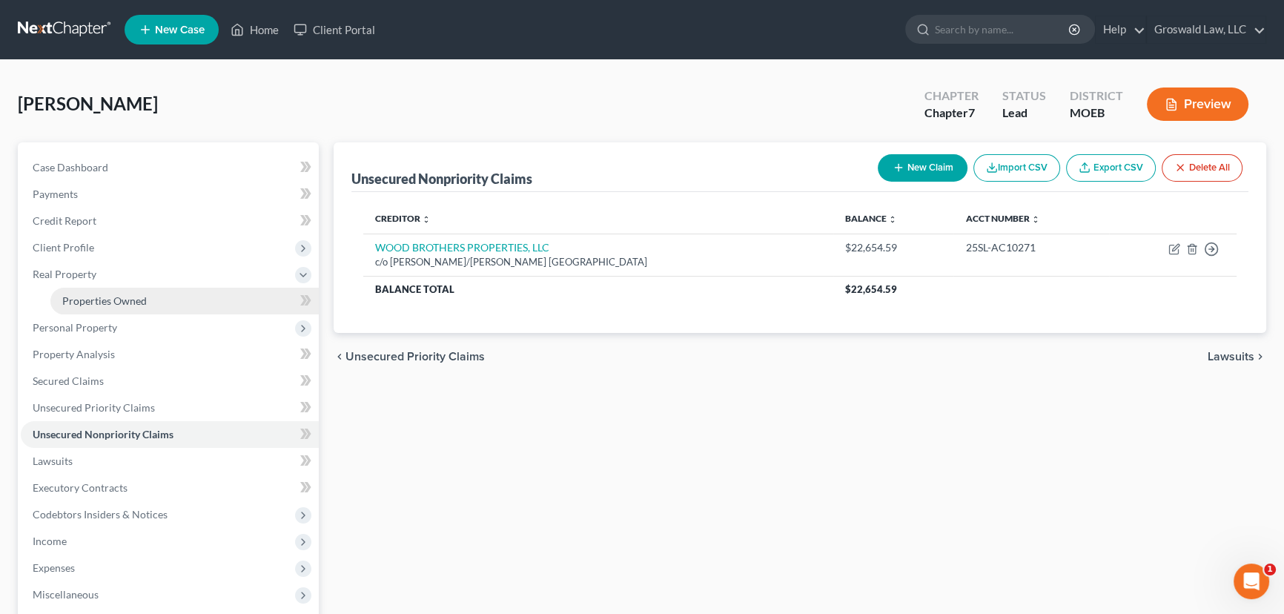
click at [99, 297] on span "Properties Owned" at bounding box center [104, 300] width 85 height 13
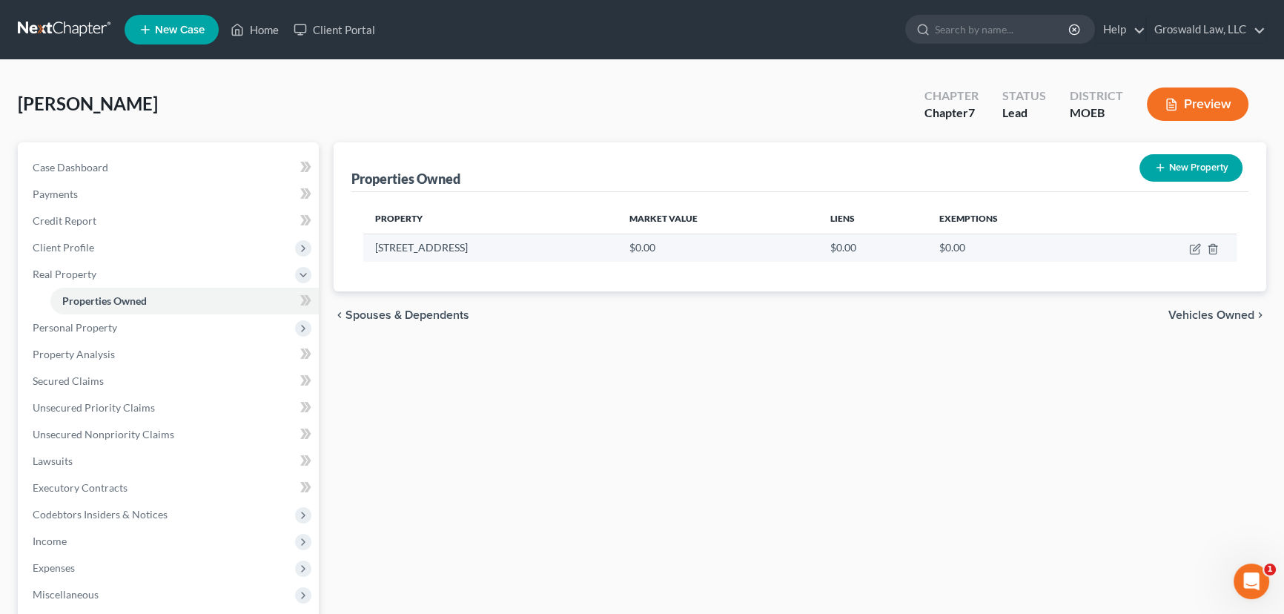
click at [490, 248] on td "[STREET_ADDRESS]" at bounding box center [490, 248] width 254 height 28
click at [1195, 247] on icon "button" at bounding box center [1195, 249] width 12 height 12
select select "26"
select select "100"
select select "3"
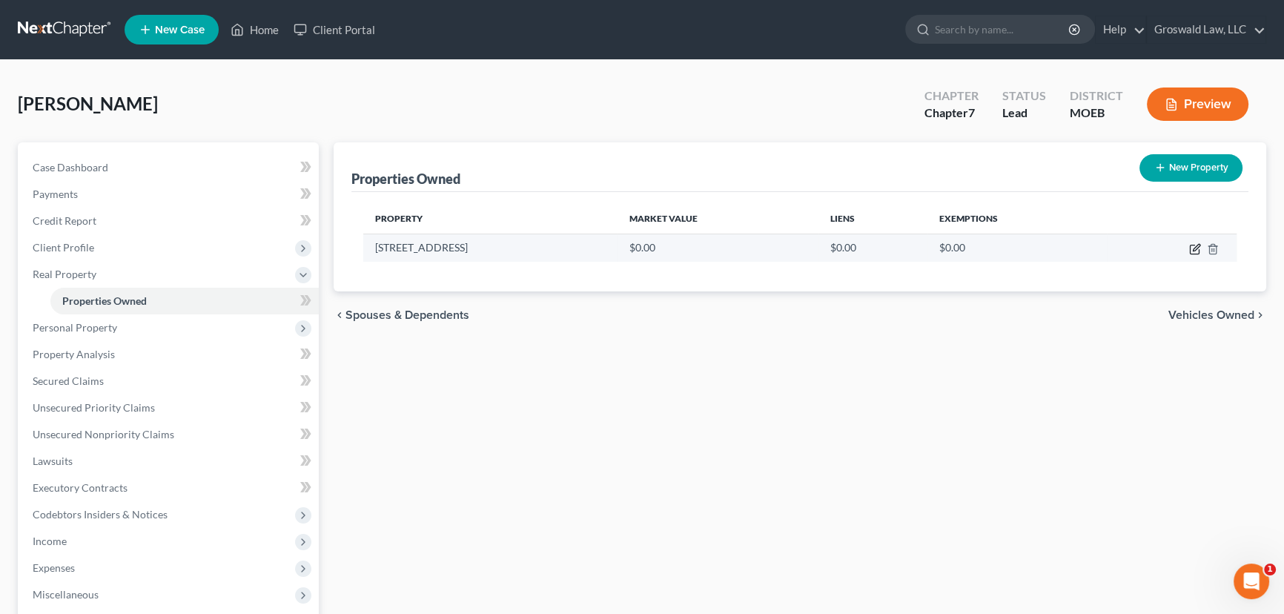
select select "1"
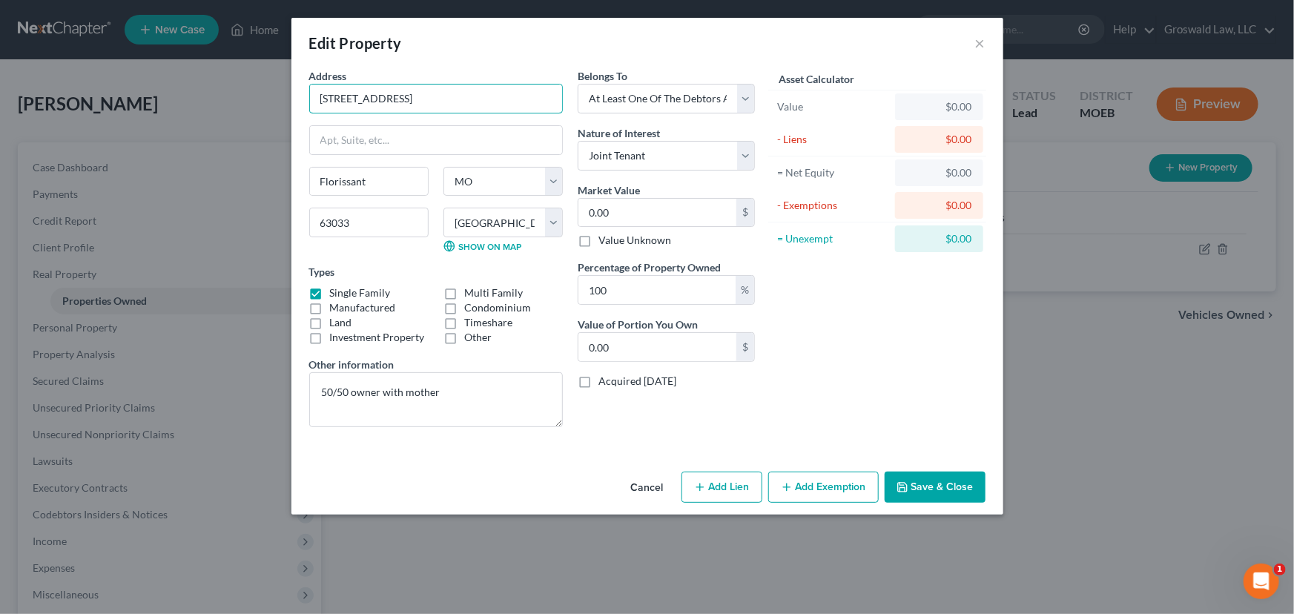
drag, startPoint x: 447, startPoint y: 99, endPoint x: 105, endPoint y: 105, distance: 341.9
click at [105, 105] on div "Edit Property × Address * 8 [GEOGRAPHIC_DATA] [GEOGRAPHIC_DATA] [US_STATE] AK […" at bounding box center [647, 307] width 1294 height 614
click at [657, 211] on input "0.00" at bounding box center [657, 213] width 158 height 28
type input "2"
type input "2.00"
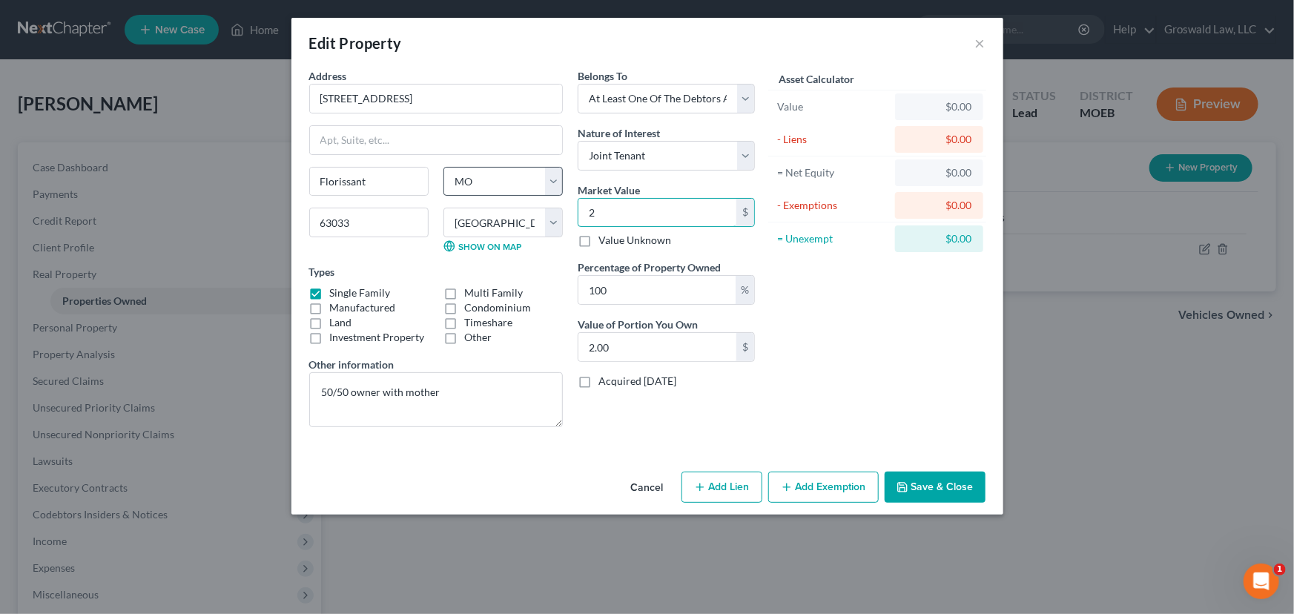
type input "20"
type input "20.00"
type input "200"
type input "200.00"
type input "2000"
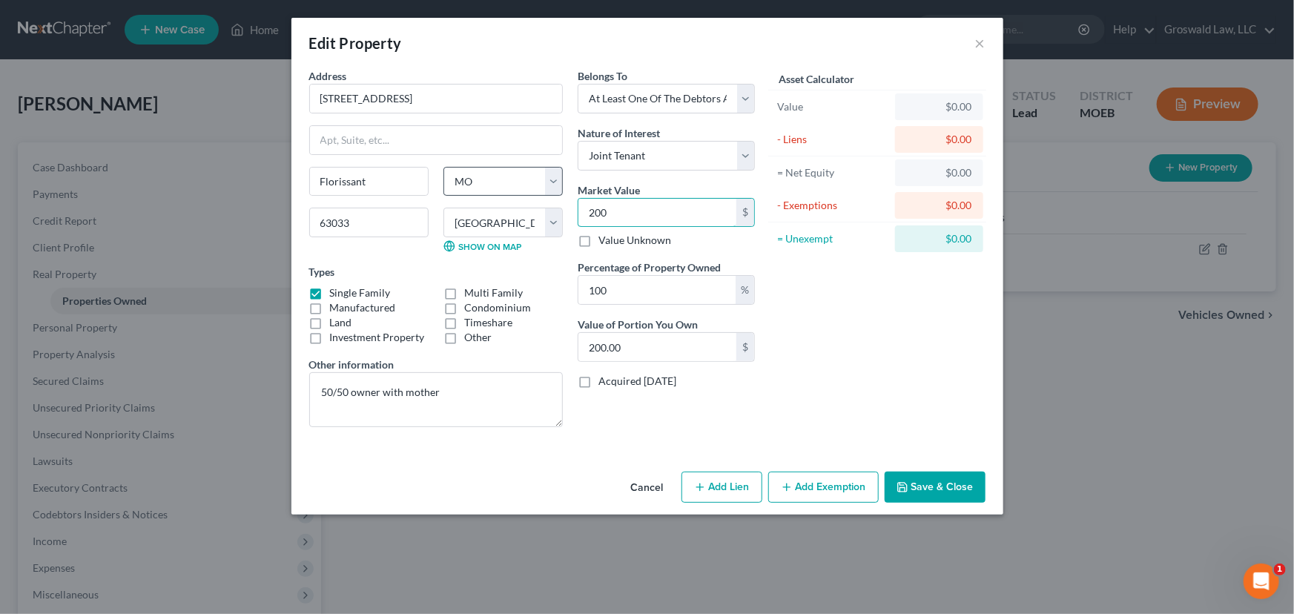
type input "2,000.00"
type input "2,0000"
type input "20,000.00"
type input "20,0000"
type input "200,000.00"
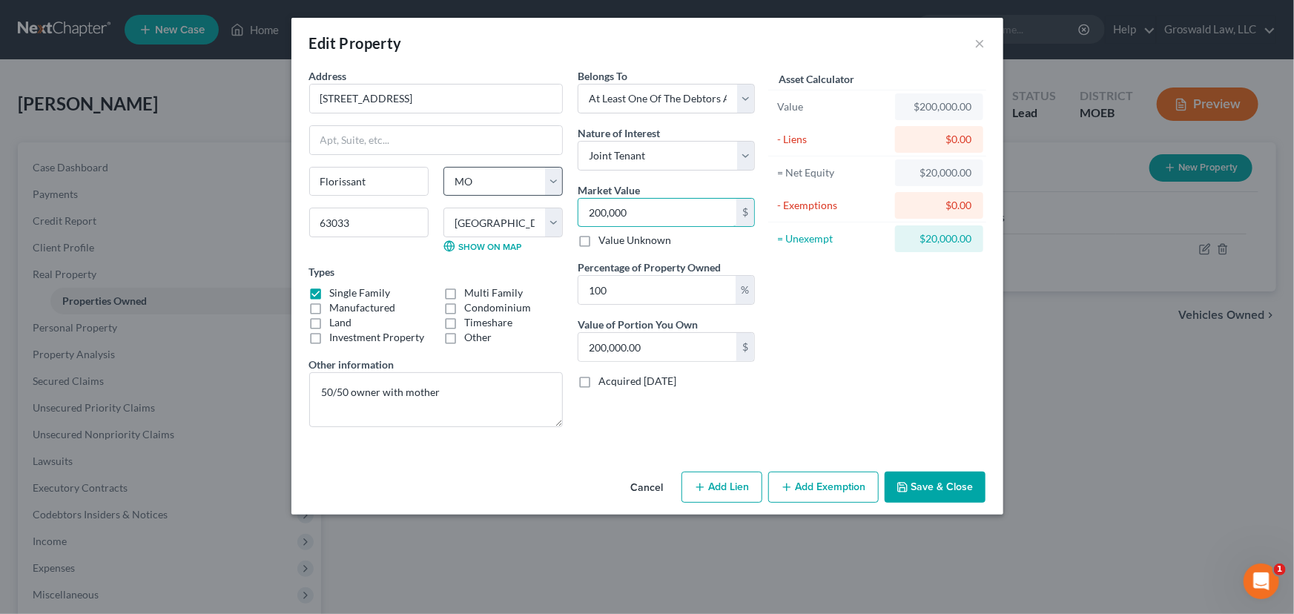
type input "200,00"
type input "20,000.00"
type input "200,0"
type input "2,000.00"
type input "200,"
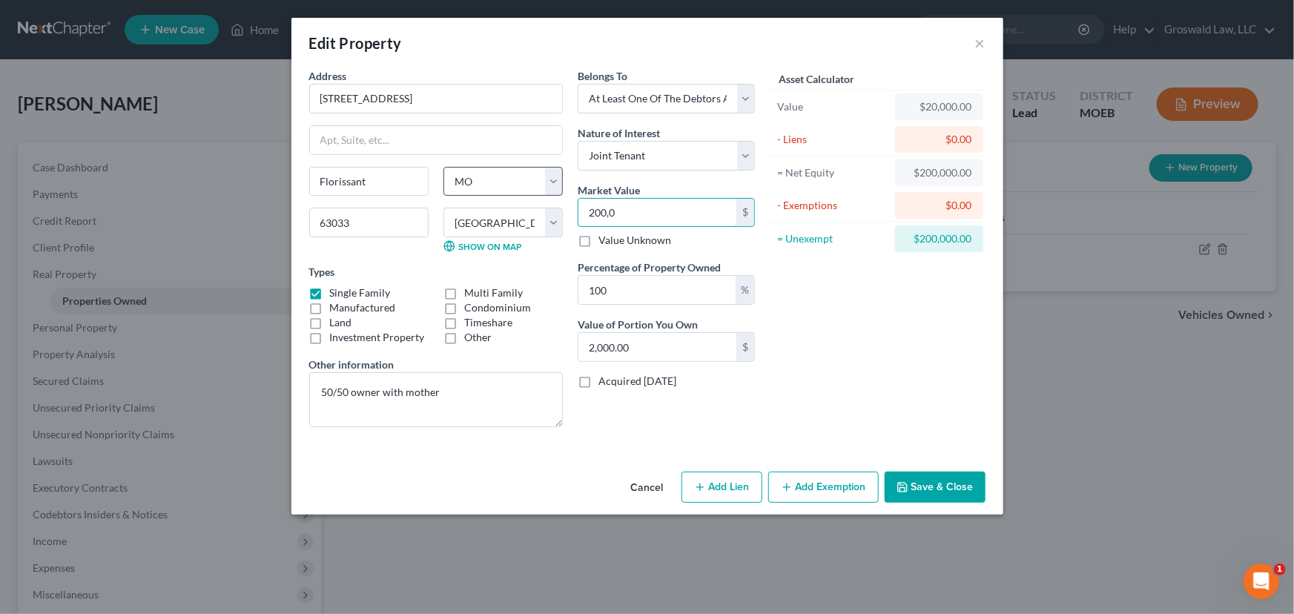
type input "200.00"
type input "20"
type input "20.00"
type input "2"
type input "2.00"
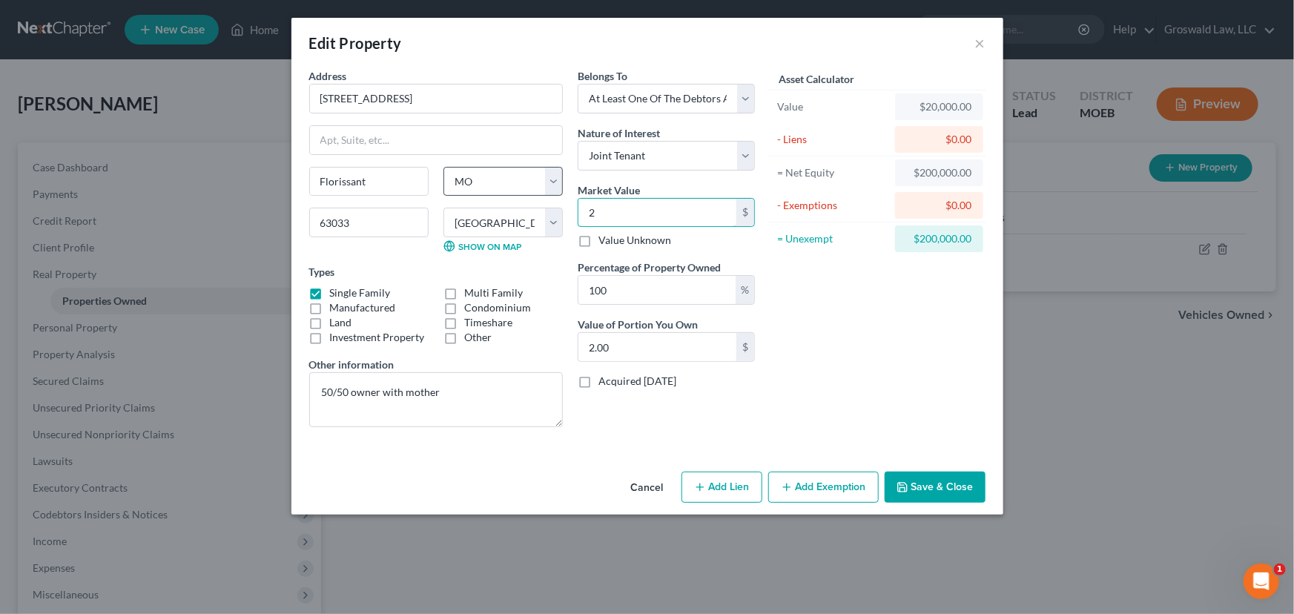
type input "0"
type input "2"
type input "2.00"
type input "21"
type input "21.00"
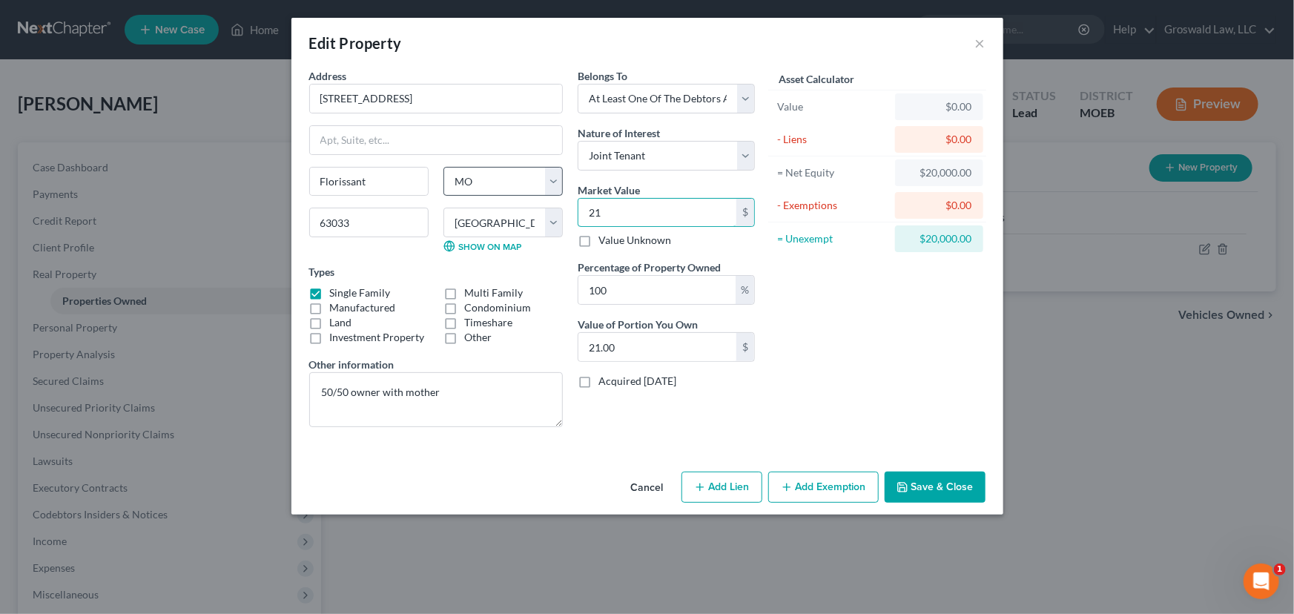
type input "210"
type input "210.00"
type input "21"
type input "21.00"
drag, startPoint x: 678, startPoint y: 282, endPoint x: 507, endPoint y: 266, distance: 172.0
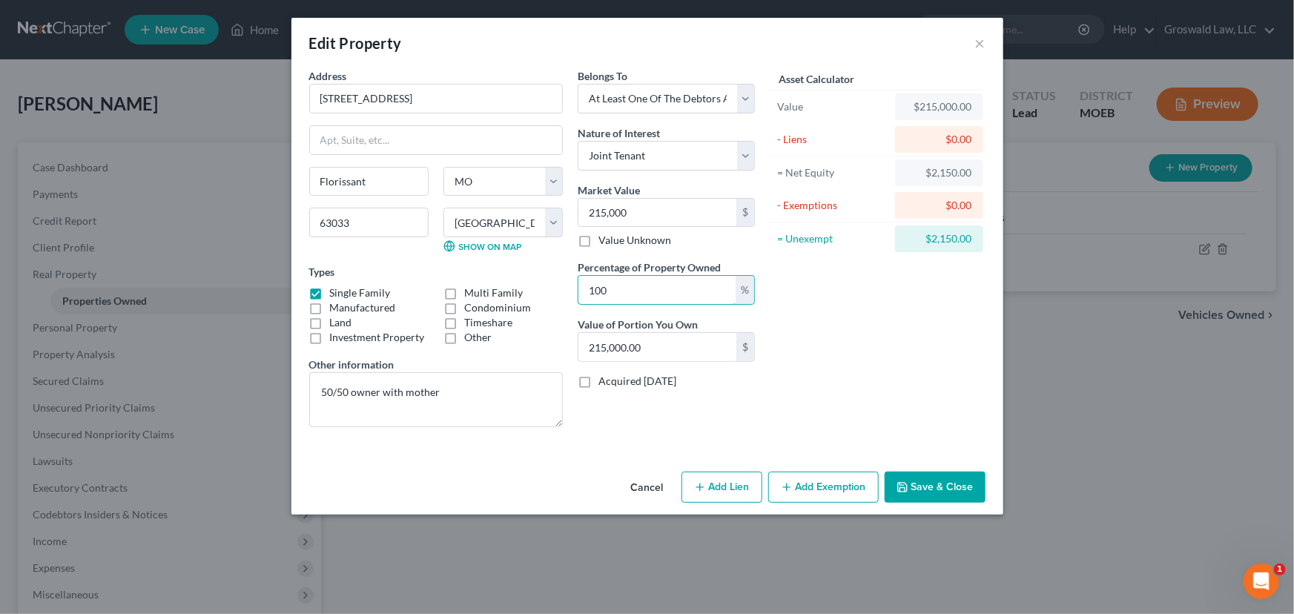
click at [507, 266] on div "Address * 8 [GEOGRAPHIC_DATA] [GEOGRAPHIC_DATA] [US_STATE] AK [GEOGRAPHIC_DATA]…" at bounding box center [532, 253] width 460 height 371
click at [833, 357] on div "Asset Calculator Value $215,000.00 - Liens $0.00 = Net Equity $2,150.00 - Exemp…" at bounding box center [877, 253] width 231 height 371
click at [922, 493] on button "Save & Close" at bounding box center [935, 487] width 101 height 31
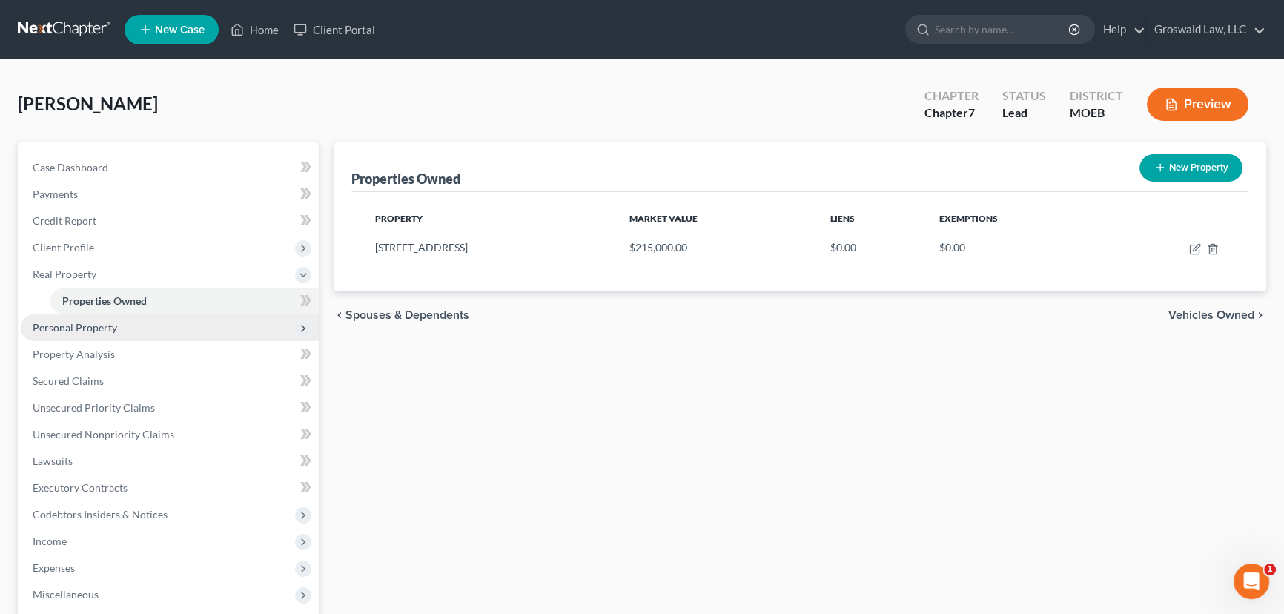
click at [90, 326] on span "Personal Property" at bounding box center [75, 327] width 85 height 13
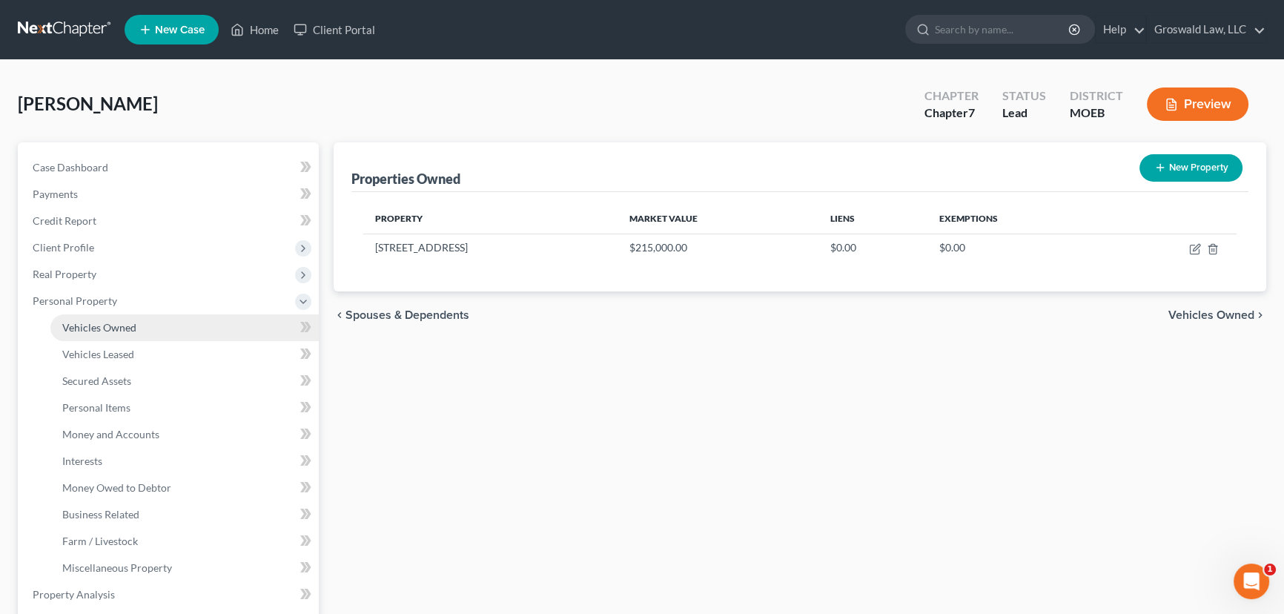
click at [166, 326] on link "Vehicles Owned" at bounding box center [184, 327] width 268 height 27
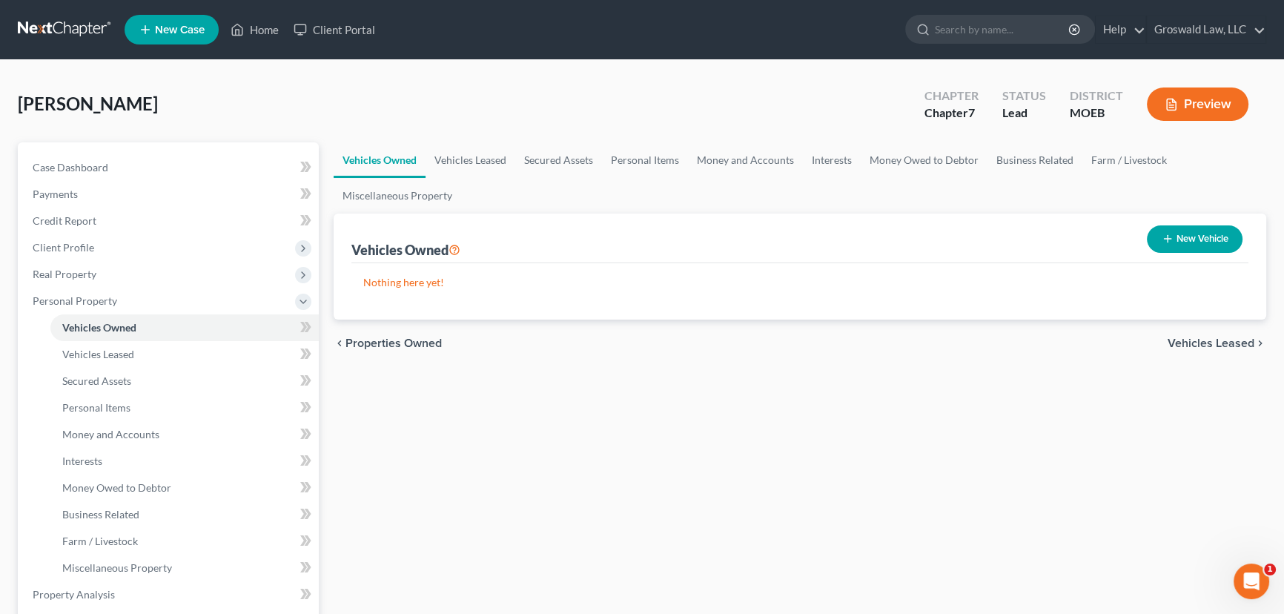
click at [1205, 233] on button "New Vehicle" at bounding box center [1195, 238] width 96 height 27
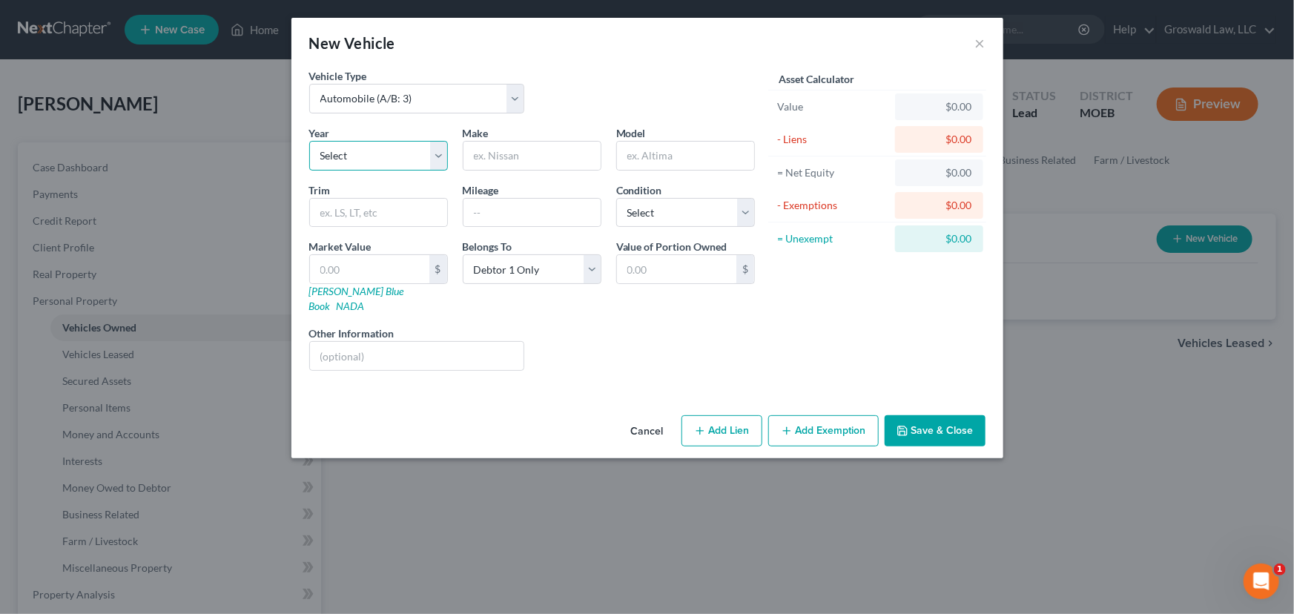
click at [332, 153] on select "Select 2026 2025 2024 2023 2022 2021 2020 2019 2018 2017 2016 2015 2014 2013 20…" at bounding box center [378, 156] width 139 height 30
click at [309, 141] on select "Select 2026 2025 2024 2023 2022 2021 2020 2019 2018 2017 2016 2015 2014 2013 20…" at bounding box center [378, 156] width 139 height 30
click at [511, 162] on input "text" at bounding box center [531, 156] width 137 height 28
click at [726, 416] on button "Add Lien" at bounding box center [721, 430] width 81 height 31
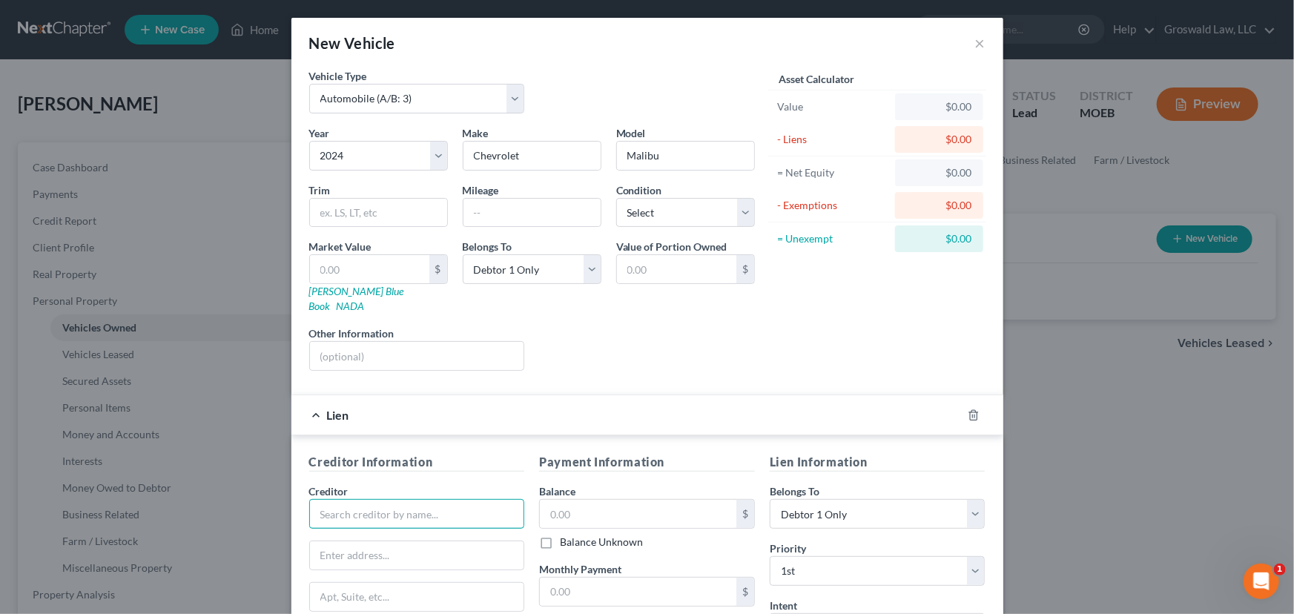
click at [458, 506] on input "text" at bounding box center [417, 514] width 216 height 30
click at [337, 534] on div "Bridgecrest" at bounding box center [398, 540] width 178 height 22
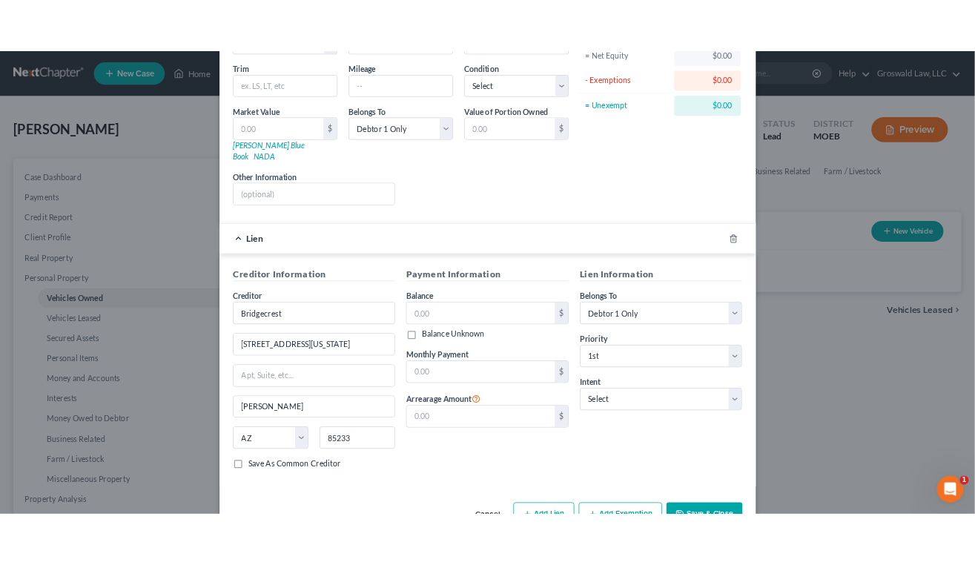
scroll to position [195, 0]
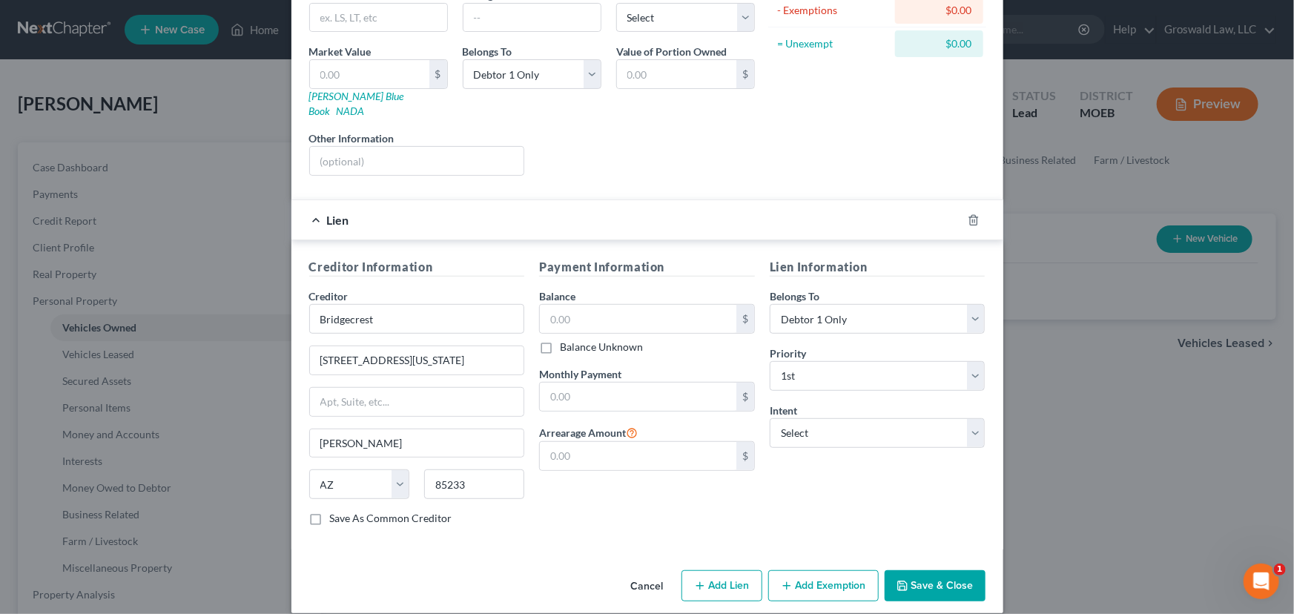
click at [612, 288] on div "Balance $ Balance Unknown Balance Undetermined $ Balance Unknown" at bounding box center [647, 321] width 216 height 66
click at [609, 305] on input "text" at bounding box center [638, 319] width 196 height 28
click at [962, 570] on button "Save & Close" at bounding box center [935, 585] width 101 height 31
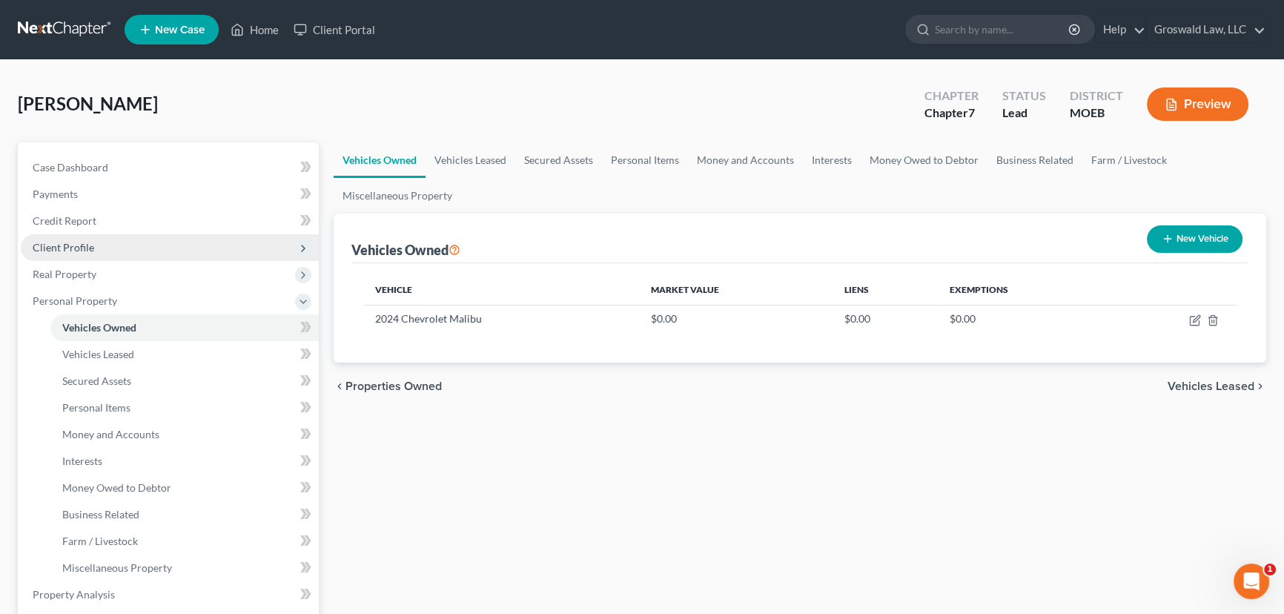
click at [113, 240] on span "Client Profile" at bounding box center [170, 247] width 298 height 27
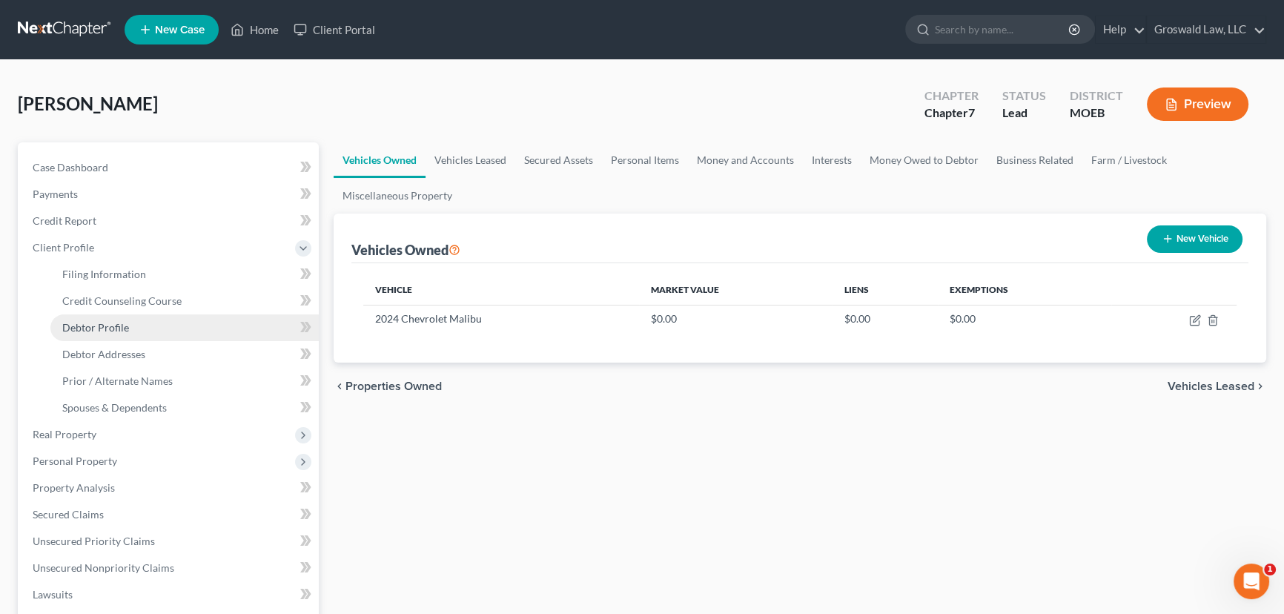
click at [137, 335] on link "Debtor Profile" at bounding box center [184, 327] width 268 height 27
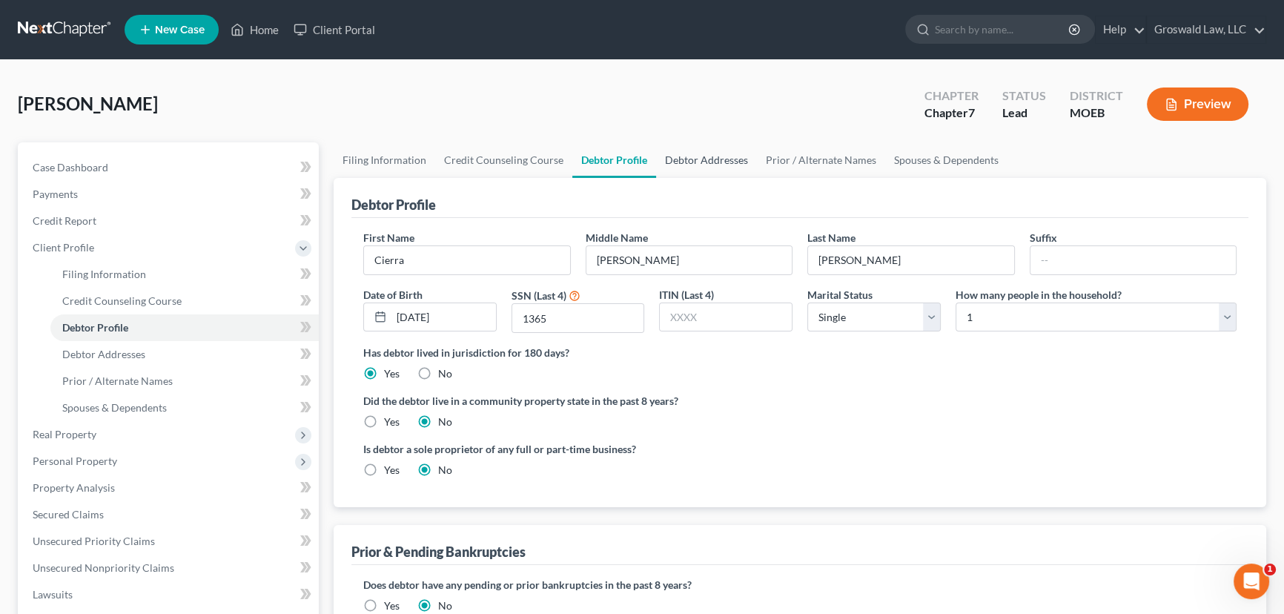
click at [681, 156] on link "Debtor Addresses" at bounding box center [706, 160] width 101 height 36
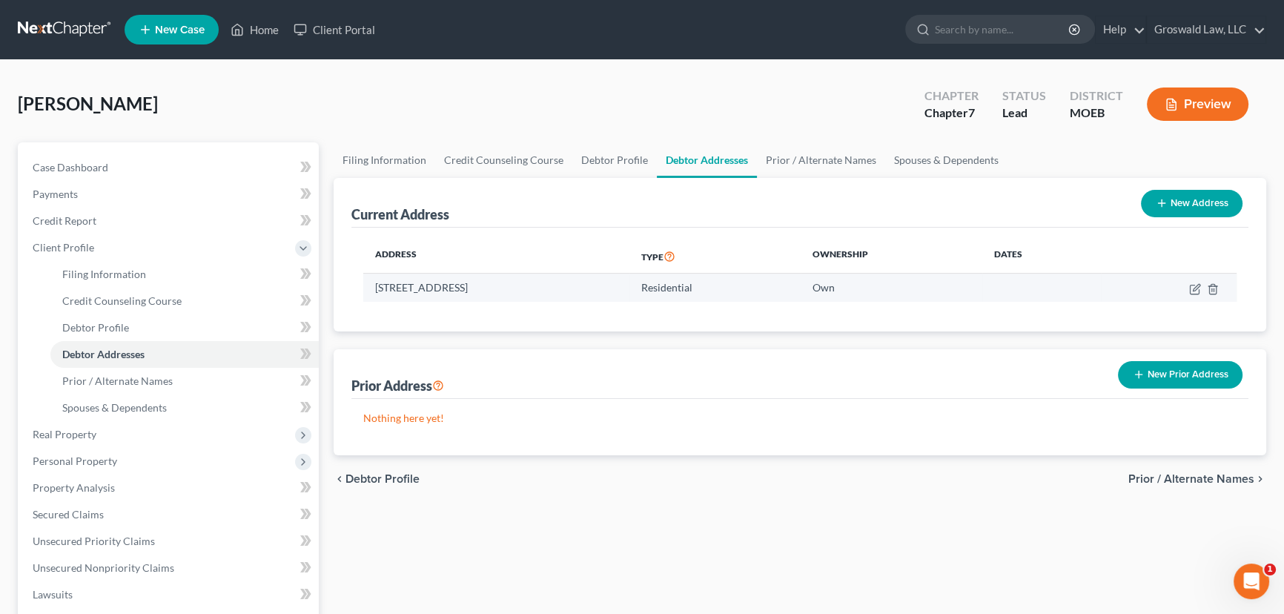
drag, startPoint x: 474, startPoint y: 285, endPoint x: 370, endPoint y: 286, distance: 103.8
click at [370, 286] on td "[STREET_ADDRESS]" at bounding box center [496, 288] width 266 height 28
copy td "[STREET_ADDRESS]"
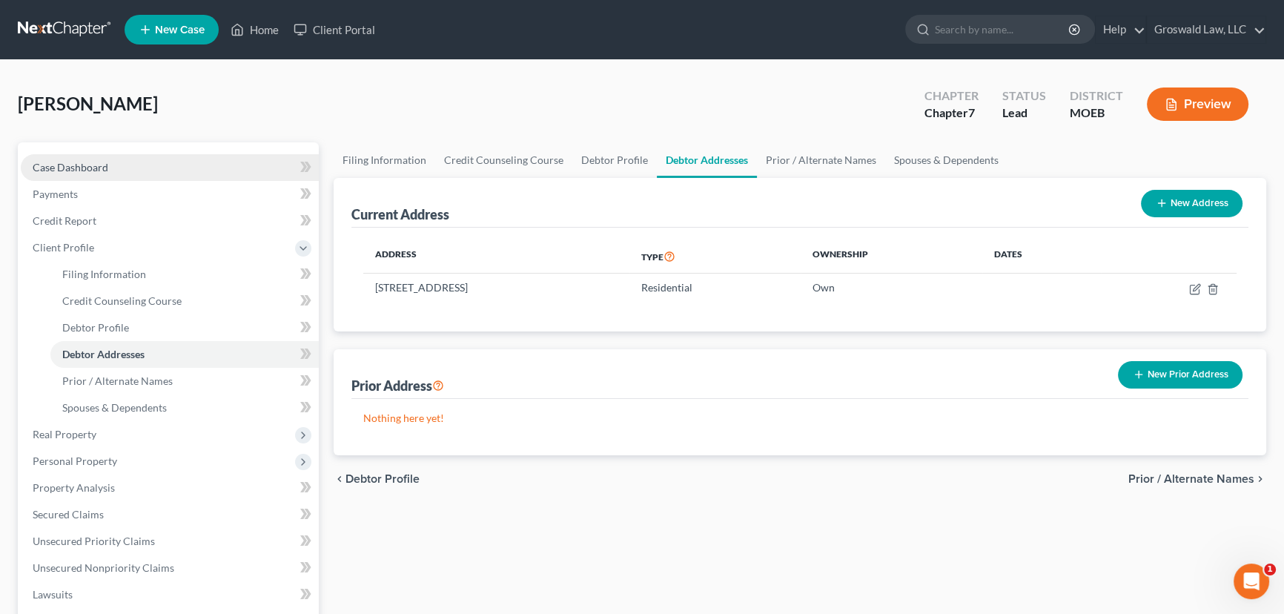
click at [151, 159] on link "Case Dashboard" at bounding box center [170, 167] width 298 height 27
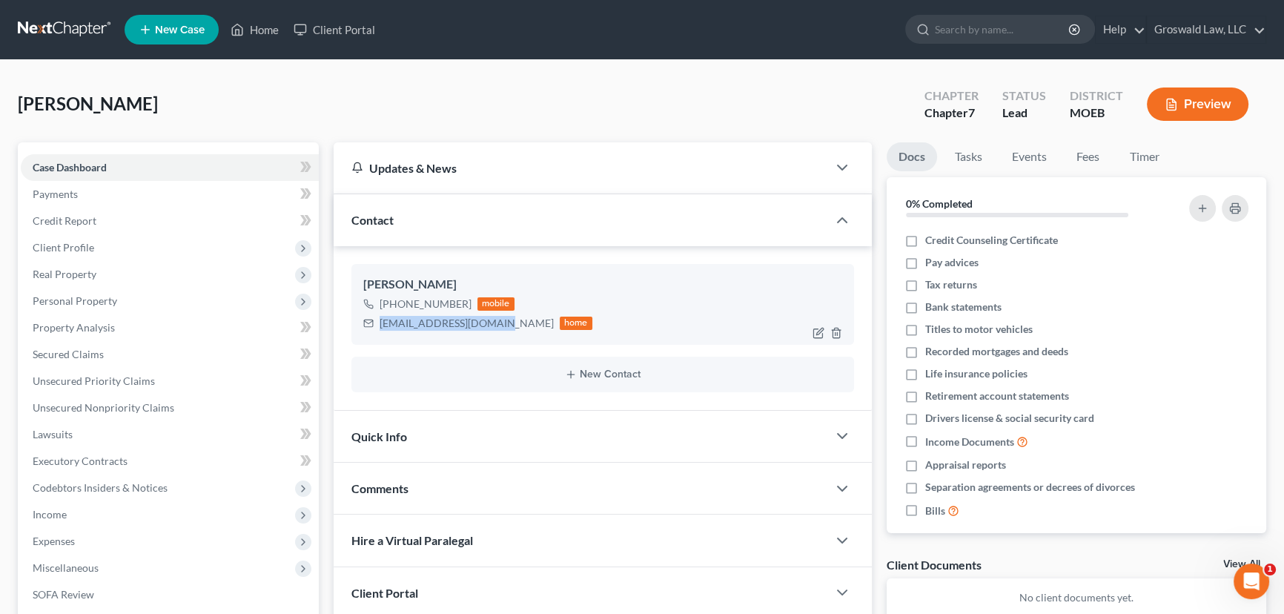
drag, startPoint x: 482, startPoint y: 324, endPoint x: 355, endPoint y: 321, distance: 126.8
click at [355, 321] on div "[PERSON_NAME] [PHONE_NUMBER] mobile [EMAIL_ADDRESS][DOMAIN_NAME] home" at bounding box center [602, 304] width 503 height 80
copy div "[EMAIL_ADDRESS][DOMAIN_NAME]"
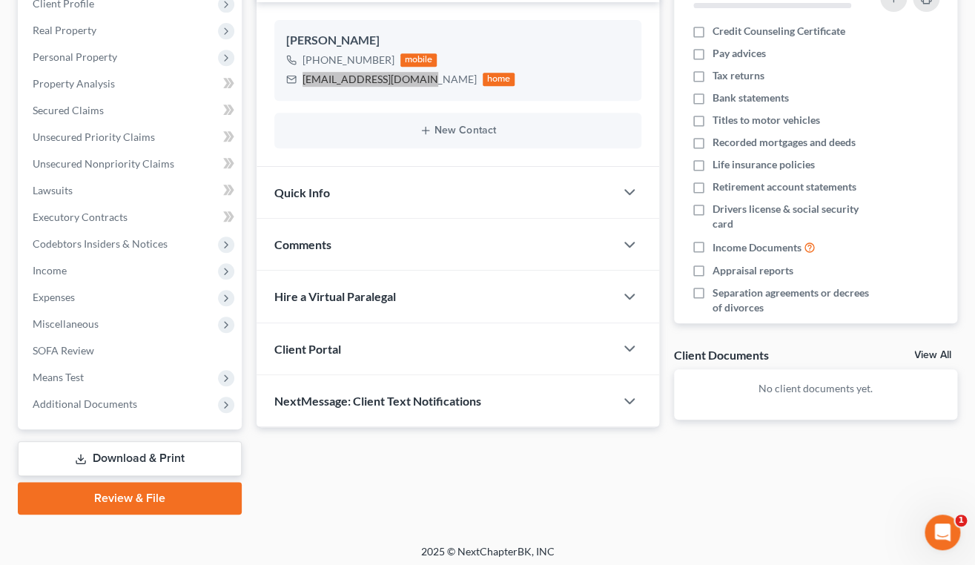
scroll to position [248, 0]
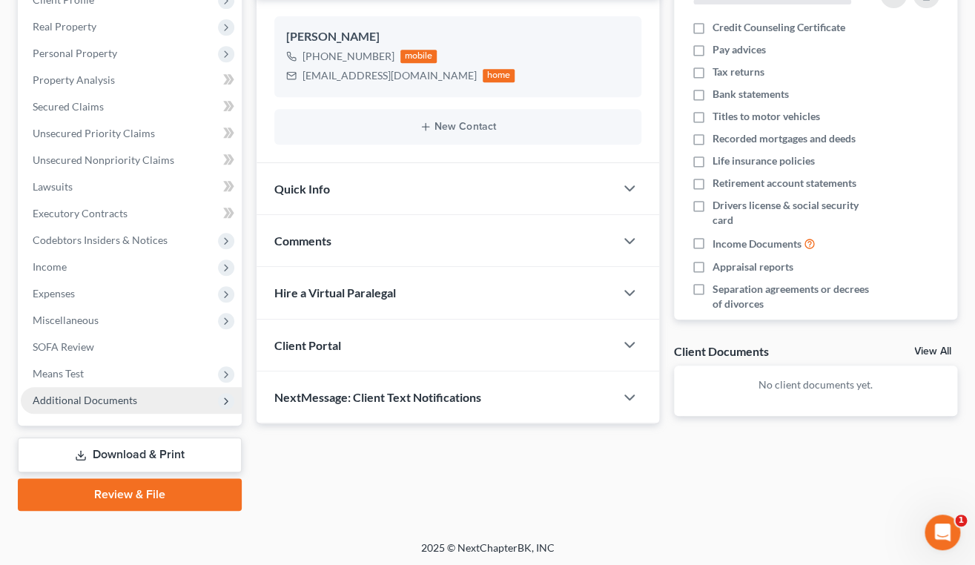
click at [79, 400] on span "Additional Documents" at bounding box center [85, 400] width 105 height 13
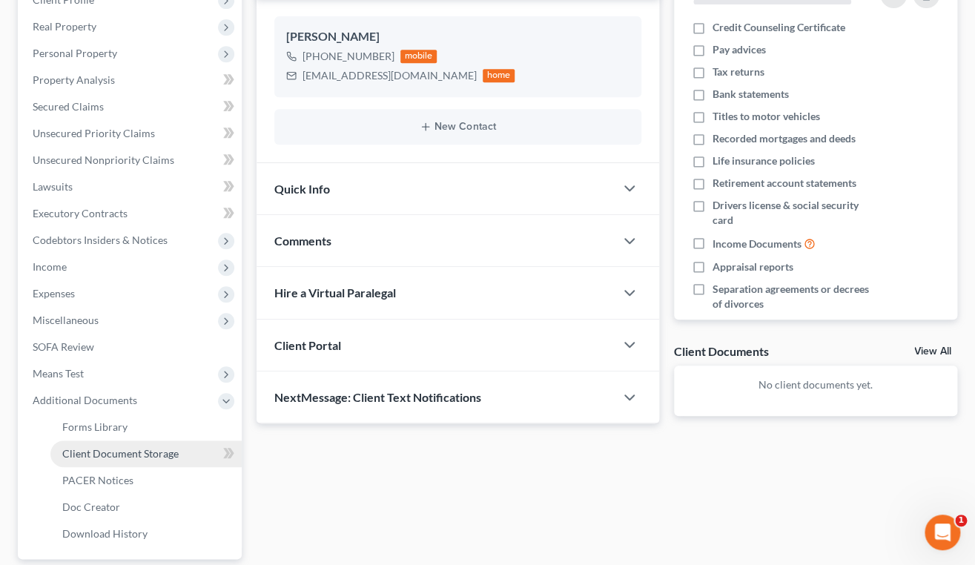
click at [76, 457] on span "Client Document Storage" at bounding box center [120, 453] width 116 height 13
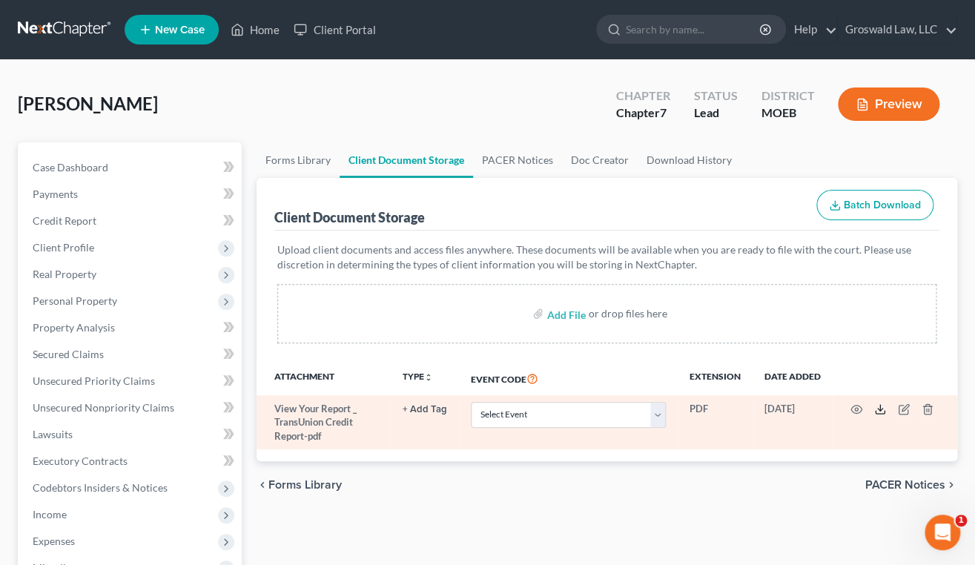
click at [880, 414] on icon at bounding box center [880, 409] width 12 height 12
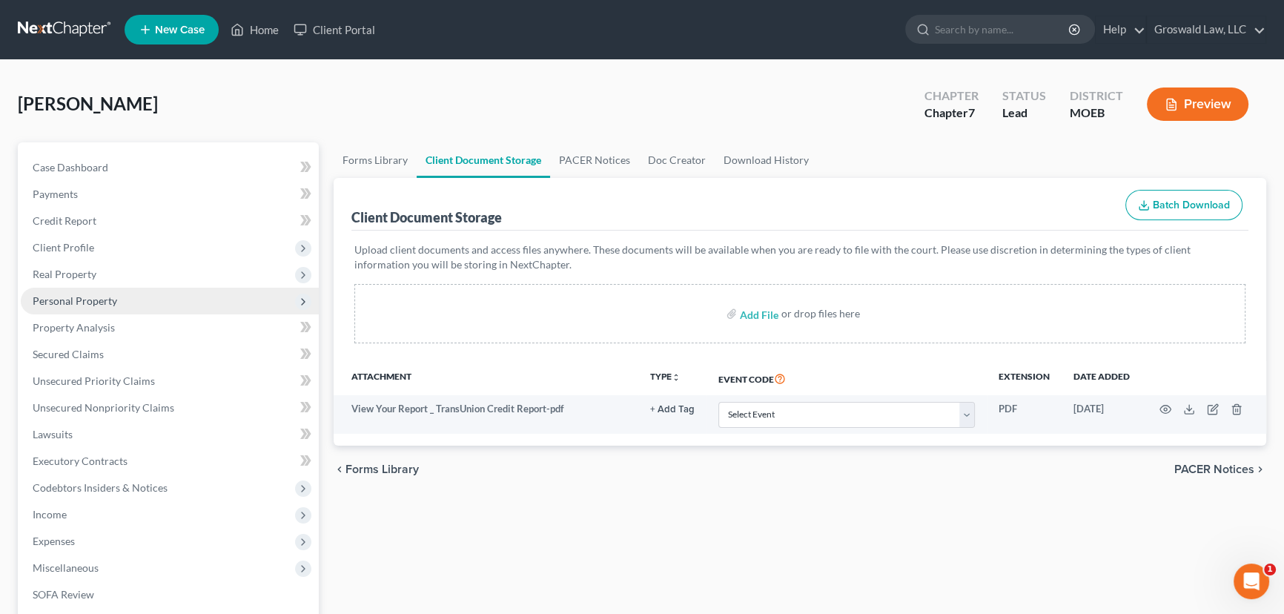
click at [111, 294] on span "Personal Property" at bounding box center [75, 300] width 85 height 13
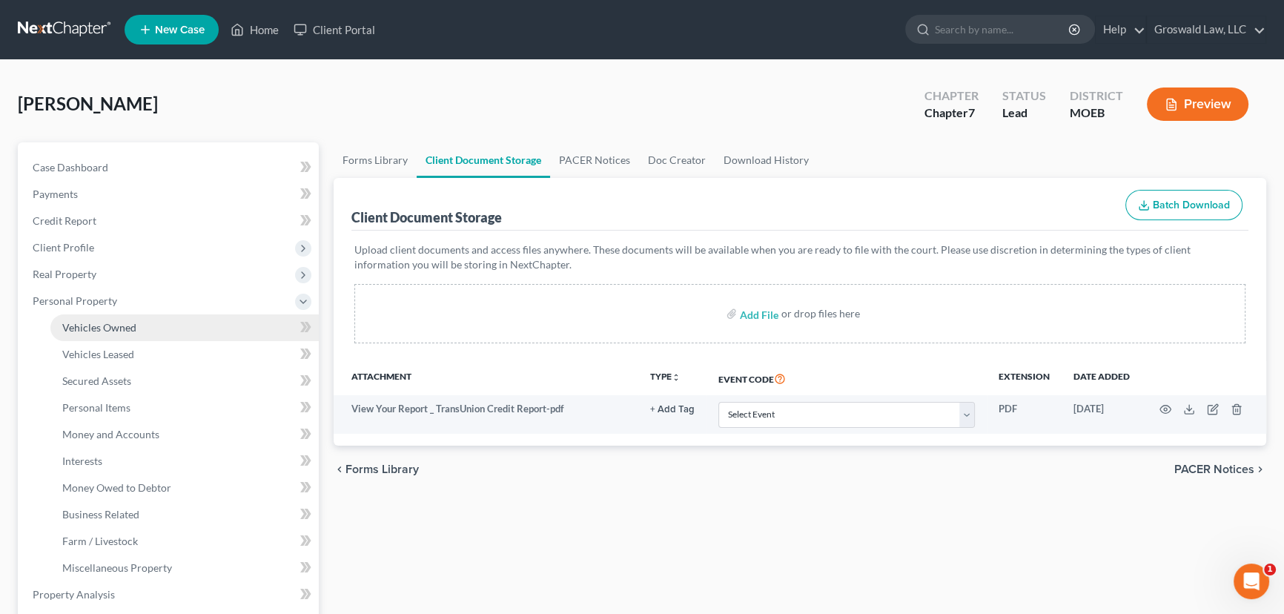
click at [122, 326] on span "Vehicles Owned" at bounding box center [99, 327] width 74 height 13
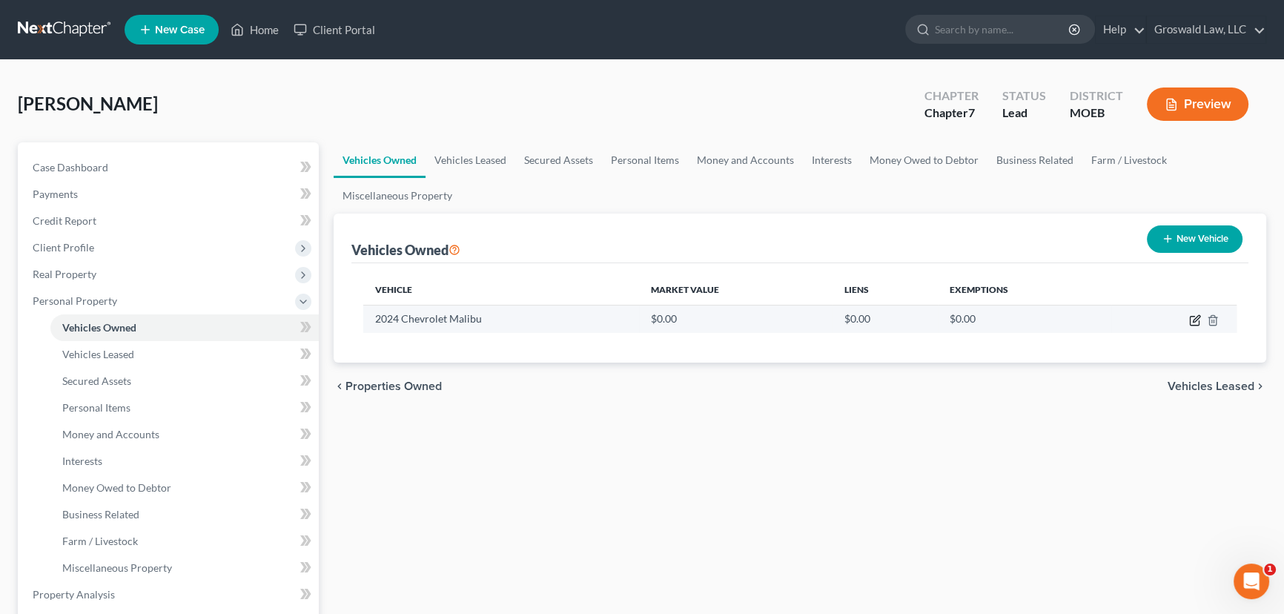
click at [1192, 318] on icon "button" at bounding box center [1195, 320] width 12 height 12
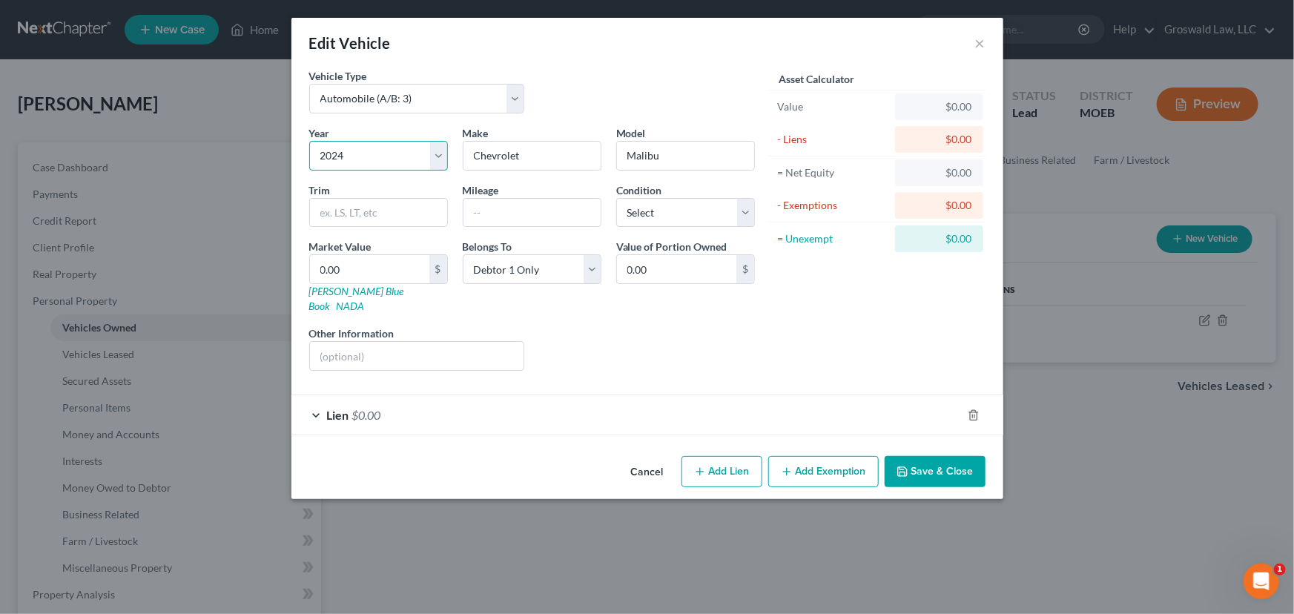
click at [380, 152] on select "Select 2026 2025 2024 2023 2022 2021 2020 2019 2018 2017 2016 2015 2014 2013 20…" at bounding box center [378, 156] width 139 height 30
click at [309, 141] on select "Select 2026 2025 2024 2023 2022 2021 2020 2019 2018 2017 2016 2015 2014 2013 20…" at bounding box center [378, 156] width 139 height 30
click at [658, 463] on button "Cancel" at bounding box center [647, 472] width 56 height 30
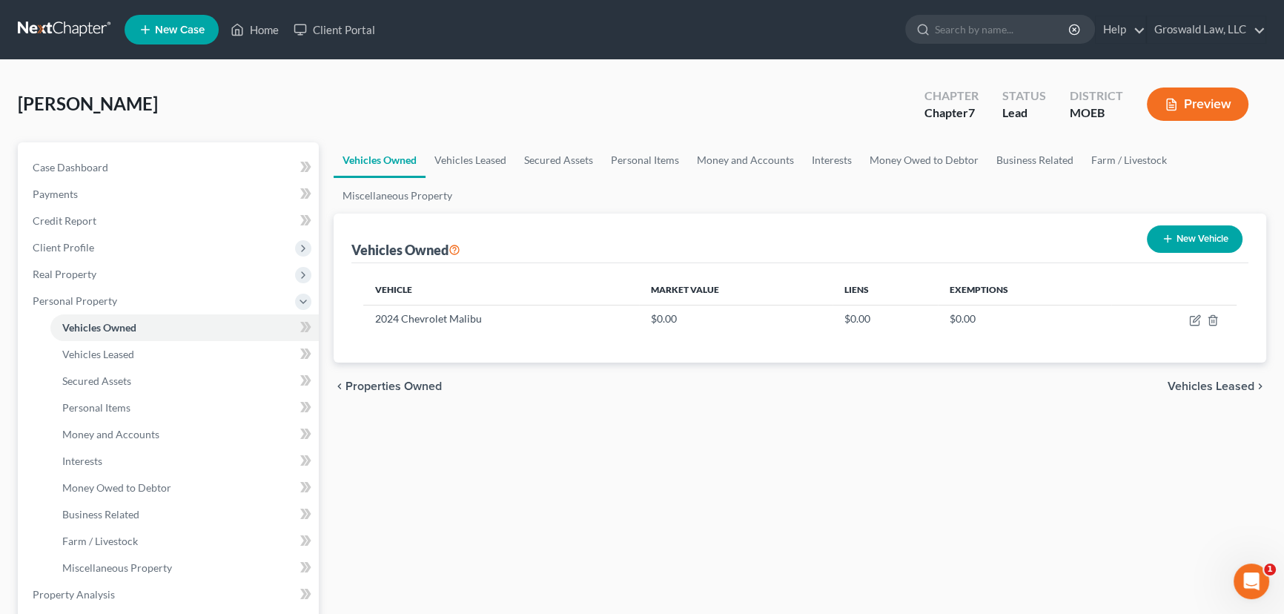
click at [1186, 241] on button "New Vehicle" at bounding box center [1195, 238] width 96 height 27
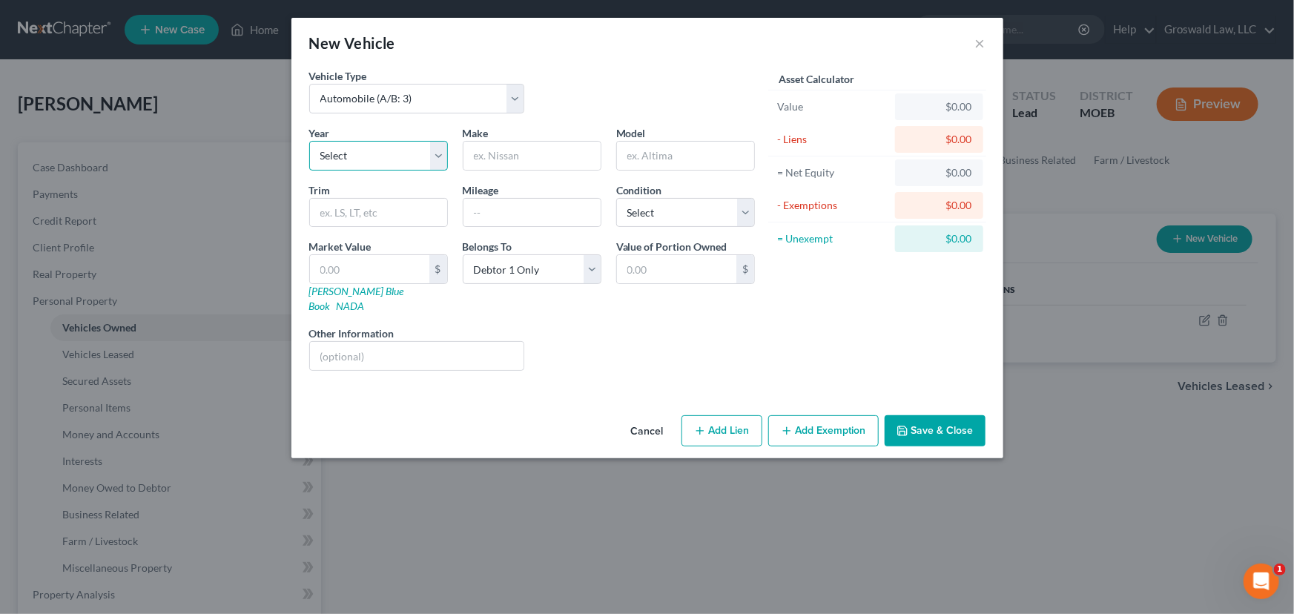
drag, startPoint x: 354, startPoint y: 148, endPoint x: 353, endPoint y: 160, distance: 12.0
click at [354, 149] on select "Select 2026 2025 2024 2023 2022 2021 2020 2019 2018 2017 2016 2015 2014 2013 20…" at bounding box center [378, 156] width 139 height 30
click at [309, 141] on select "Select 2026 2025 2024 2023 2022 2021 2020 2019 2018 2017 2016 2015 2014 2013 20…" at bounding box center [378, 156] width 139 height 30
click at [480, 164] on input "text" at bounding box center [531, 156] width 137 height 28
click at [736, 415] on button "Add Lien" at bounding box center [721, 430] width 81 height 31
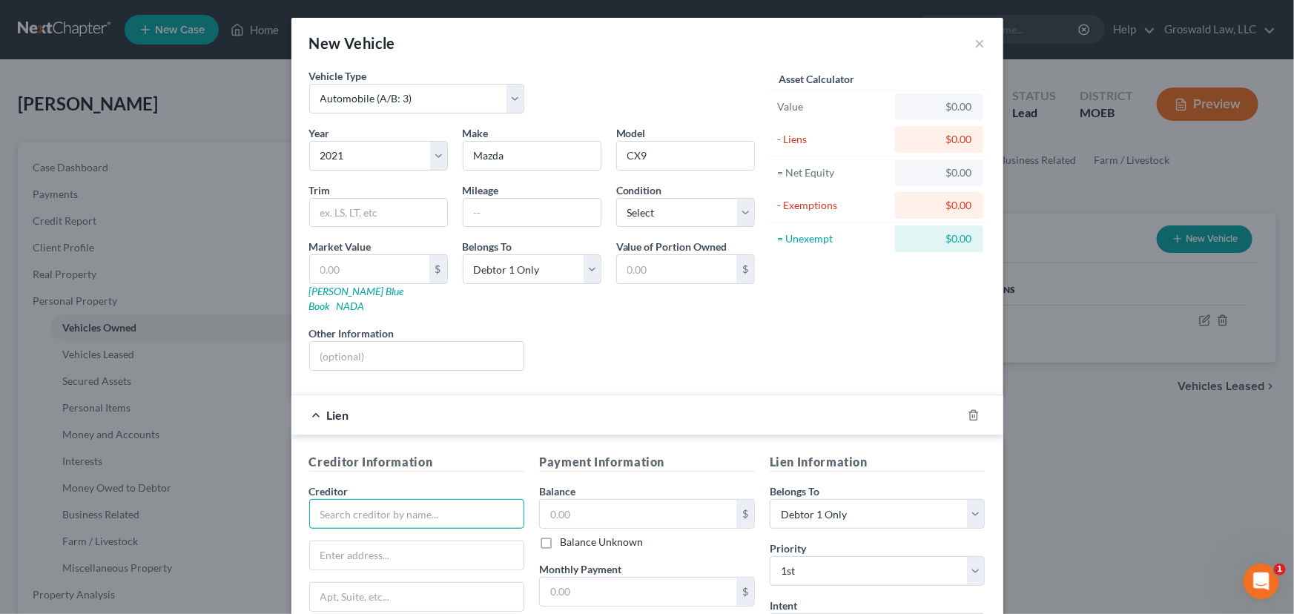
click at [336, 499] on input "text" at bounding box center [417, 514] width 216 height 30
click at [326, 599] on div "Ally Financial" at bounding box center [398, 606] width 154 height 15
click at [618, 502] on input "text" at bounding box center [638, 514] width 196 height 28
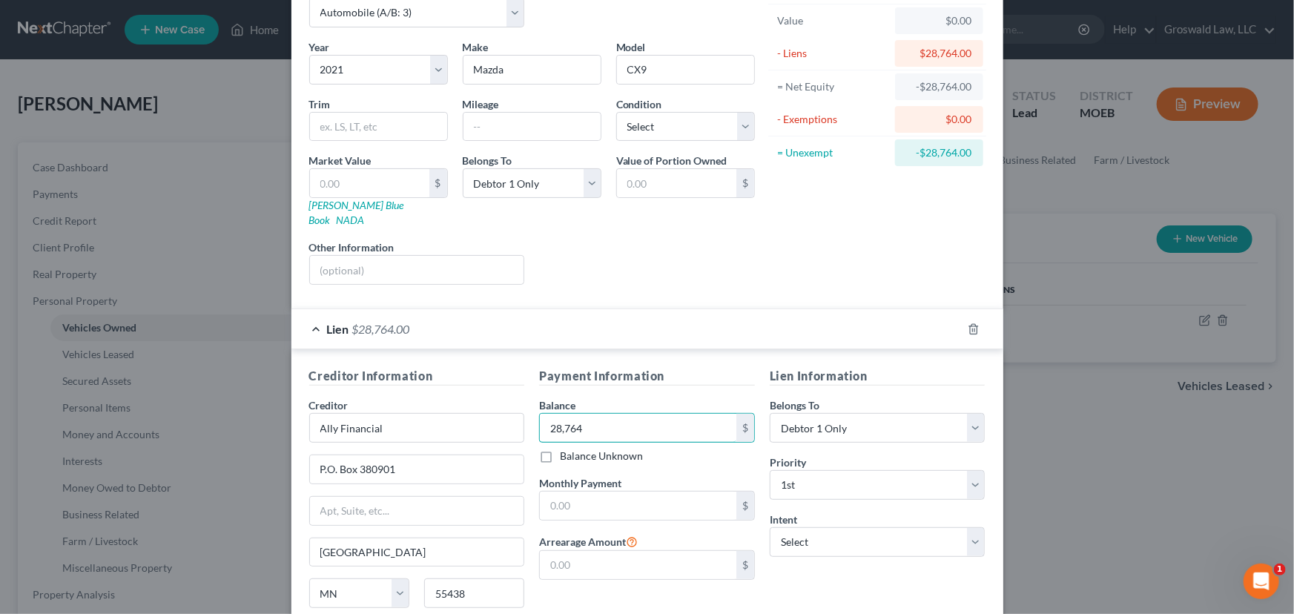
scroll to position [195, 0]
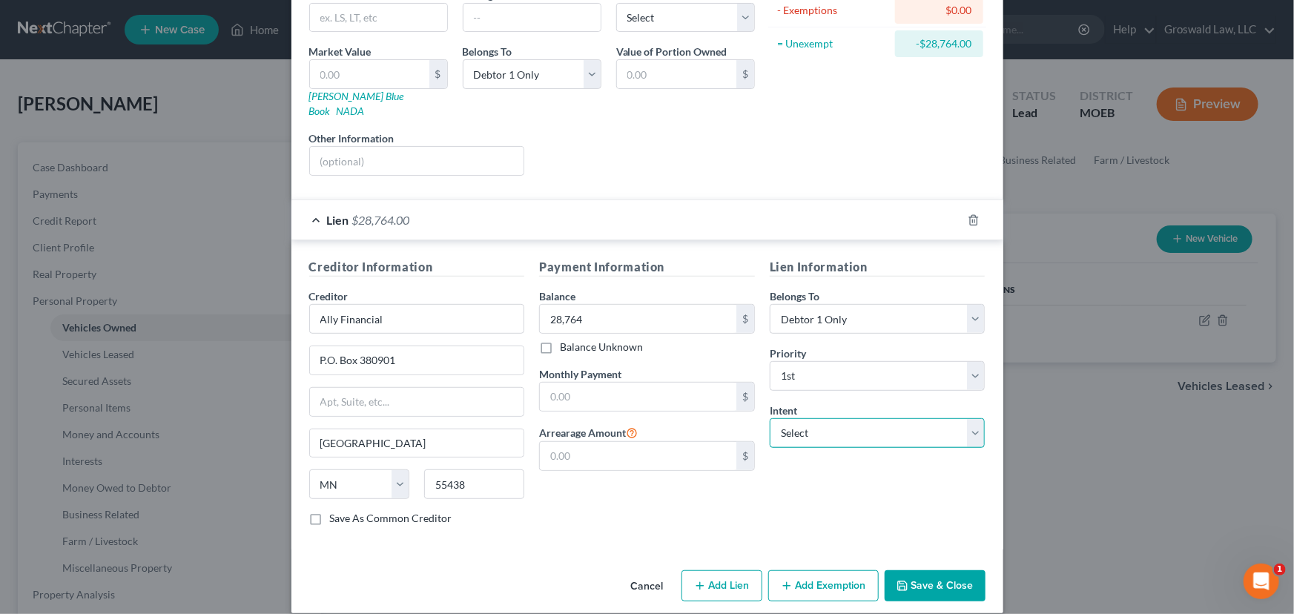
click at [838, 418] on select "Select Surrender Redeem Reaffirm Avoid Other" at bounding box center [878, 433] width 216 height 30
click at [770, 418] on select "Select Surrender Redeem Reaffirm Avoid Other" at bounding box center [878, 433] width 216 height 30
click at [915, 572] on button "Save & Close" at bounding box center [935, 585] width 101 height 31
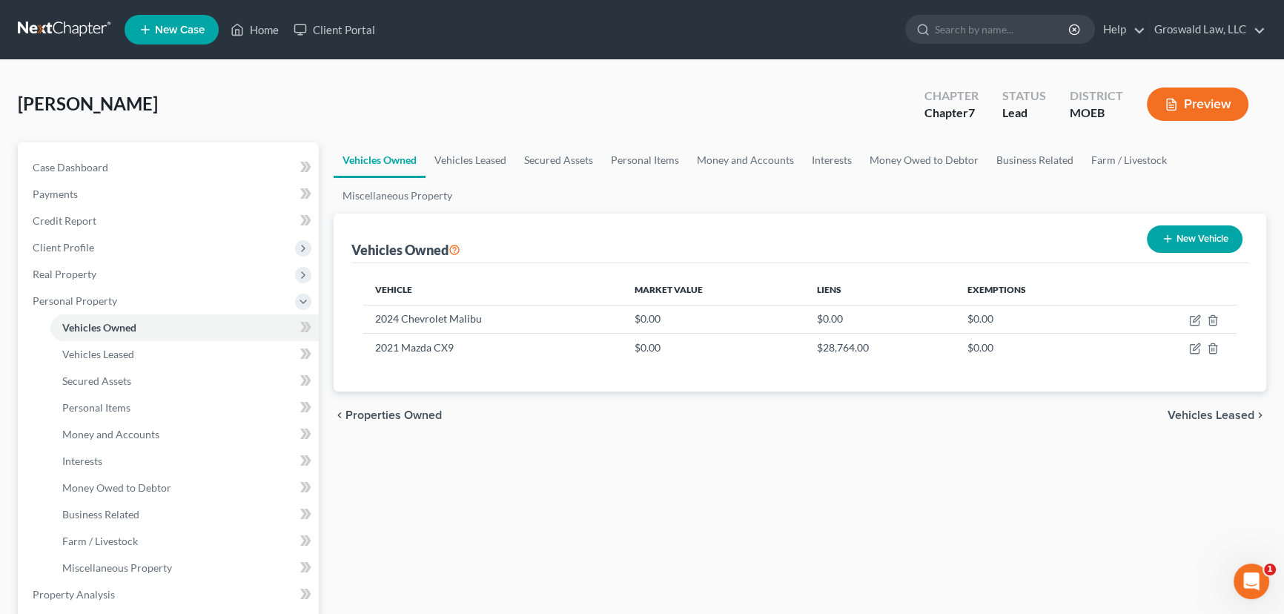
click at [1209, 242] on button "New Vehicle" at bounding box center [1195, 238] width 96 height 27
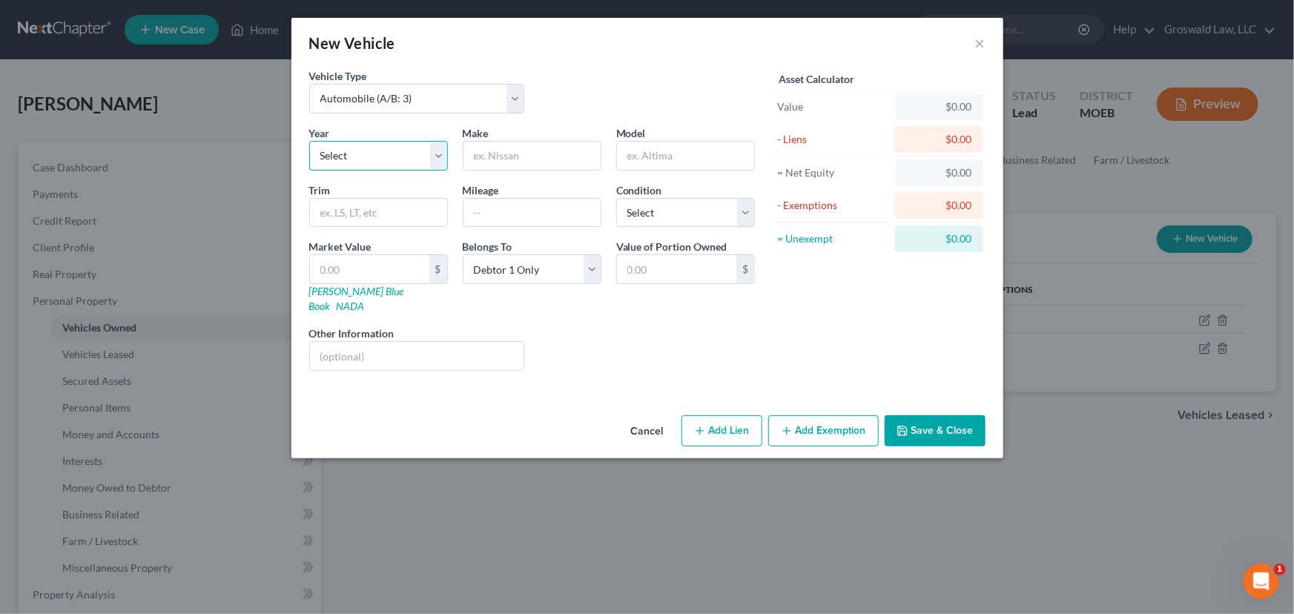
click at [326, 163] on select "Select 2026 2025 2024 2023 2022 2021 2020 2019 2018 2017 2016 2015 2014 2013 20…" at bounding box center [378, 156] width 139 height 30
click at [309, 141] on select "Select 2026 2025 2024 2023 2022 2021 2020 2019 2018 2017 2016 2015 2014 2013 20…" at bounding box center [378, 156] width 139 height 30
click at [500, 159] on input "text" at bounding box center [531, 156] width 137 height 28
click at [727, 418] on button "Add Lien" at bounding box center [721, 430] width 81 height 31
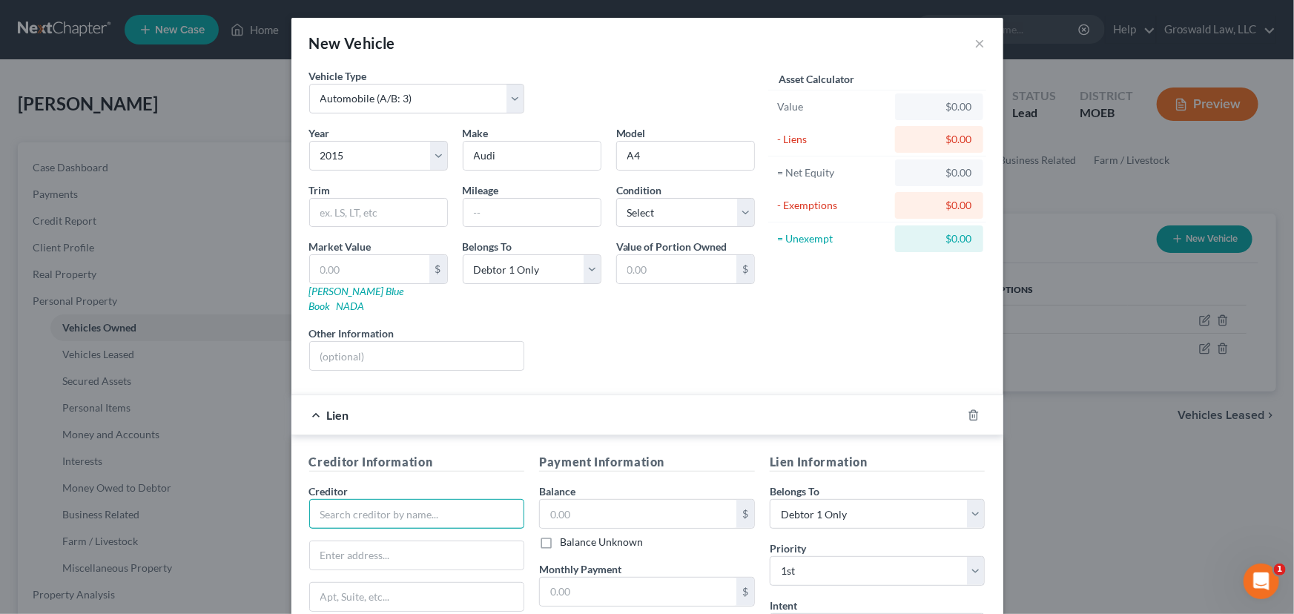
click at [420, 499] on input "text" at bounding box center [417, 514] width 216 height 30
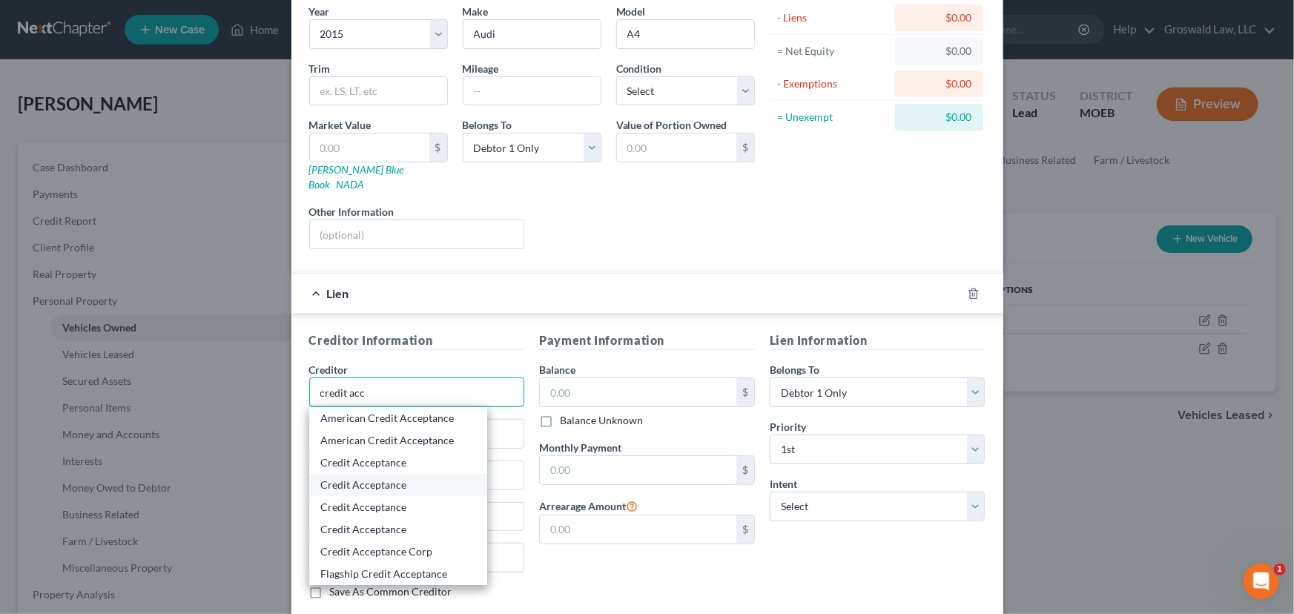
scroll to position [134, 0]
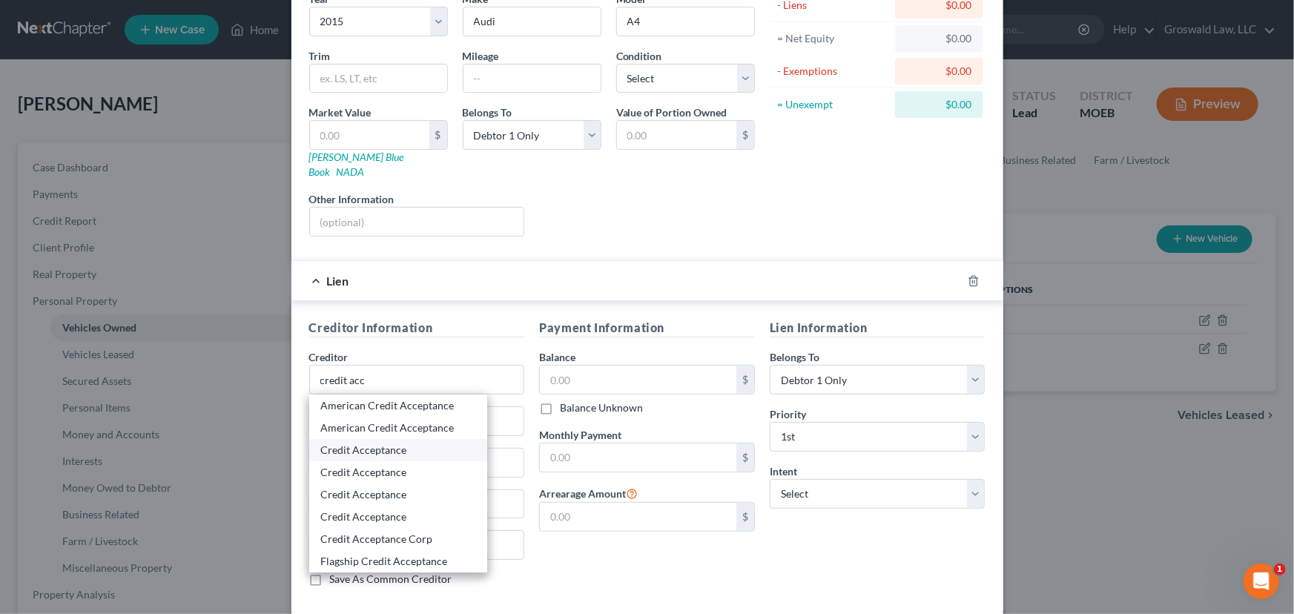
click at [371, 443] on div "Credit Acceptance" at bounding box center [398, 450] width 154 height 15
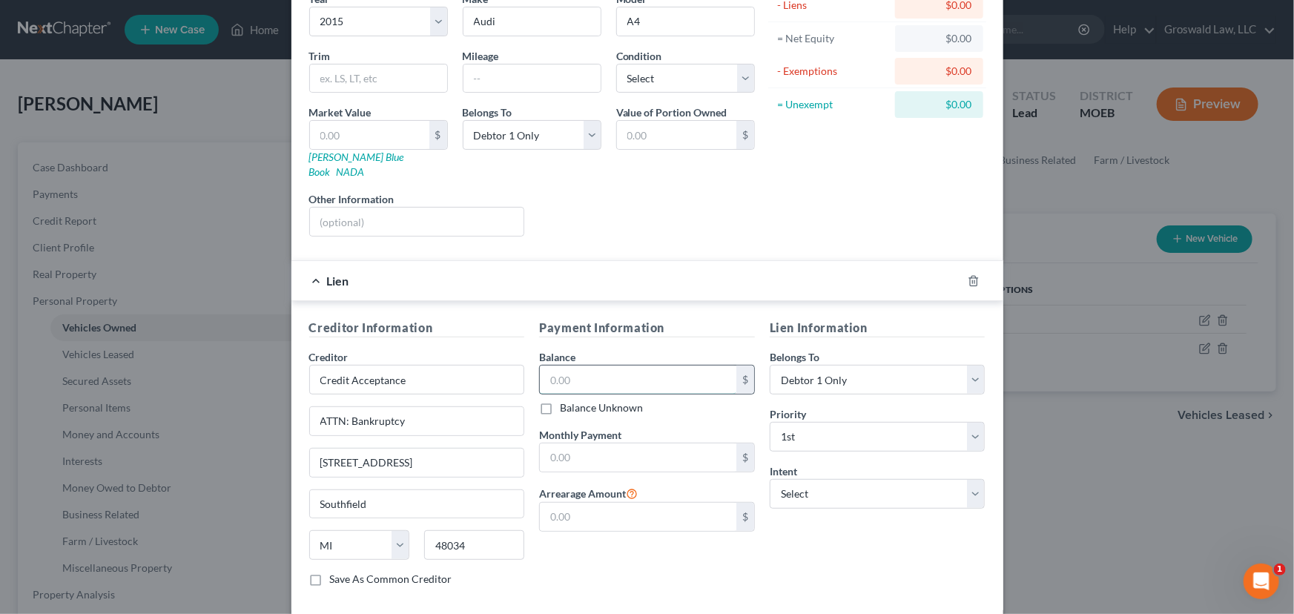
click at [619, 366] on input "text" at bounding box center [638, 380] width 196 height 28
click at [805, 479] on select "Select Surrender Redeem Reaffirm Avoid Other" at bounding box center [878, 494] width 216 height 30
click at [770, 479] on select "Select Surrender Redeem Reaffirm Avoid Other" at bounding box center [878, 494] width 216 height 30
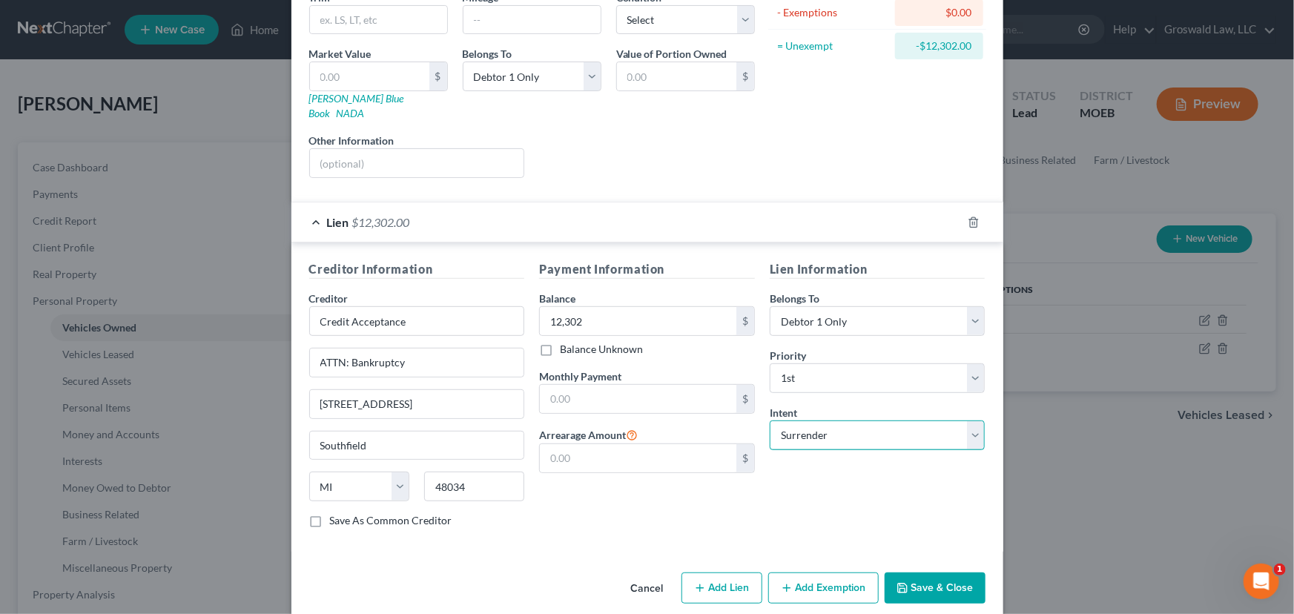
scroll to position [195, 0]
click at [902, 580] on icon "button" at bounding box center [902, 586] width 12 height 12
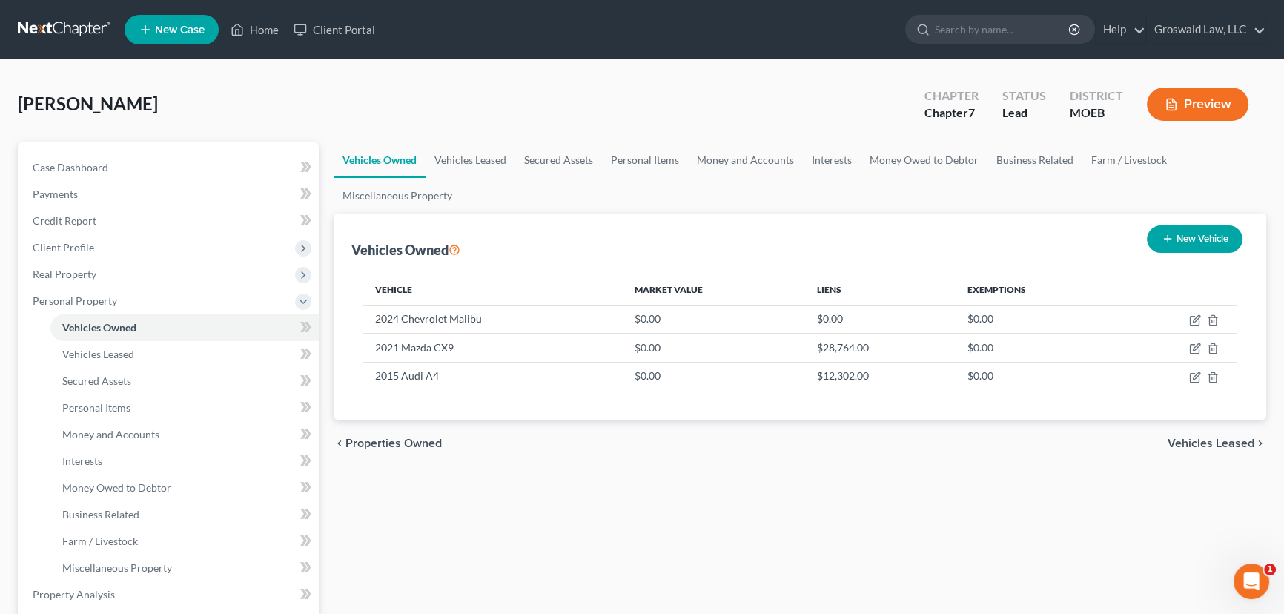
click at [1201, 238] on button "New Vehicle" at bounding box center [1195, 238] width 96 height 27
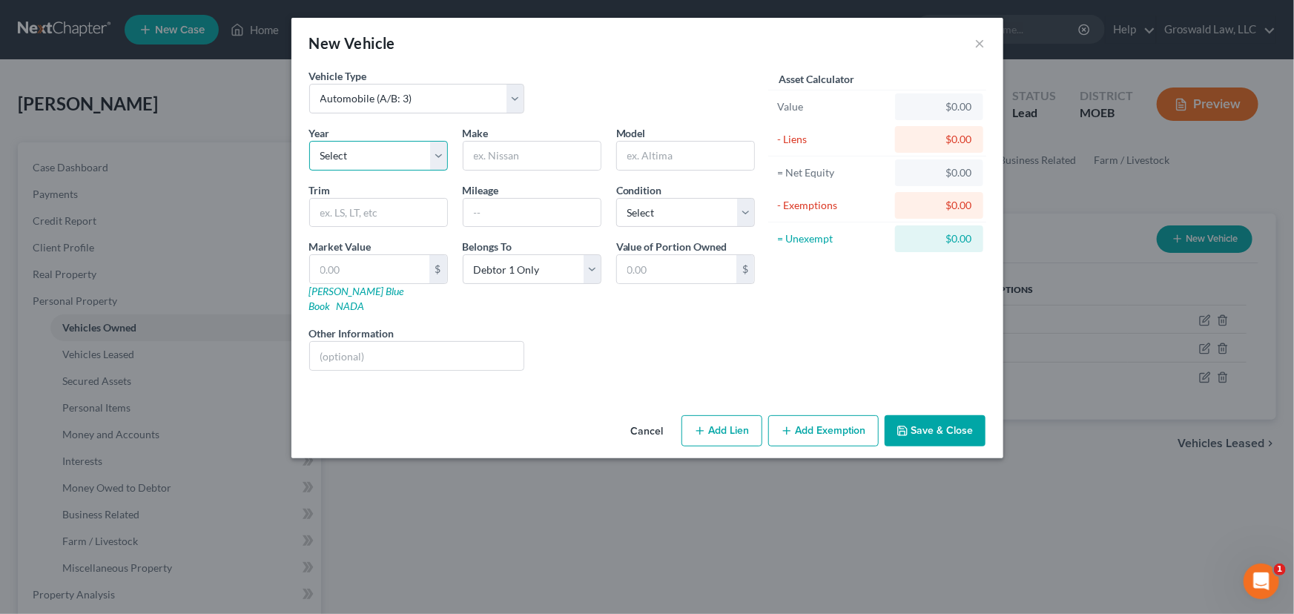
click at [360, 163] on select "Select 2026 2025 2024 2023 2022 2021 2020 2019 2018 2017 2016 2015 2014 2013 20…" at bounding box center [378, 156] width 139 height 30
click at [309, 141] on select "Select 2026 2025 2024 2023 2022 2021 2020 2019 2018 2017 2016 2015 2014 2013 20…" at bounding box center [378, 156] width 139 height 30
click at [545, 152] on input "text" at bounding box center [531, 156] width 137 height 28
click at [518, 275] on select "Select Debtor 1 Only Debtor 2 Only Debtor 1 And Debtor 2 Only At Least One Of T…" at bounding box center [532, 269] width 139 height 30
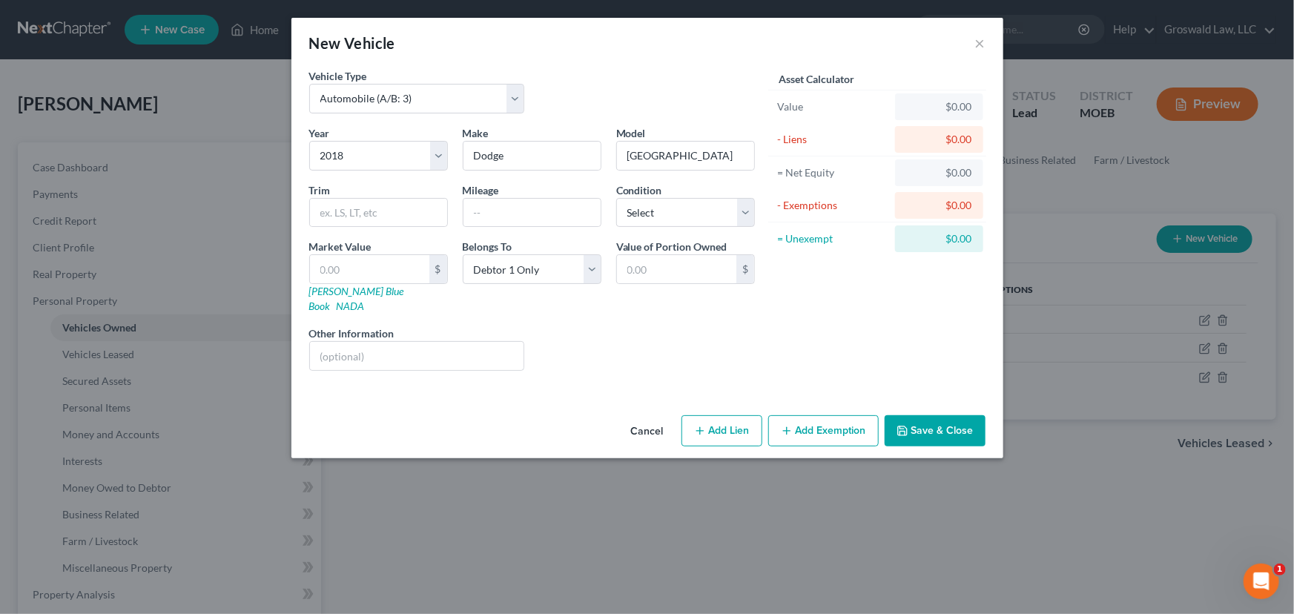
click at [733, 423] on button "Add Lien" at bounding box center [721, 430] width 81 height 31
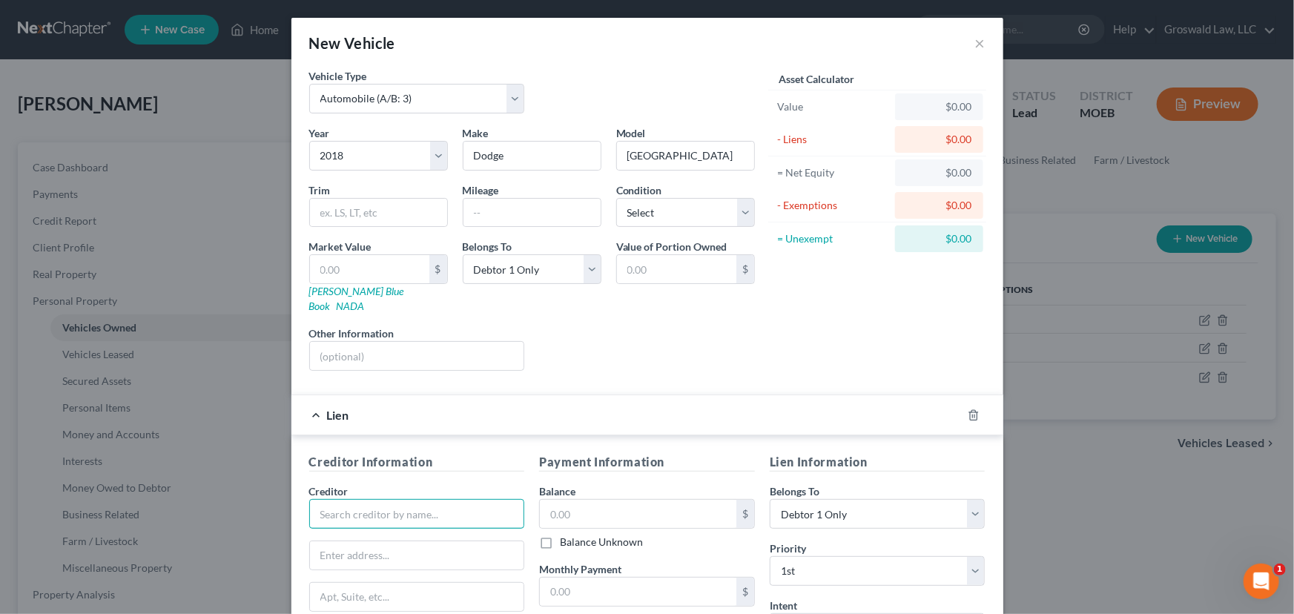
click at [407, 499] on input "text" at bounding box center [417, 514] width 216 height 30
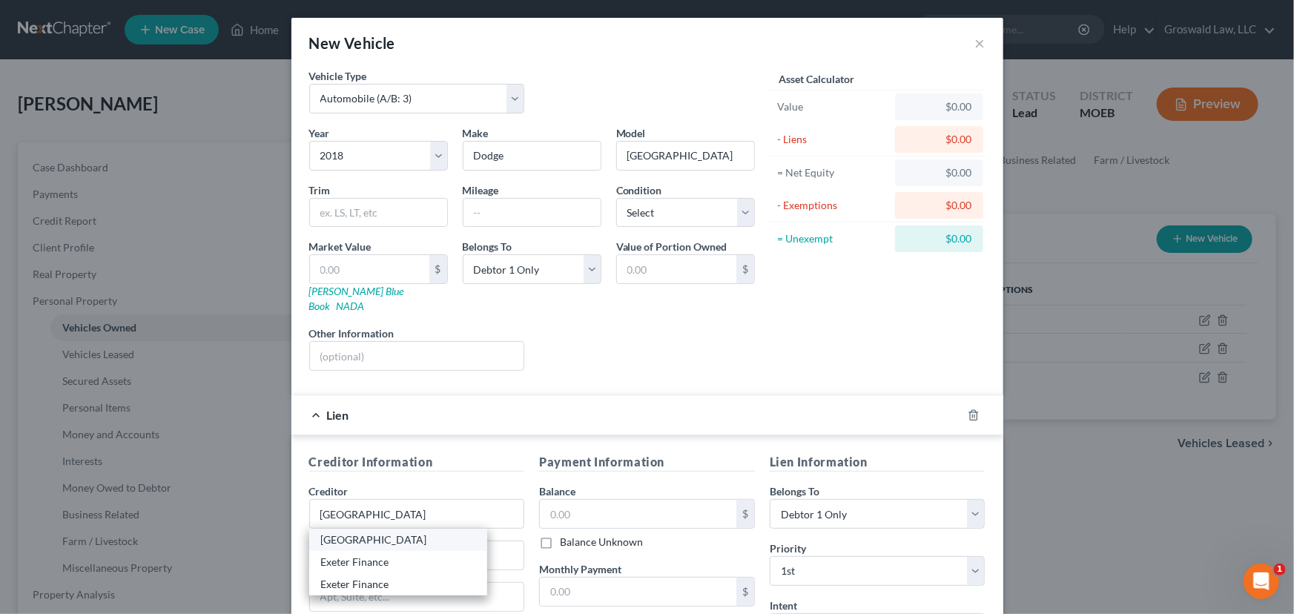
click at [377, 532] on div "[GEOGRAPHIC_DATA]" at bounding box center [398, 539] width 154 height 15
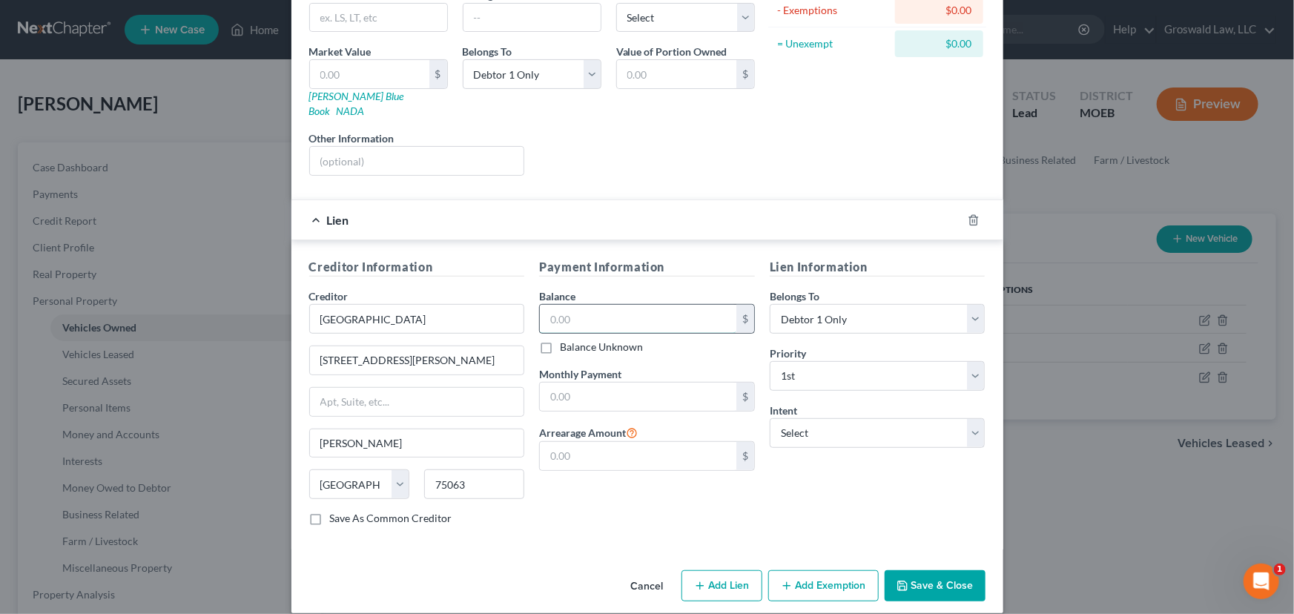
click at [629, 305] on input "text" at bounding box center [638, 319] width 196 height 28
click at [816, 418] on select "Select Surrender Redeem Reaffirm Avoid Other" at bounding box center [878, 433] width 216 height 30
click at [770, 418] on select "Select Surrender Redeem Reaffirm Avoid Other" at bounding box center [878, 433] width 216 height 30
click at [938, 573] on button "Save & Close" at bounding box center [935, 585] width 101 height 31
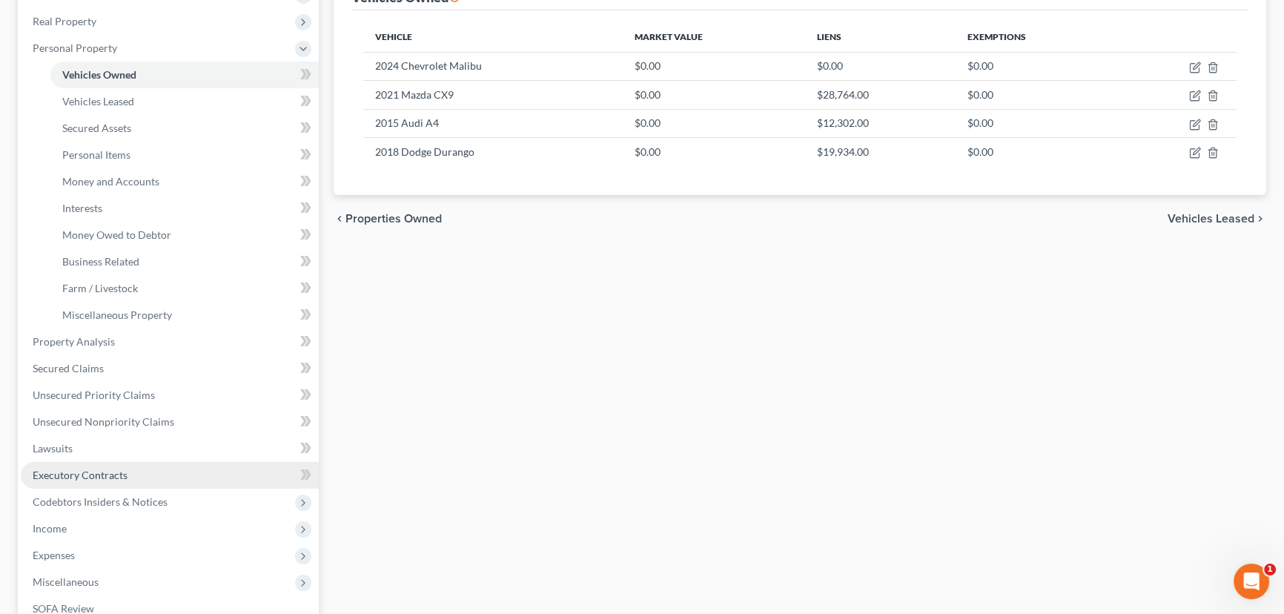
scroll to position [269, 0]
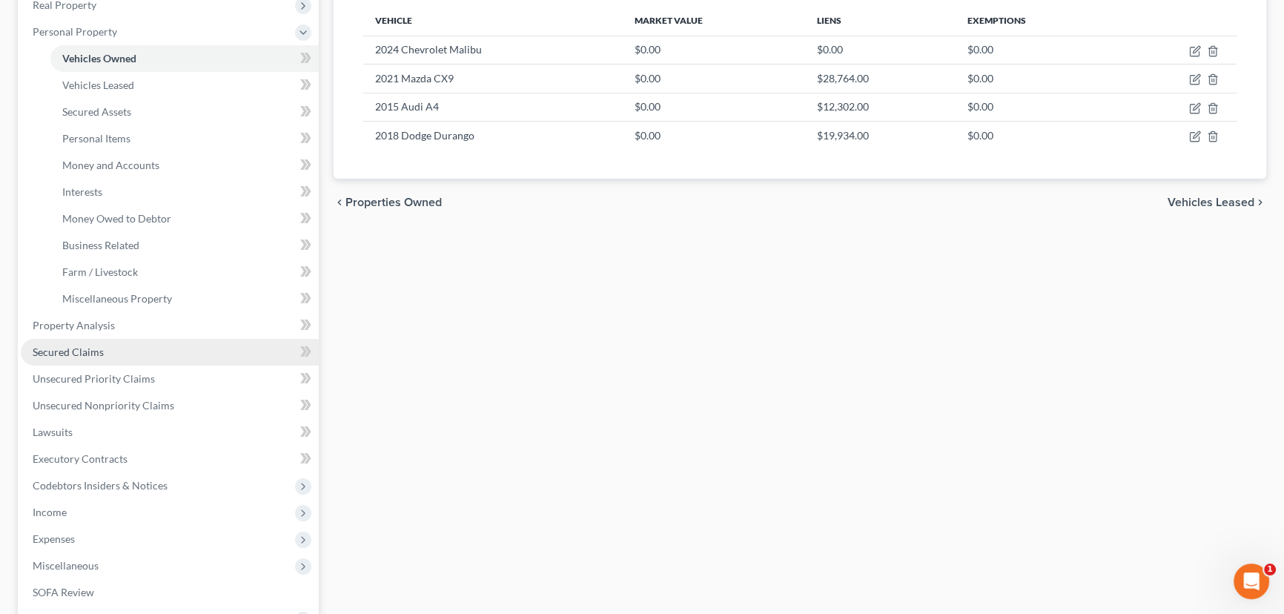
click at [92, 349] on span "Secured Claims" at bounding box center [68, 352] width 71 height 13
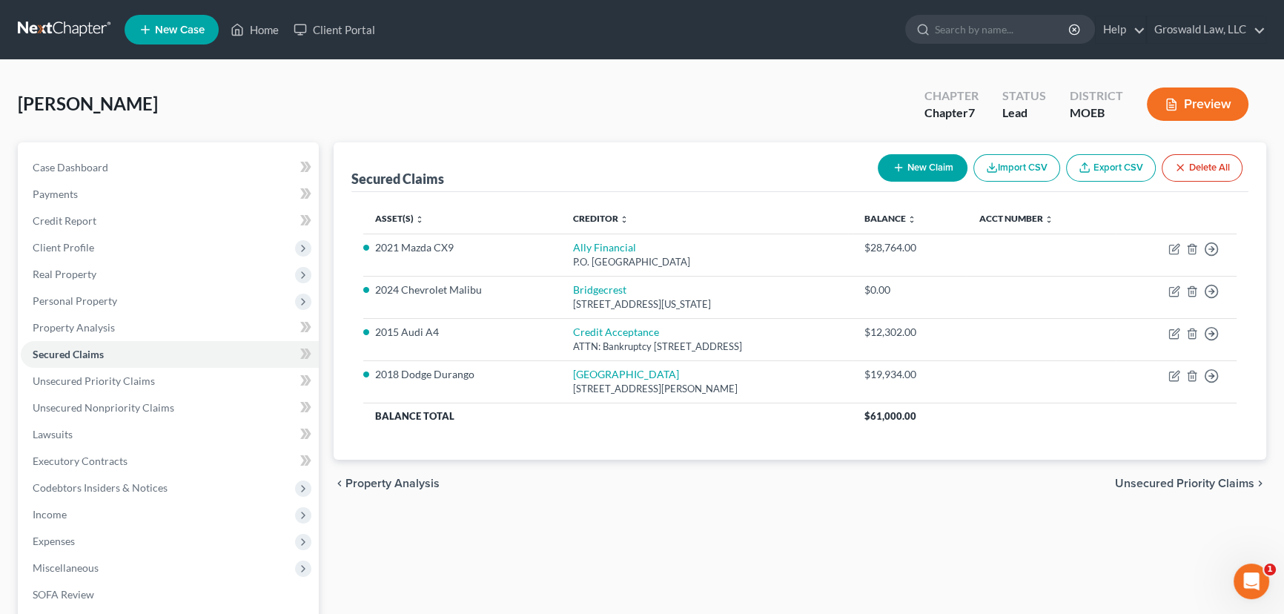
click at [923, 168] on button "New Claim" at bounding box center [923, 167] width 90 height 27
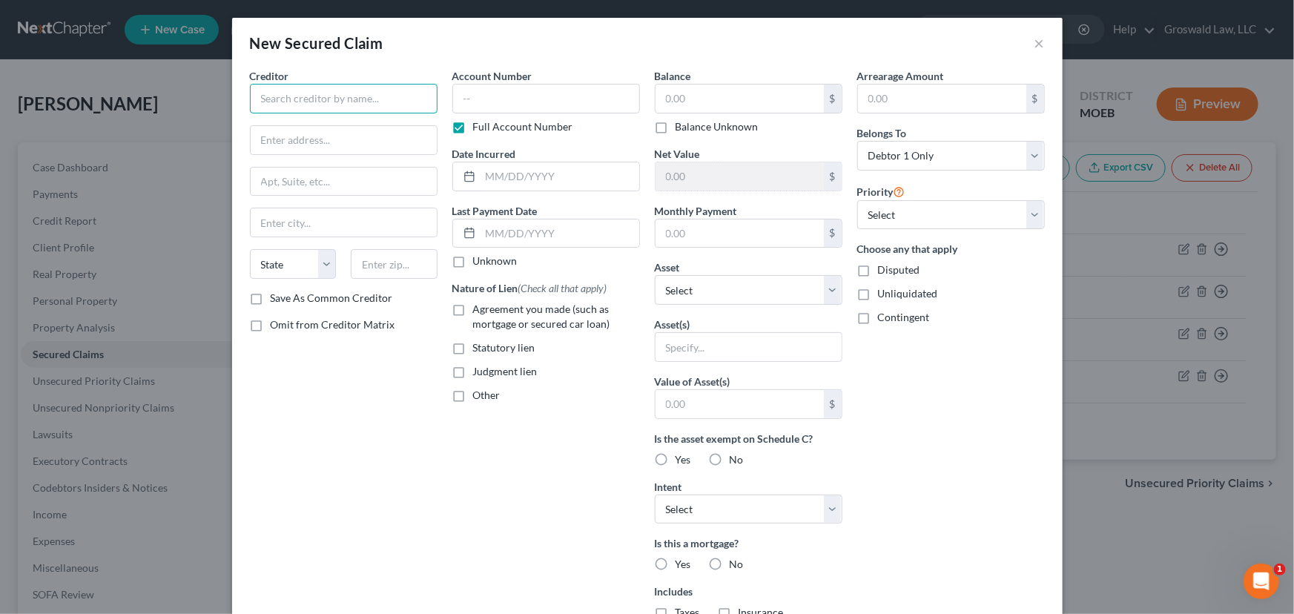
click at [303, 105] on input "text" at bounding box center [344, 99] width 188 height 30
click at [689, 99] on input "text" at bounding box center [739, 99] width 168 height 28
drag, startPoint x: 922, startPoint y: 151, endPoint x: 922, endPoint y: 159, distance: 8.2
click at [922, 151] on select "Select Debtor 1 Only Debtor 2 Only Debtor 1 And Debtor 2 Only At Least One Of T…" at bounding box center [951, 156] width 188 height 30
click at [857, 141] on select "Select Debtor 1 Only Debtor 2 Only Debtor 1 And Debtor 2 Only At Least One Of T…" at bounding box center [951, 156] width 188 height 30
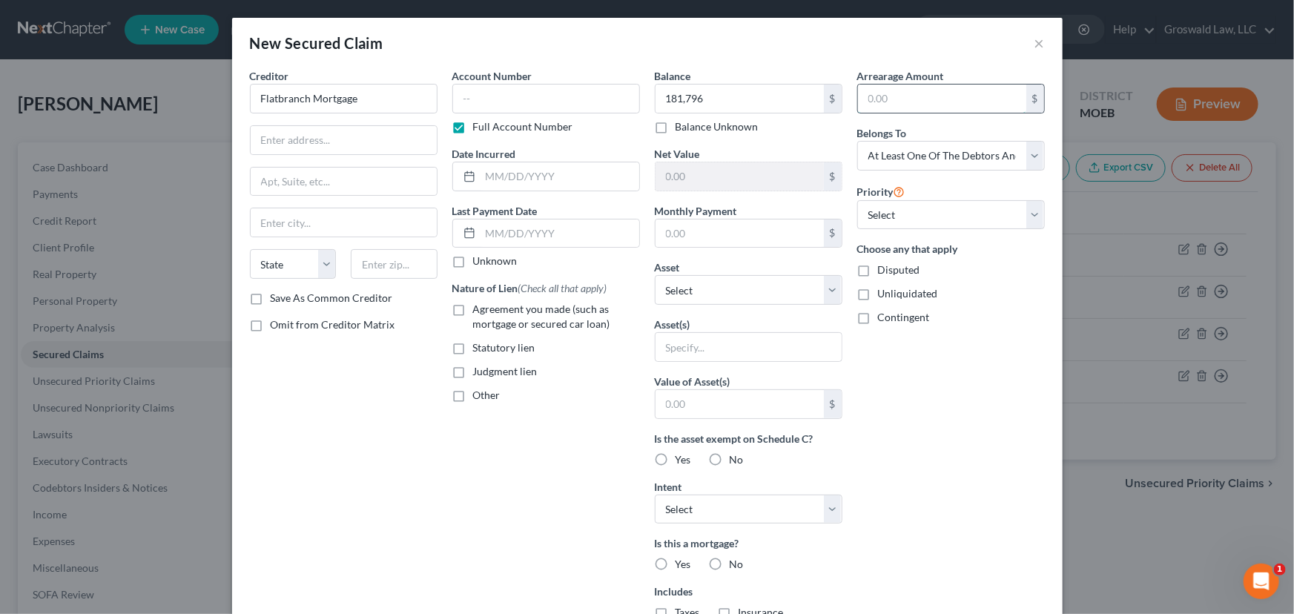
click at [903, 99] on input "text" at bounding box center [942, 99] width 168 height 28
click at [767, 222] on input "text" at bounding box center [739, 233] width 168 height 28
click at [541, 311] on span "Agreement you made (such as mortgage or secured car loan)" at bounding box center [541, 316] width 137 height 27
click at [489, 311] on input "Agreement you made (such as mortgage or secured car loan)" at bounding box center [484, 307] width 10 height 10
click at [534, 175] on input "text" at bounding box center [559, 176] width 159 height 28
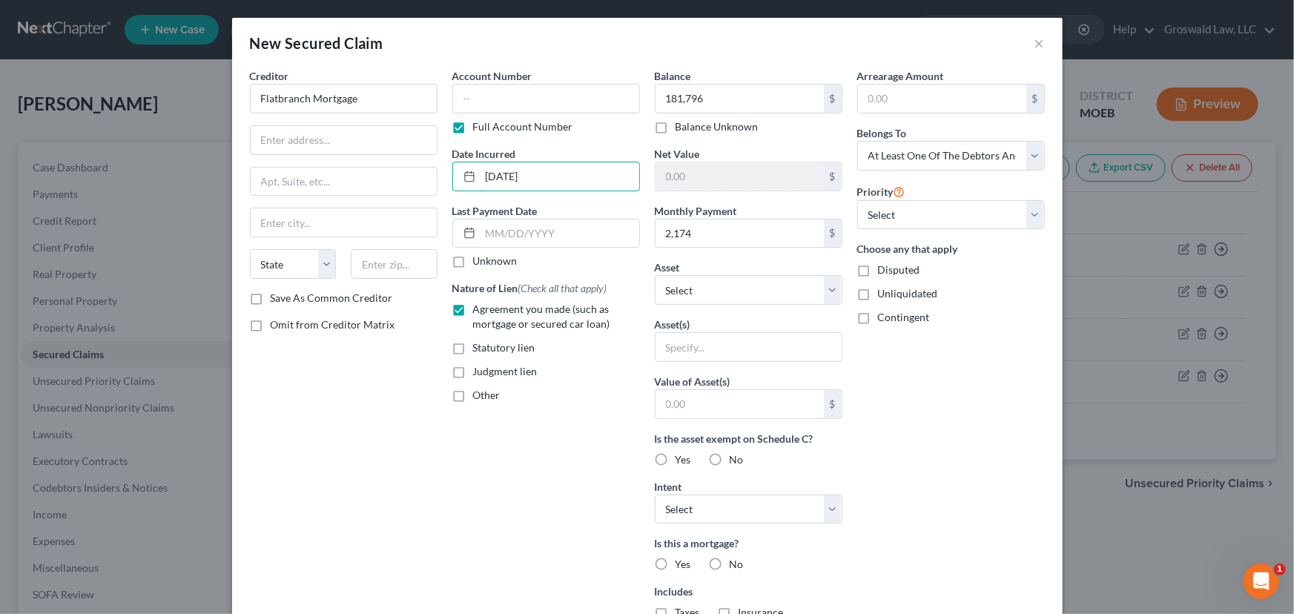
scroll to position [208, 0]
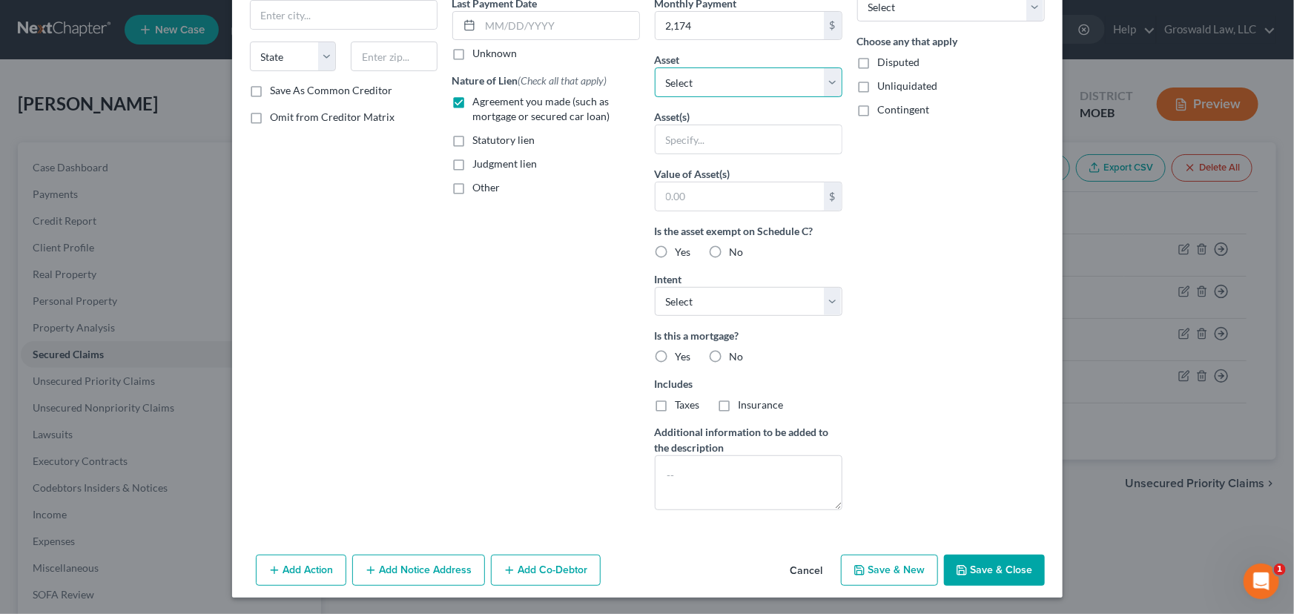
click at [706, 80] on select "Select Other Multiple Assets 2015 Audi A4 - $0.0 2021 Mazda CX9 - $0.0 2024 Che…" at bounding box center [749, 82] width 188 height 30
click at [655, 97] on select "Select Other Multiple Assets 2015 Audi A4 - $0.0 2021 Mazda CX9 - $0.0 2024 Che…" at bounding box center [749, 82] width 188 height 30
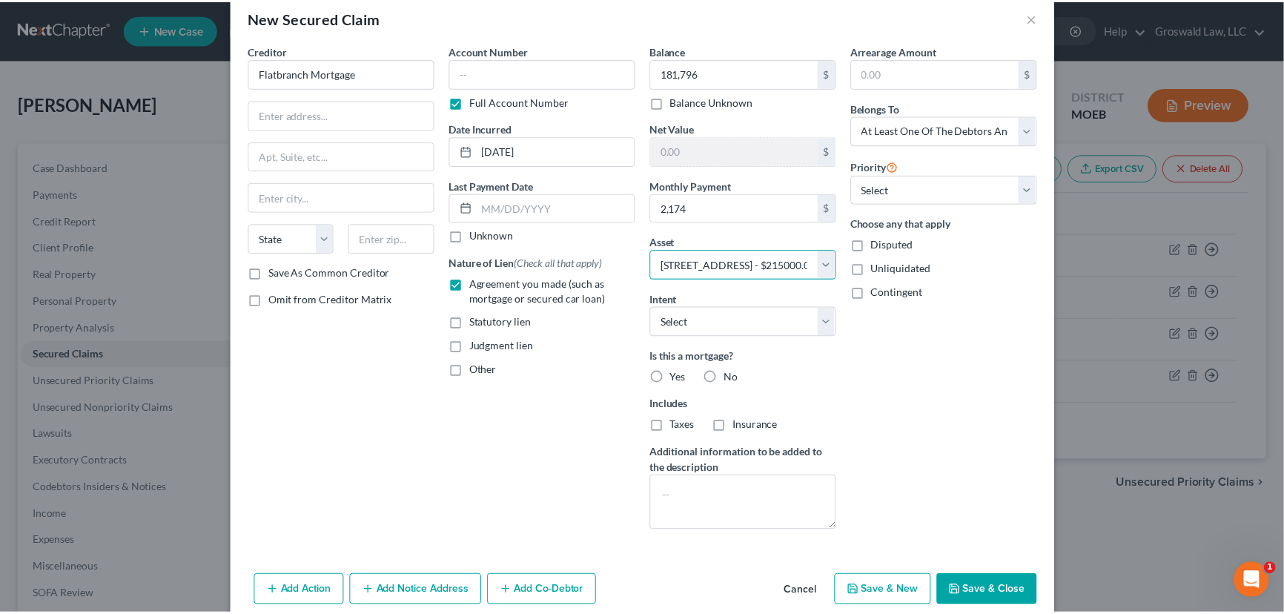
scroll to position [45, 0]
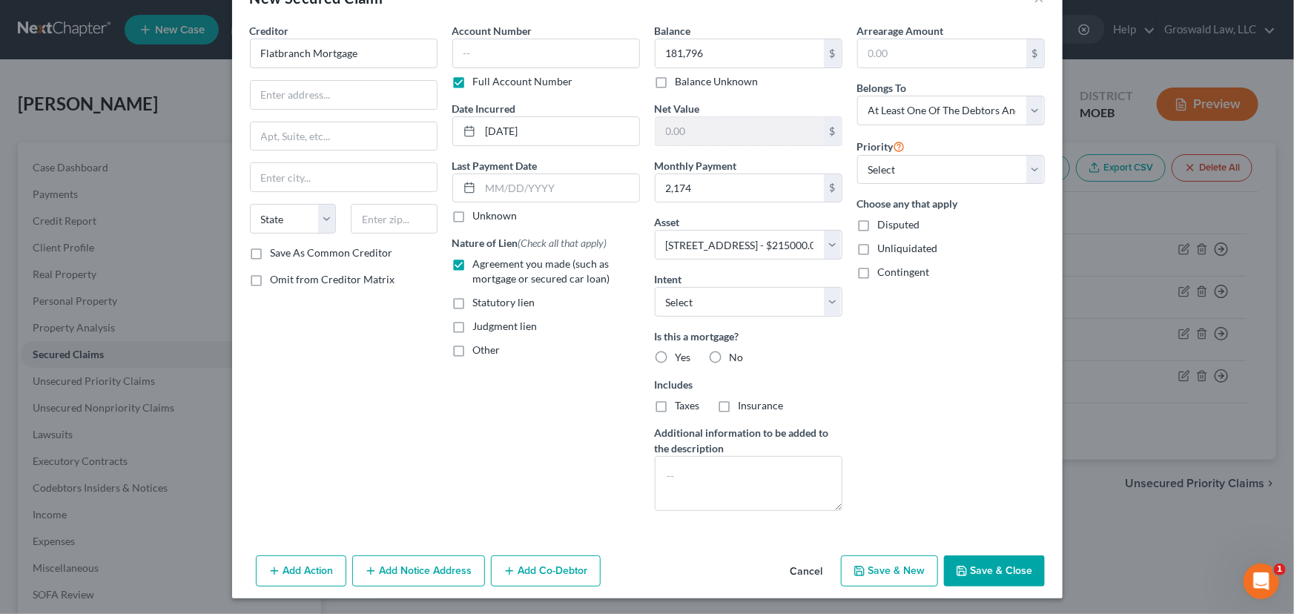
click at [986, 573] on button "Save & Close" at bounding box center [994, 570] width 101 height 31
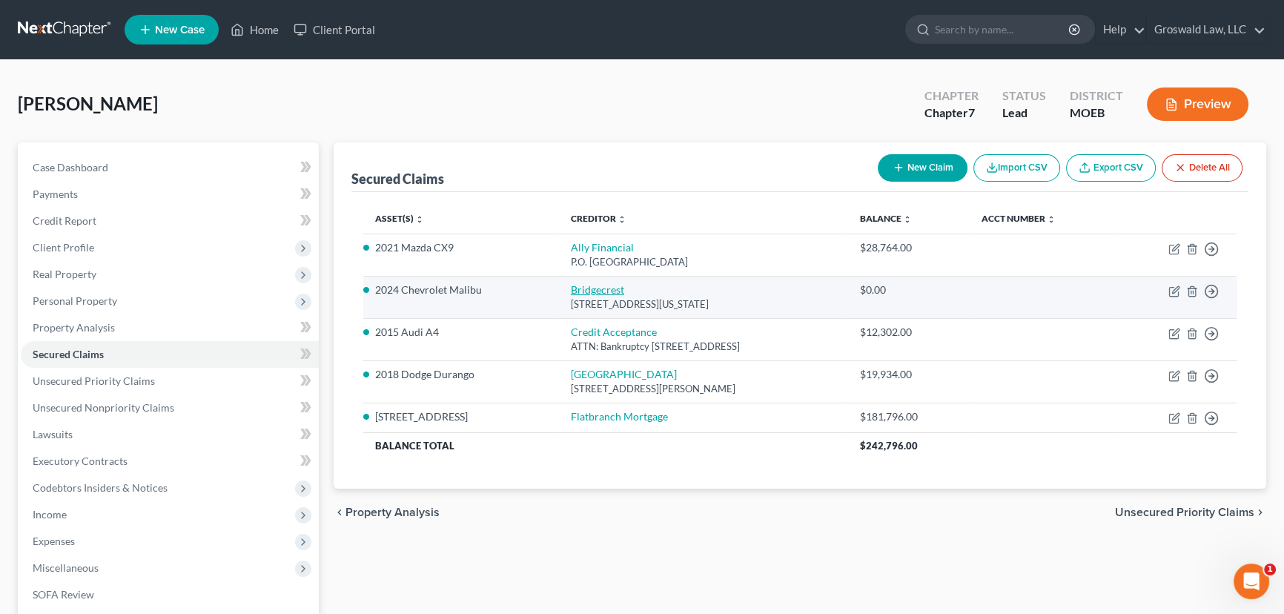
click at [571, 290] on link "Bridgecrest" at bounding box center [597, 289] width 53 height 13
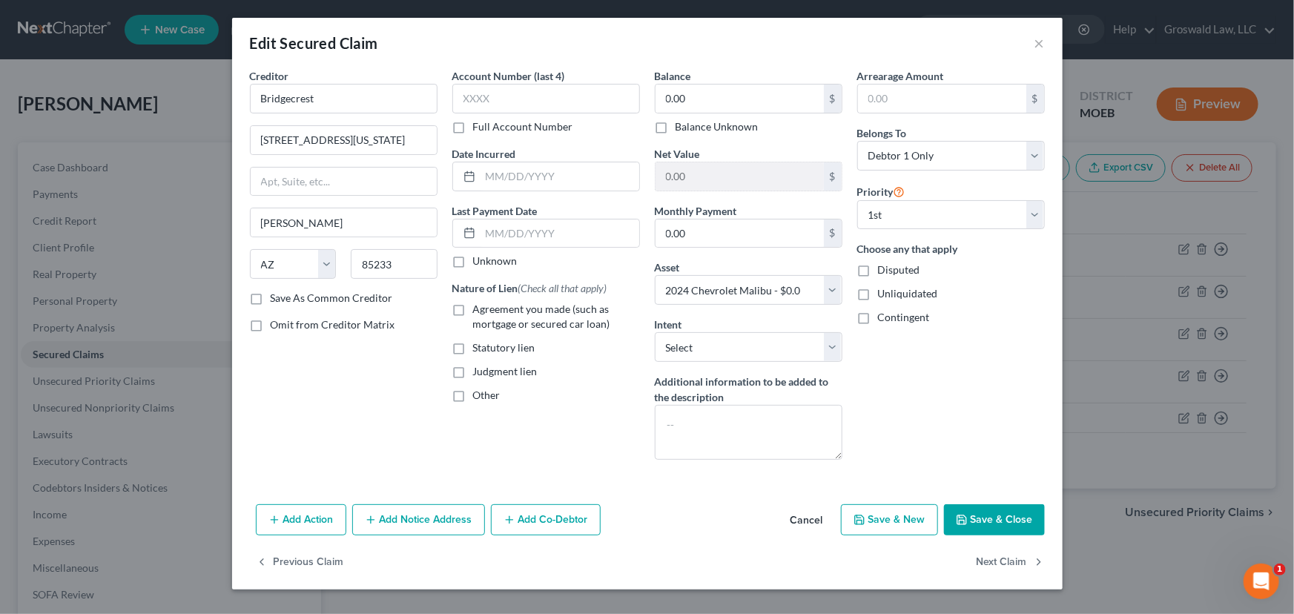
click at [497, 314] on span "Agreement you made (such as mortgage or secured car loan)" at bounding box center [541, 316] width 137 height 27
click at [489, 311] on input "Agreement you made (such as mortgage or secured car loan)" at bounding box center [484, 307] width 10 height 10
click at [698, 95] on input "0.00" at bounding box center [739, 99] width 168 height 28
click at [718, 340] on select "Select Surrender Redeem Reaffirm Avoid Other" at bounding box center [749, 347] width 188 height 30
click at [655, 332] on select "Select Surrender Redeem Reaffirm Avoid Other" at bounding box center [749, 347] width 188 height 30
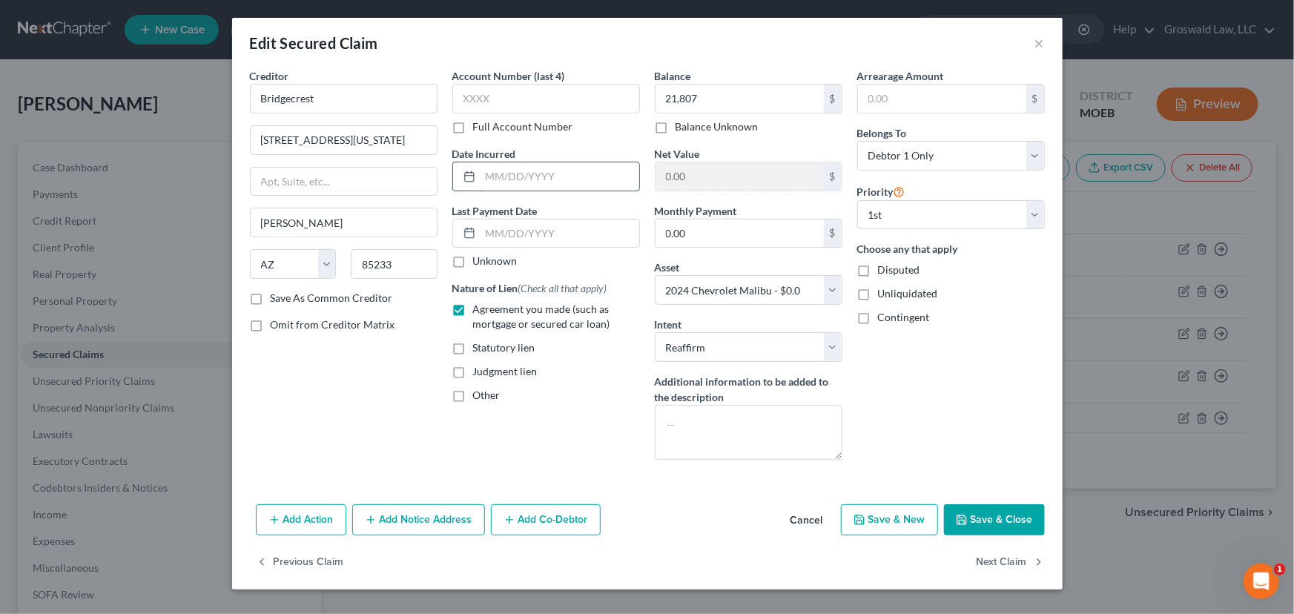
click at [515, 171] on input "text" at bounding box center [559, 176] width 159 height 28
click at [982, 525] on button "Save & Close" at bounding box center [994, 519] width 101 height 31
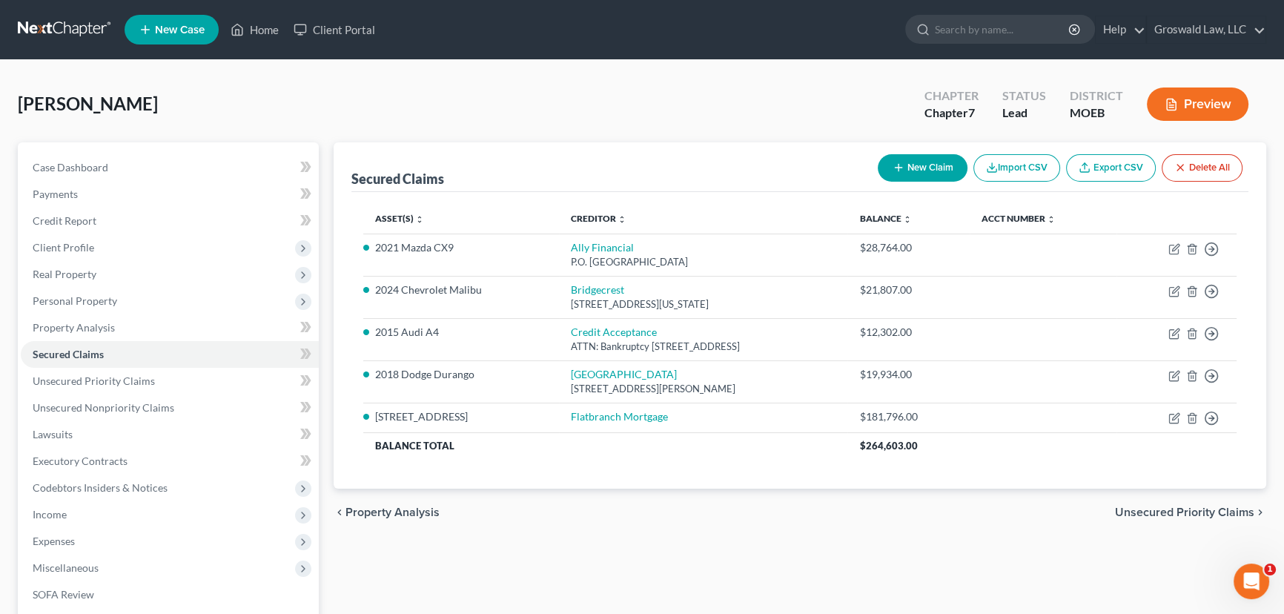
click at [295, 93] on div "[PERSON_NAME] Upgraded Chapter Chapter 7 Status Lead District MOEB Preview" at bounding box center [642, 110] width 1249 height 65
click at [137, 171] on link "Case Dashboard" at bounding box center [170, 167] width 298 height 27
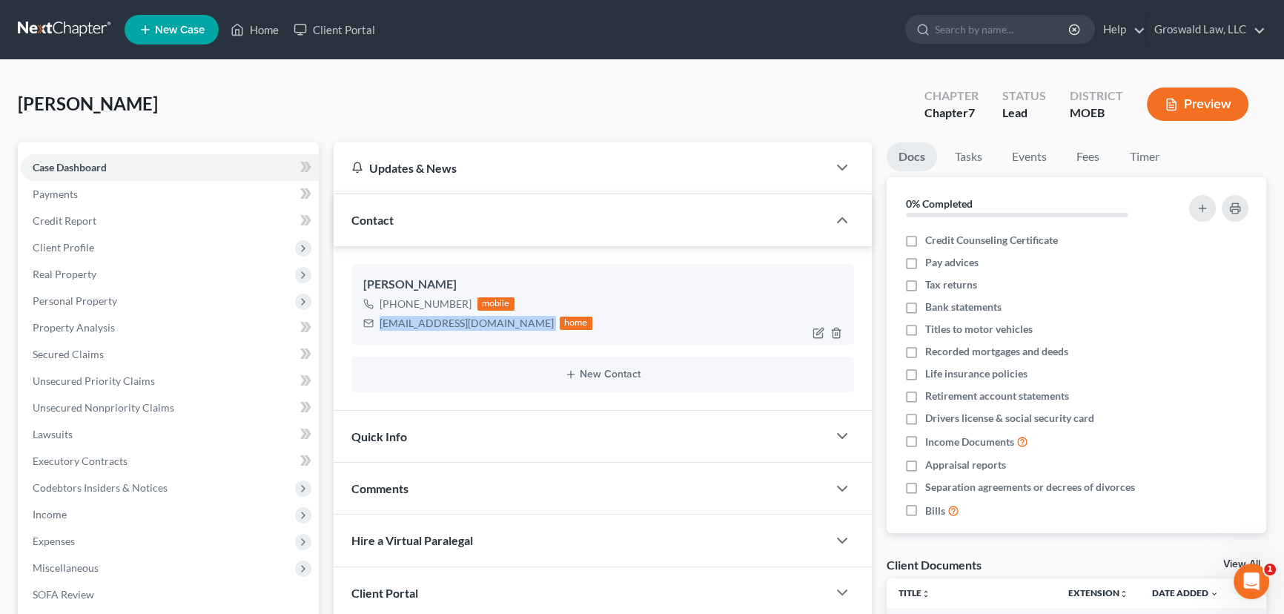
drag, startPoint x: 490, startPoint y: 326, endPoint x: 376, endPoint y: 323, distance: 114.2
click at [376, 323] on div "[EMAIL_ADDRESS][DOMAIN_NAME] home" at bounding box center [477, 323] width 229 height 19
copy div "[EMAIL_ADDRESS][DOMAIN_NAME]"
drag, startPoint x: 467, startPoint y: 301, endPoint x: 420, endPoint y: 308, distance: 47.3
click at [420, 308] on div "[PHONE_NUMBER] mobile" at bounding box center [477, 303] width 229 height 19
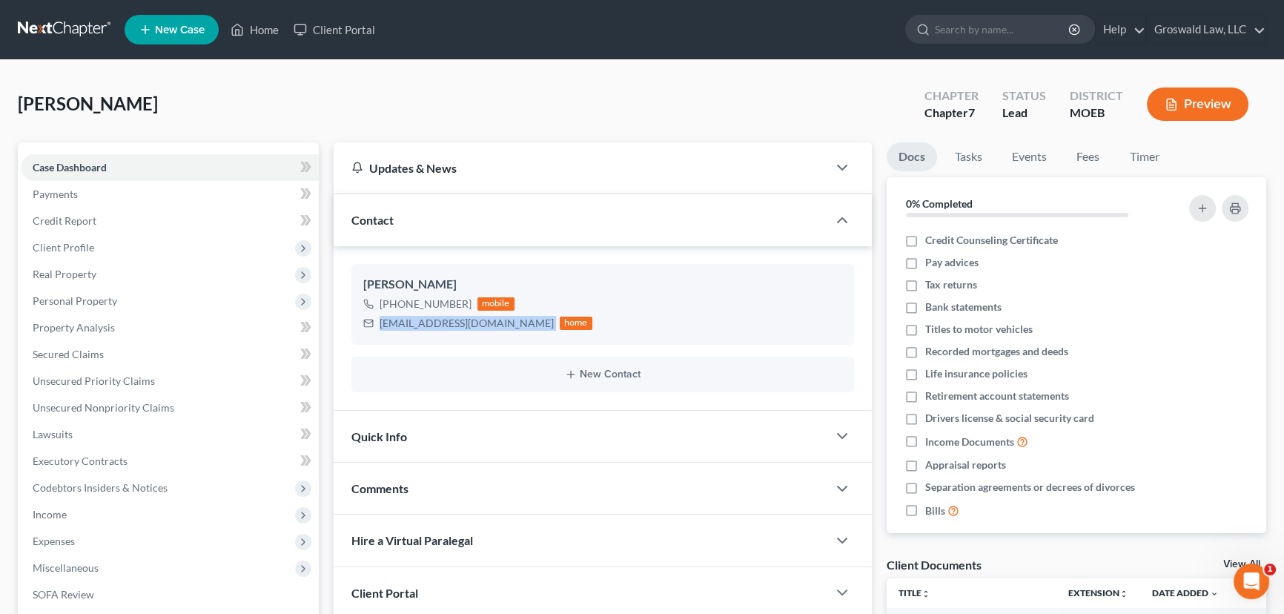
copy div "914-7053"
click at [63, 108] on span "[PERSON_NAME]" at bounding box center [88, 104] width 140 height 22
copy span "[PERSON_NAME]"
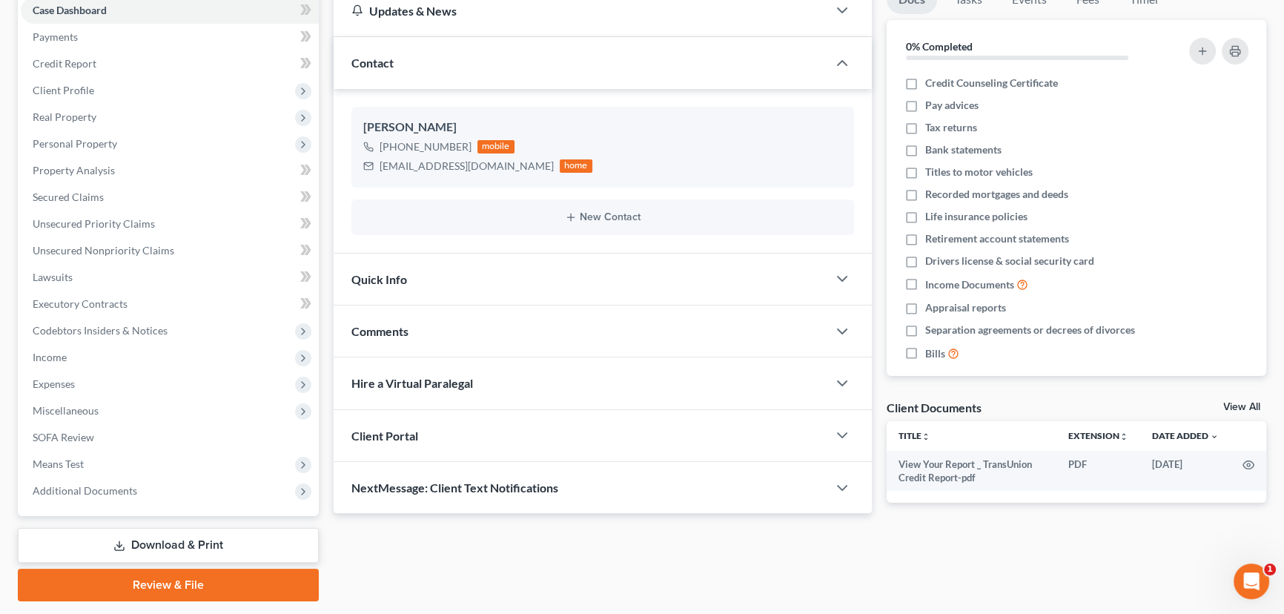
scroll to position [199, 0]
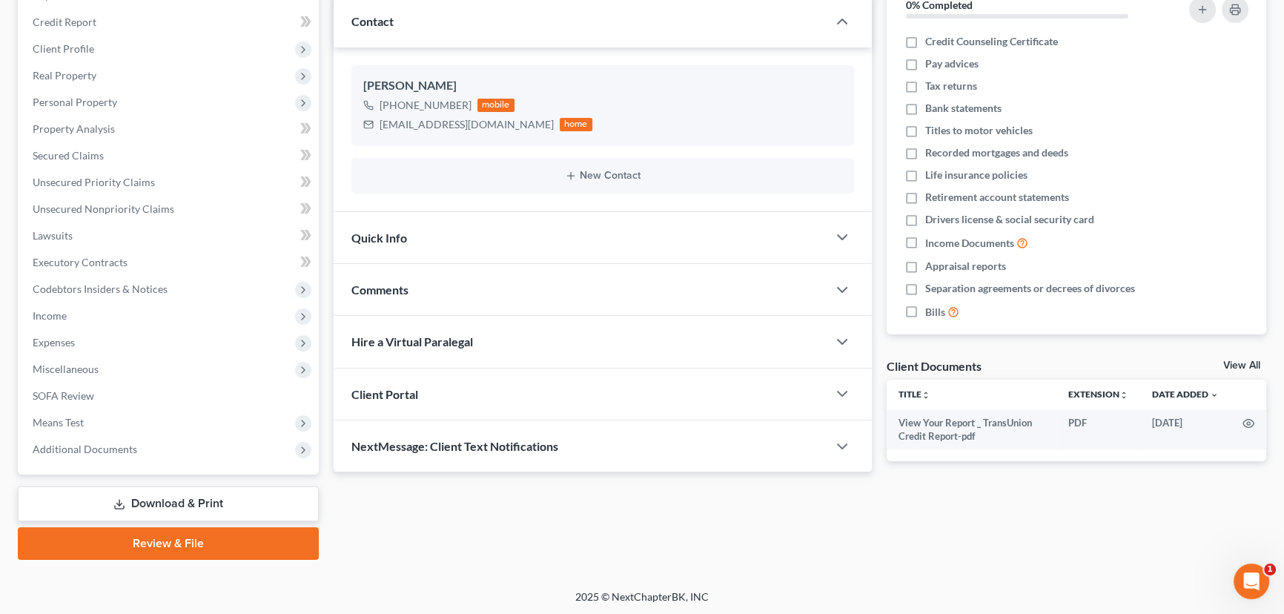
click at [437, 278] on div "Comments" at bounding box center [581, 289] width 494 height 51
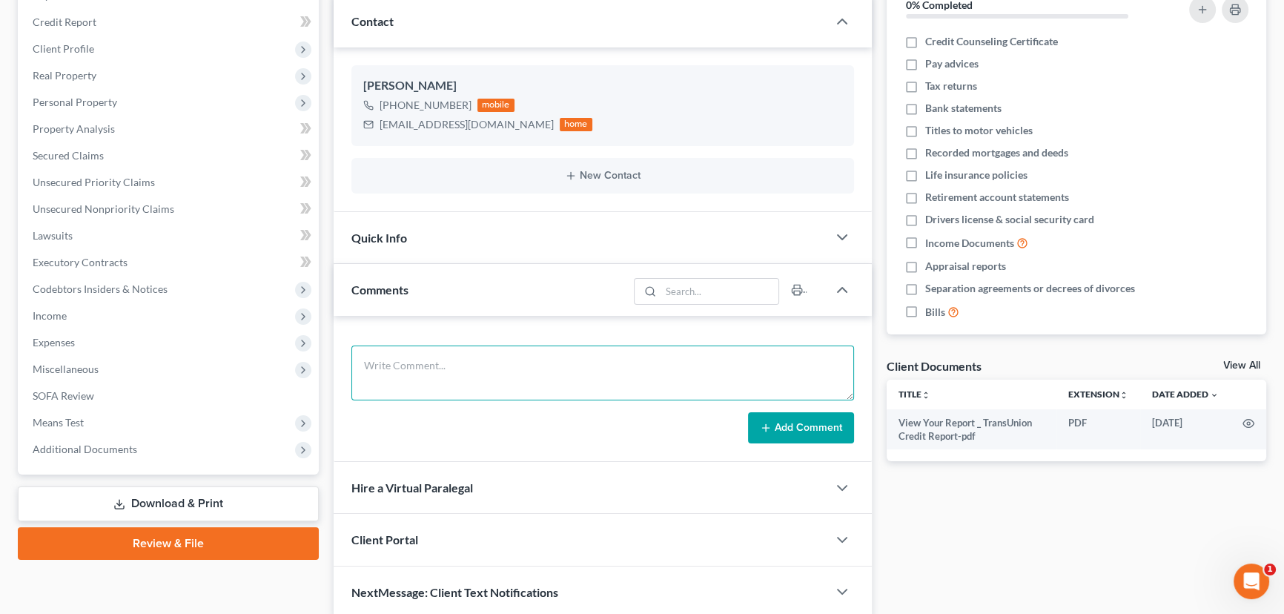
click at [437, 353] on textarea at bounding box center [602, 373] width 503 height 55
paste textarea "1. ID and SS card (or W2 with FULL SSN) 2. Paystubs from [DATE] to present 3. A…"
click at [822, 426] on button "Add Comment" at bounding box center [801, 427] width 106 height 31
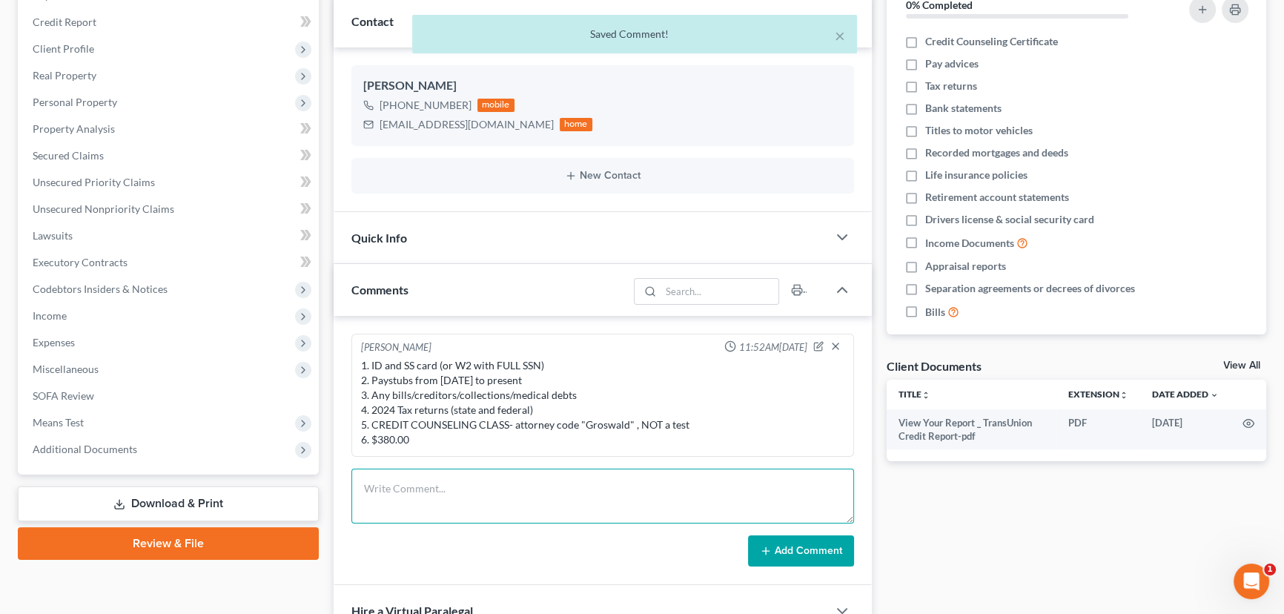
click at [421, 508] on textarea at bounding box center [602, 496] width 503 height 55
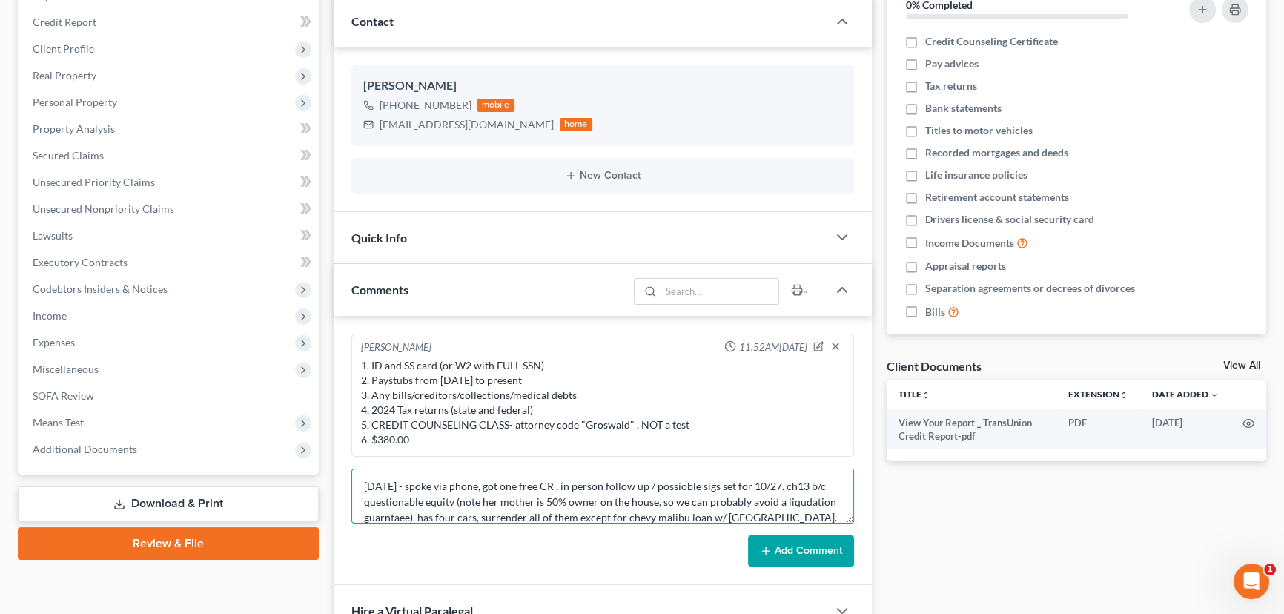
scroll to position [18, 0]
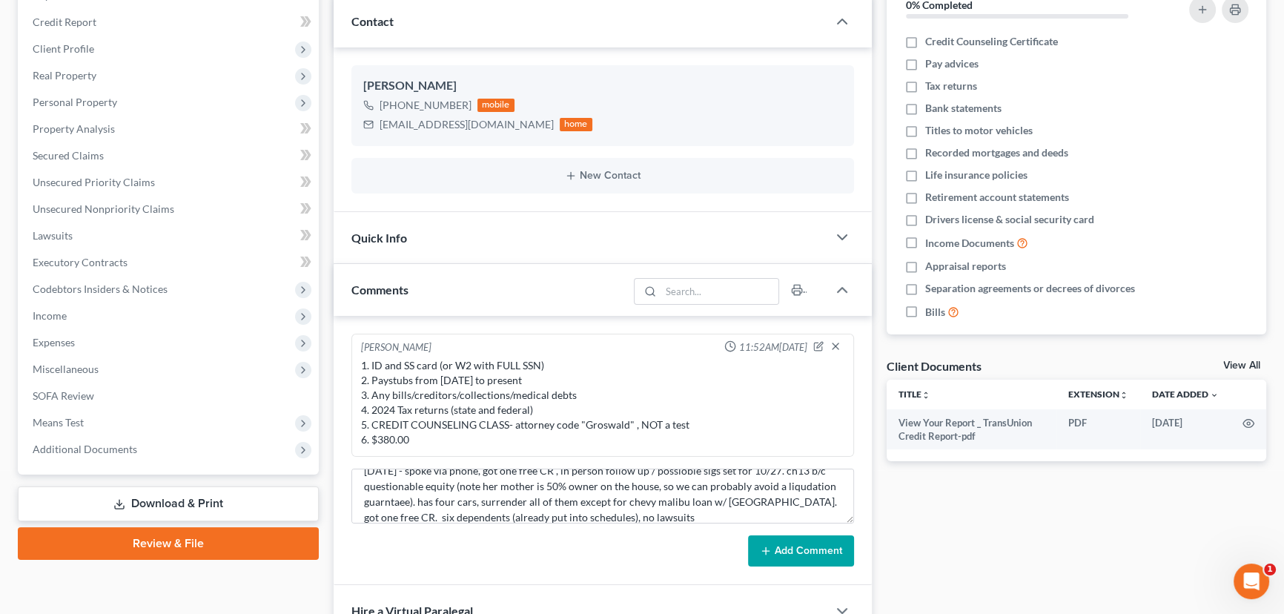
click at [796, 546] on button "Add Comment" at bounding box center [801, 550] width 106 height 31
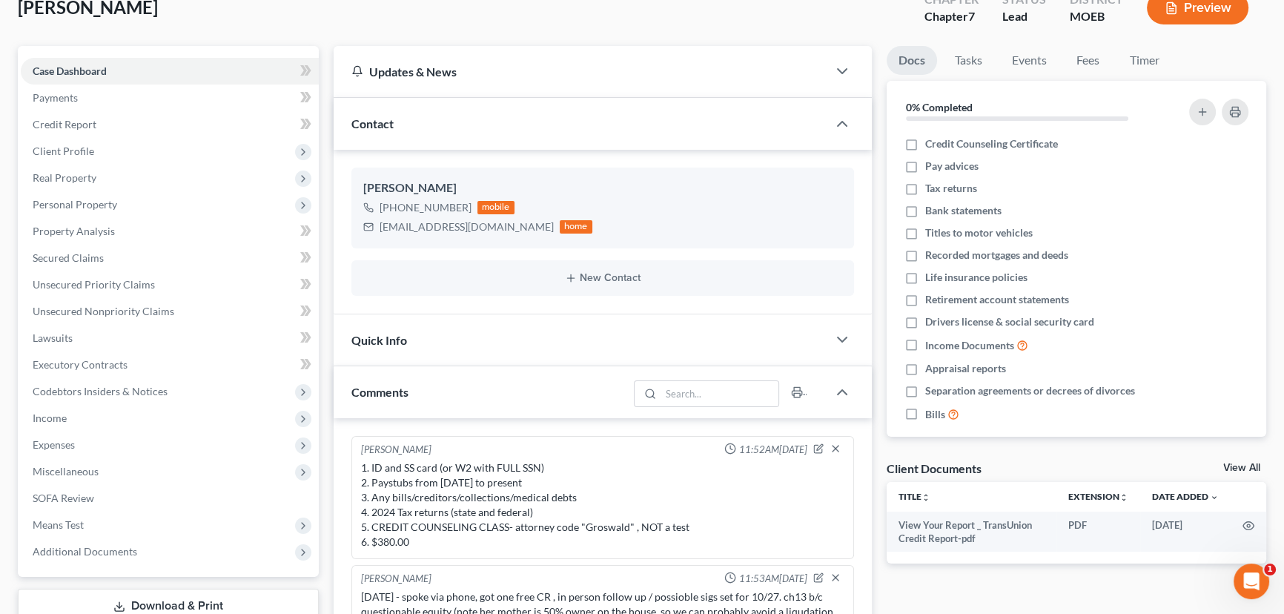
scroll to position [404, 0]
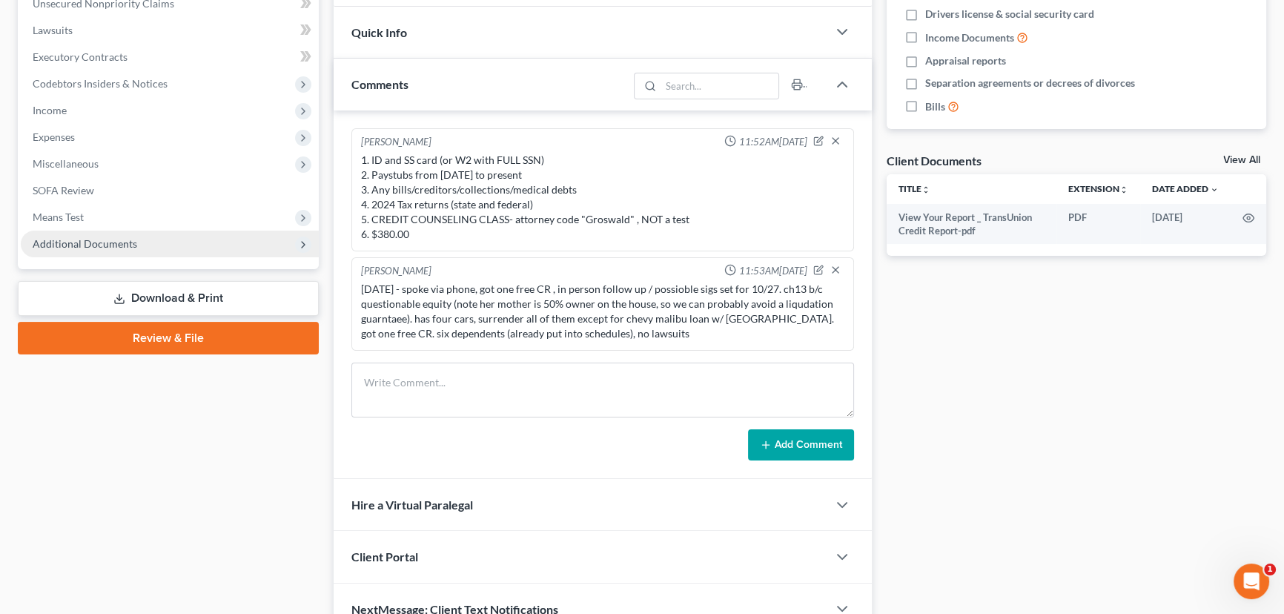
click at [191, 247] on span "Additional Documents" at bounding box center [170, 244] width 298 height 27
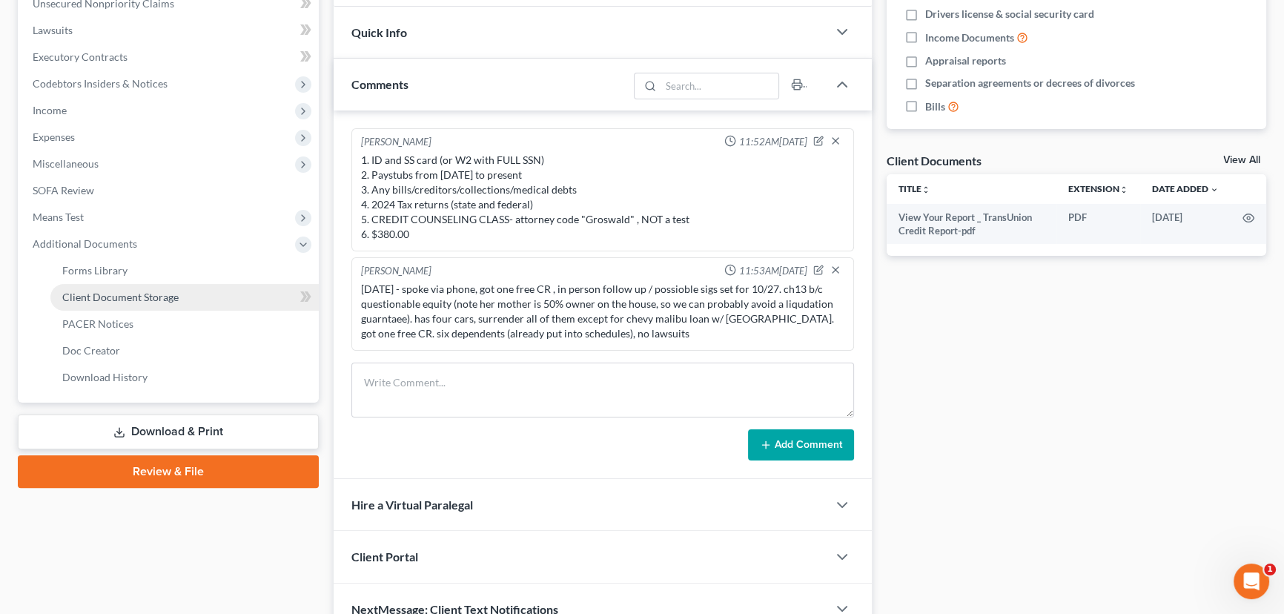
click at [179, 293] on link "Client Document Storage" at bounding box center [184, 297] width 268 height 27
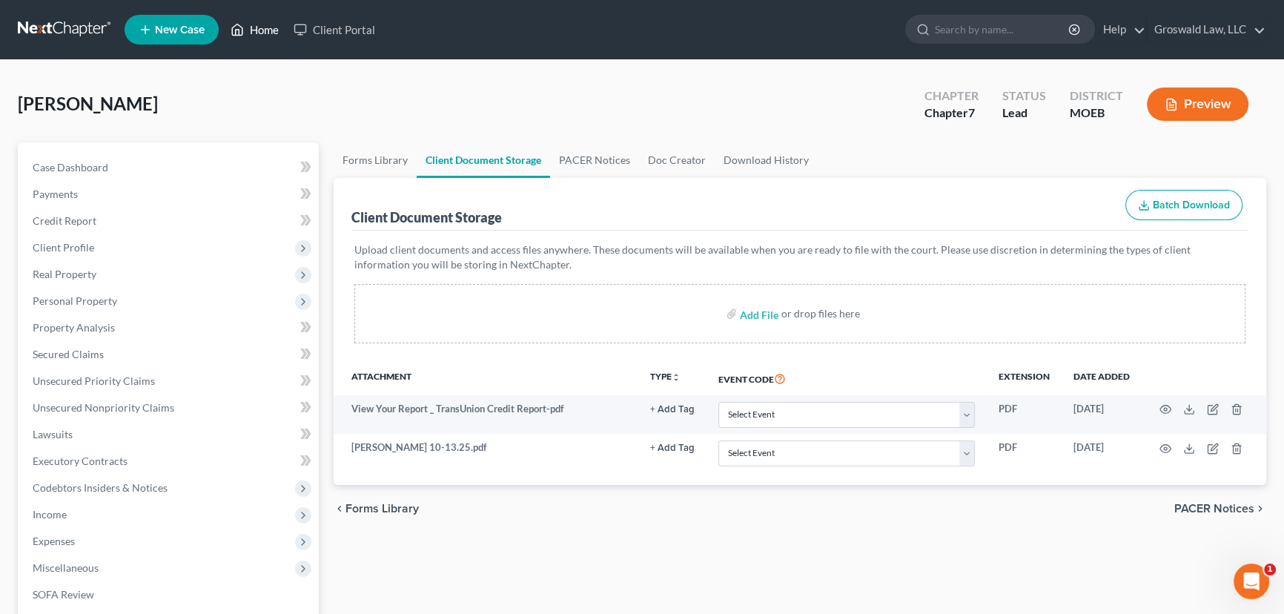
click at [265, 25] on link "Home" at bounding box center [254, 29] width 63 height 27
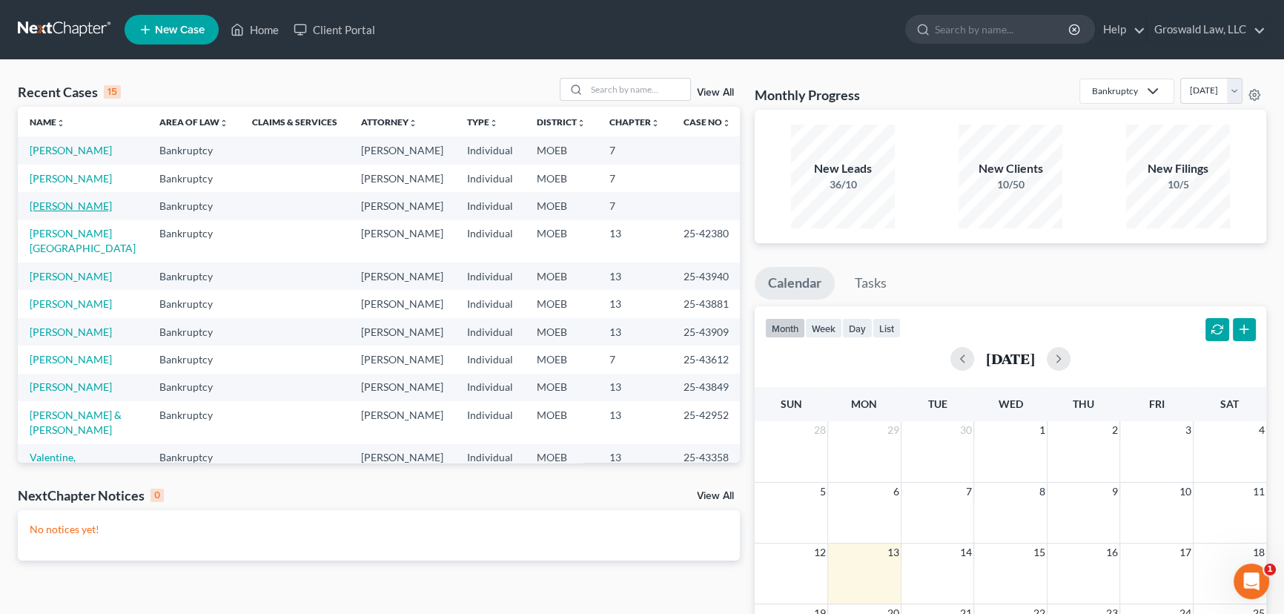
click at [93, 212] on link "[PERSON_NAME]" at bounding box center [71, 205] width 82 height 13
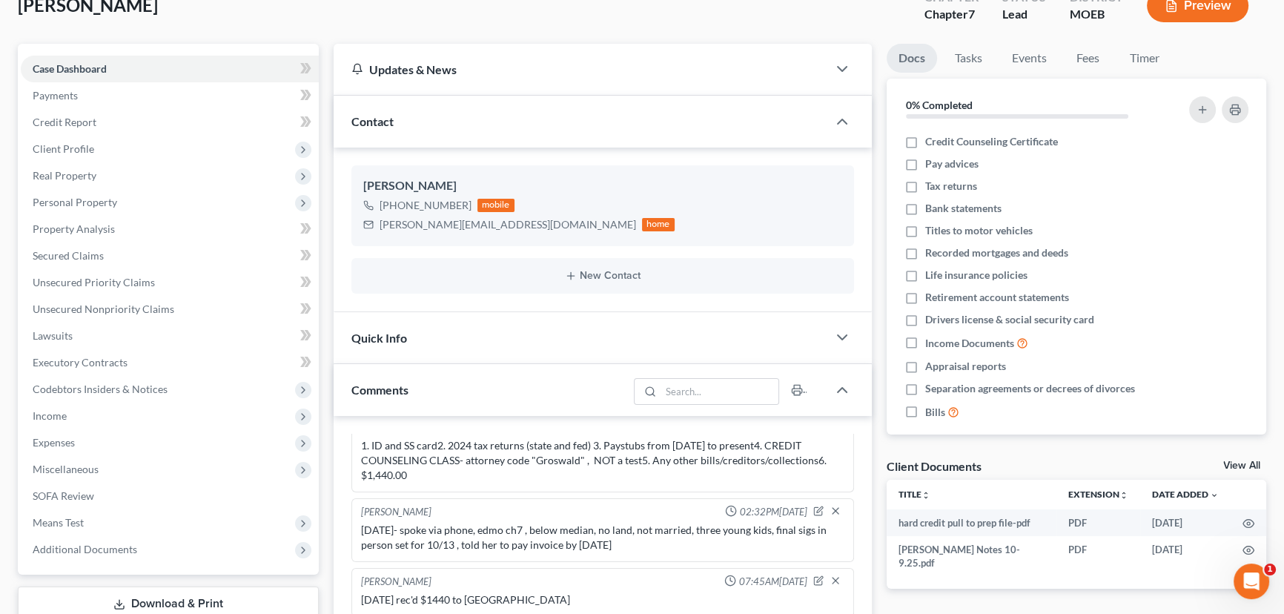
scroll to position [404, 0]
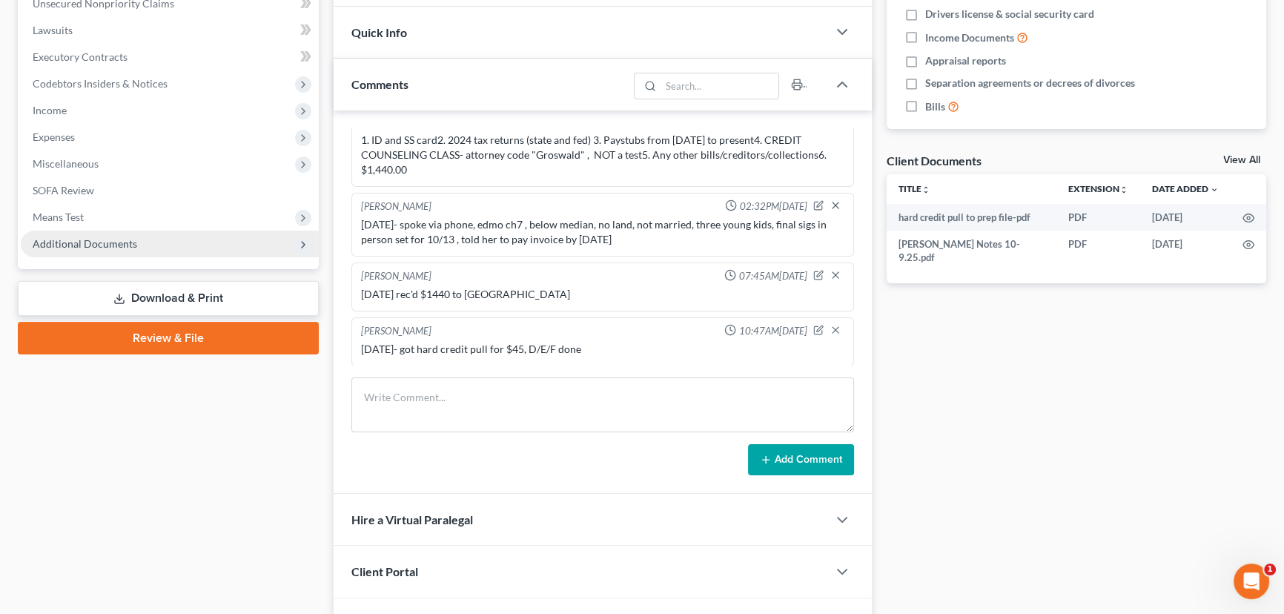
click at [112, 248] on span "Additional Documents" at bounding box center [85, 243] width 105 height 13
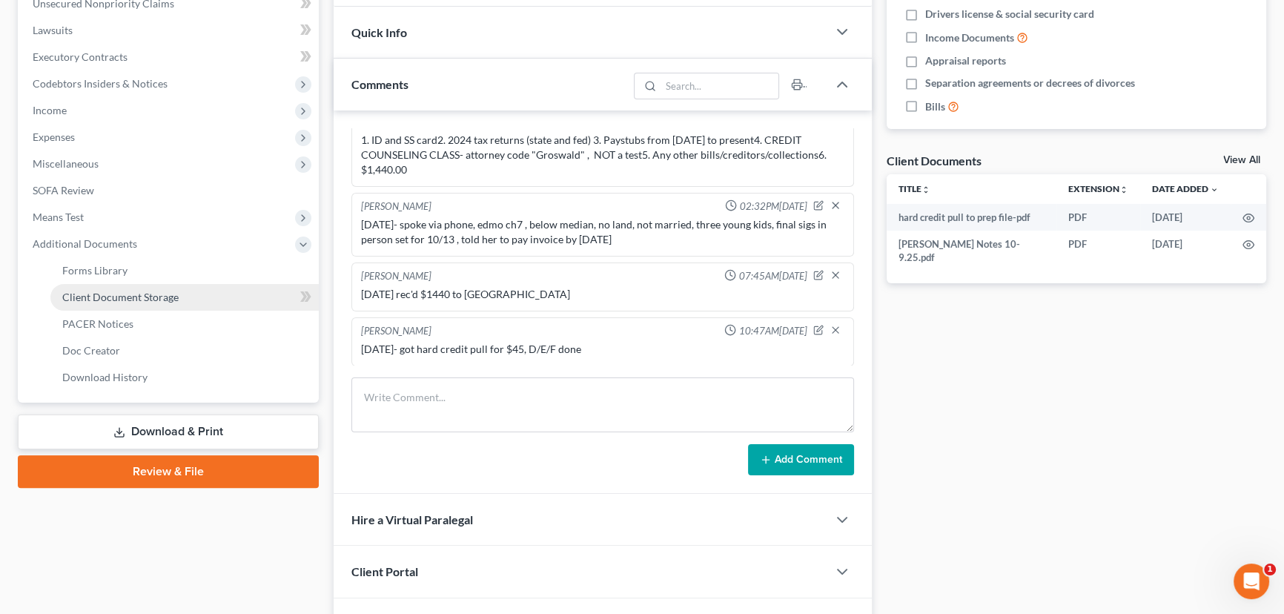
click at [168, 303] on link "Client Document Storage" at bounding box center [184, 297] width 268 height 27
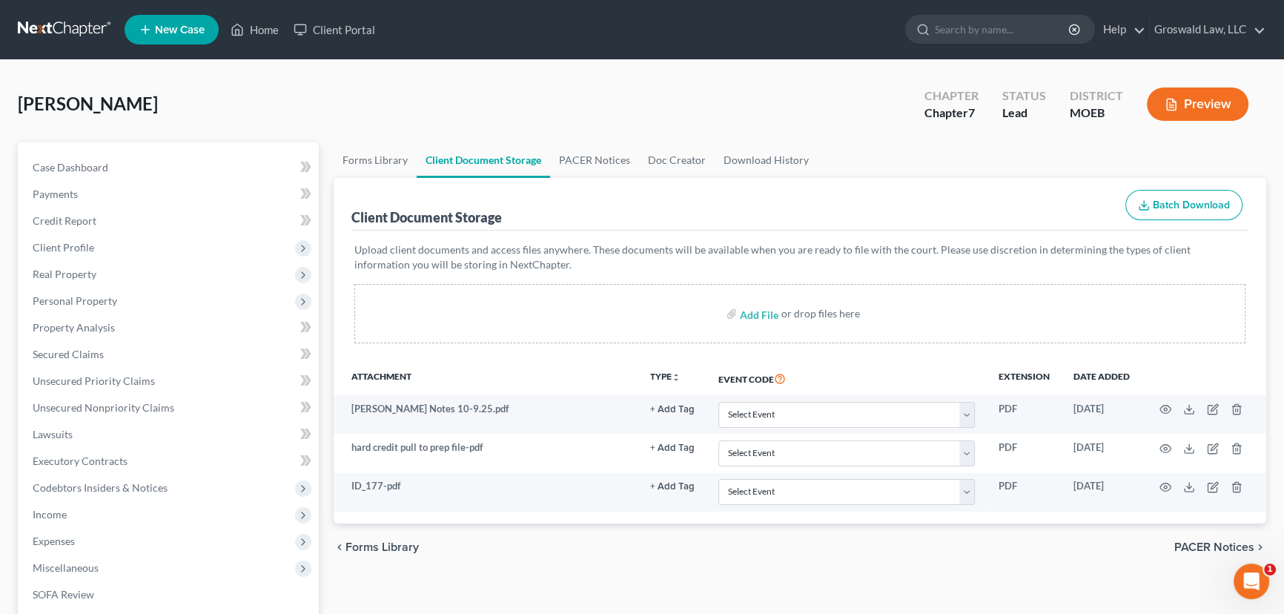
click at [63, 110] on span "[PERSON_NAME]" at bounding box center [88, 104] width 140 height 22
copy span "[PERSON_NAME]"
click at [177, 402] on link "Unsecured Nonpriority Claims" at bounding box center [170, 407] width 298 height 27
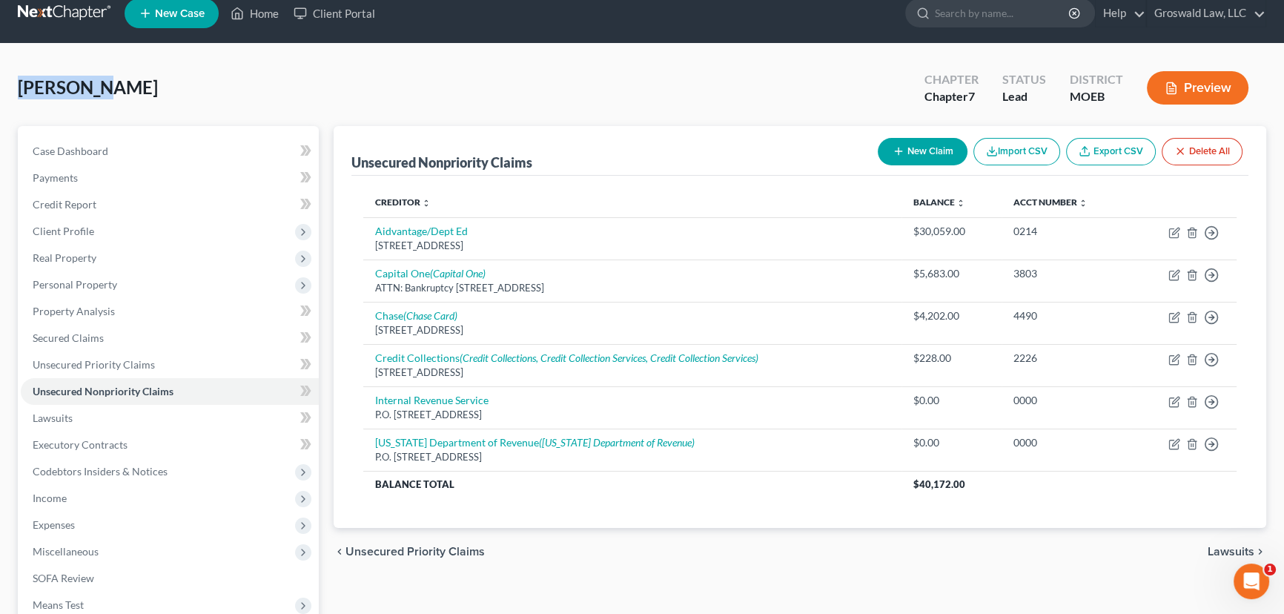
scroll to position [199, 0]
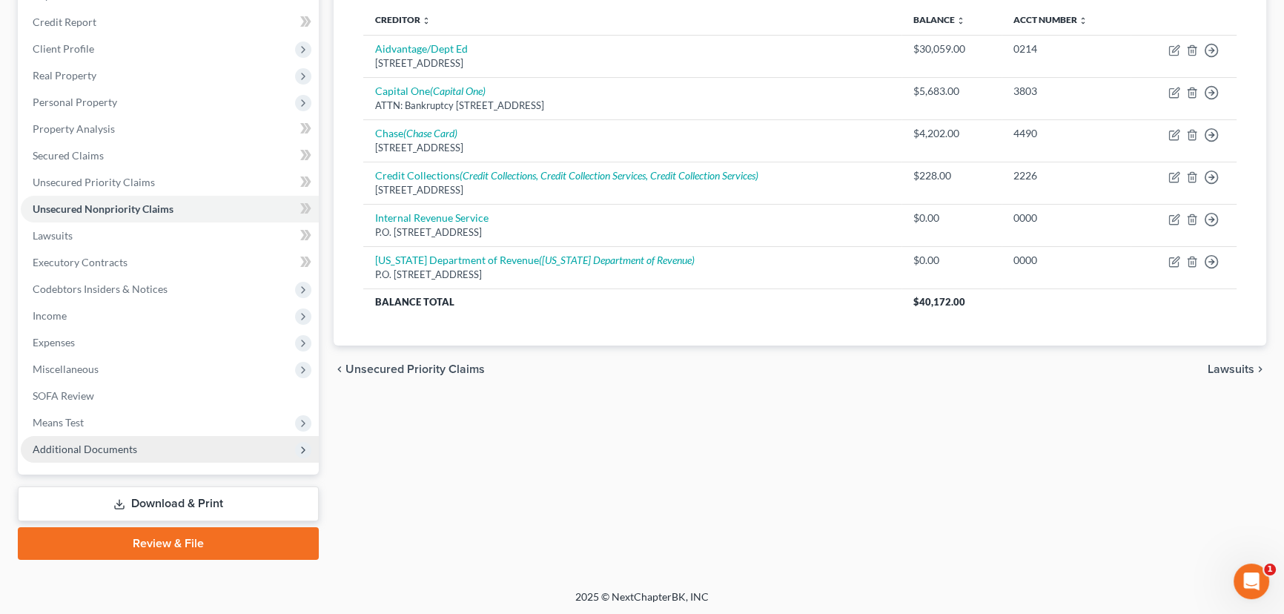
click at [181, 449] on span "Additional Documents" at bounding box center [170, 449] width 298 height 27
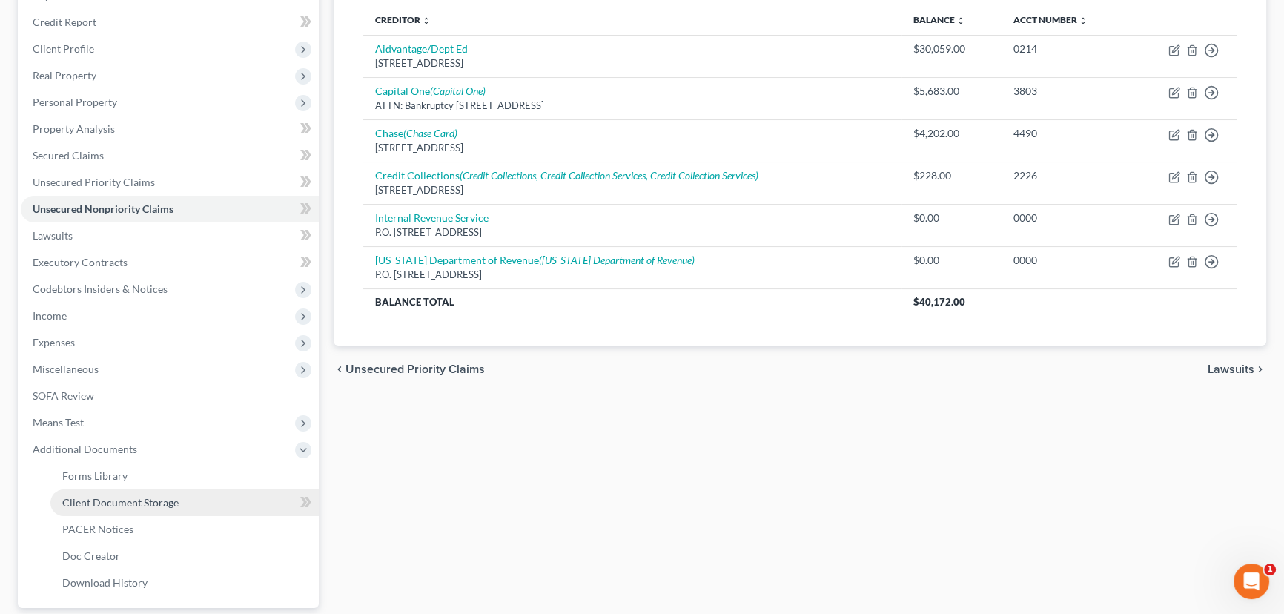
click at [119, 505] on span "Client Document Storage" at bounding box center [120, 502] width 116 height 13
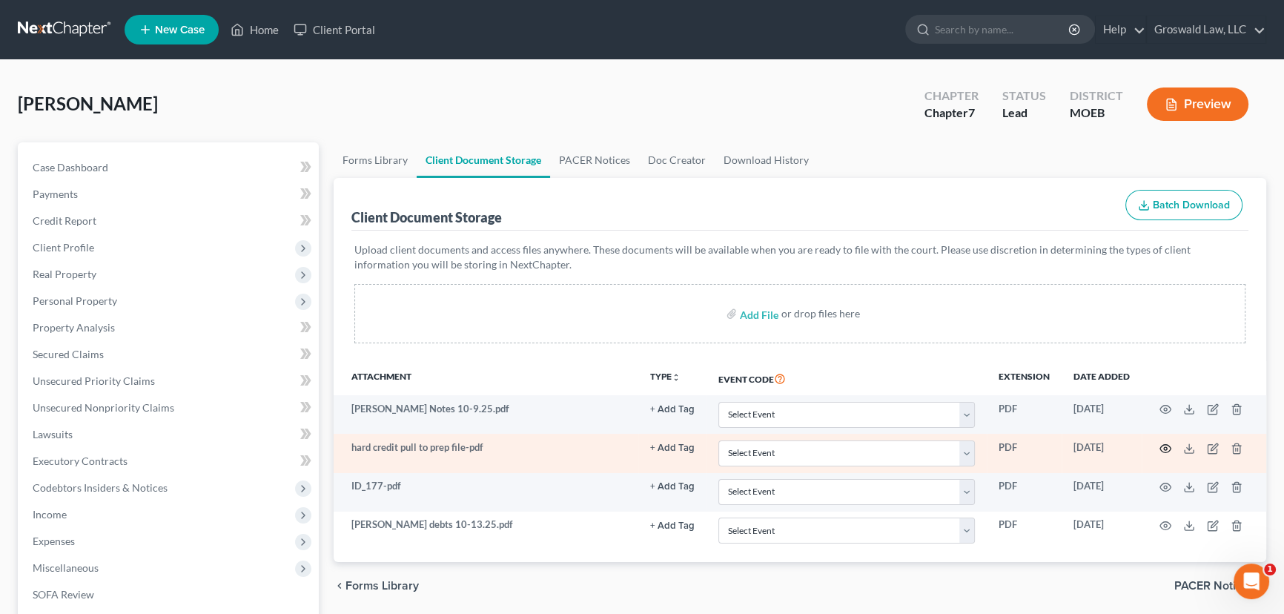
click at [1169, 444] on icon "button" at bounding box center [1165, 448] width 11 height 8
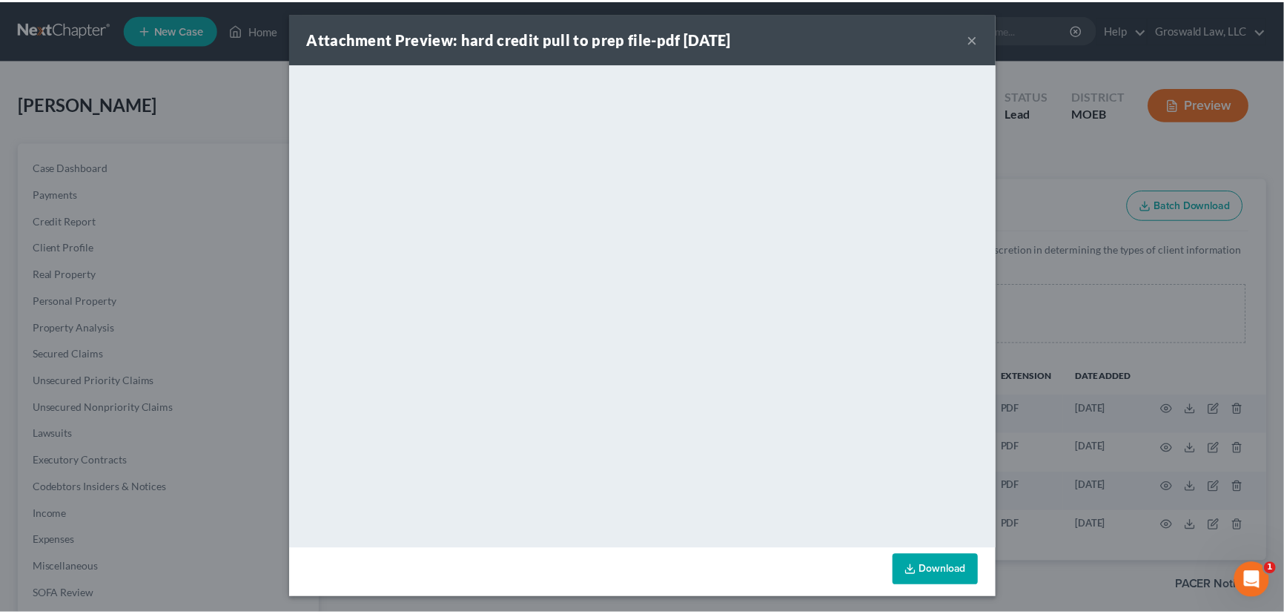
scroll to position [6, 0]
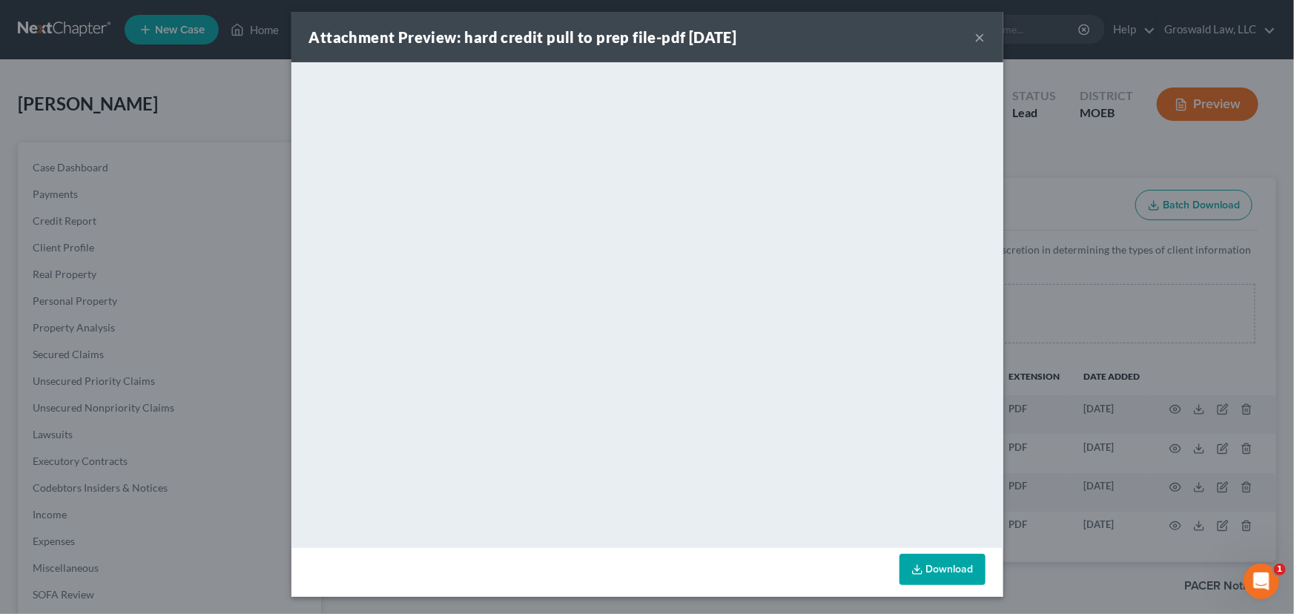
click at [946, 566] on link "Download" at bounding box center [942, 569] width 86 height 31
click at [977, 39] on button "×" at bounding box center [980, 37] width 10 height 18
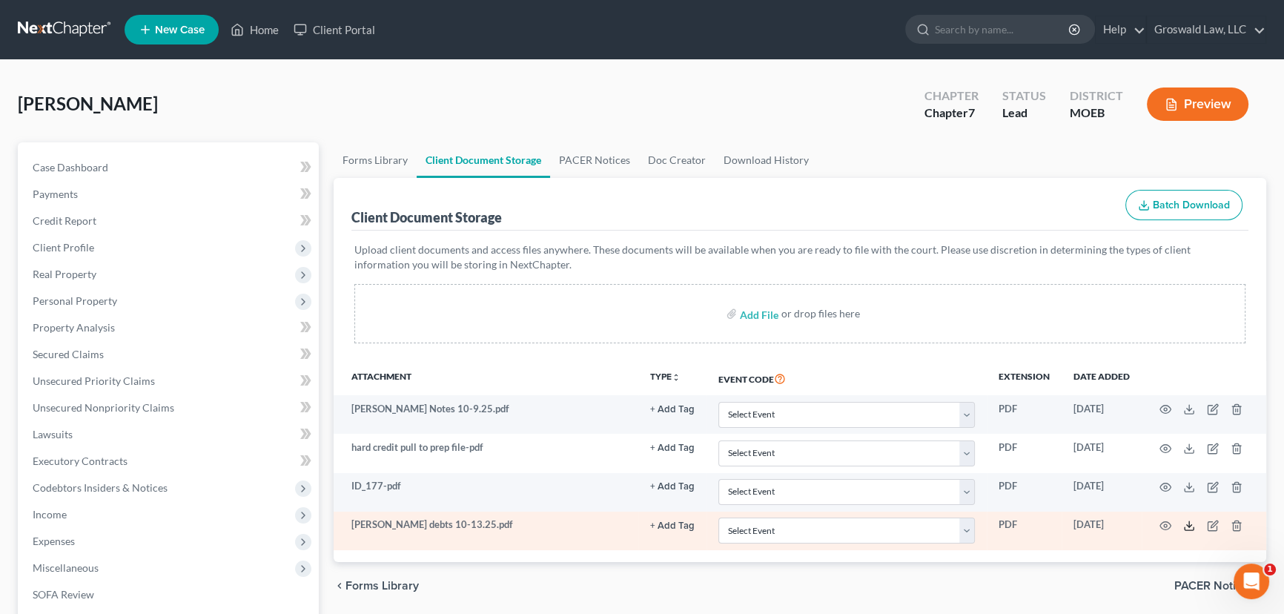
click at [1187, 525] on icon at bounding box center [1189, 526] width 12 height 12
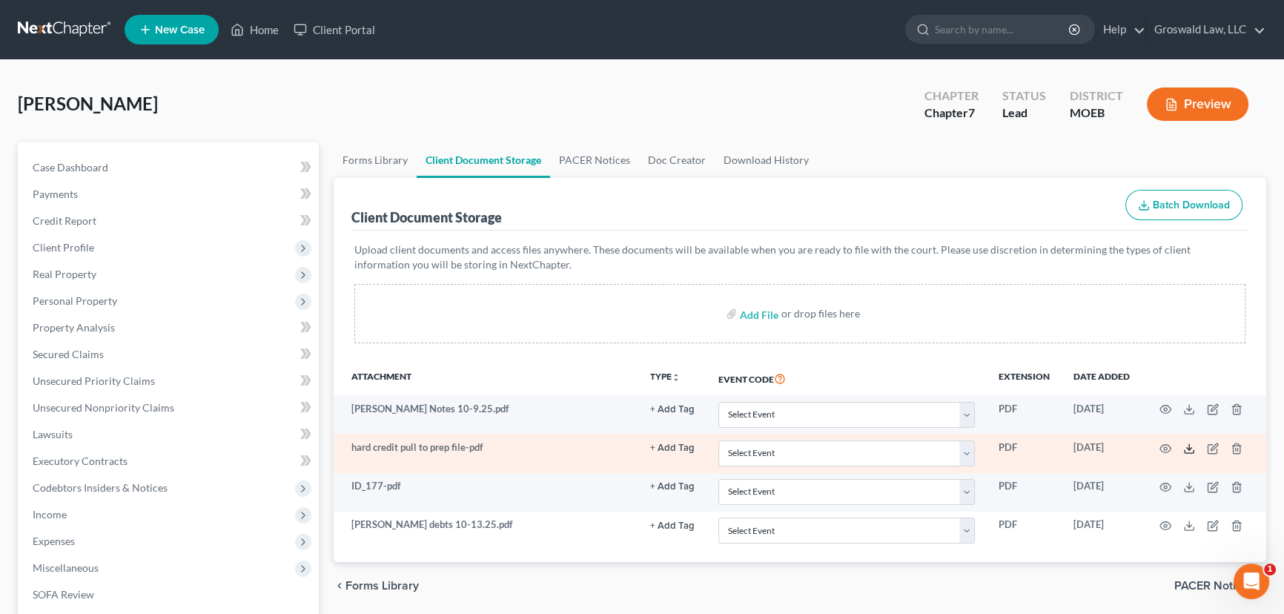
click at [1191, 452] on icon at bounding box center [1189, 449] width 12 height 12
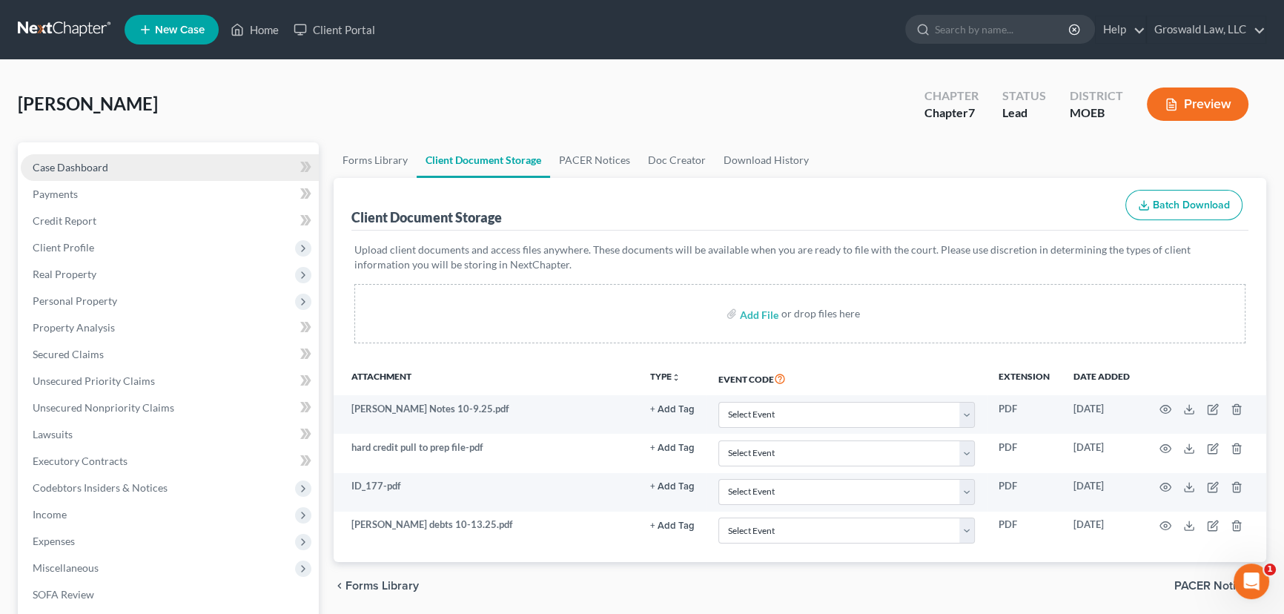
drag, startPoint x: 181, startPoint y: 166, endPoint x: 212, endPoint y: 174, distance: 32.2
click at [181, 166] on link "Case Dashboard" at bounding box center [170, 167] width 298 height 27
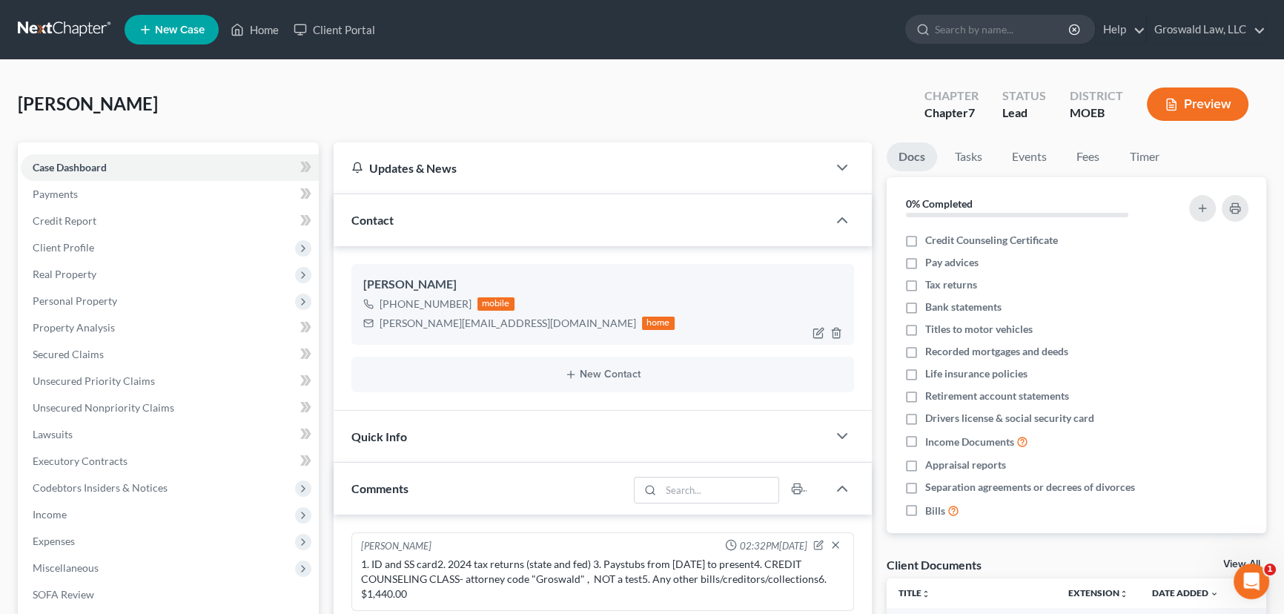
scroll to position [20, 0]
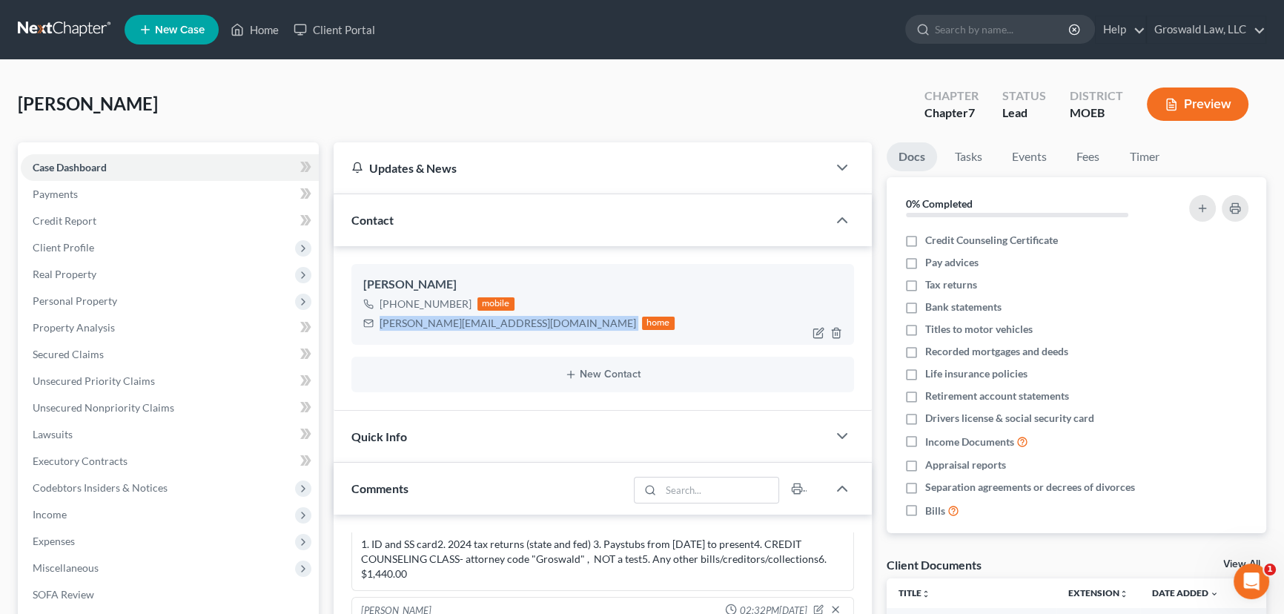
drag, startPoint x: 483, startPoint y: 323, endPoint x: 351, endPoint y: 323, distance: 132.7
click at [351, 323] on div "[PERSON_NAME] [PHONE_NUMBER] mobile [PERSON_NAME][EMAIL_ADDRESS][DOMAIN_NAME] h…" at bounding box center [602, 304] width 503 height 80
copy div "[PERSON_NAME][EMAIL_ADDRESS][DOMAIN_NAME]"
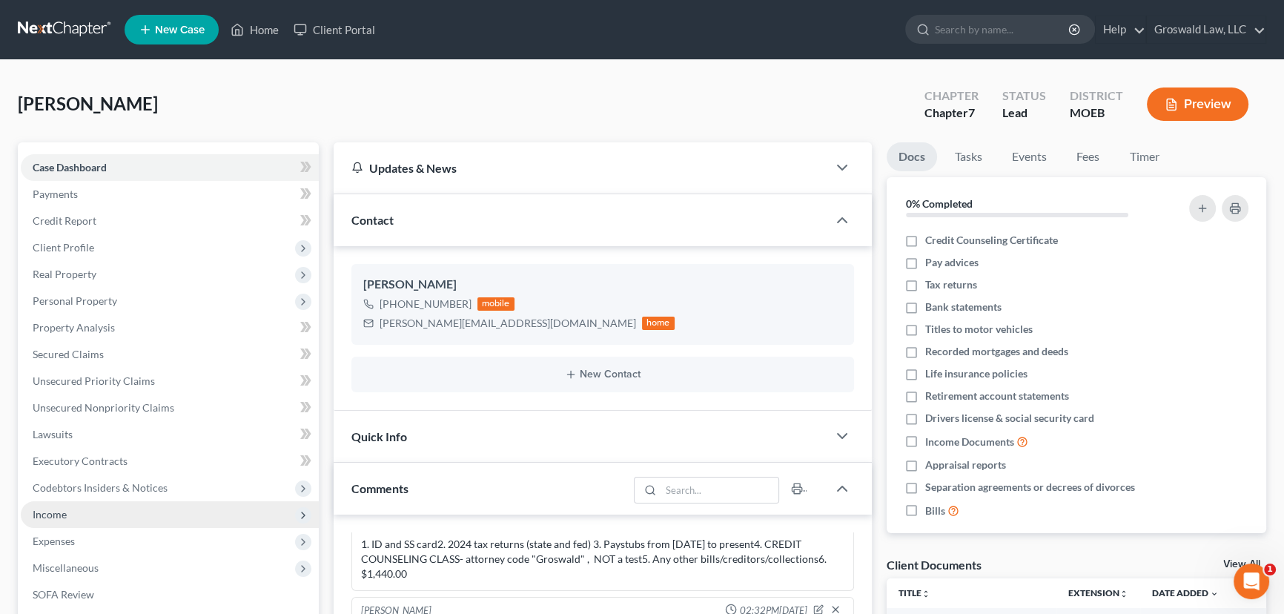
click at [96, 519] on span "Income" at bounding box center [170, 514] width 298 height 27
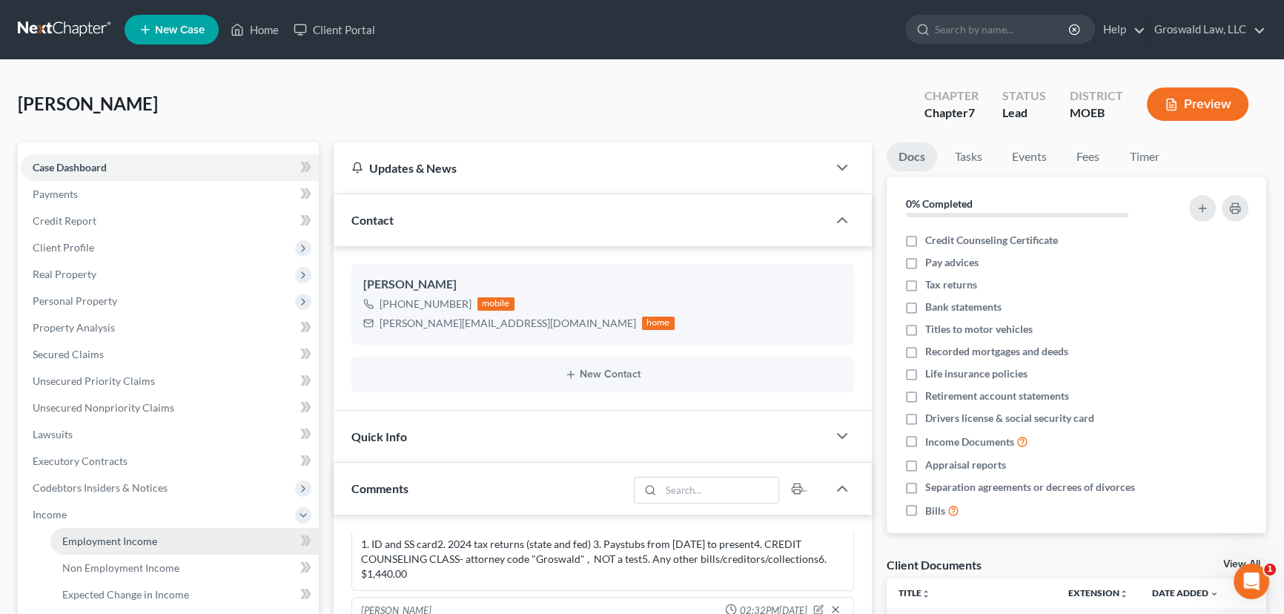
click at [119, 538] on span "Employment Income" at bounding box center [109, 541] width 95 height 13
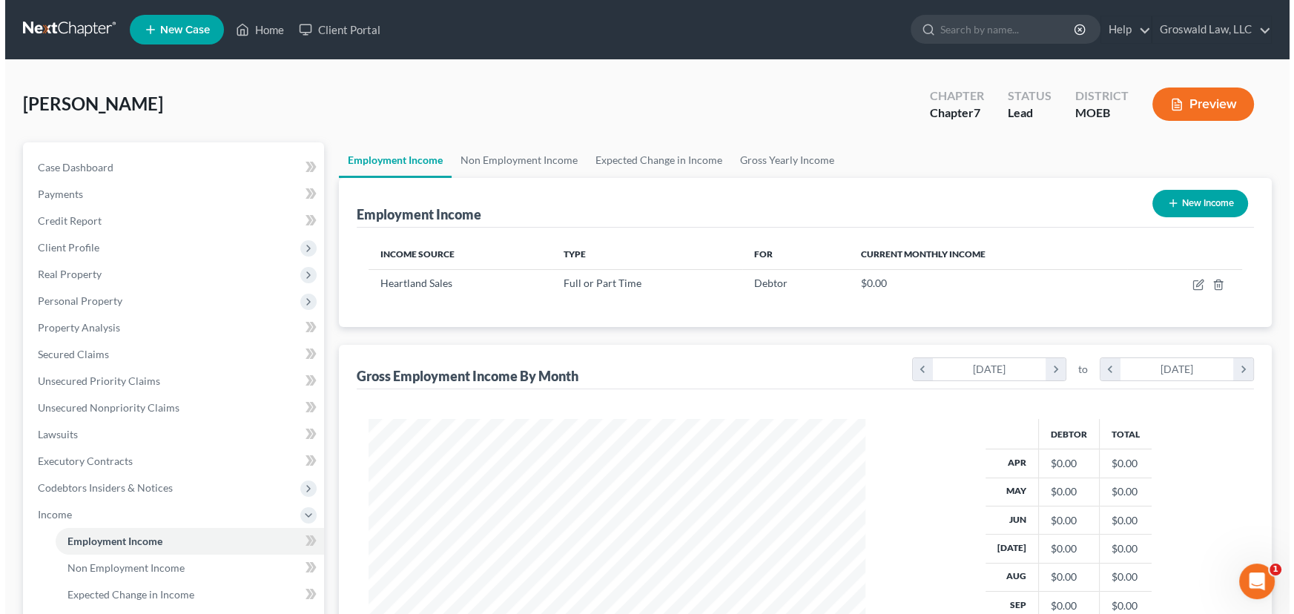
scroll to position [265, 526]
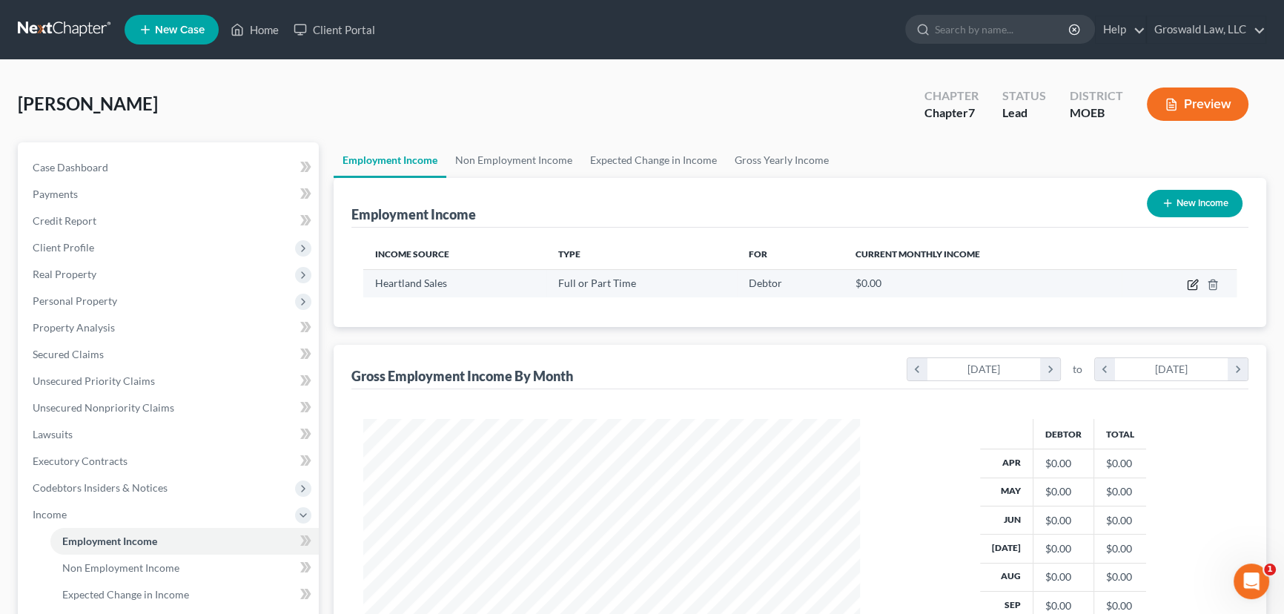
click at [1189, 283] on icon "button" at bounding box center [1193, 285] width 12 height 12
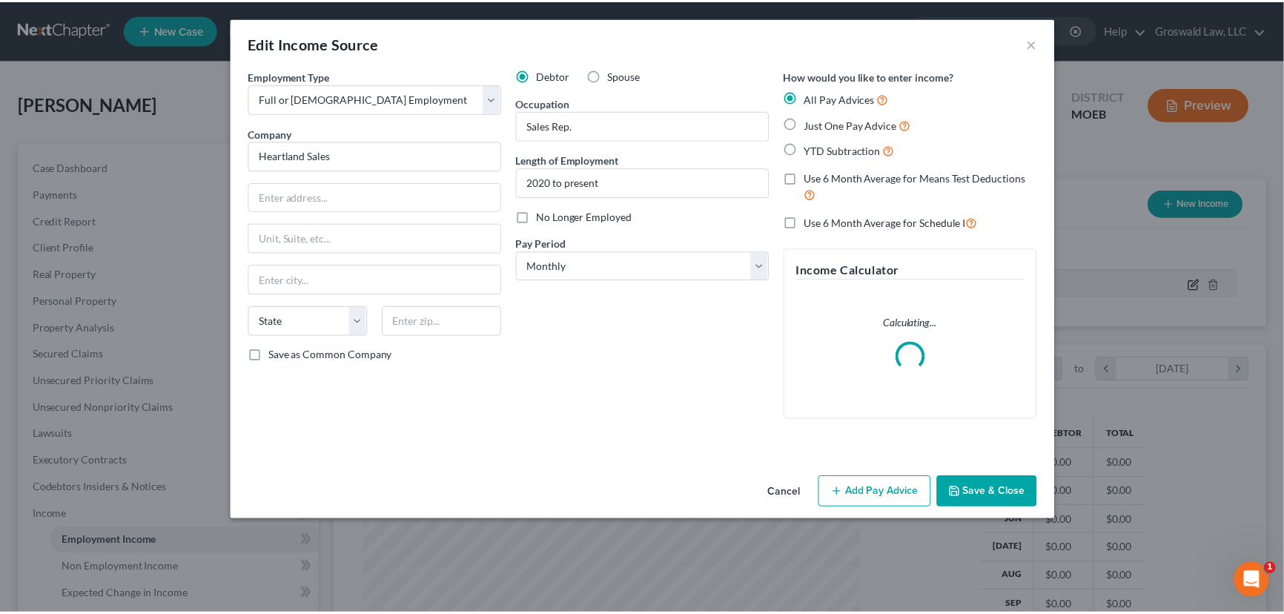
scroll to position [265, 531]
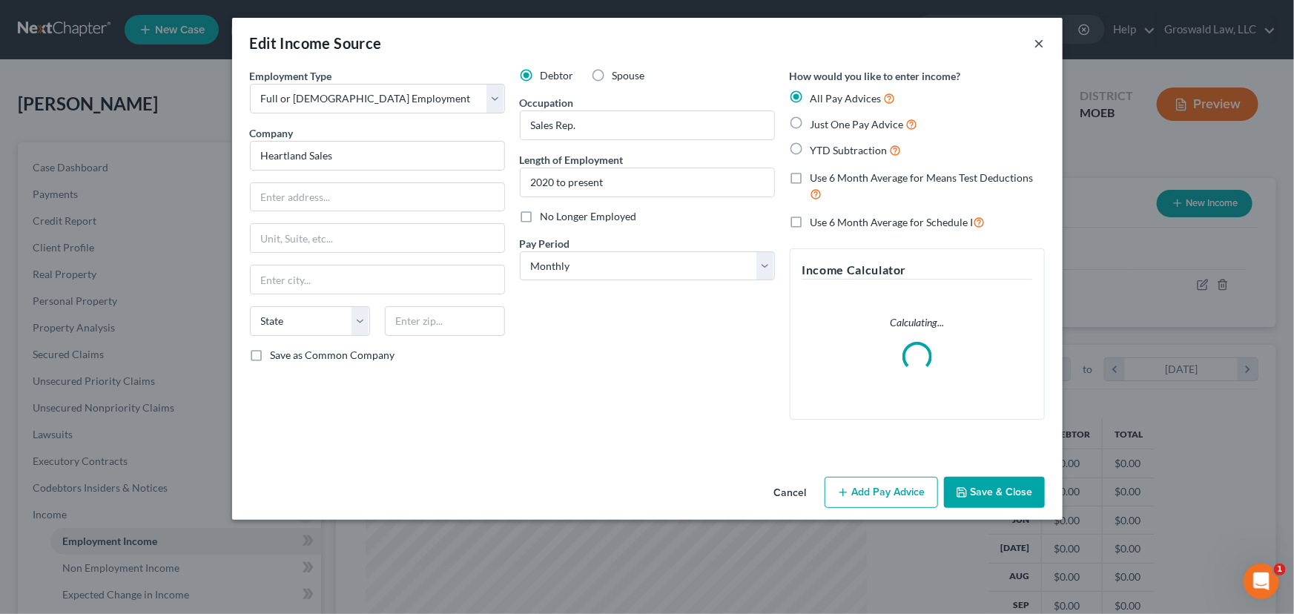
click at [1040, 42] on button "×" at bounding box center [1039, 43] width 10 height 18
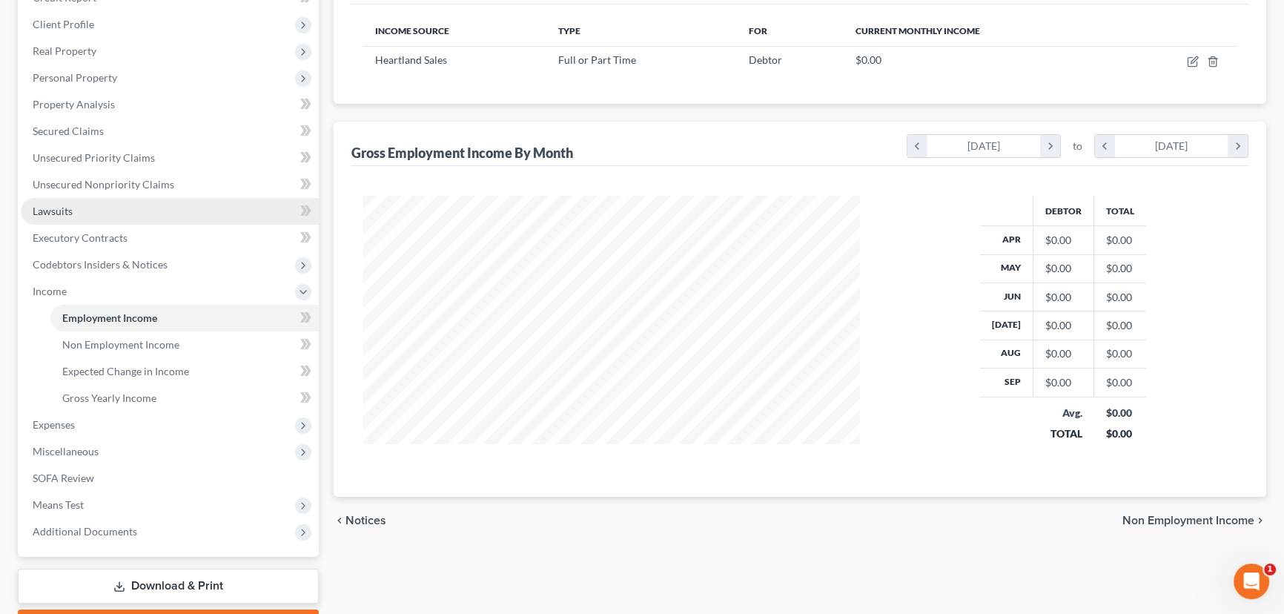
scroll to position [36, 0]
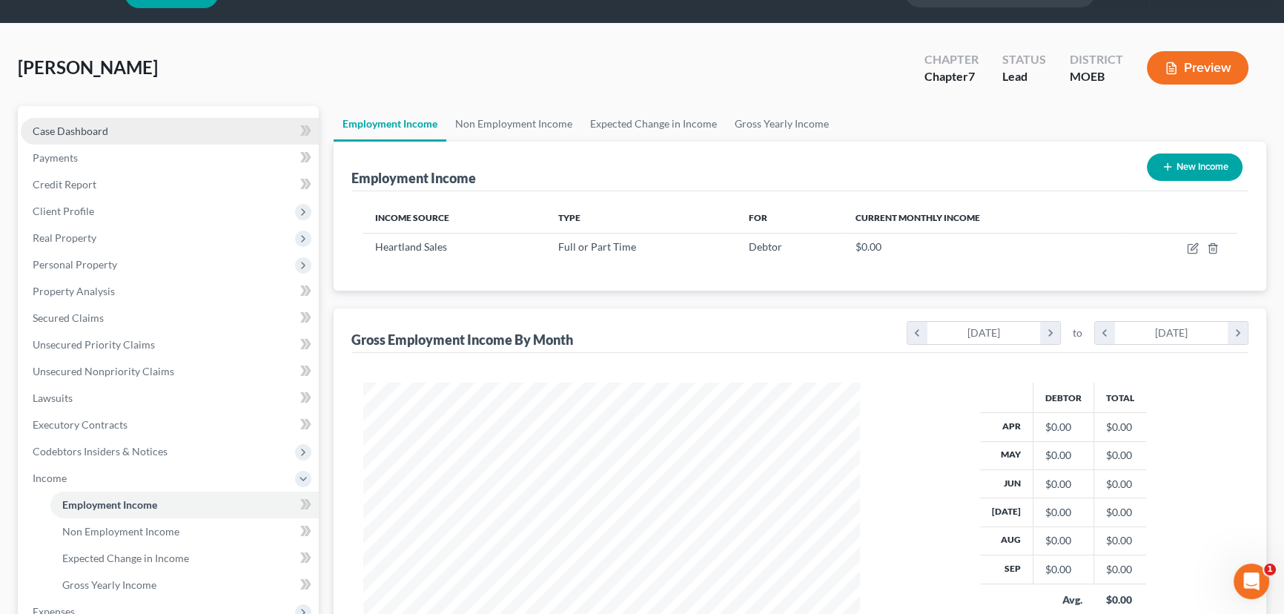
drag, startPoint x: 105, startPoint y: 136, endPoint x: 125, endPoint y: 138, distance: 20.9
click at [105, 136] on link "Case Dashboard" at bounding box center [170, 131] width 298 height 27
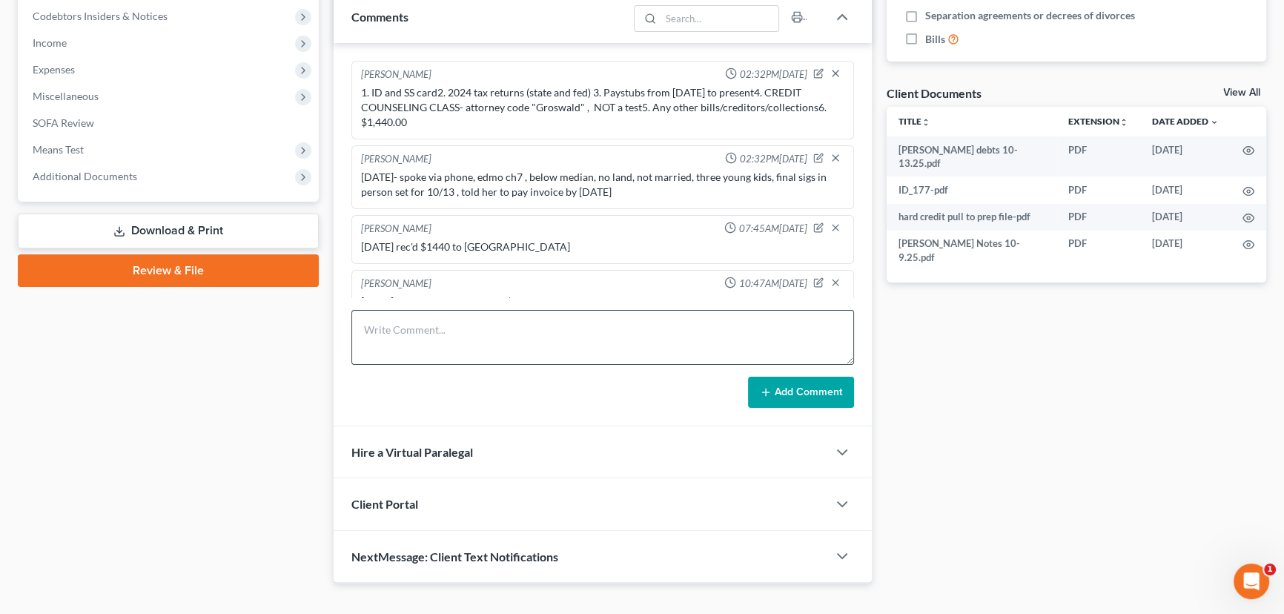
scroll to position [20, 0]
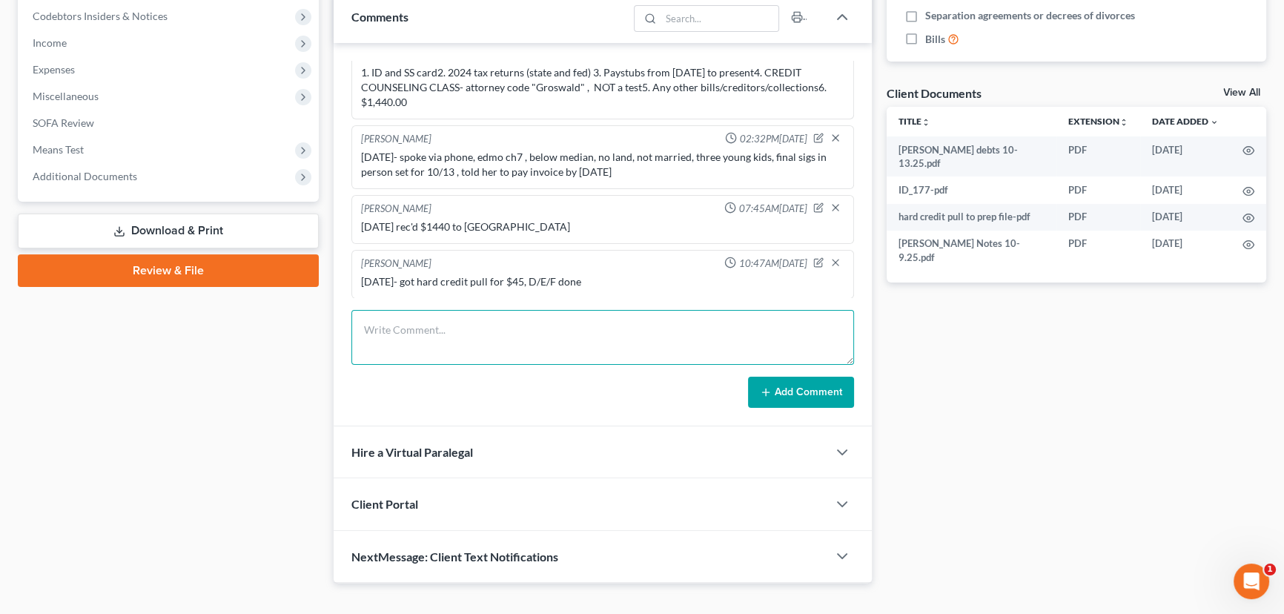
click at [546, 348] on textarea at bounding box center [602, 337] width 503 height 55
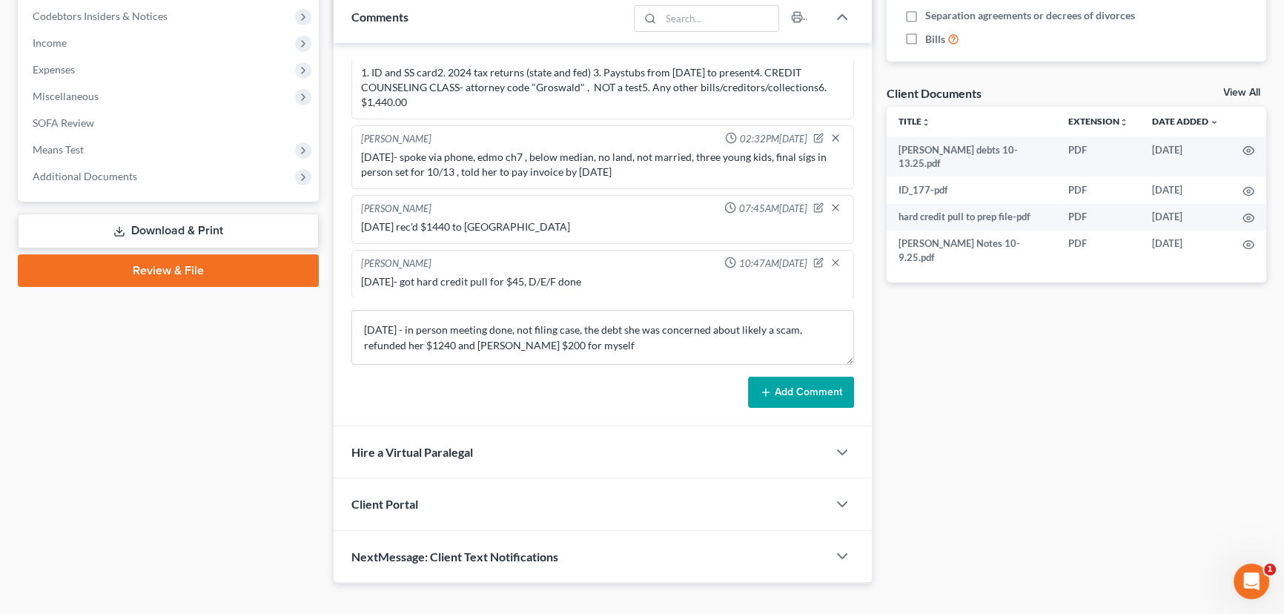
click at [818, 394] on button "Add Comment" at bounding box center [801, 392] width 106 height 31
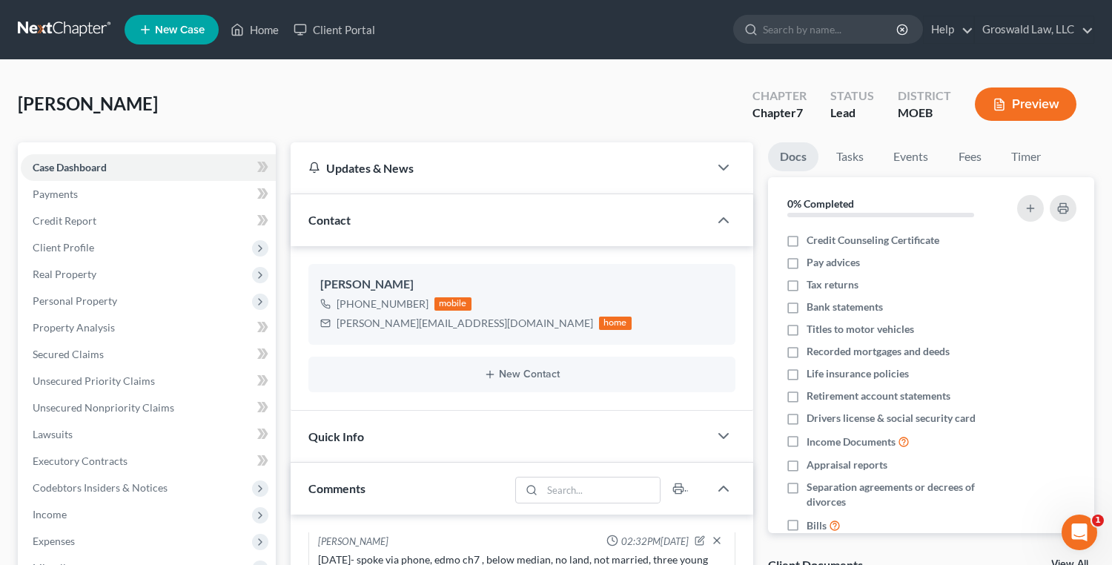
scroll to position [0, 0]
click at [235, 27] on icon at bounding box center [237, 30] width 13 height 18
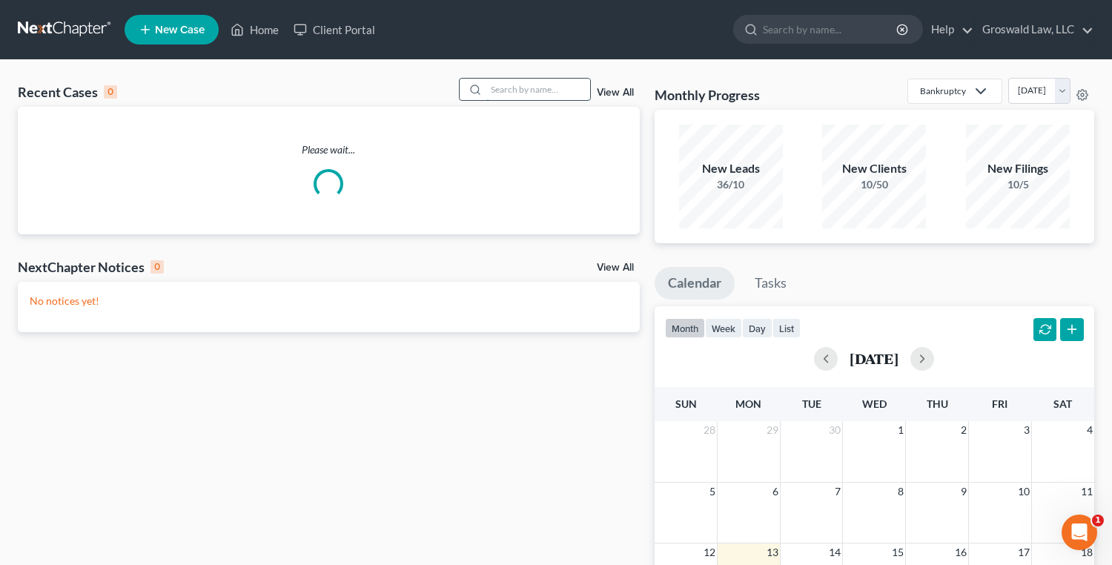
click at [514, 91] on input "search" at bounding box center [538, 90] width 104 height 22
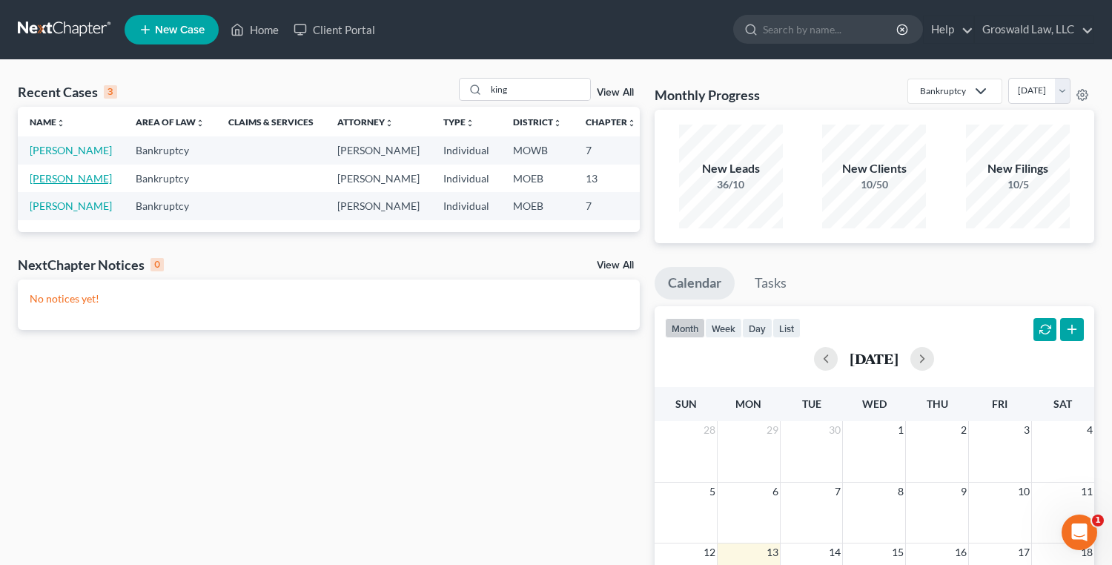
click at [39, 185] on link "[PERSON_NAME]" at bounding box center [71, 178] width 82 height 13
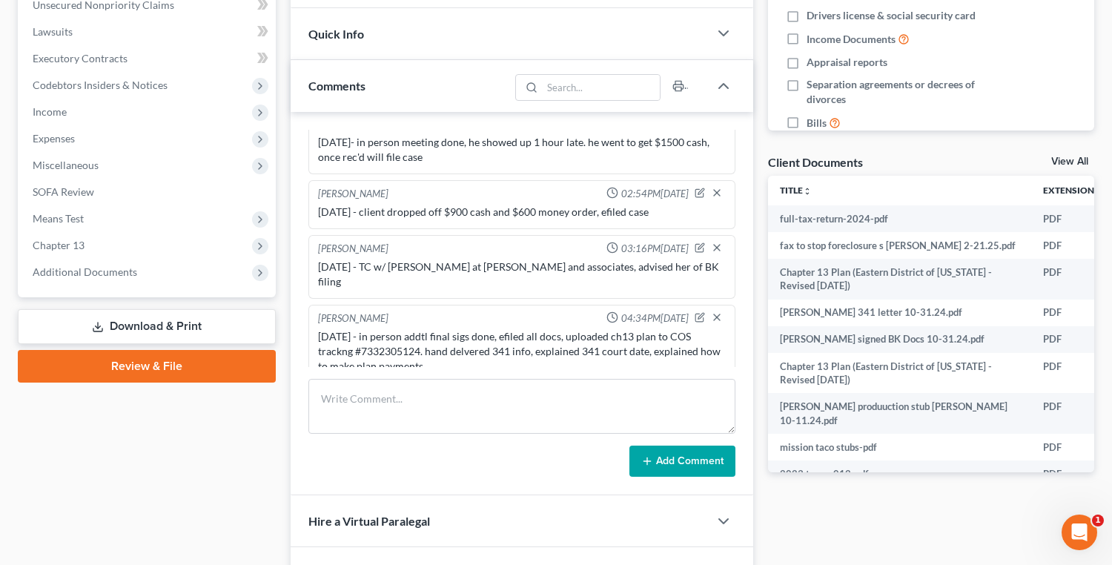
scroll to position [404, 0]
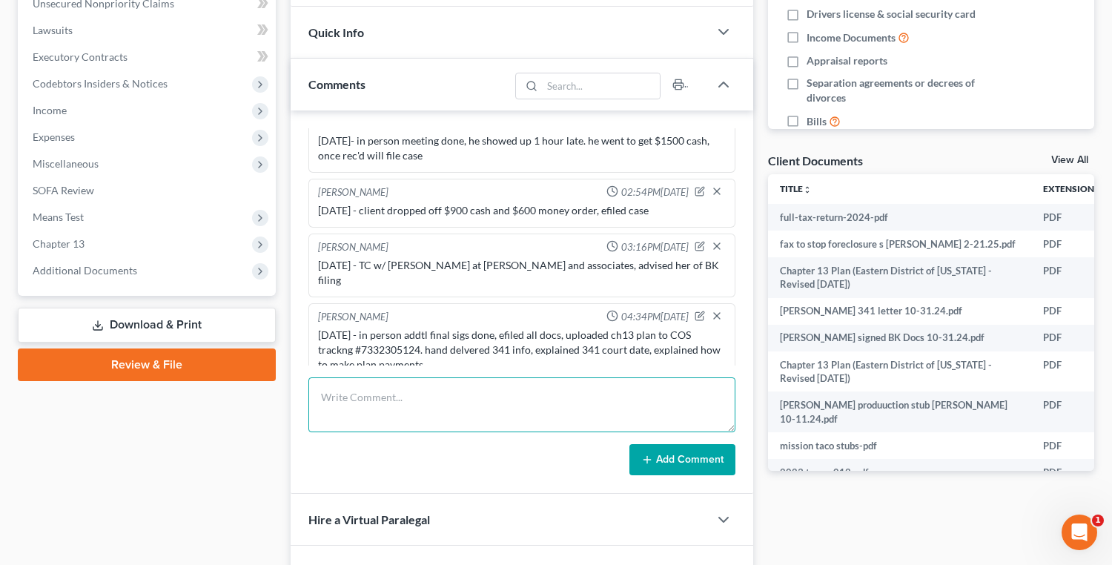
drag, startPoint x: 407, startPoint y: 406, endPoint x: 675, endPoint y: 253, distance: 308.8
click at [407, 405] on textarea at bounding box center [521, 404] width 427 height 55
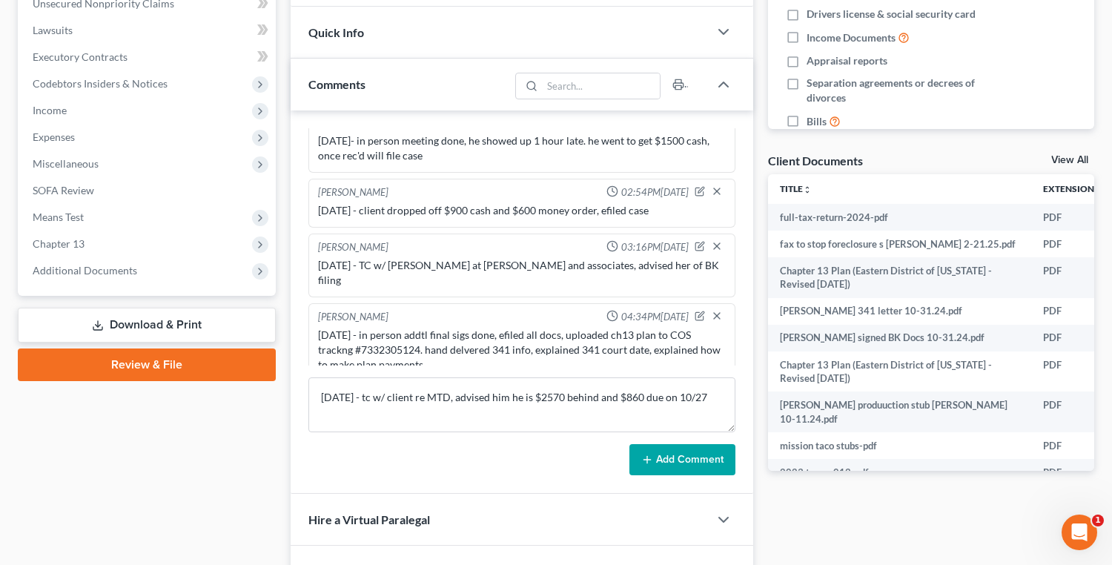
click at [700, 470] on button "Add Comment" at bounding box center [683, 459] width 106 height 31
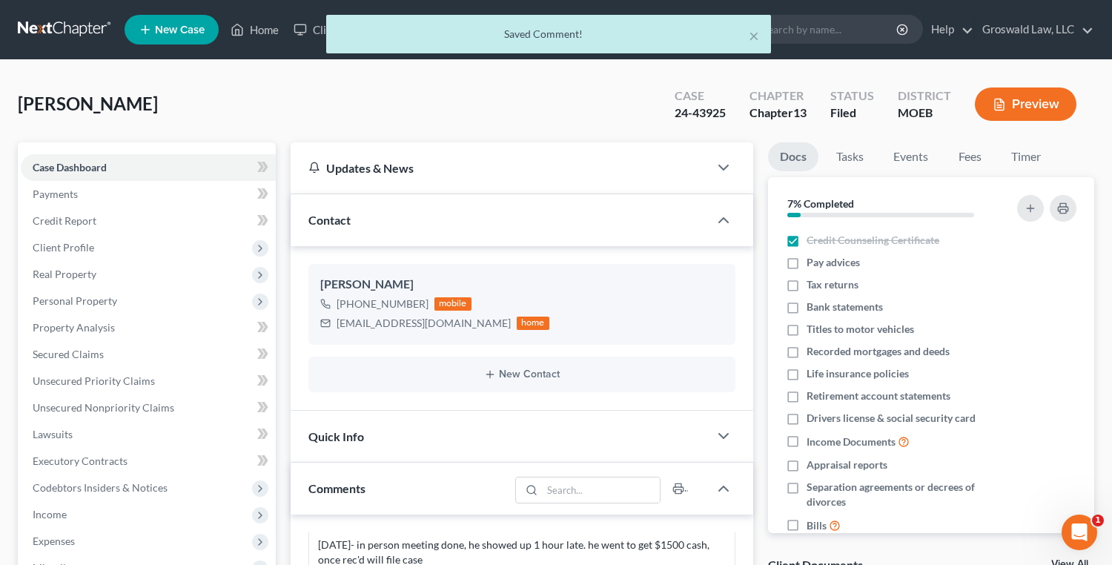
scroll to position [199, 0]
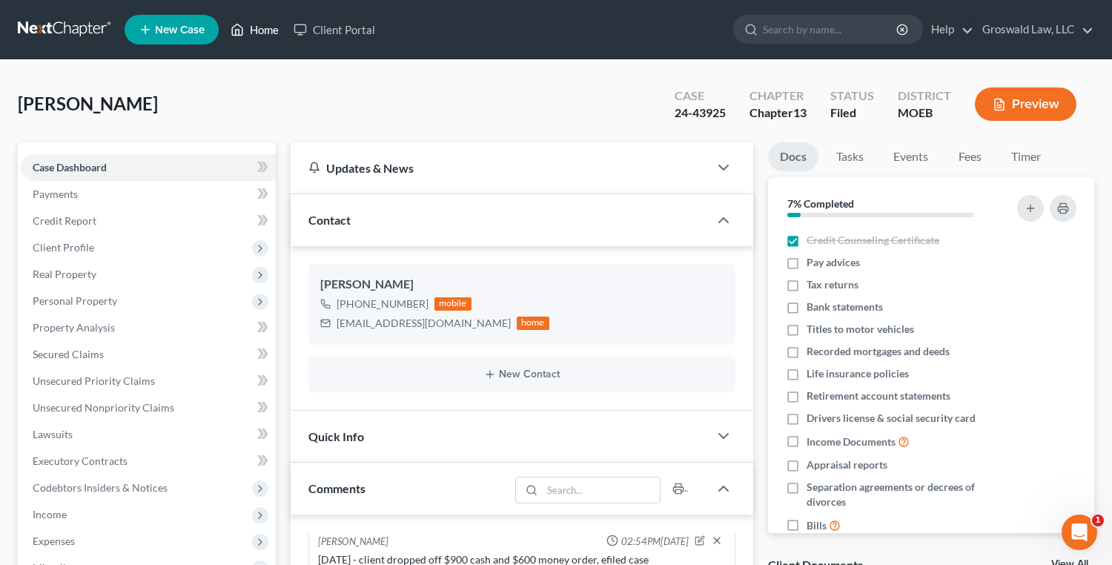
click at [252, 24] on link "Home" at bounding box center [254, 29] width 63 height 27
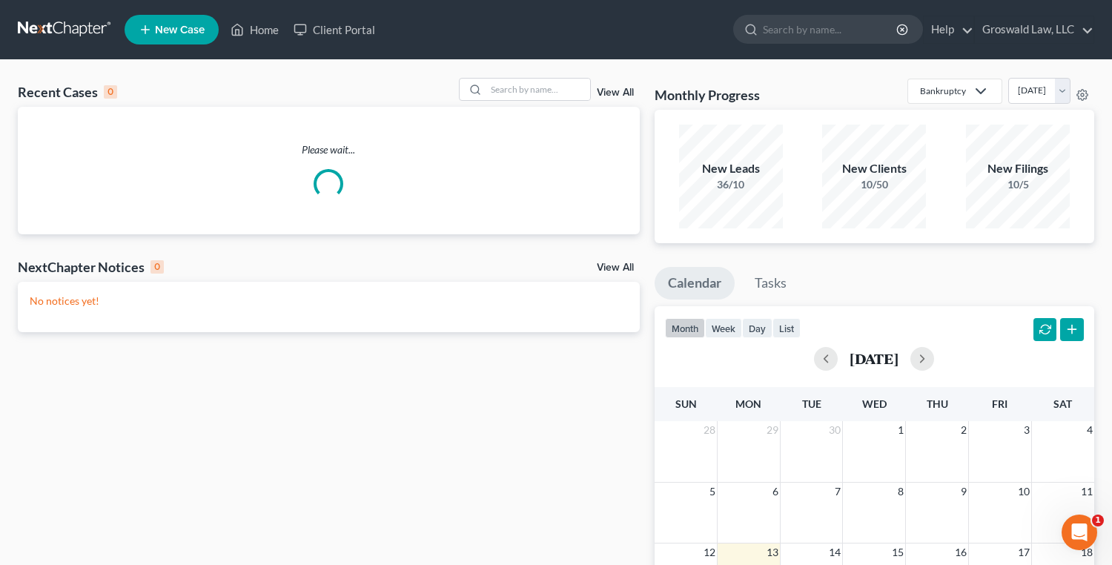
click at [570, 103] on div "Recent Cases 0 View All" at bounding box center [329, 92] width 622 height 29
click at [571, 80] on input "search" at bounding box center [538, 90] width 104 height 22
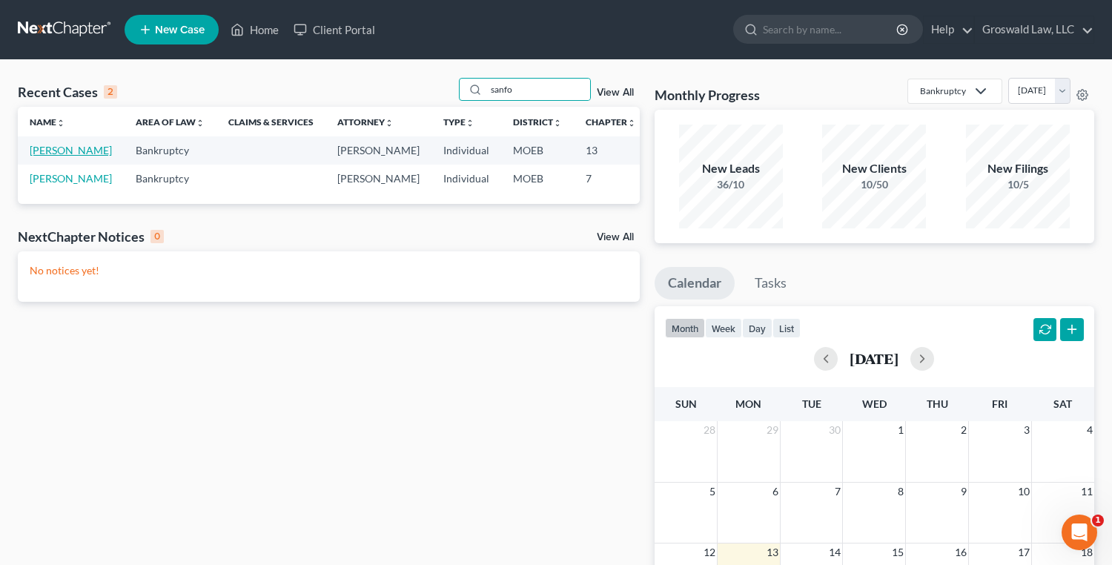
click at [39, 156] on link "[PERSON_NAME]" at bounding box center [71, 150] width 82 height 13
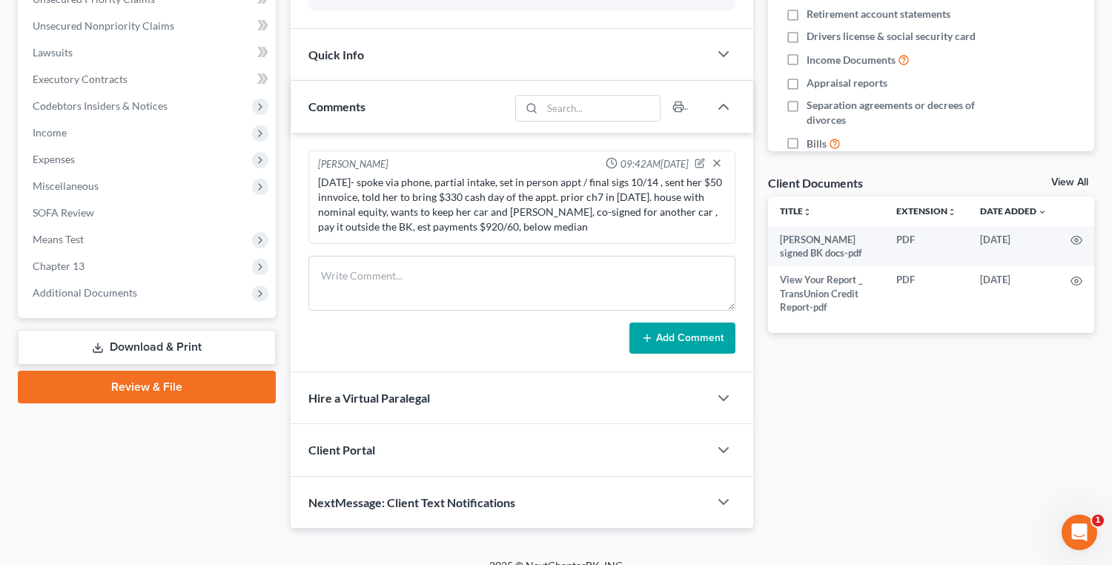
scroll to position [400, 0]
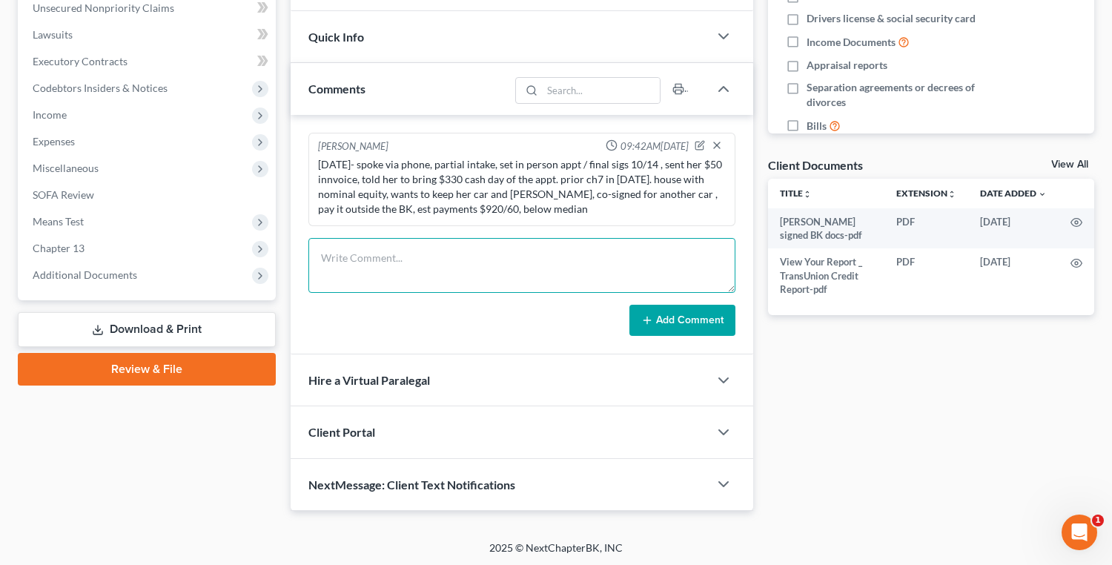
click at [503, 263] on textarea at bounding box center [521, 265] width 427 height 55
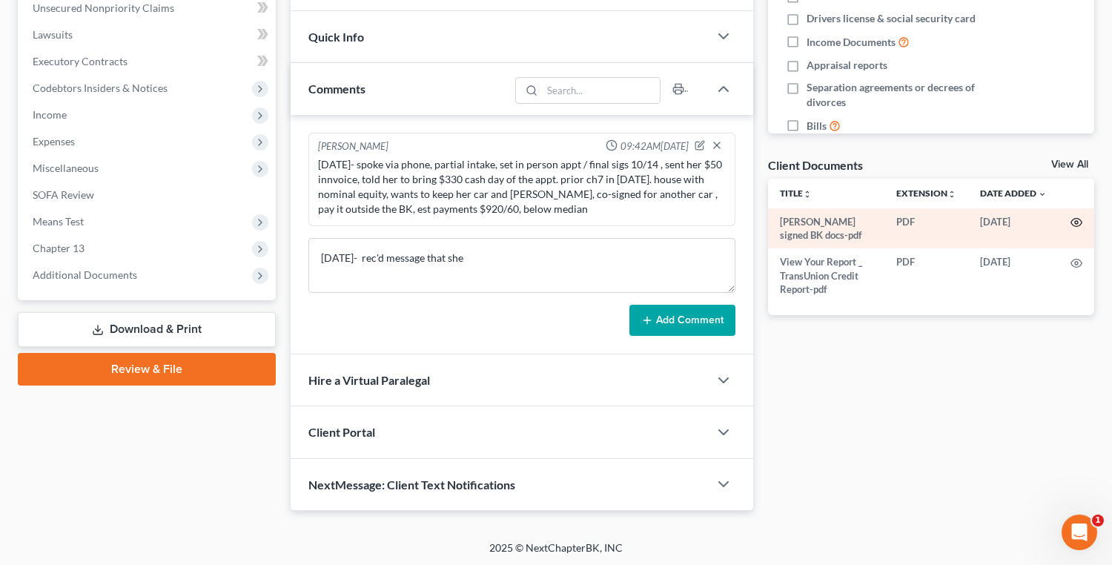
click at [1075, 218] on icon "button" at bounding box center [1077, 223] width 12 height 12
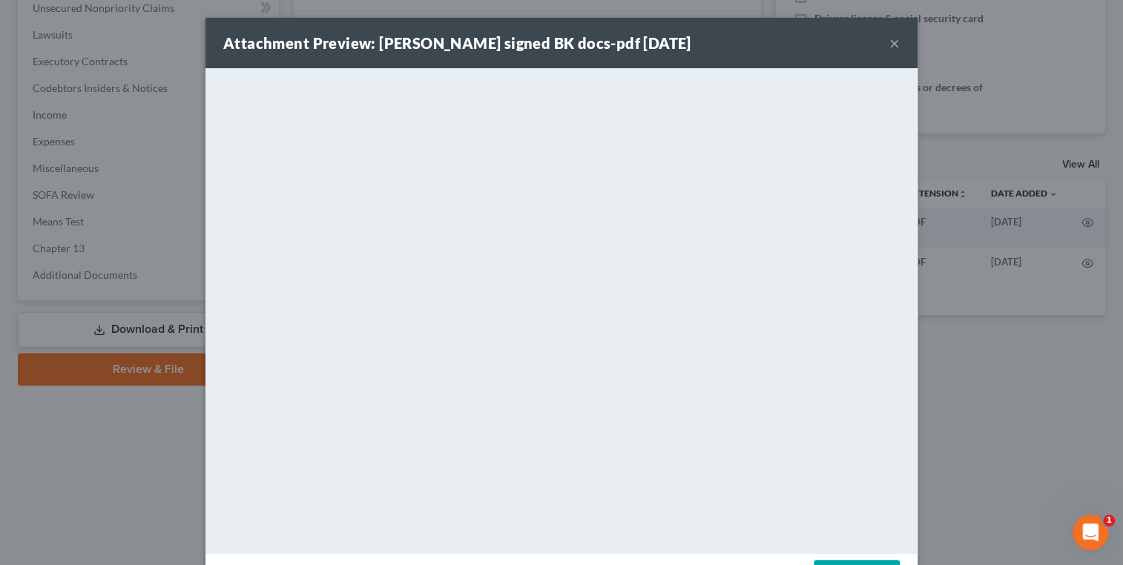
click at [889, 44] on button "×" at bounding box center [894, 43] width 10 height 18
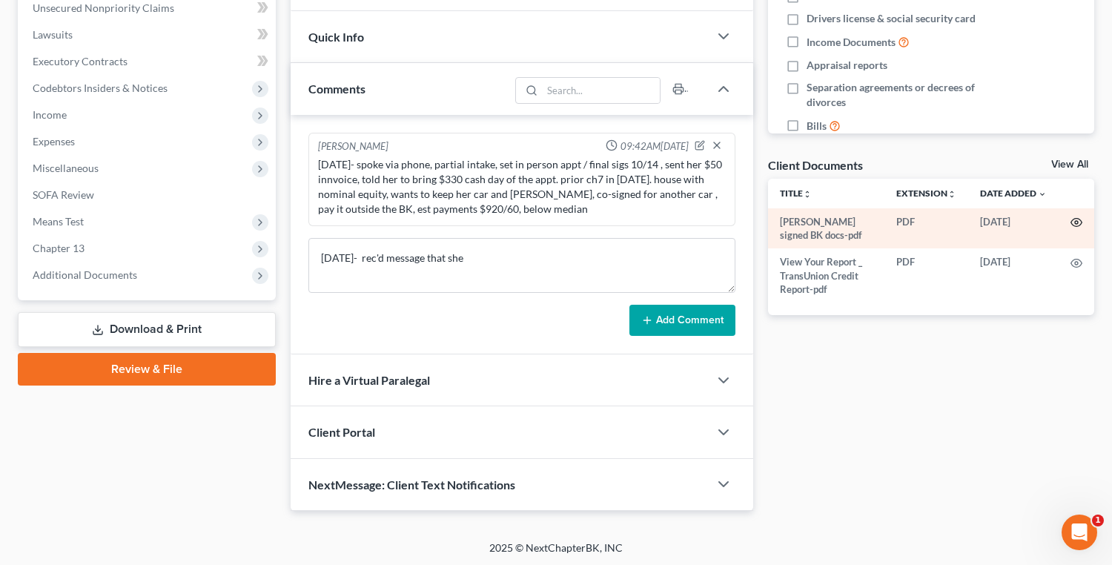
click at [1071, 224] on icon "button" at bounding box center [1077, 223] width 12 height 12
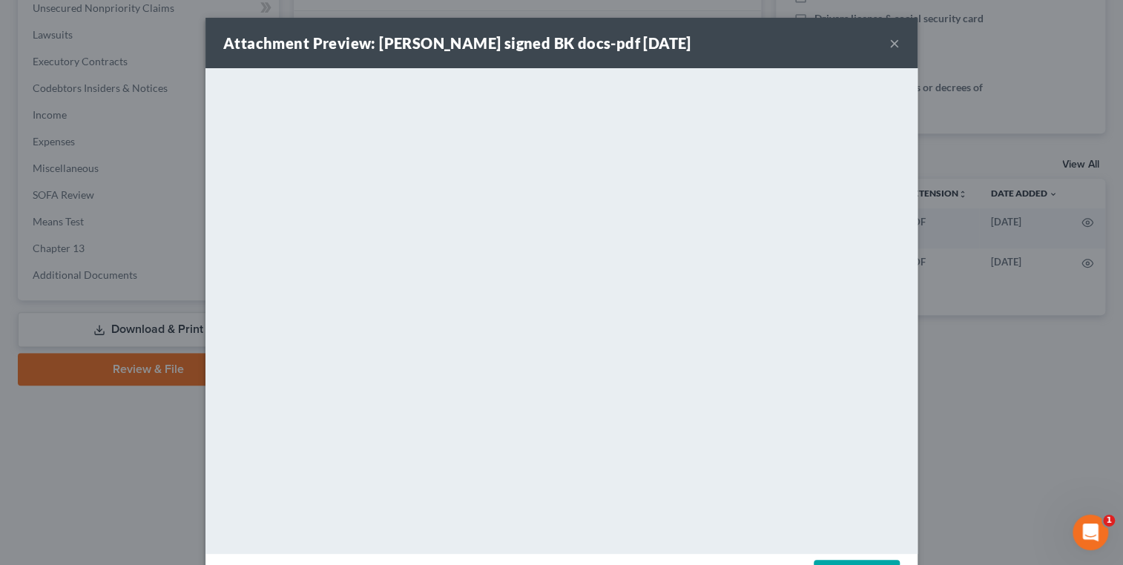
click at [889, 39] on button "×" at bounding box center [894, 43] width 10 height 18
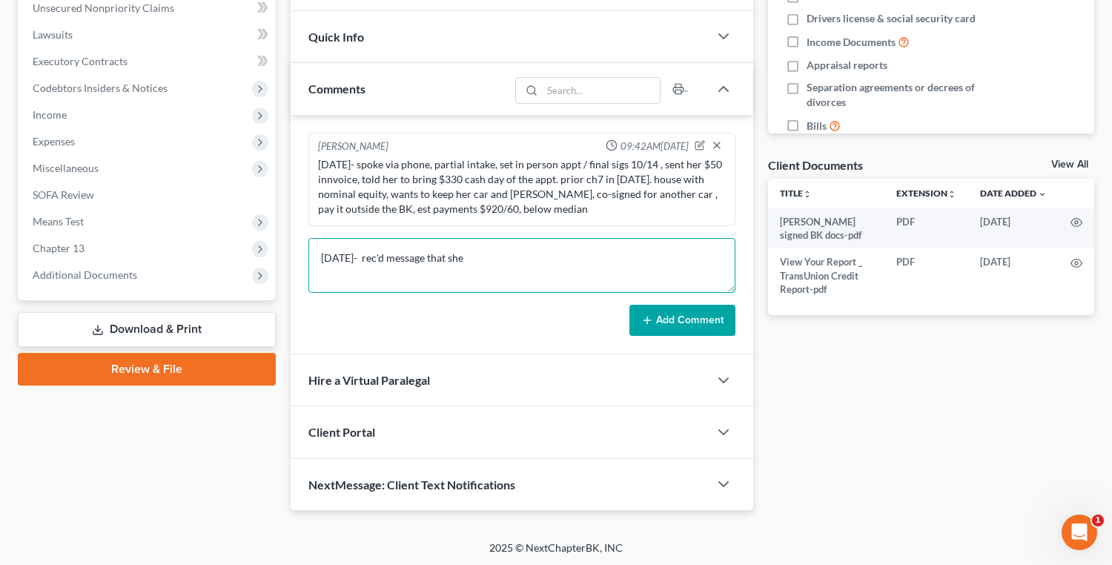
click at [490, 262] on textarea "[DATE]- rec'd message that she" at bounding box center [521, 265] width 427 height 55
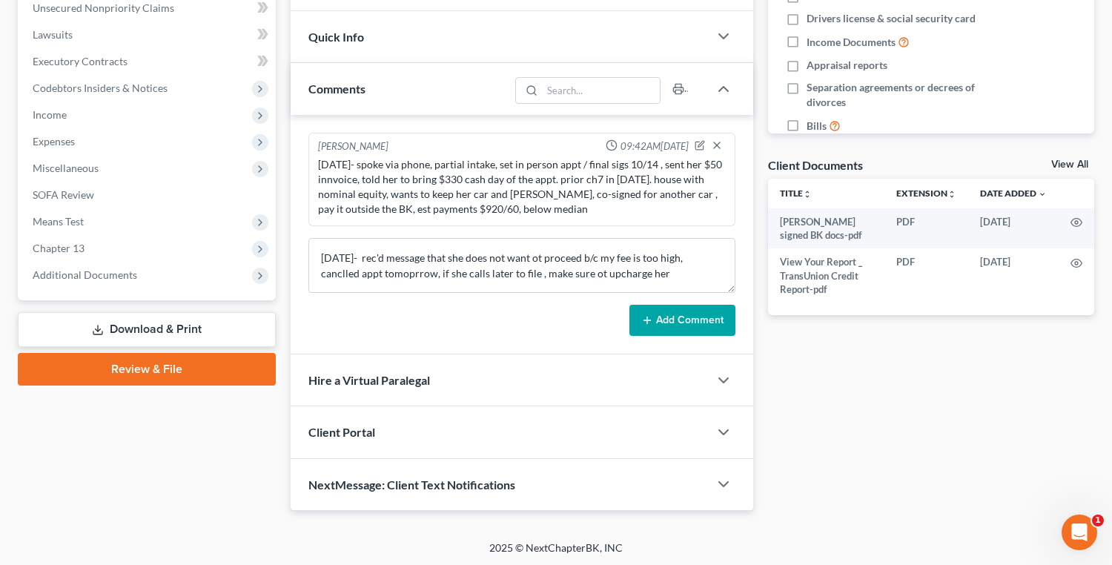
drag, startPoint x: 695, startPoint y: 306, endPoint x: 108, endPoint y: 230, distance: 592.2
click at [694, 307] on button "Add Comment" at bounding box center [683, 320] width 106 height 31
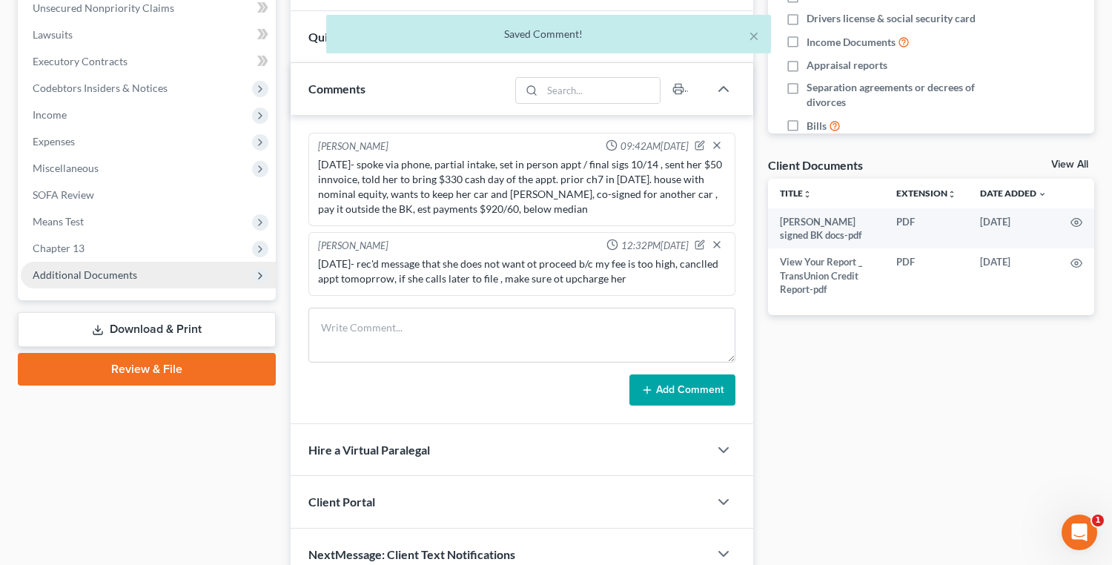
click at [59, 273] on span "Additional Documents" at bounding box center [85, 274] width 105 height 13
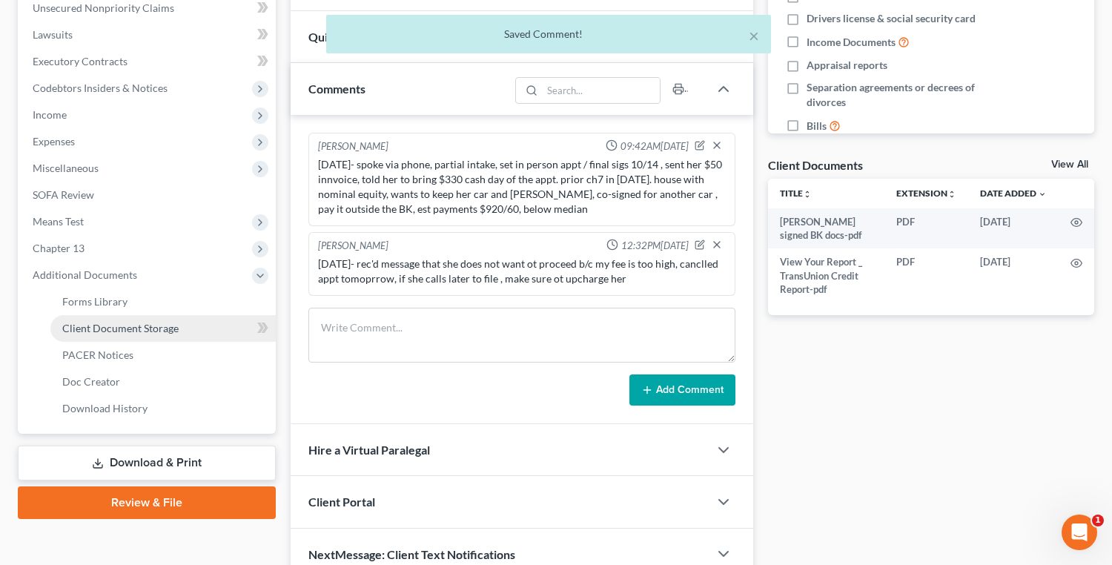
click at [96, 326] on span "Client Document Storage" at bounding box center [120, 328] width 116 height 13
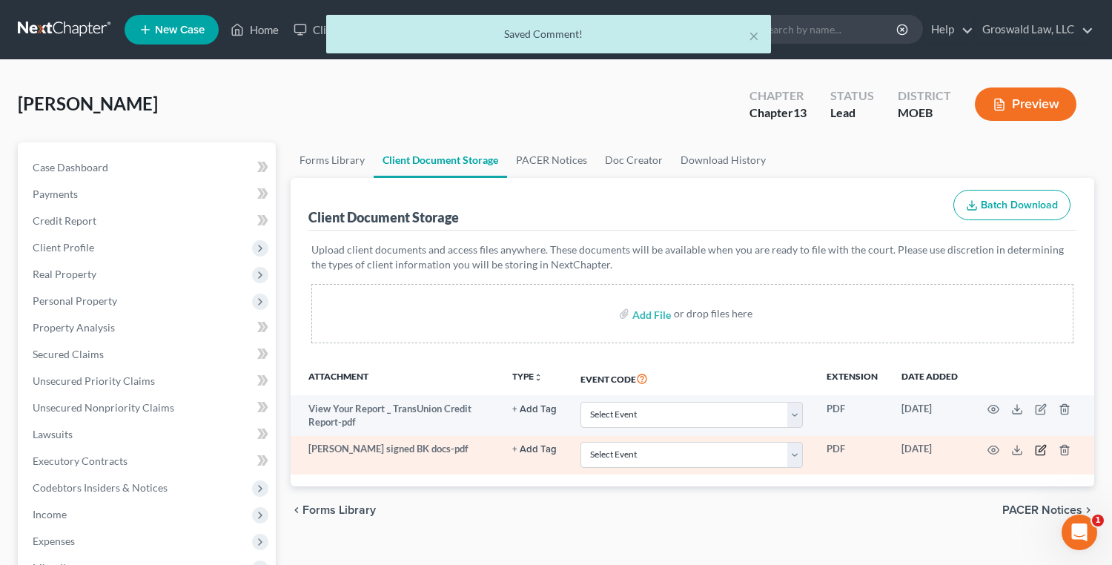
click at [1038, 449] on icon "button" at bounding box center [1041, 450] width 12 height 12
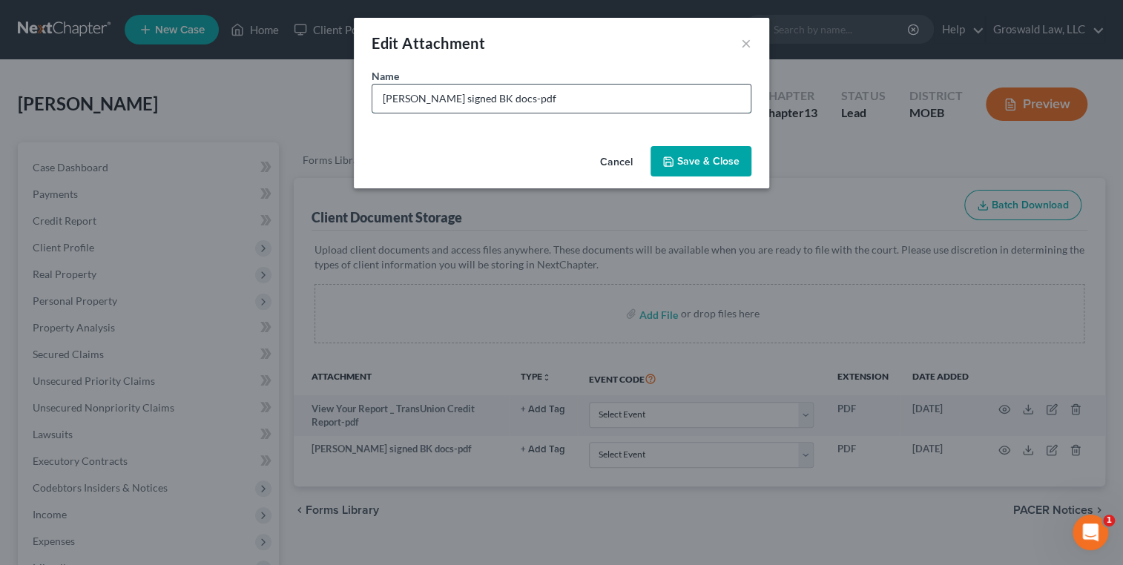
drag, startPoint x: 522, startPoint y: 103, endPoint x: 456, endPoint y: 104, distance: 66.0
click at [456, 104] on input "[PERSON_NAME] signed BK docs-pdf" at bounding box center [561, 99] width 378 height 28
click at [730, 155] on span "Save & Close" at bounding box center [708, 161] width 62 height 13
